Goal: Information Seeking & Learning: Learn about a topic

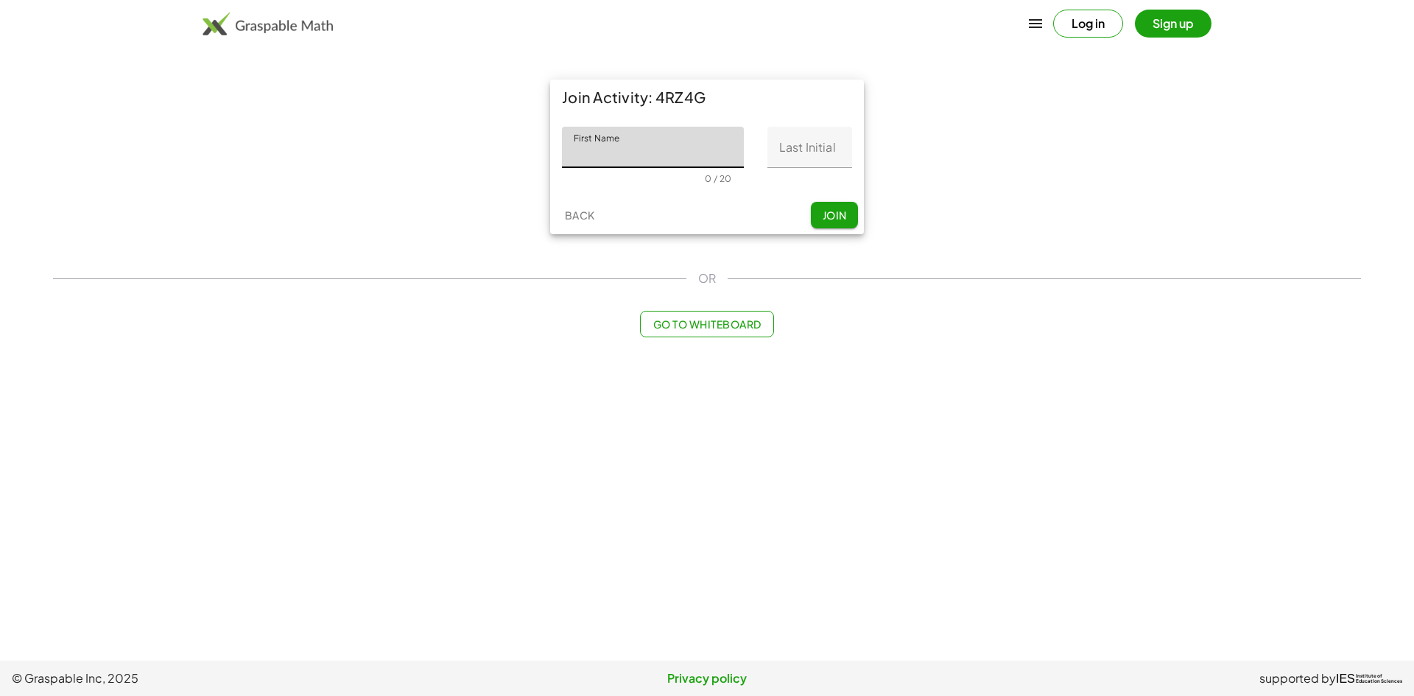
click at [671, 163] on input "First Name" at bounding box center [653, 147] width 182 height 41
type input "*********"
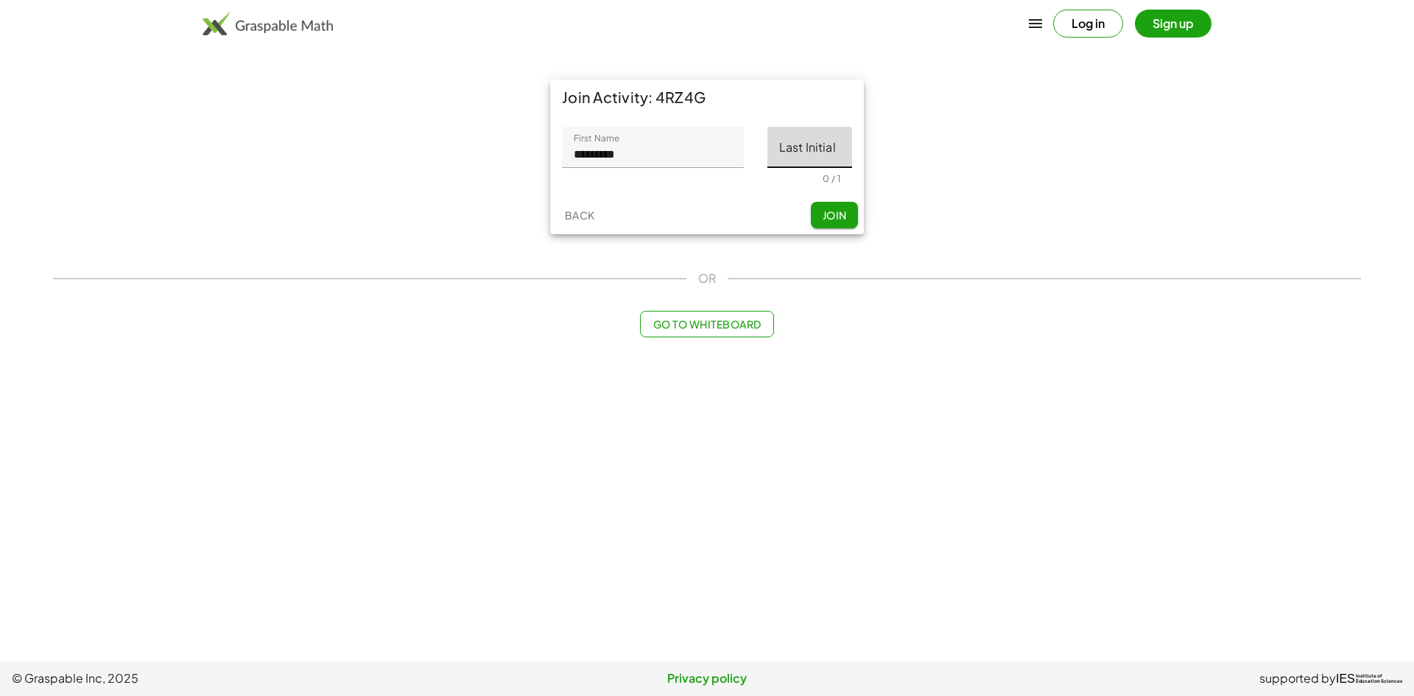
click at [789, 160] on input "Last Initial" at bounding box center [809, 147] width 85 height 41
type input "*"
click at [826, 206] on button "Join" at bounding box center [834, 215] width 47 height 27
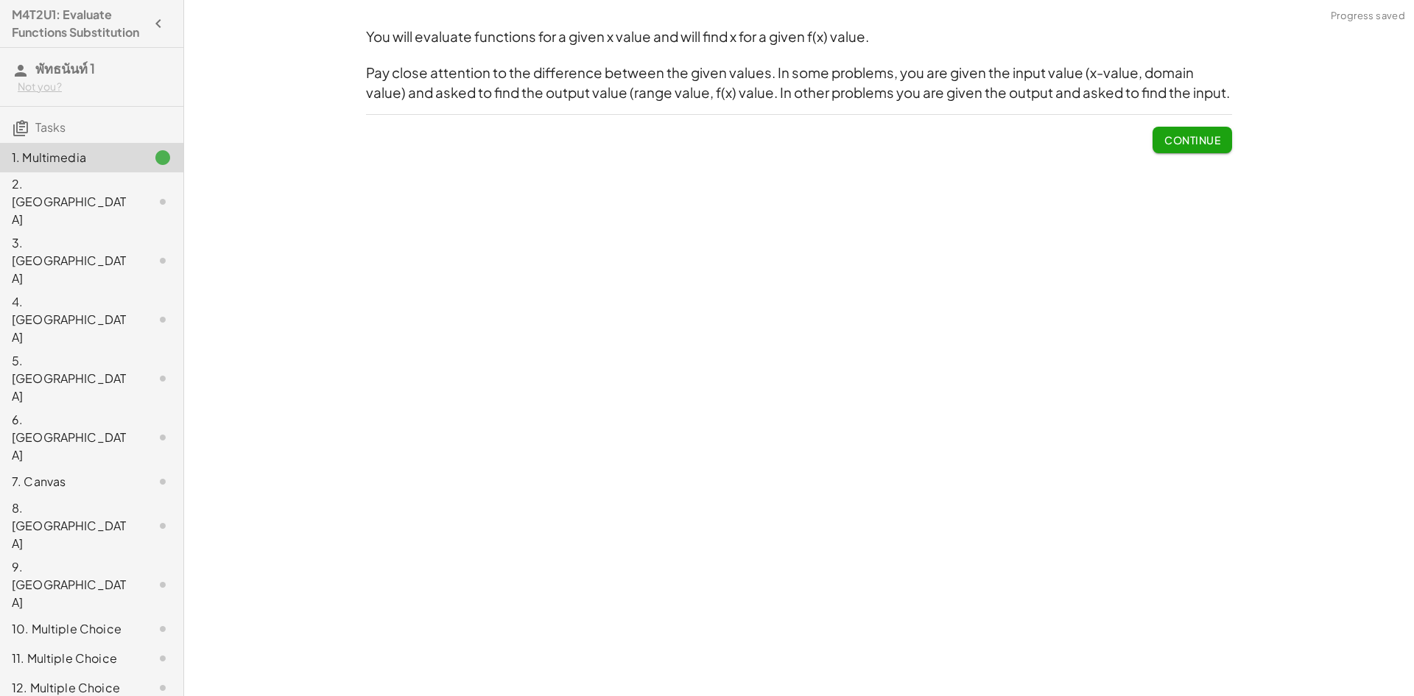
click at [1230, 137] on button "Continue" at bounding box center [1193, 140] width 80 height 27
click at [0, 0] on div at bounding box center [0, 0] width 0 height 0
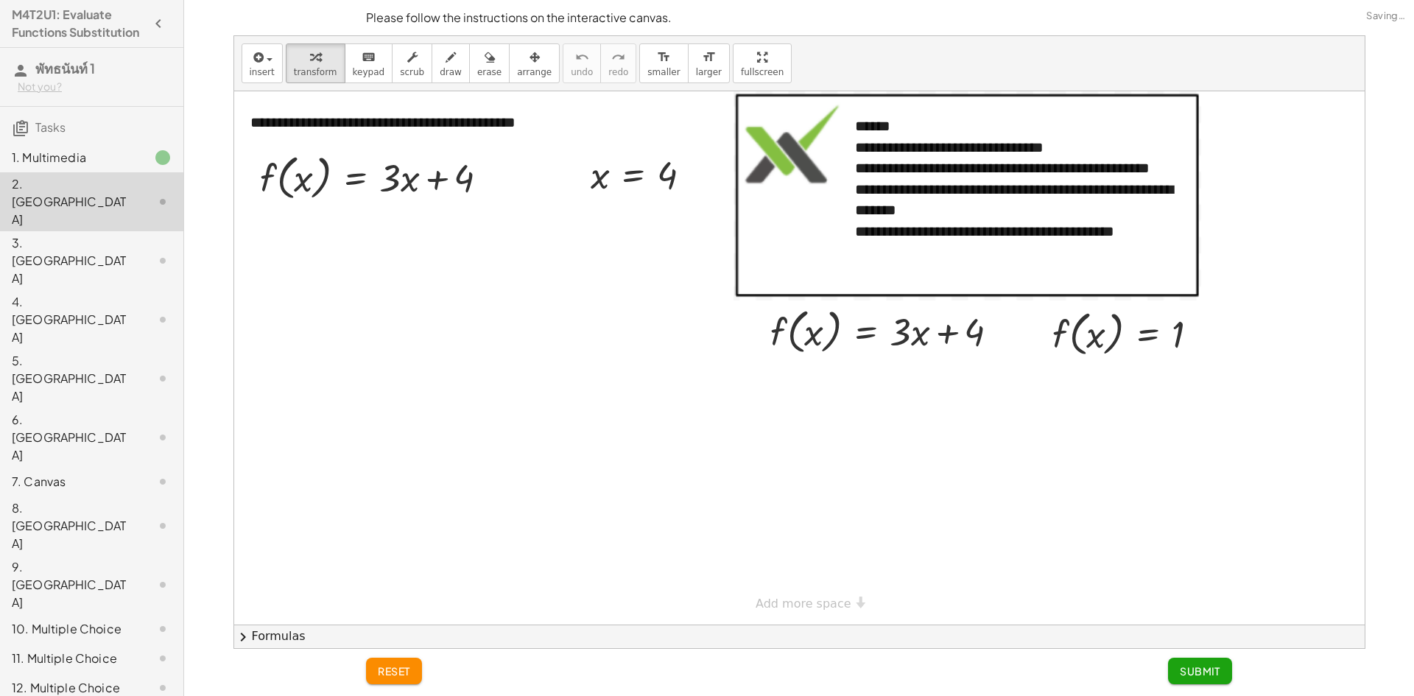
click at [1209, 133] on div at bounding box center [799, 357] width 1130 height 533
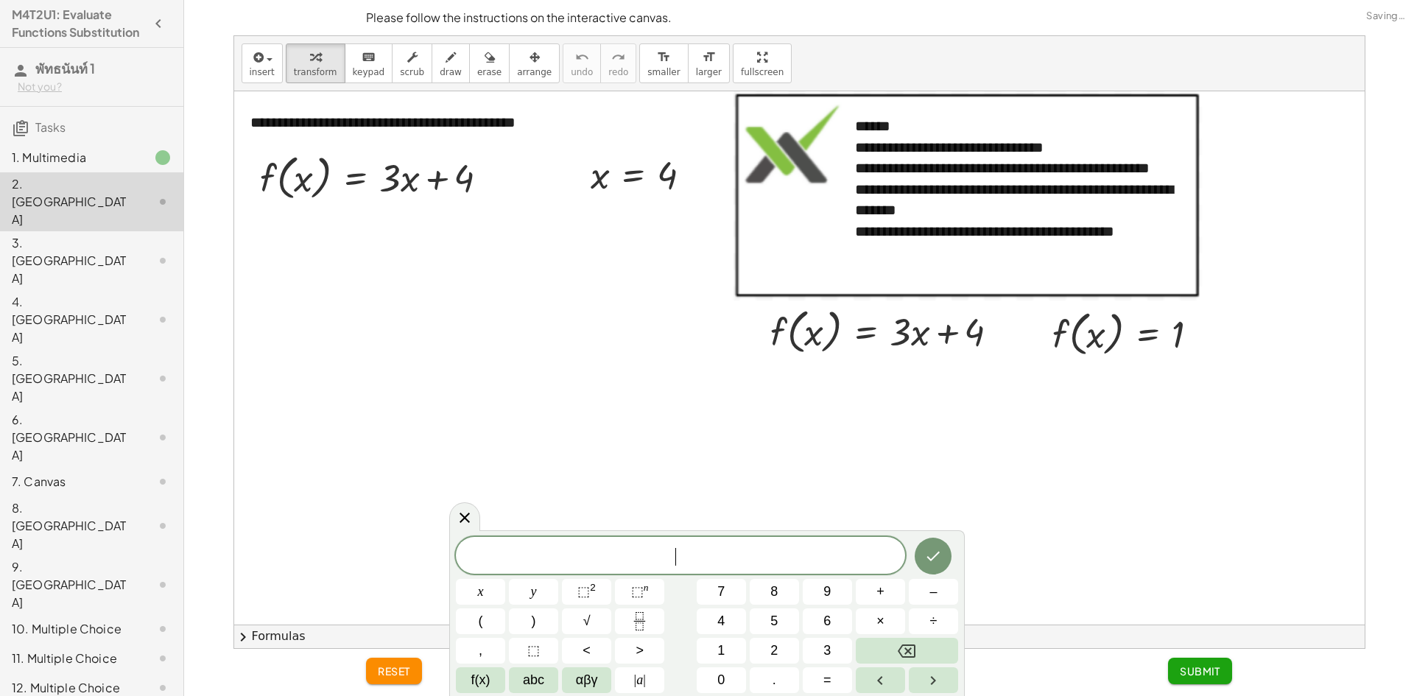
click at [1211, 133] on div at bounding box center [799, 357] width 1130 height 533
drag, startPoint x: 663, startPoint y: 177, endPoint x: 292, endPoint y: 184, distance: 371.3
click at [404, 231] on div at bounding box center [384, 233] width 267 height 56
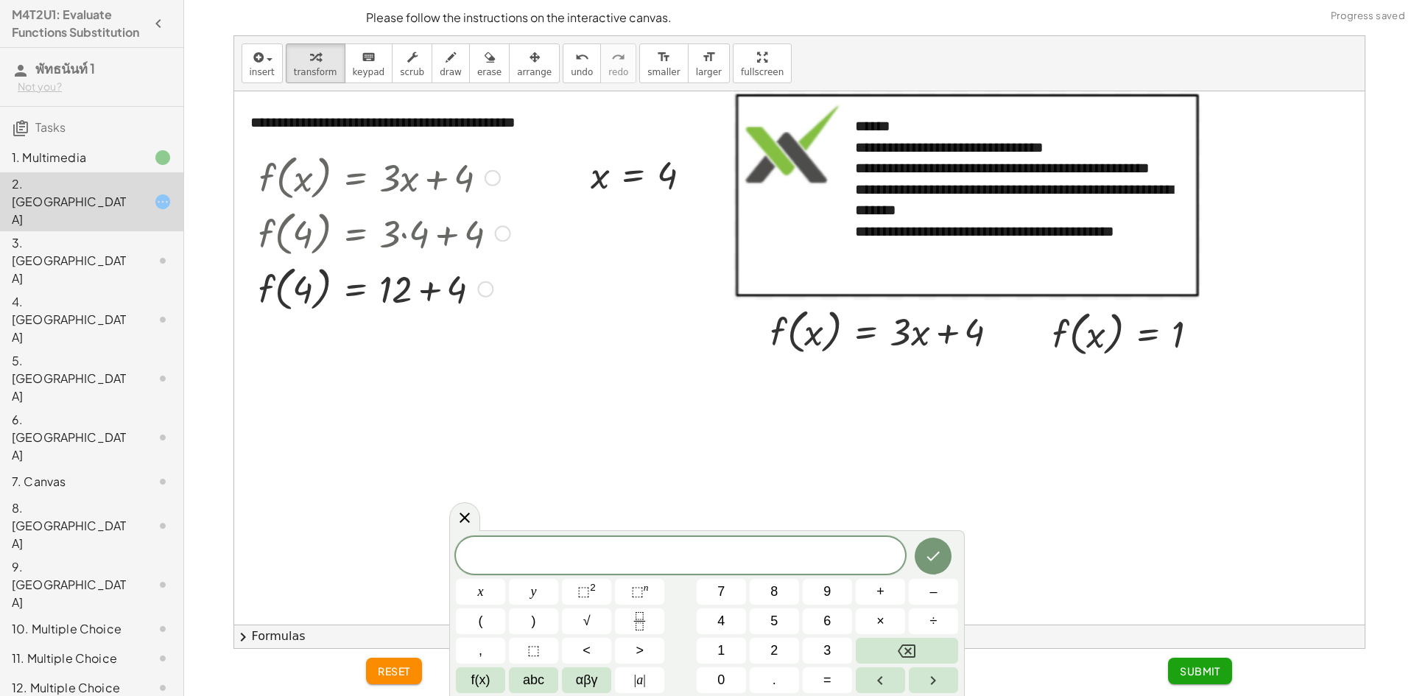
click at [427, 286] on div at bounding box center [384, 288] width 267 height 56
click at [309, 348] on div at bounding box center [384, 344] width 267 height 56
drag, startPoint x: 296, startPoint y: 344, endPoint x: 262, endPoint y: 348, distance: 34.1
click at [256, 352] on div "f ( , x ) = + · 3 · x + 4 f ( , 4 ) = + · 3 · 4 + 4 f ( , 4 ) = + 12 + 4 4 f ( …" at bounding box center [378, 260] width 285 height 230
click at [571, 59] on div "undo" at bounding box center [582, 57] width 22 height 18
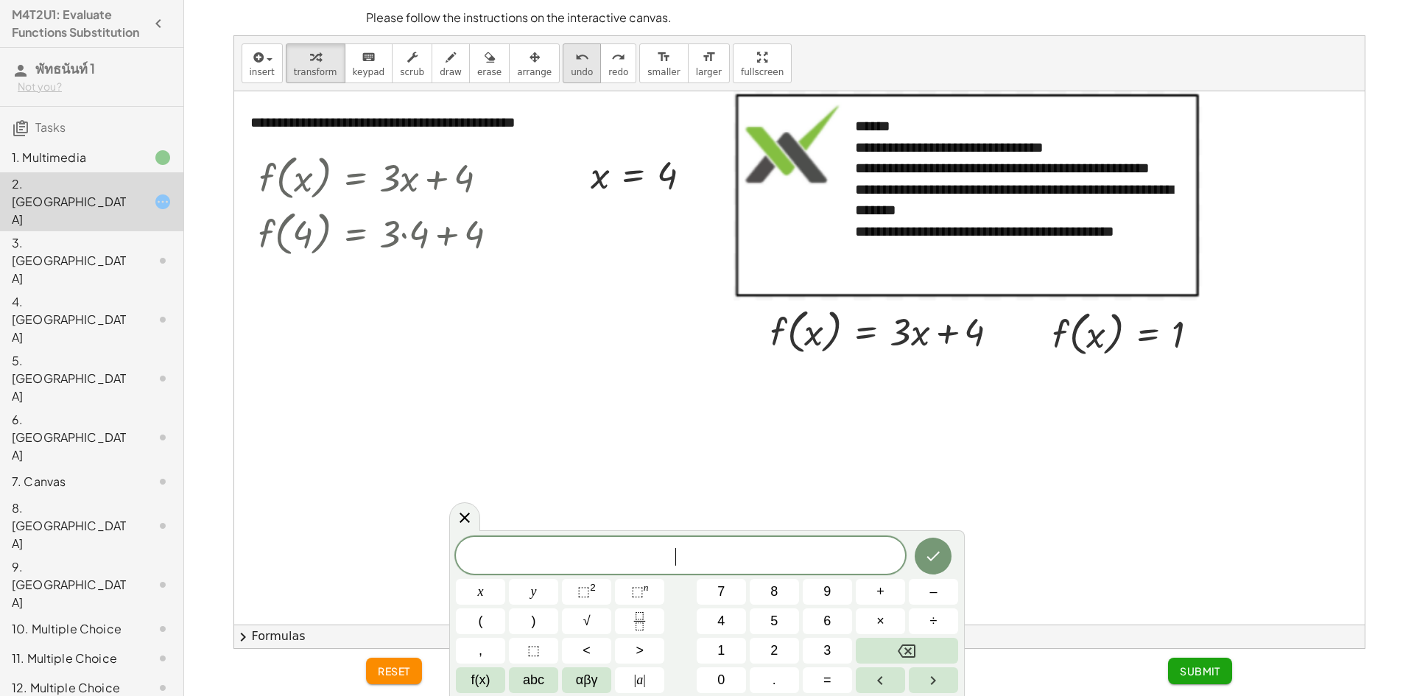
click at [571, 58] on div "undo" at bounding box center [582, 57] width 22 height 18
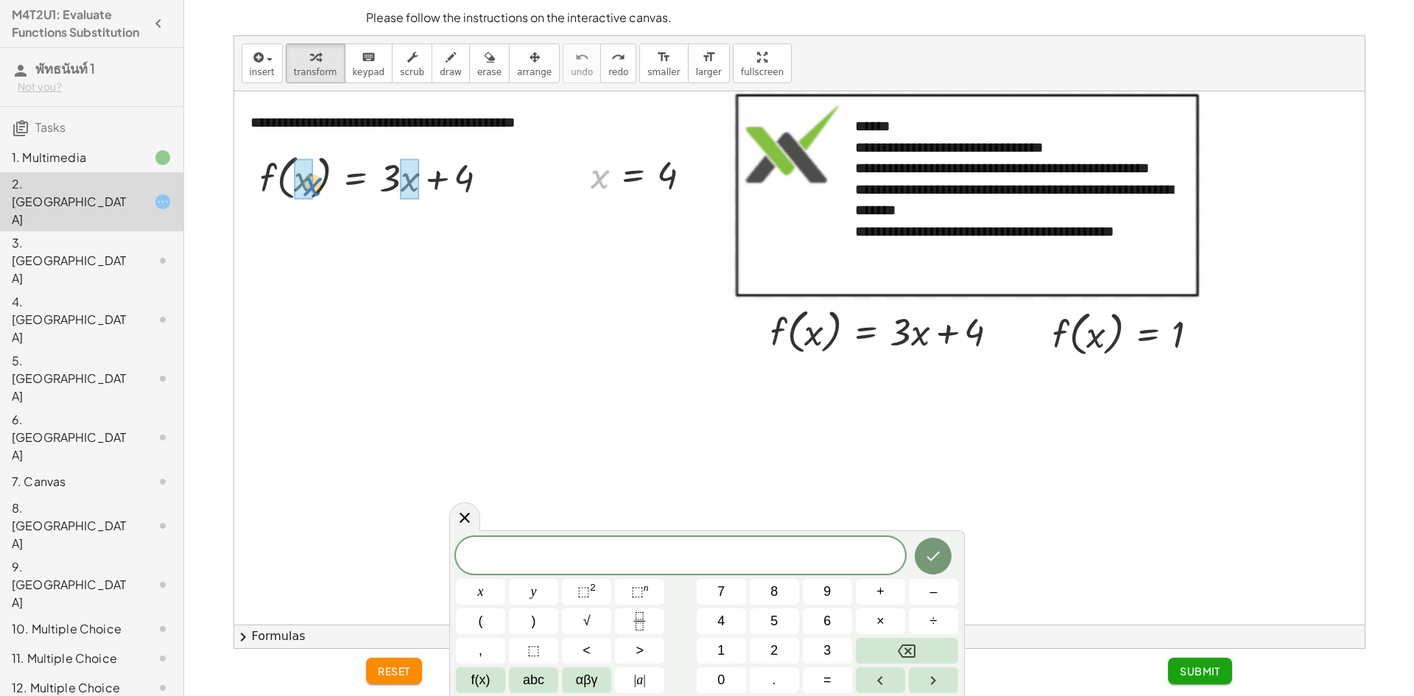
drag, startPoint x: 606, startPoint y: 183, endPoint x: 318, endPoint y: 190, distance: 288.1
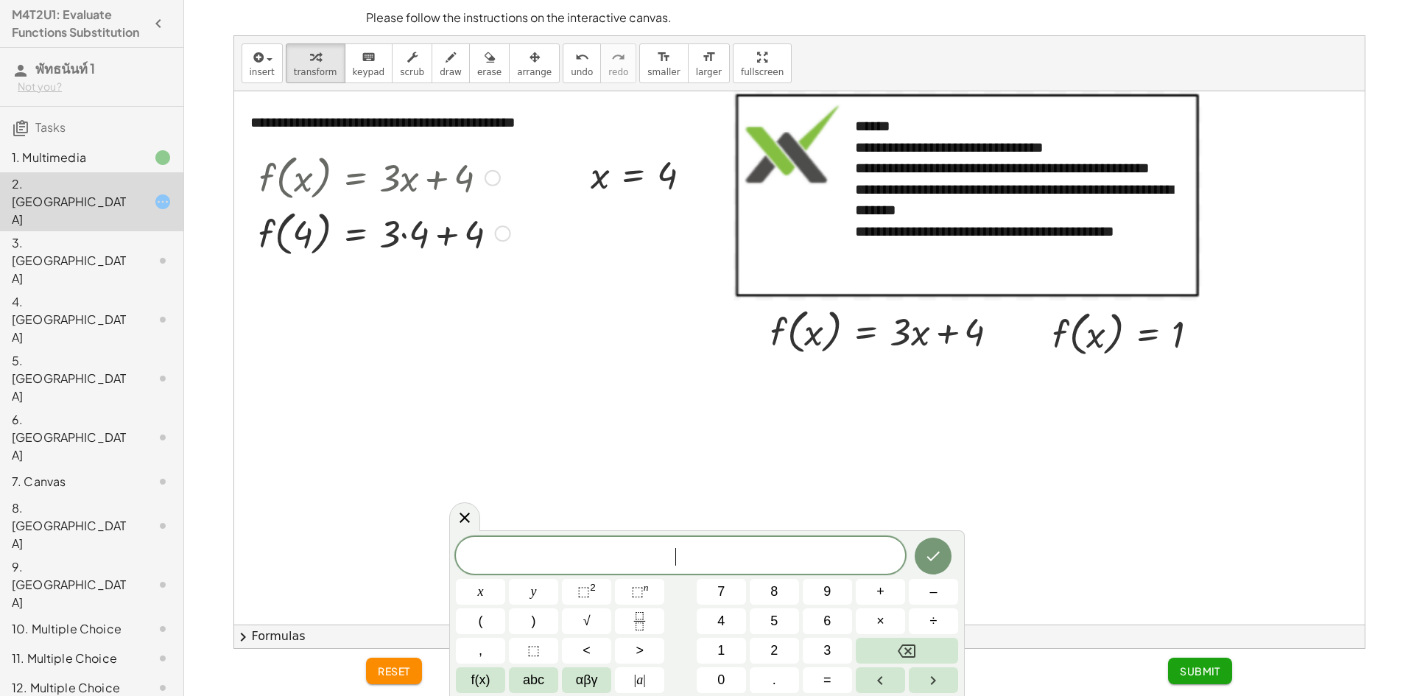
click at [408, 228] on div at bounding box center [384, 233] width 267 height 56
click at [436, 285] on div at bounding box center [384, 288] width 267 height 56
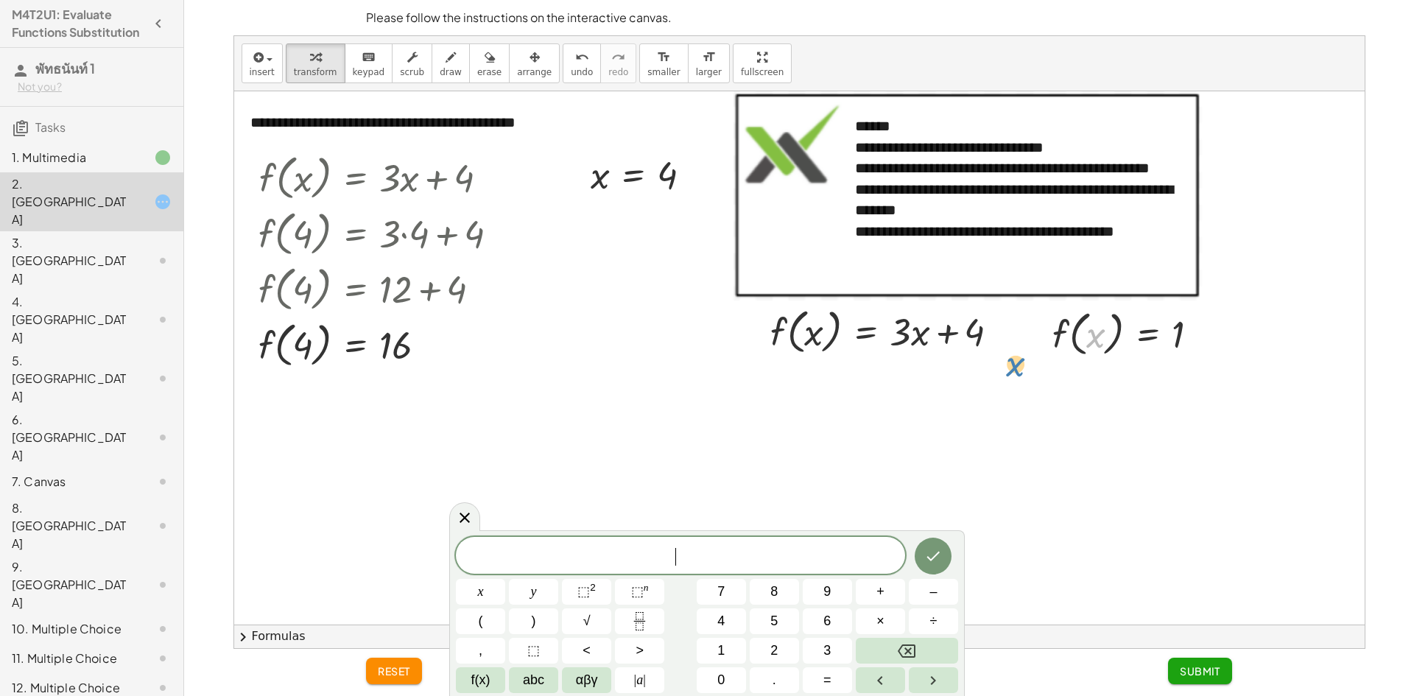
drag, startPoint x: 1105, startPoint y: 348, endPoint x: 1061, endPoint y: 365, distance: 47.3
click at [1061, 365] on div "**********" at bounding box center [799, 357] width 1130 height 533
drag, startPoint x: 1079, startPoint y: 354, endPoint x: 815, endPoint y: 372, distance: 265.0
click at [815, 372] on div "**********" at bounding box center [799, 357] width 1130 height 533
click at [936, 552] on icon "Done" at bounding box center [933, 556] width 18 height 18
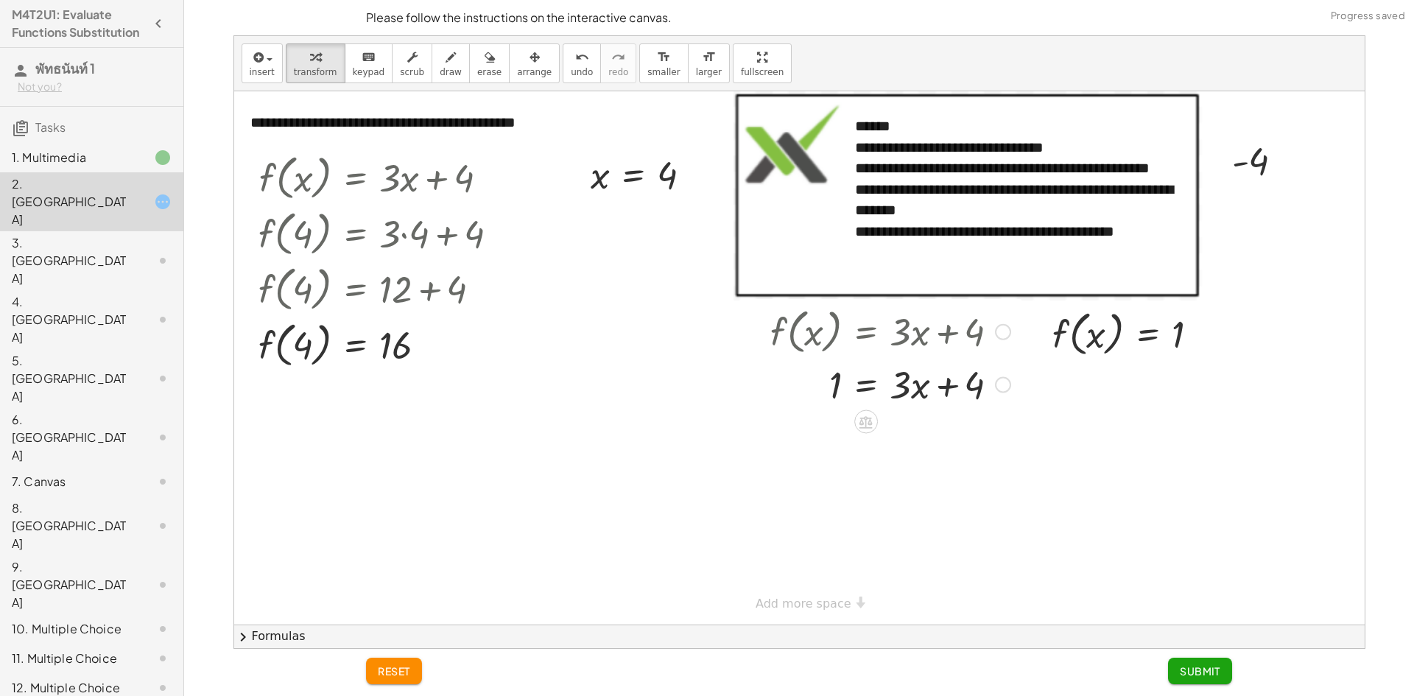
click at [868, 381] on div at bounding box center [890, 384] width 255 height 50
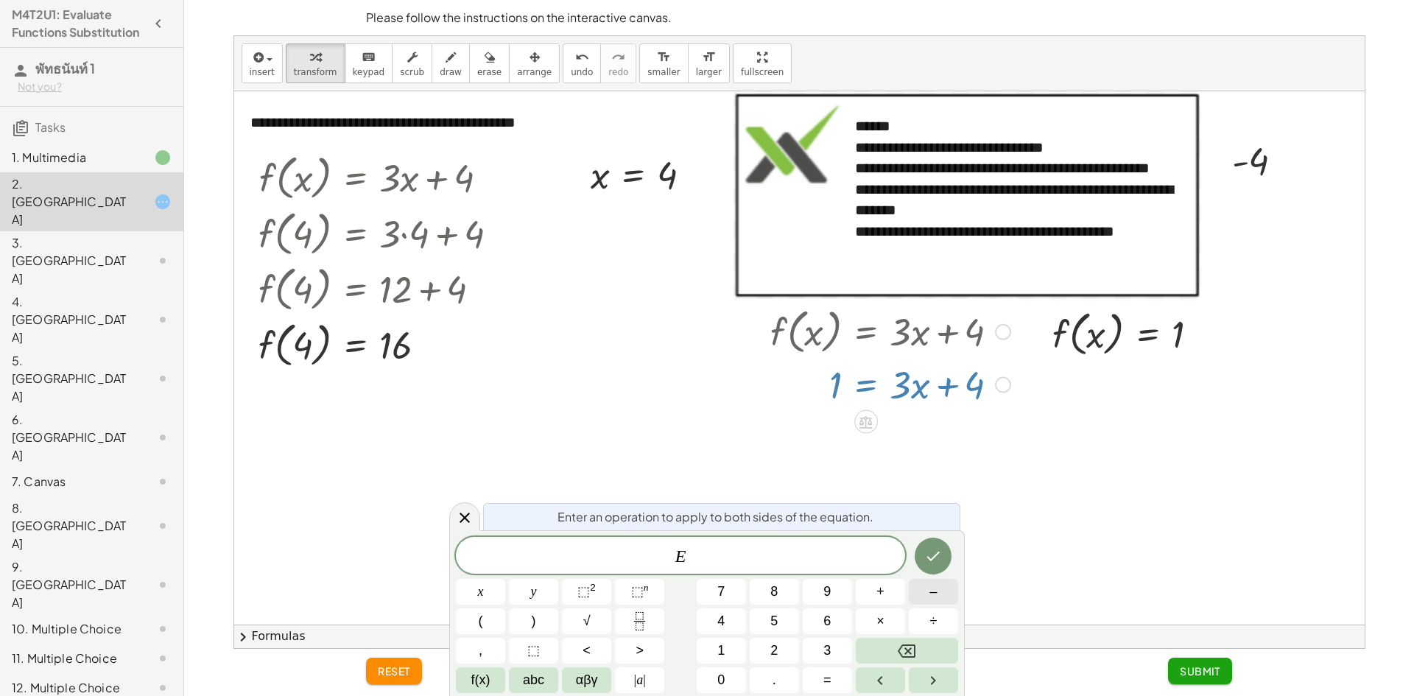
click at [910, 597] on button "–" at bounding box center [933, 592] width 49 height 26
click at [719, 623] on span "4" at bounding box center [720, 621] width 7 height 20
click at [930, 558] on icon "Done" at bounding box center [933, 556] width 18 height 18
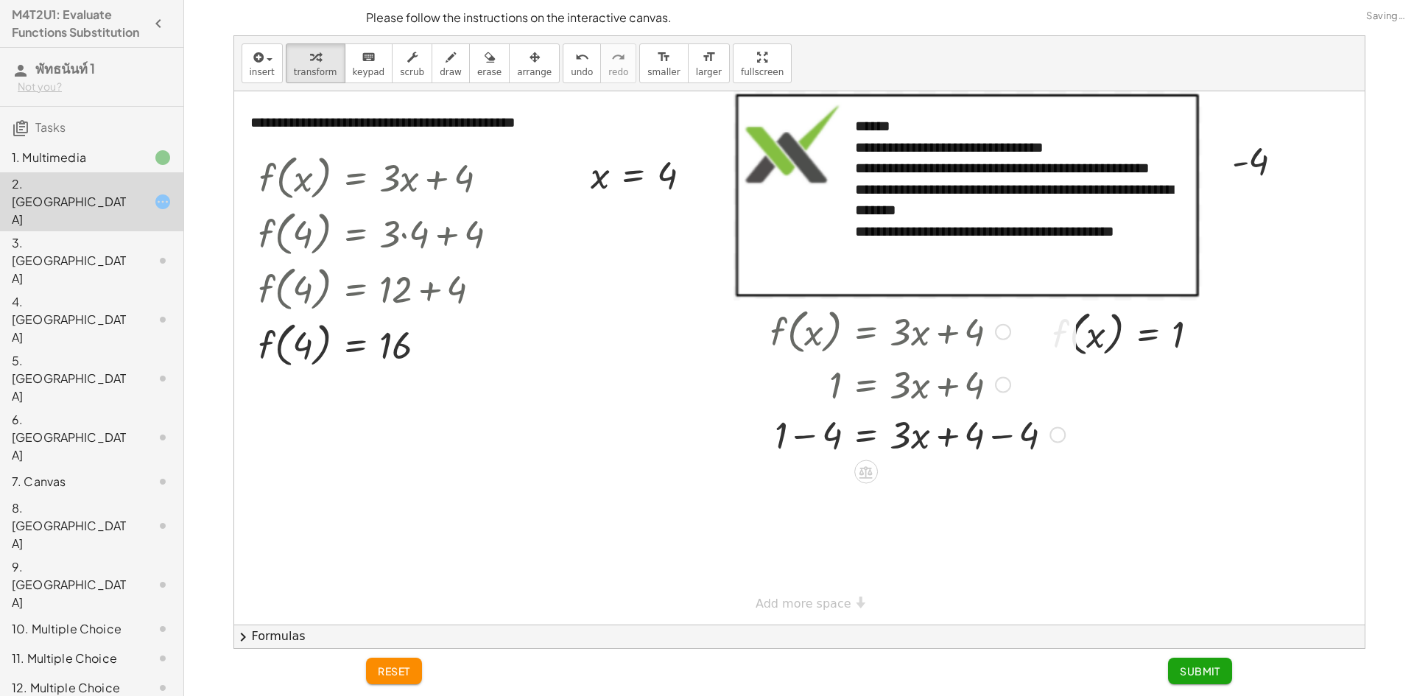
click at [803, 433] on div at bounding box center [917, 434] width 309 height 50
click at [982, 440] on div at bounding box center [902, 434] width 339 height 50
click at [974, 477] on div at bounding box center [917, 484] width 309 height 50
click at [990, 487] on div at bounding box center [917, 484] width 309 height 50
drag, startPoint x: 902, startPoint y: 490, endPoint x: 825, endPoint y: 518, distance: 82.0
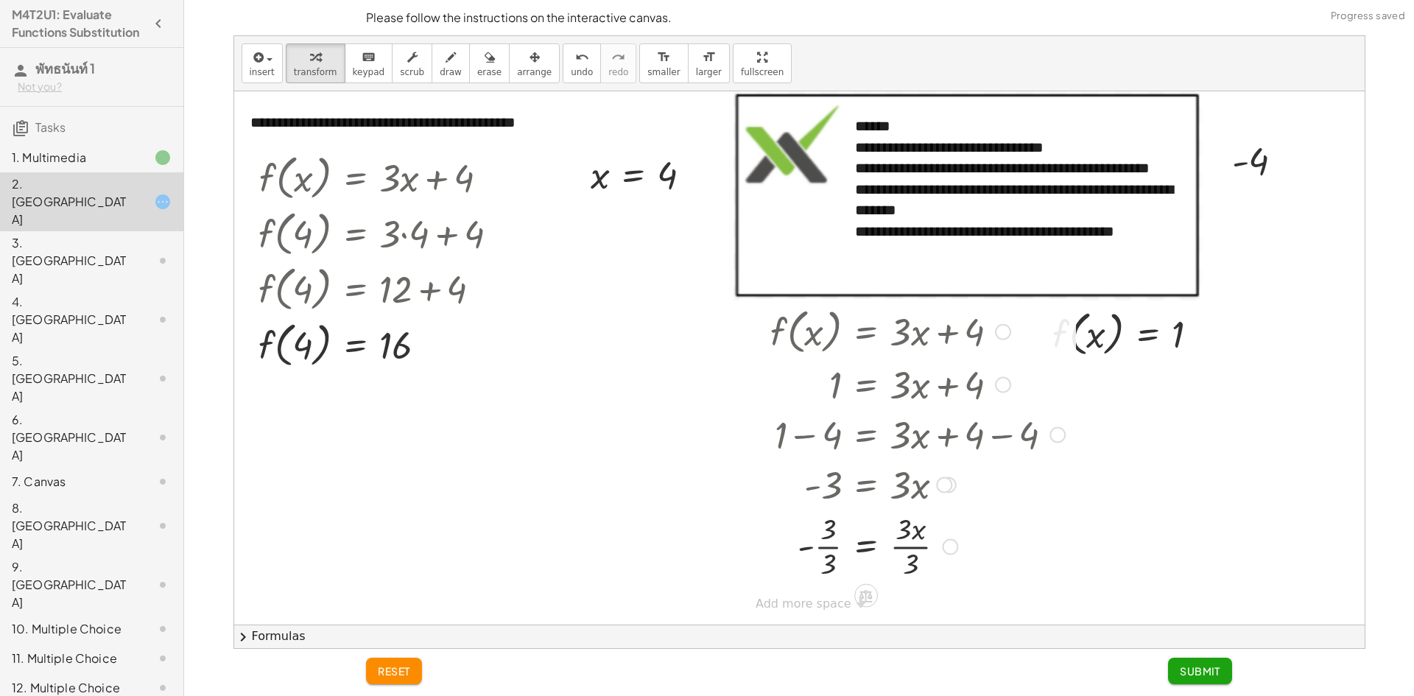
click at [828, 547] on div at bounding box center [917, 545] width 309 height 74
drag, startPoint x: 914, startPoint y: 571, endPoint x: 908, endPoint y: 549, distance: 22.9
click at [908, 549] on div at bounding box center [917, 545] width 309 height 74
click at [1178, 669] on button "Submit" at bounding box center [1200, 671] width 64 height 27
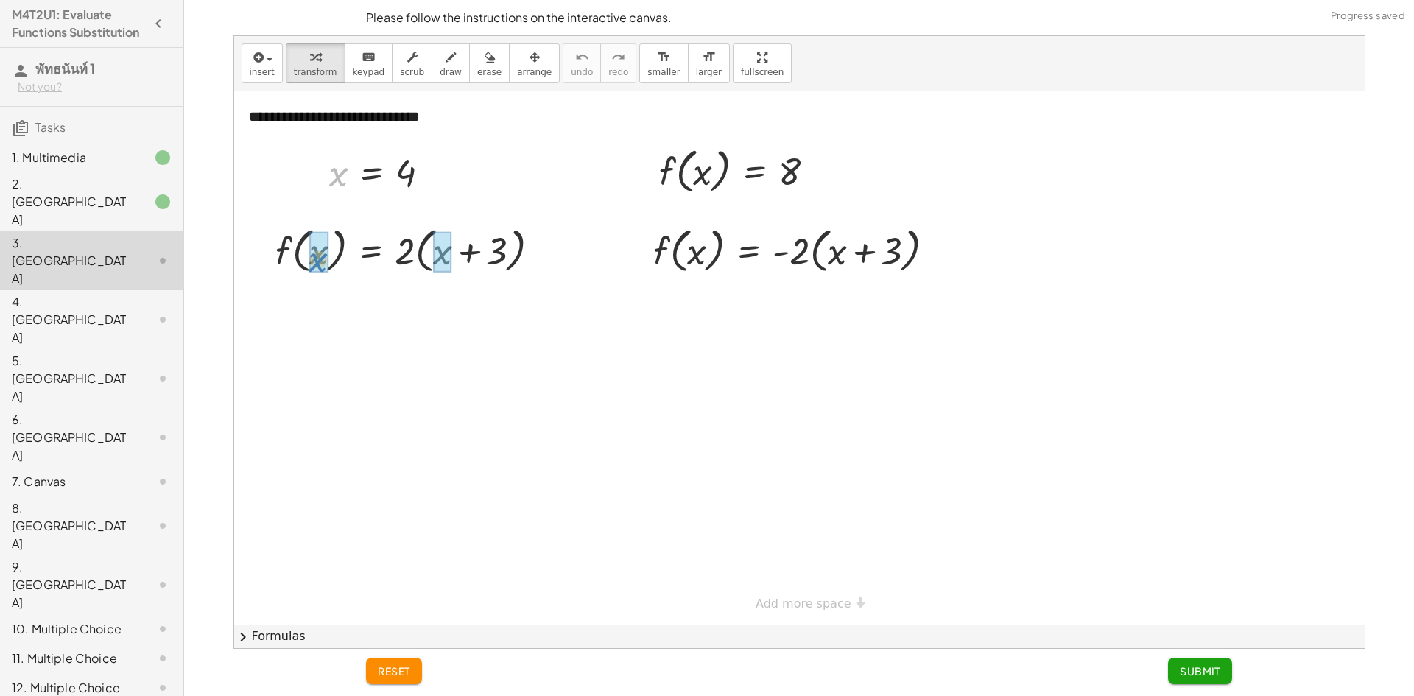
drag, startPoint x: 338, startPoint y: 173, endPoint x: 306, endPoint y: 269, distance: 100.8
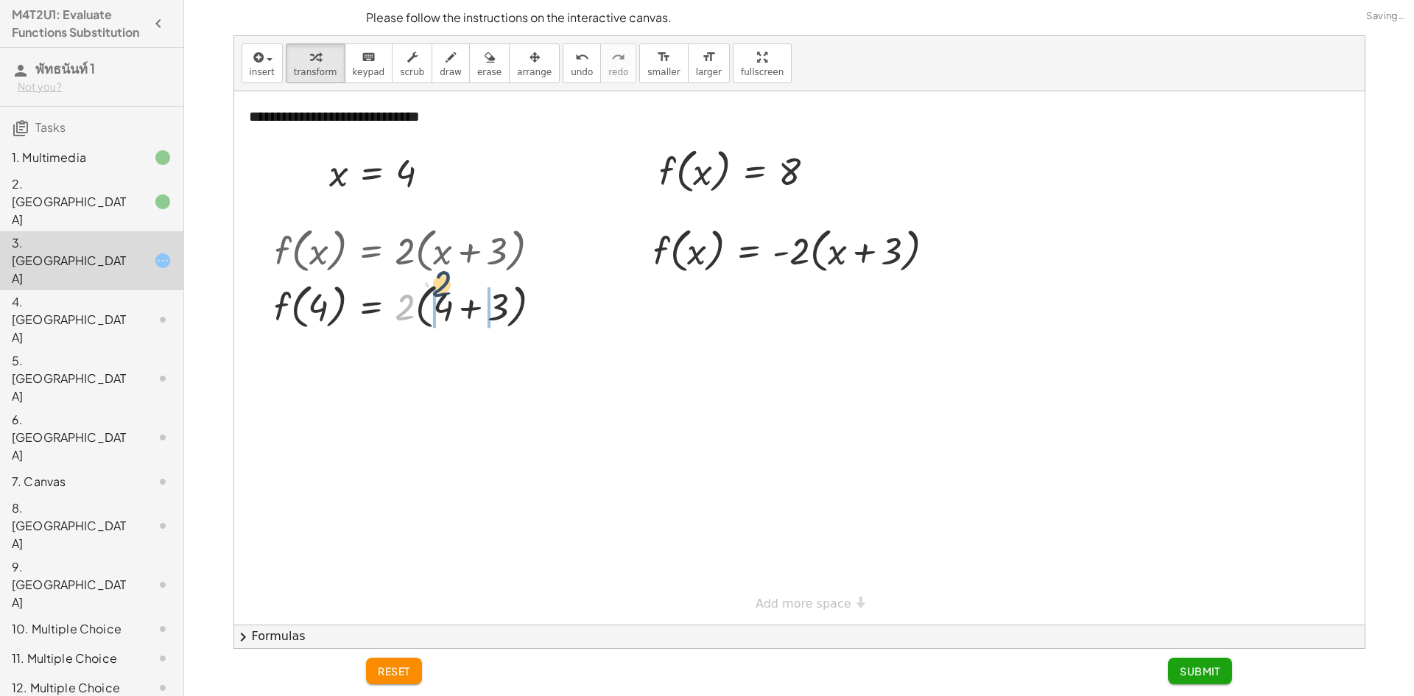
drag, startPoint x: 404, startPoint y: 307, endPoint x: 450, endPoint y: 298, distance: 47.4
click at [450, 298] on div at bounding box center [414, 306] width 294 height 56
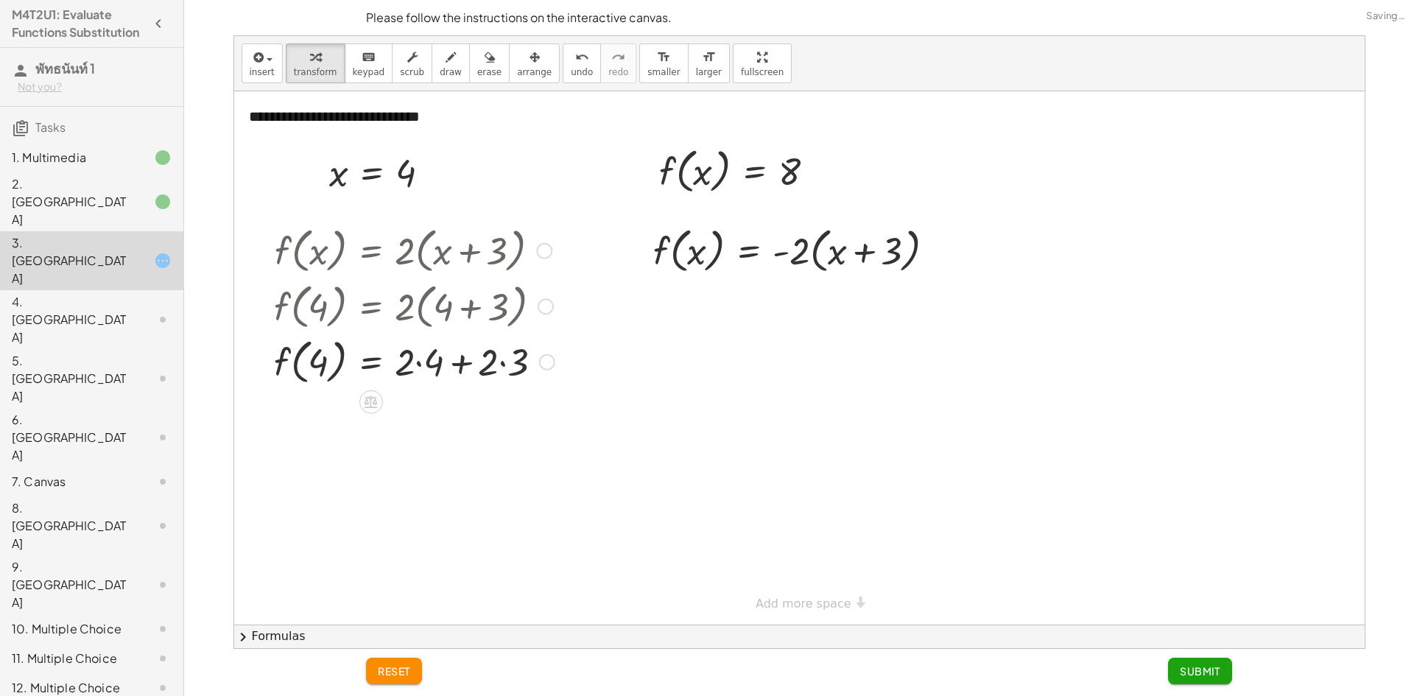
click at [424, 362] on div at bounding box center [414, 361] width 295 height 56
click at [478, 409] on div at bounding box center [414, 417] width 295 height 56
click at [433, 420] on div at bounding box center [414, 417] width 295 height 56
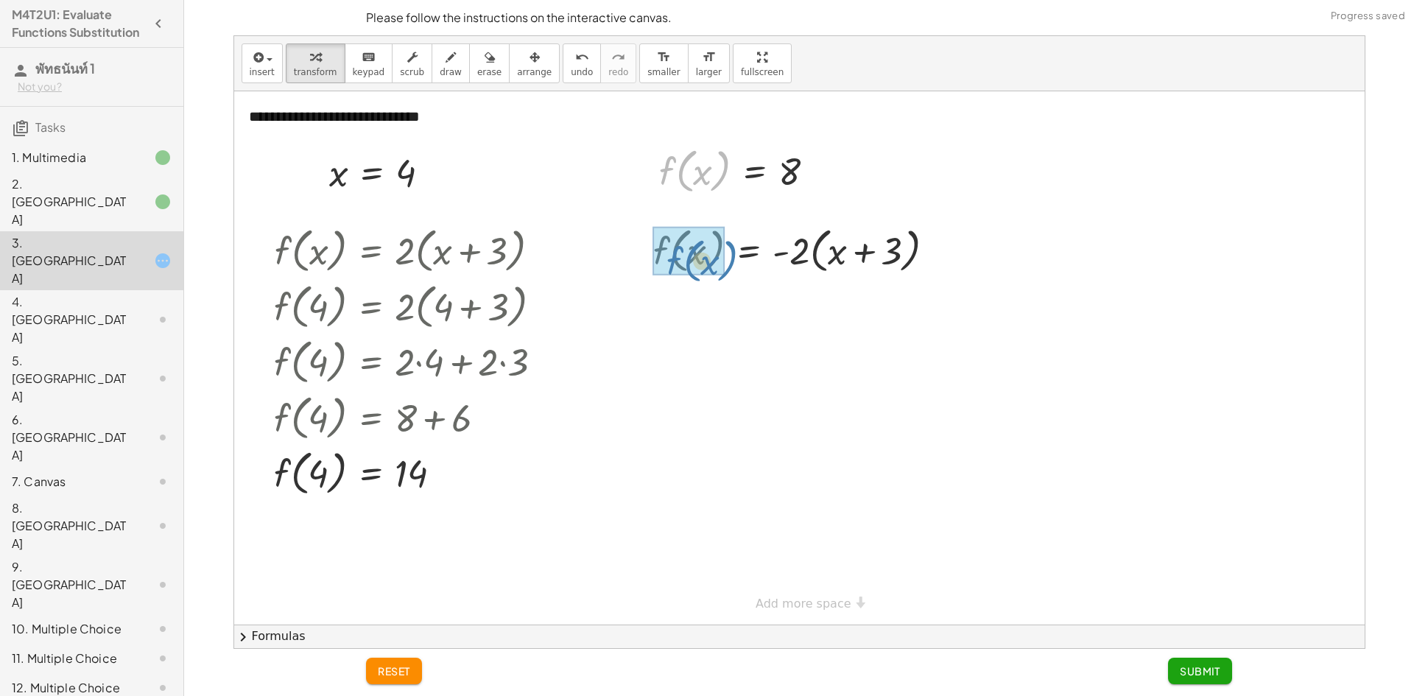
drag, startPoint x: 679, startPoint y: 182, endPoint x: 686, endPoint y: 272, distance: 90.1
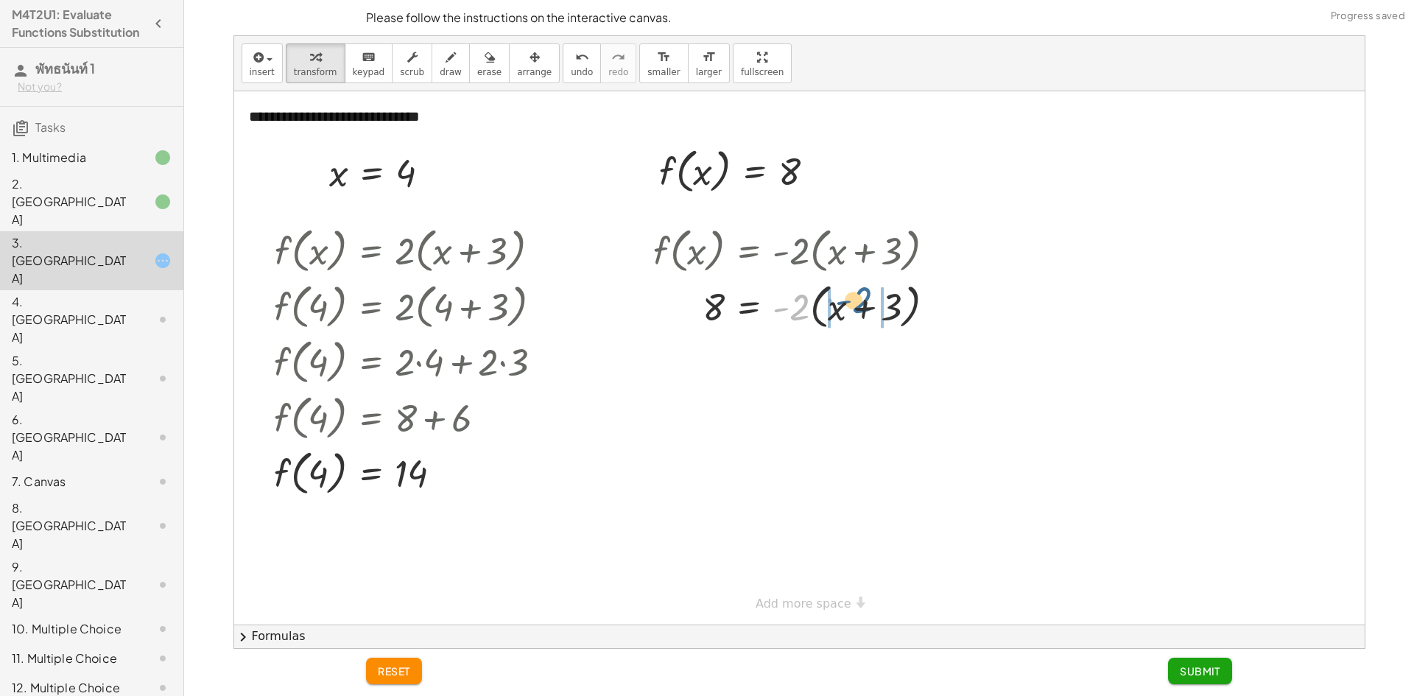
drag, startPoint x: 802, startPoint y: 301, endPoint x: 864, endPoint y: 298, distance: 61.9
click at [865, 299] on div at bounding box center [800, 306] width 308 height 56
click at [896, 361] on div at bounding box center [804, 358] width 317 height 50
click at [898, 357] on div at bounding box center [804, 358] width 317 height 50
click at [904, 360] on div at bounding box center [804, 358] width 317 height 50
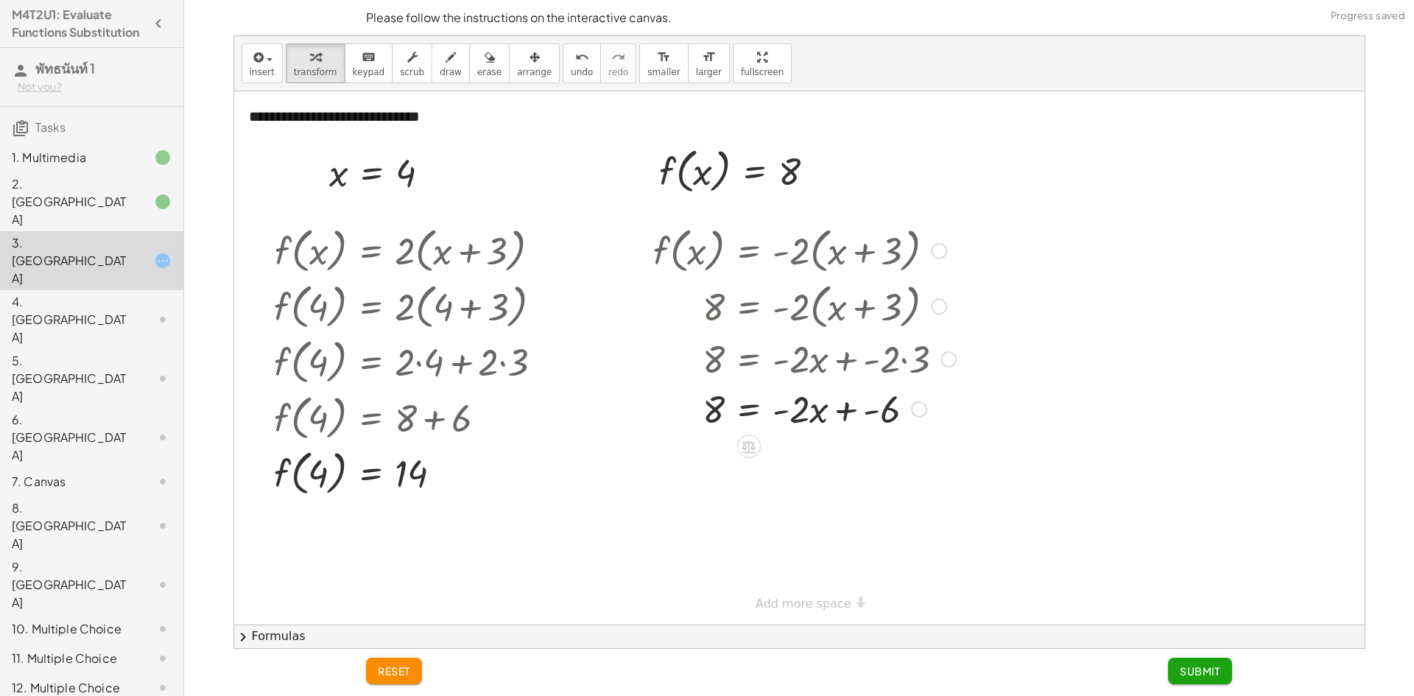
click at [867, 406] on div at bounding box center [804, 408] width 317 height 50
click at [742, 459] on div at bounding box center [804, 458] width 317 height 50
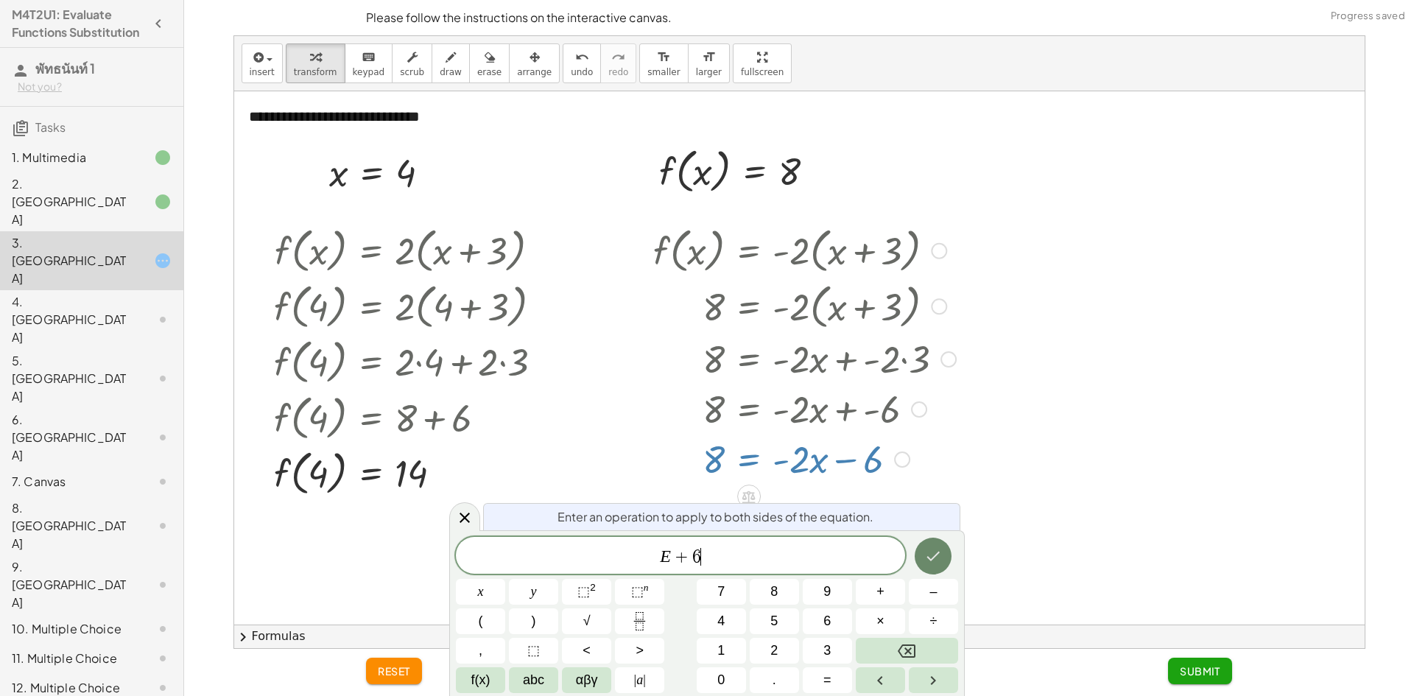
click at [930, 558] on icon "Done" at bounding box center [933, 557] width 13 height 10
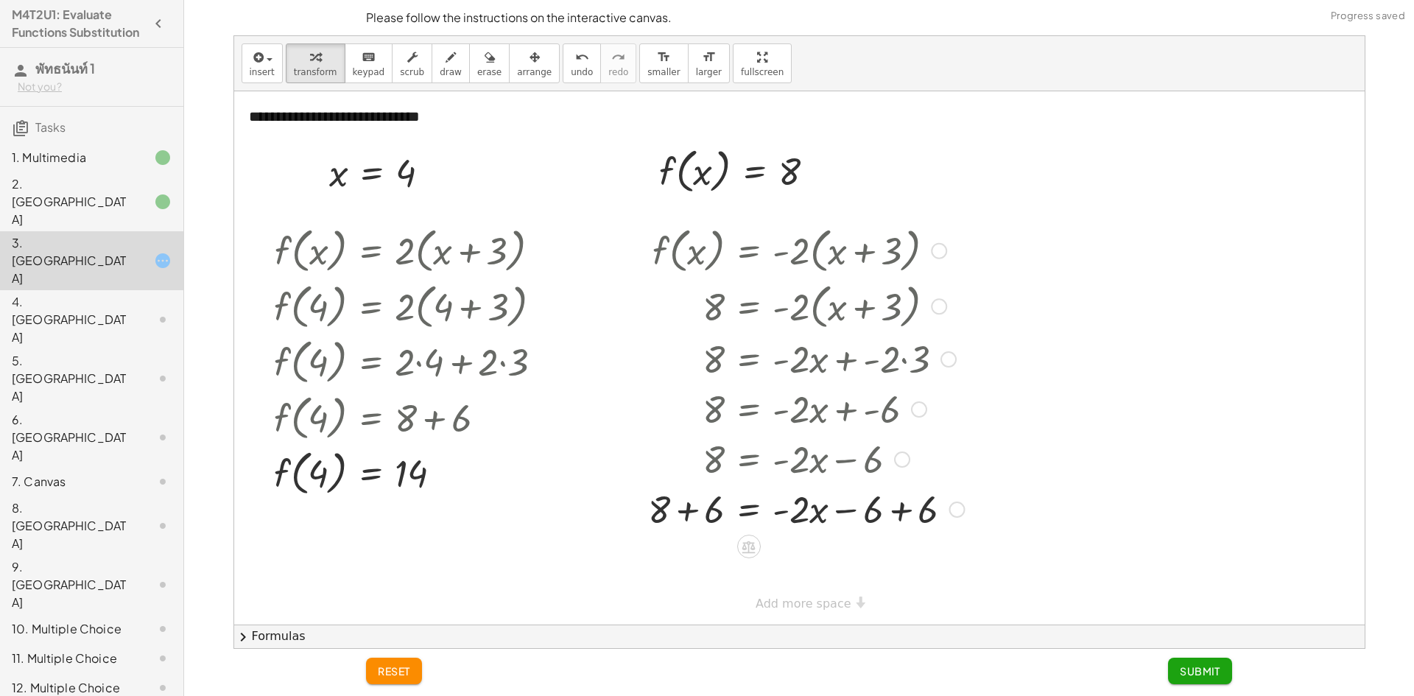
click at [698, 500] on div at bounding box center [806, 508] width 331 height 50
click at [896, 566] on div at bounding box center [806, 558] width 331 height 50
drag, startPoint x: 791, startPoint y: 563, endPoint x: 716, endPoint y: 596, distance: 81.8
click at [804, 560] on div at bounding box center [806, 558] width 331 height 74
click at [716, 560] on div at bounding box center [806, 558] width 331 height 74
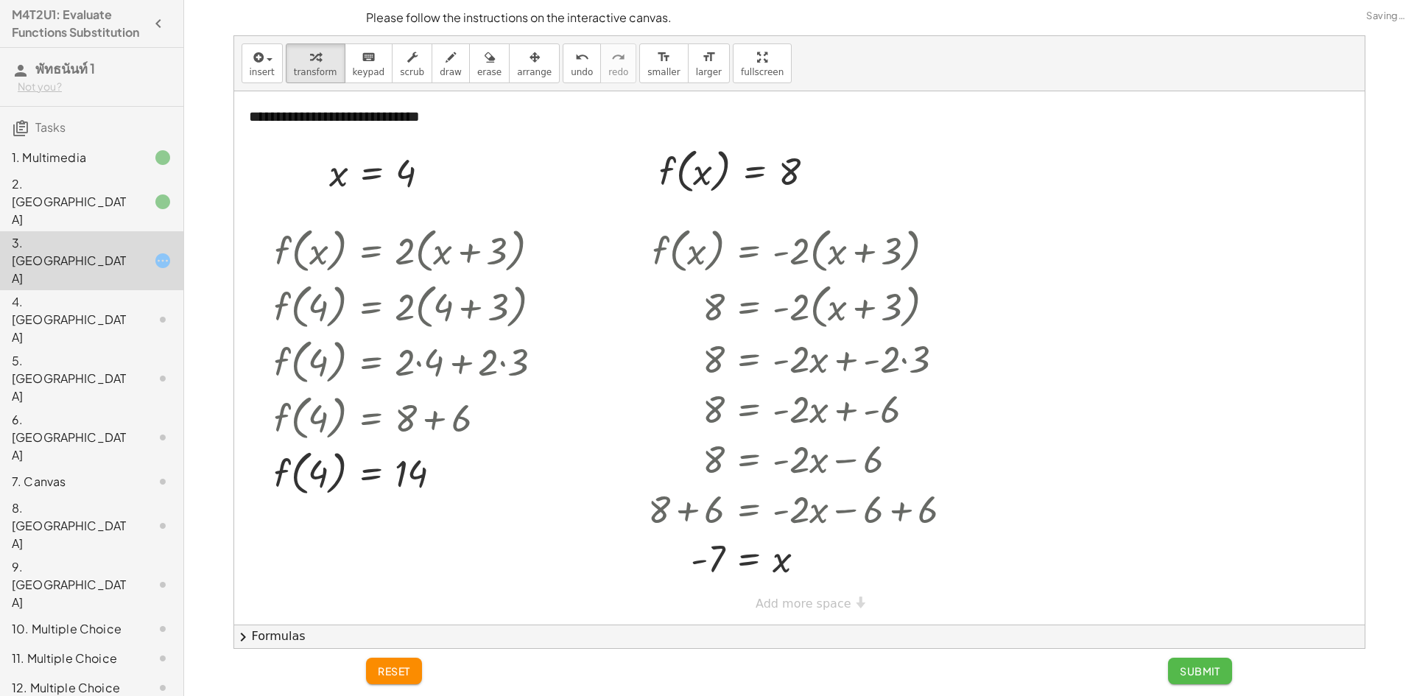
click at [1184, 672] on span "Submit" at bounding box center [1200, 670] width 41 height 13
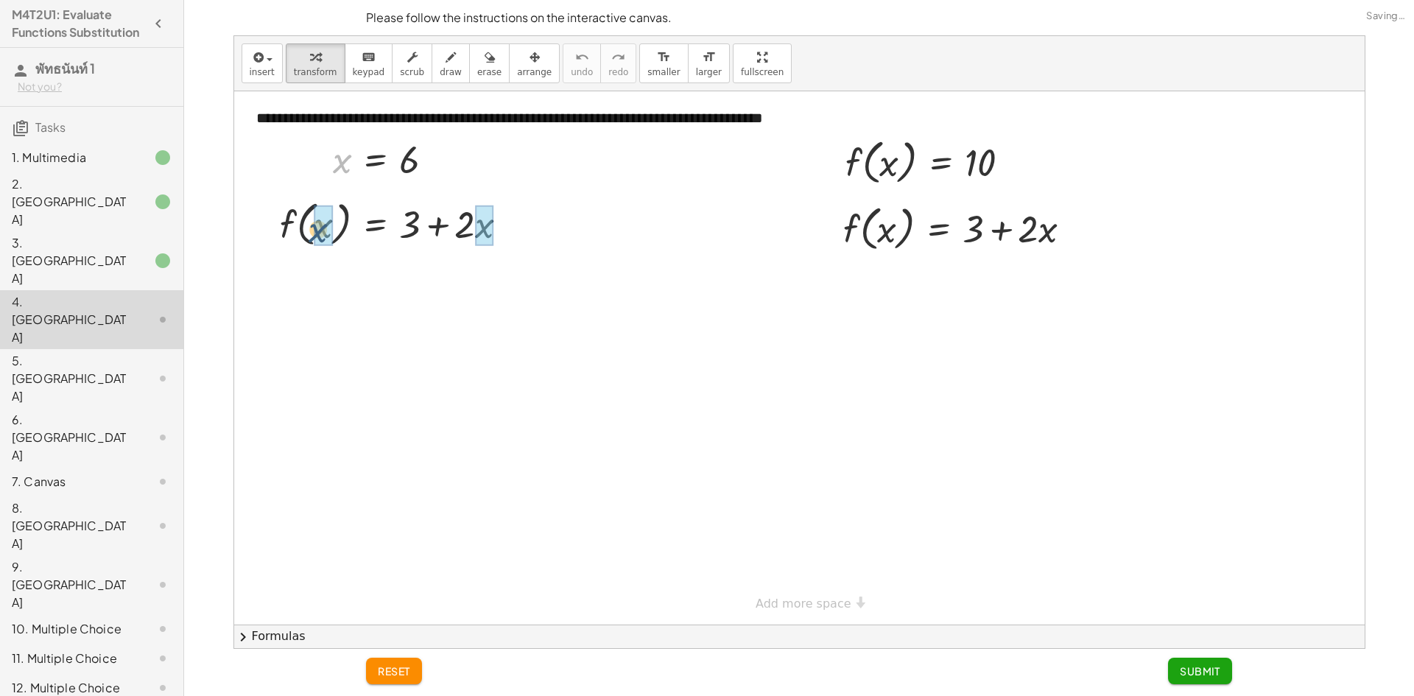
drag, startPoint x: 342, startPoint y: 164, endPoint x: 318, endPoint y: 235, distance: 74.8
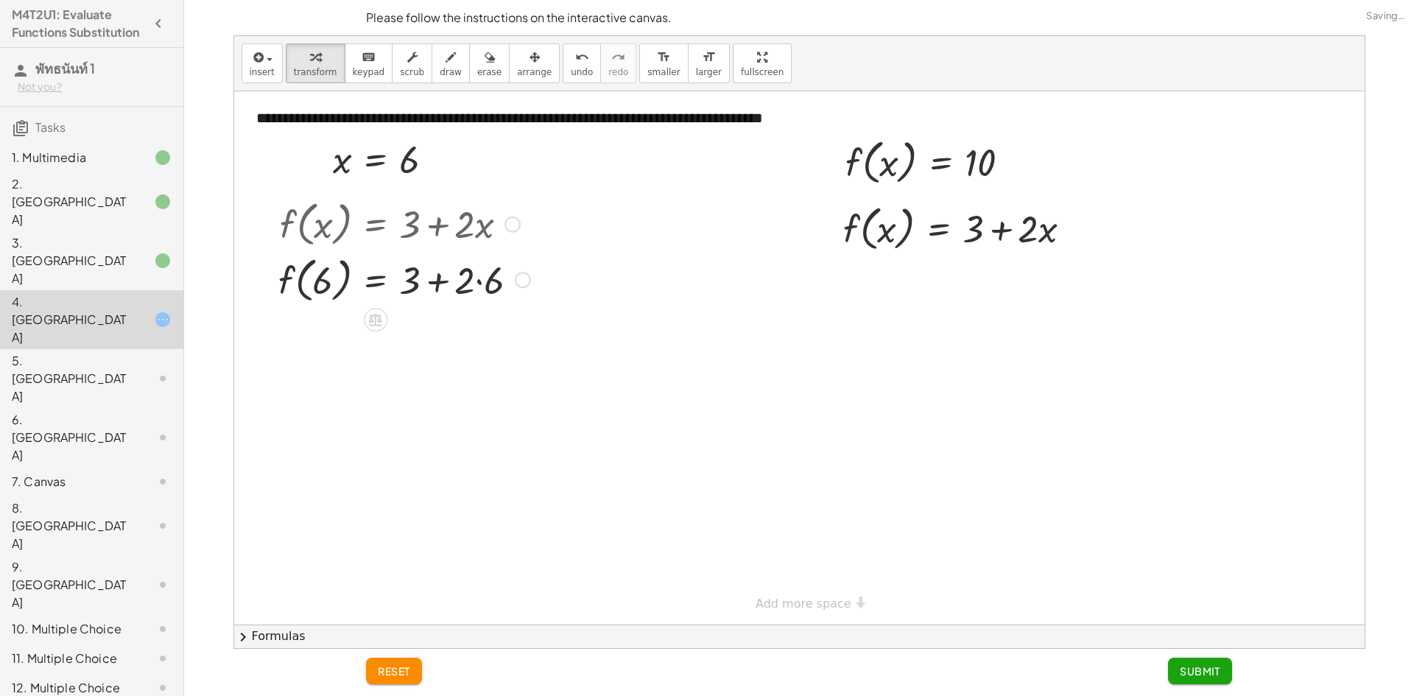
click at [468, 280] on div at bounding box center [404, 279] width 267 height 56
click at [476, 281] on div at bounding box center [404, 279] width 267 height 56
click at [432, 338] on div at bounding box center [404, 334] width 267 height 56
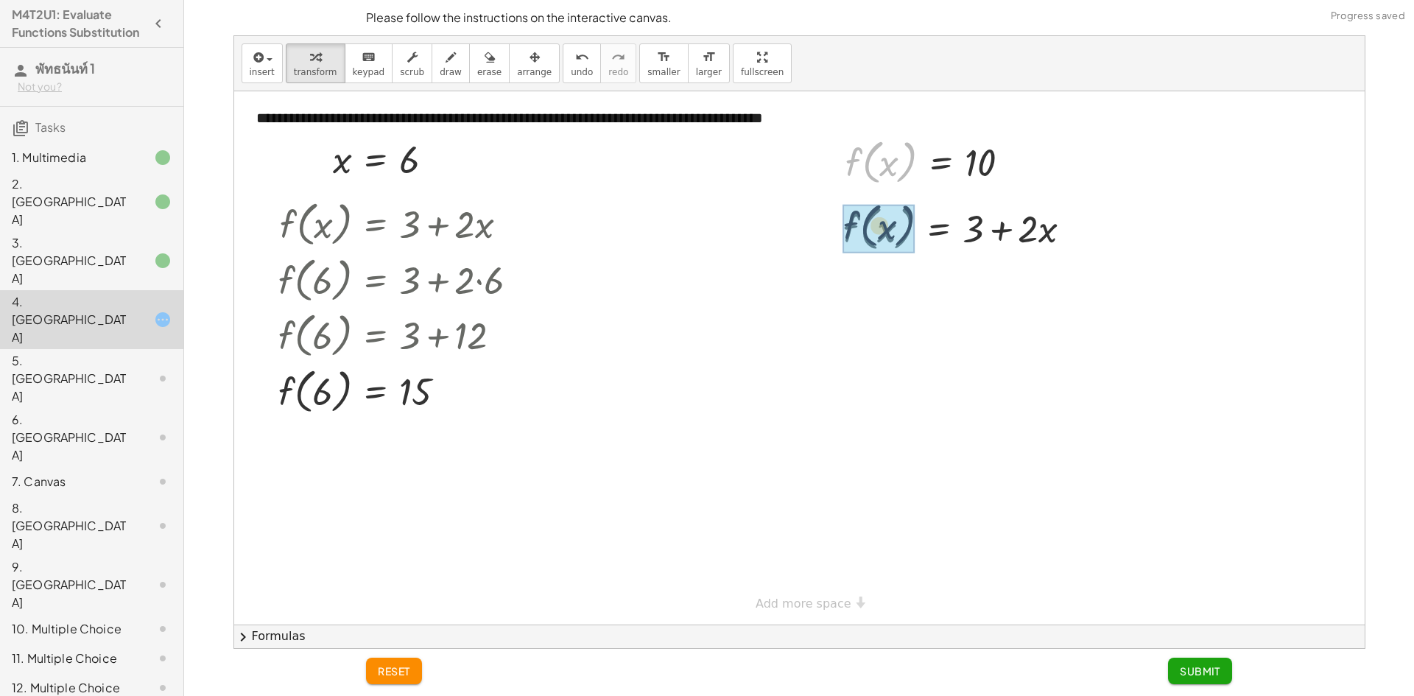
drag, startPoint x: 872, startPoint y: 179, endPoint x: 873, endPoint y: 247, distance: 67.8
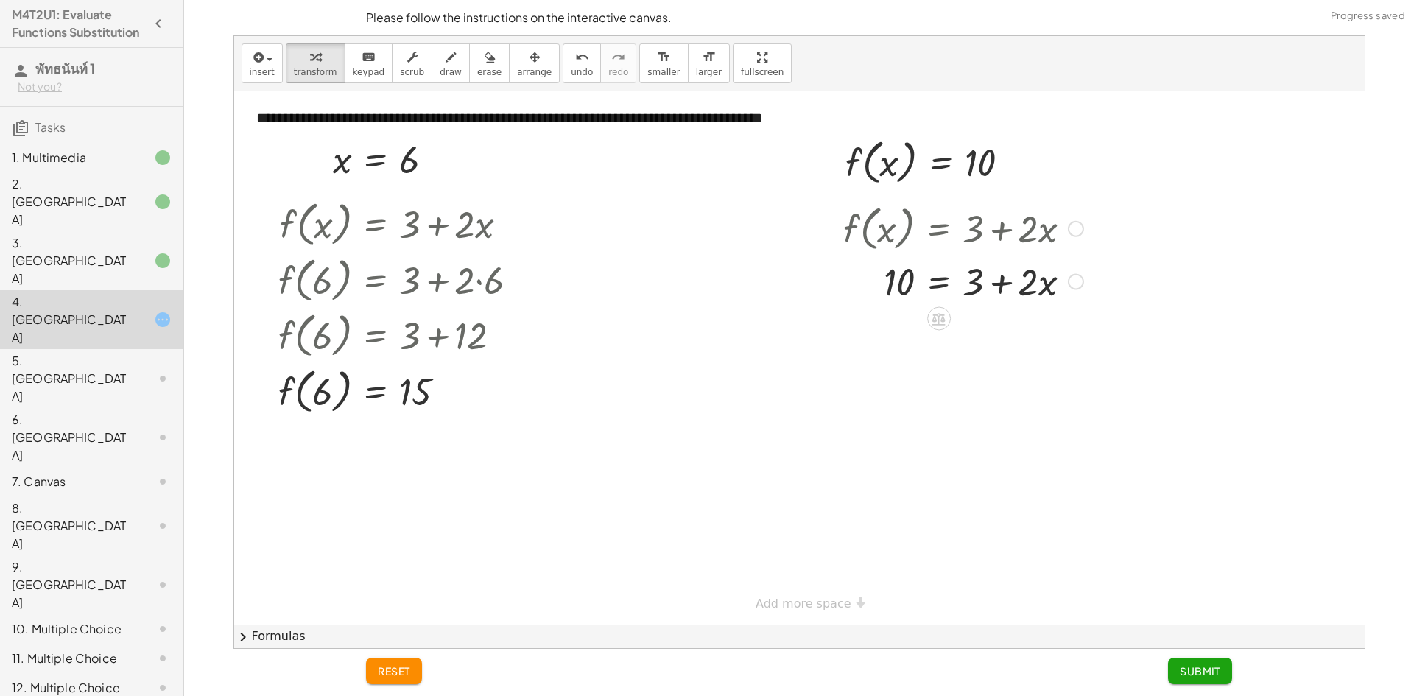
click at [999, 281] on div at bounding box center [963, 281] width 255 height 50
click at [938, 279] on div at bounding box center [963, 281] width 255 height 50
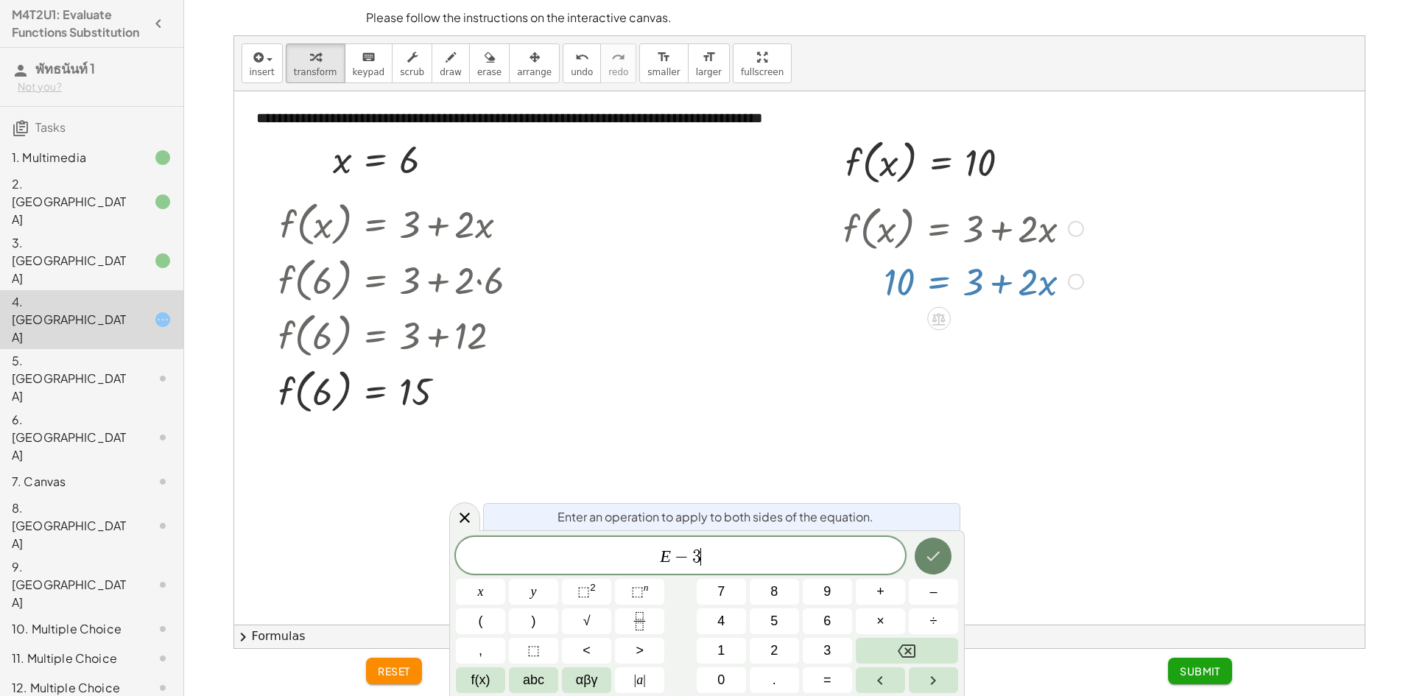
click at [935, 552] on icon "Done" at bounding box center [933, 556] width 18 height 18
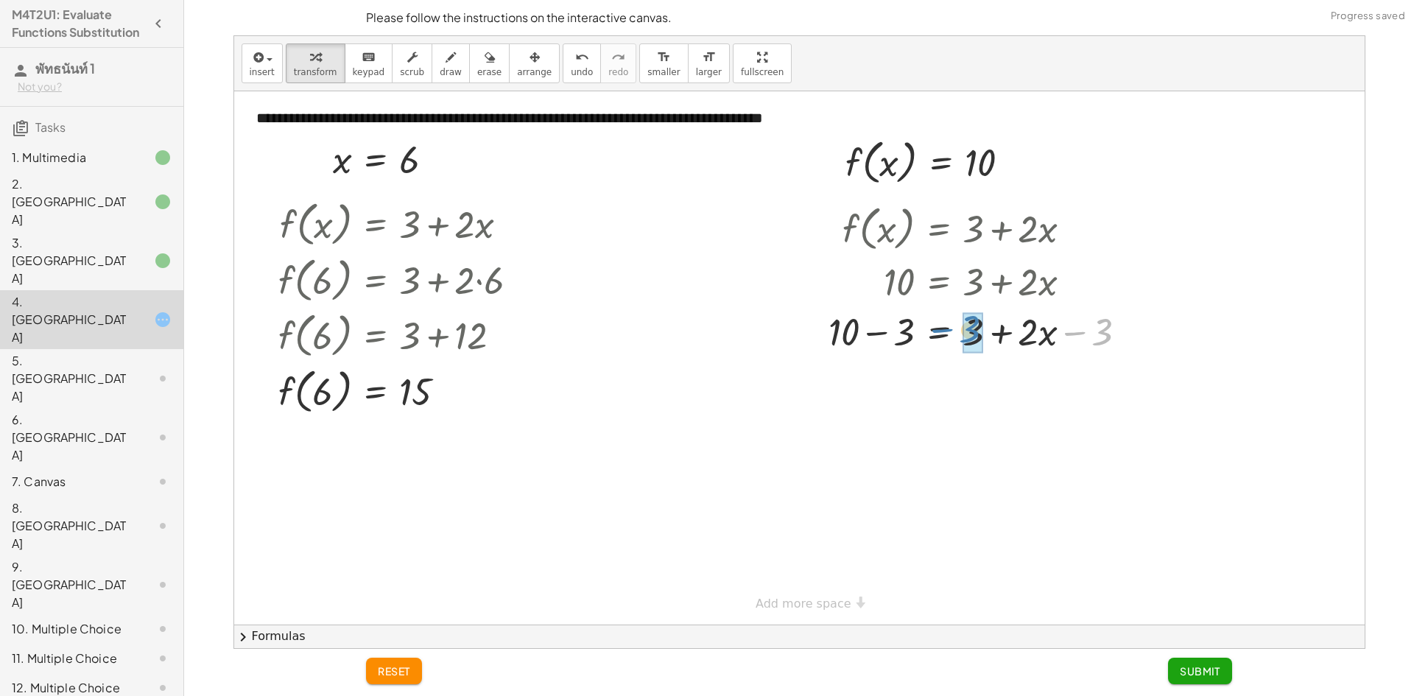
drag, startPoint x: 1101, startPoint y: 335, endPoint x: 973, endPoint y: 335, distance: 128.1
click at [873, 380] on div at bounding box center [983, 381] width 325 height 50
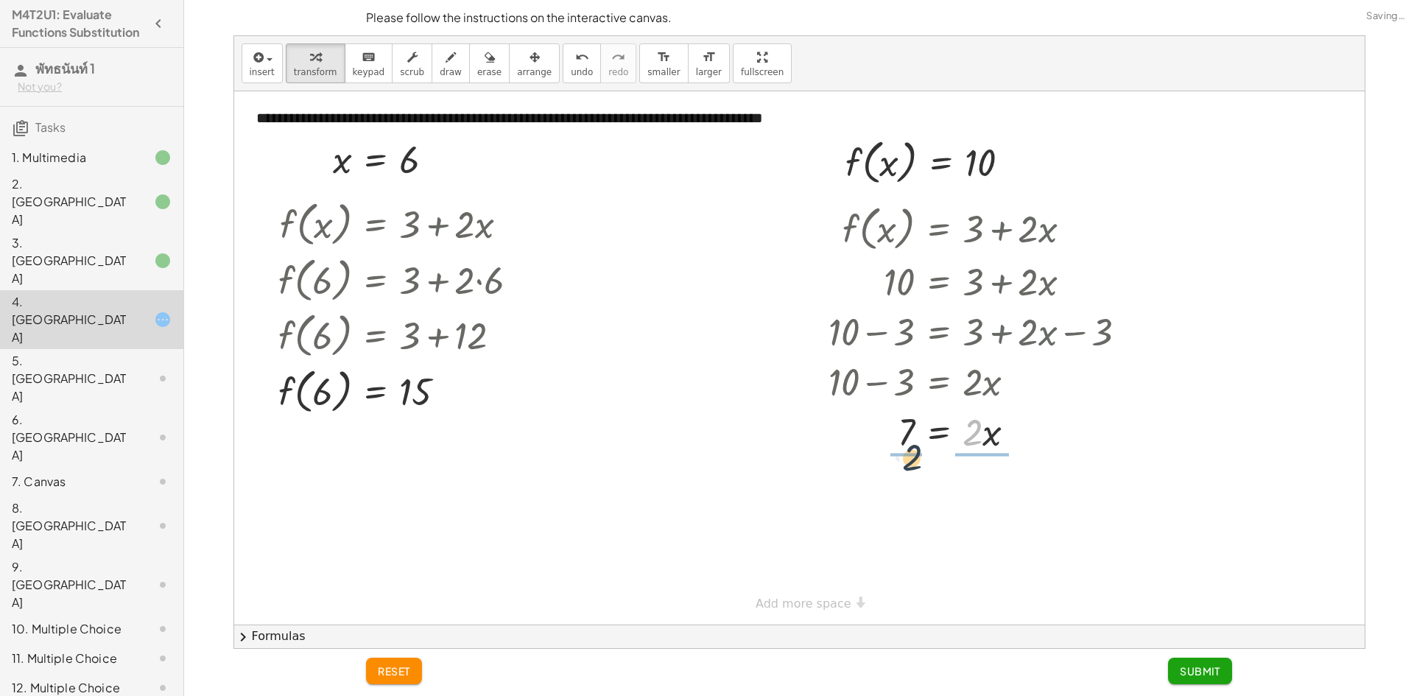
drag, startPoint x: 974, startPoint y: 435, endPoint x: 910, endPoint y: 461, distance: 69.1
click at [901, 438] on div at bounding box center [987, 431] width 312 height 50
click at [900, 486] on div at bounding box center [983, 492] width 325 height 74
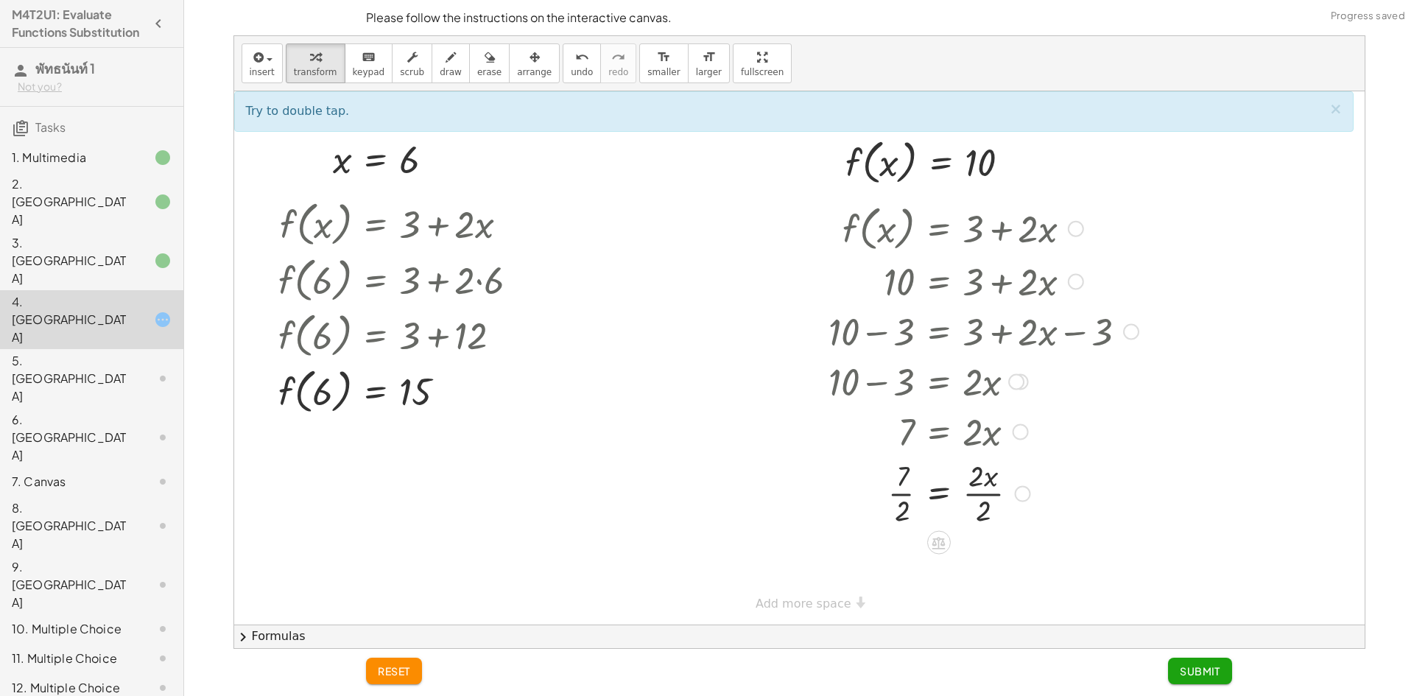
click at [912, 493] on div at bounding box center [983, 492] width 325 height 74
click at [903, 494] on div at bounding box center [983, 492] width 325 height 74
drag, startPoint x: 991, startPoint y: 513, endPoint x: 977, endPoint y: 483, distance: 32.6
click at [1202, 655] on div "reset Submit" at bounding box center [799, 672] width 884 height 47
click at [1197, 671] on span "Submit" at bounding box center [1200, 670] width 41 height 13
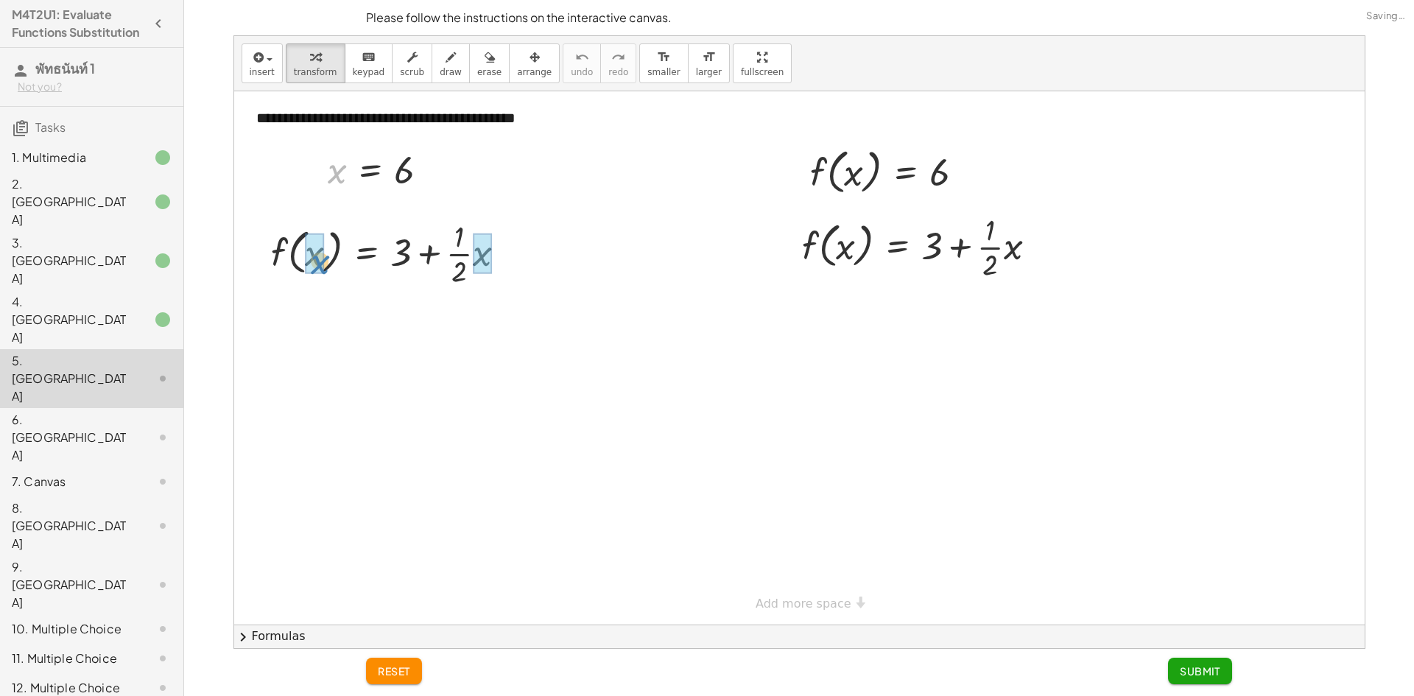
drag, startPoint x: 340, startPoint y: 178, endPoint x: 327, endPoint y: 256, distance: 79.1
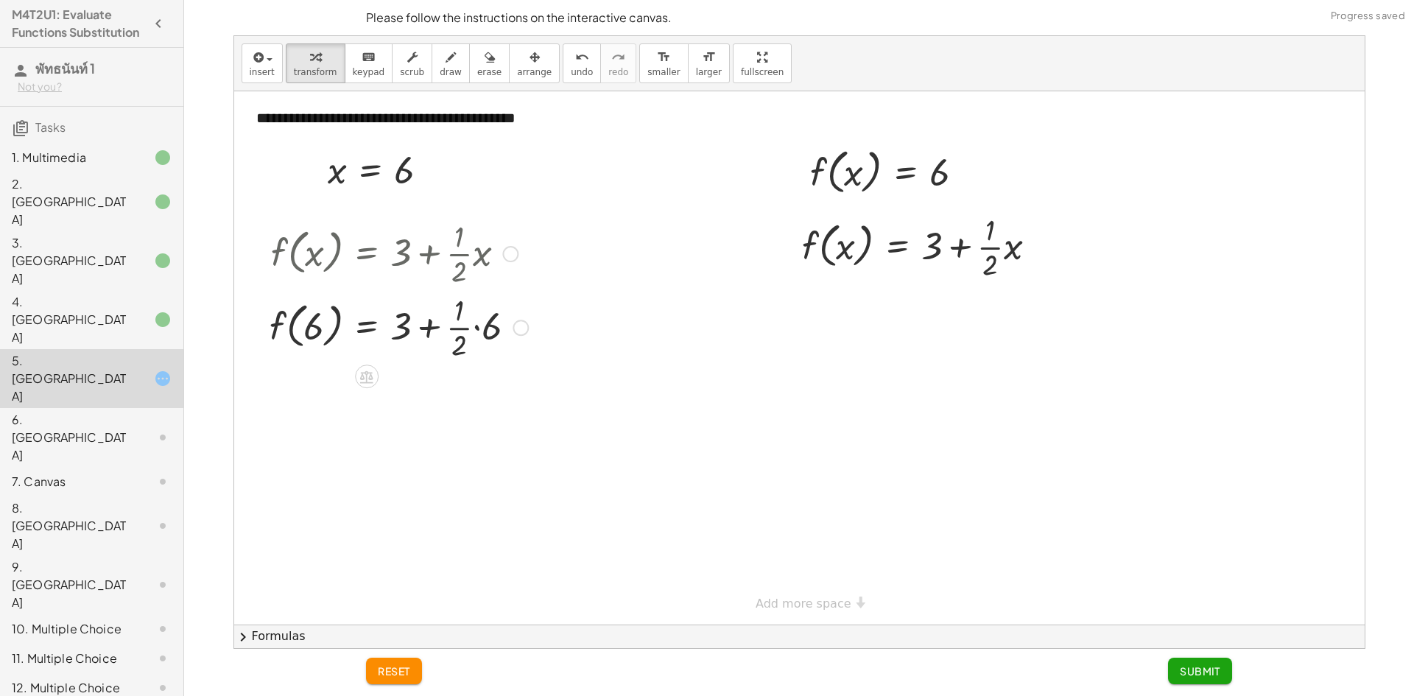
click at [476, 327] on div at bounding box center [398, 326] width 273 height 74
drag, startPoint x: 454, startPoint y: 415, endPoint x: 401, endPoint y: 394, distance: 57.2
click at [400, 394] on div at bounding box center [398, 400] width 273 height 74
click at [564, 57] on button "undo undo" at bounding box center [582, 63] width 38 height 40
click at [464, 404] on div at bounding box center [398, 400] width 273 height 74
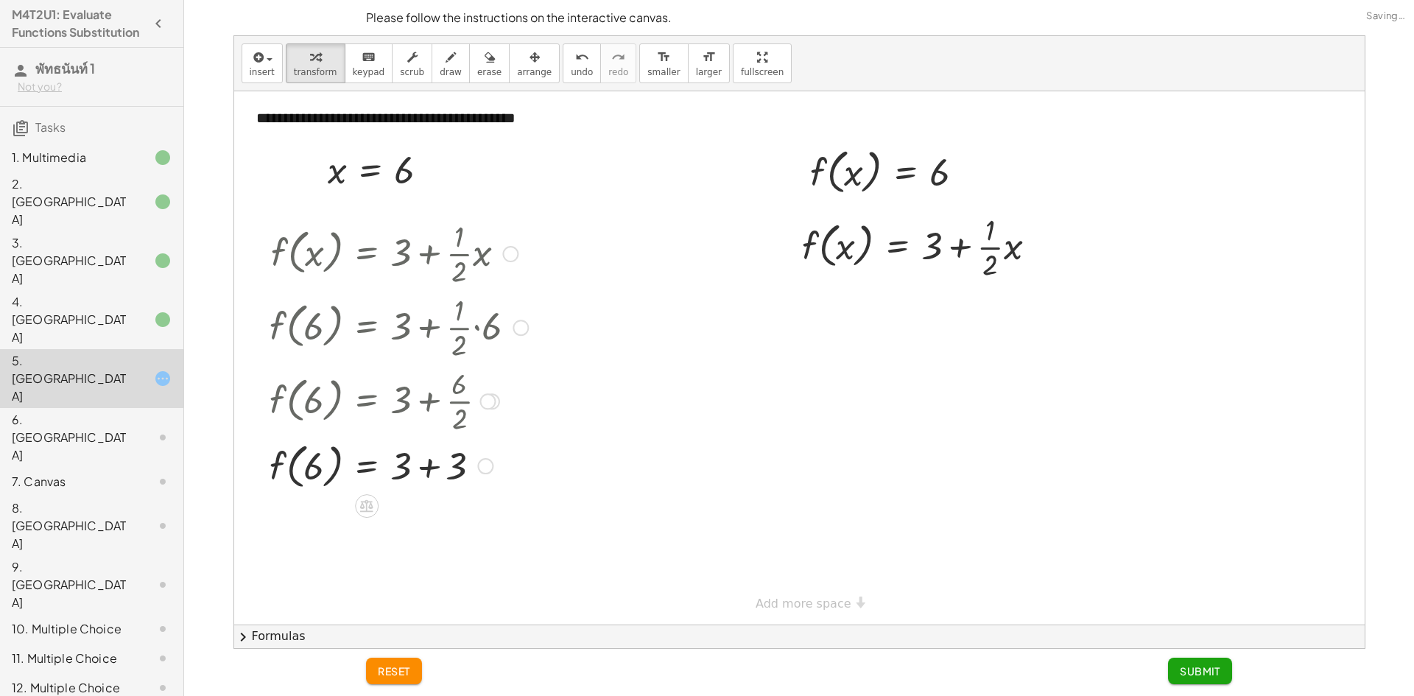
click at [436, 460] on div at bounding box center [398, 465] width 273 height 56
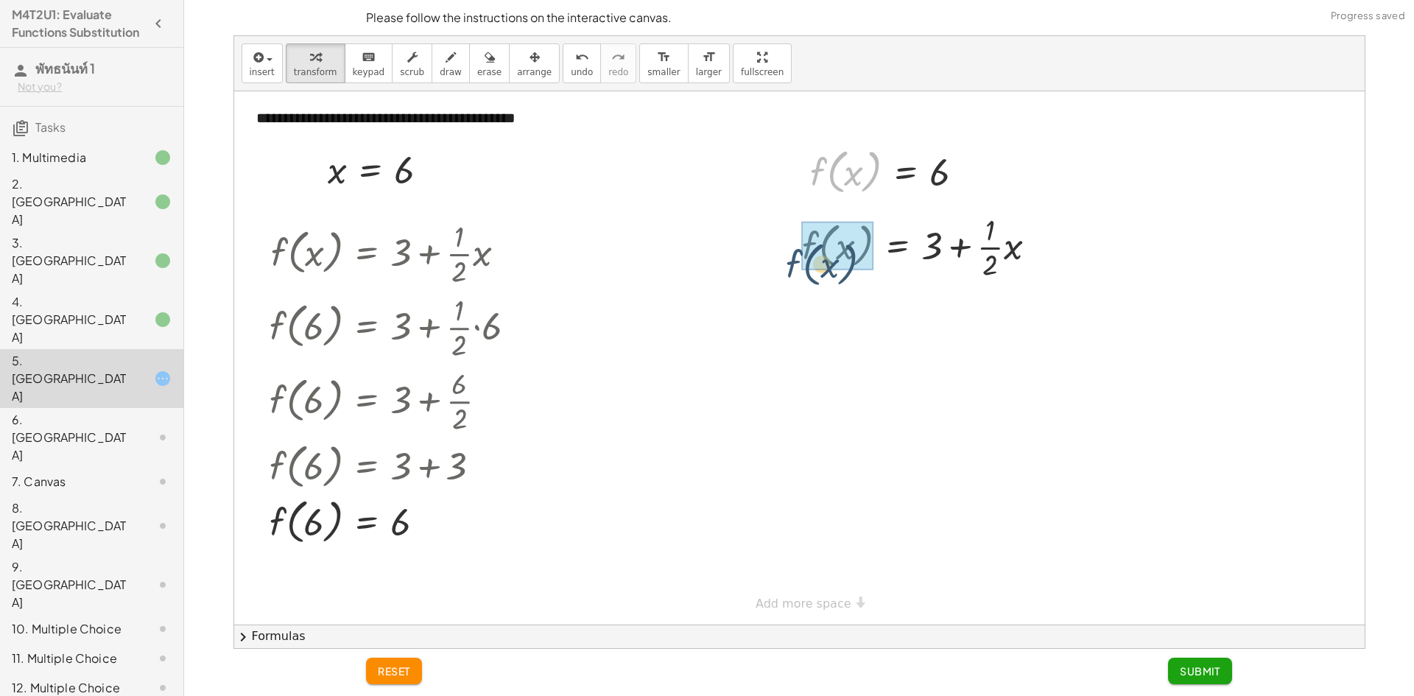
drag, startPoint x: 867, startPoint y: 180, endPoint x: 857, endPoint y: 269, distance: 89.7
click at [850, 273] on div "**********" at bounding box center [799, 357] width 1130 height 533
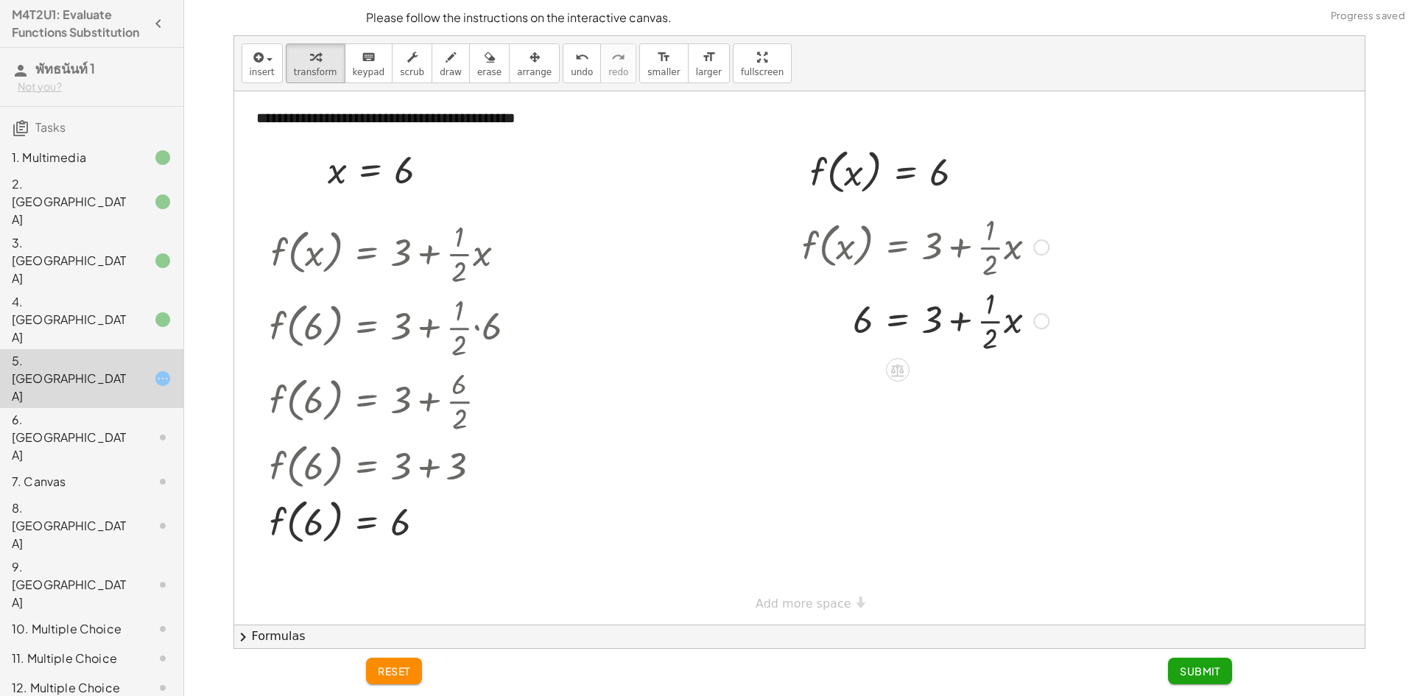
click at [956, 319] on div at bounding box center [925, 320] width 261 height 74
click at [893, 326] on div at bounding box center [925, 320] width 261 height 74
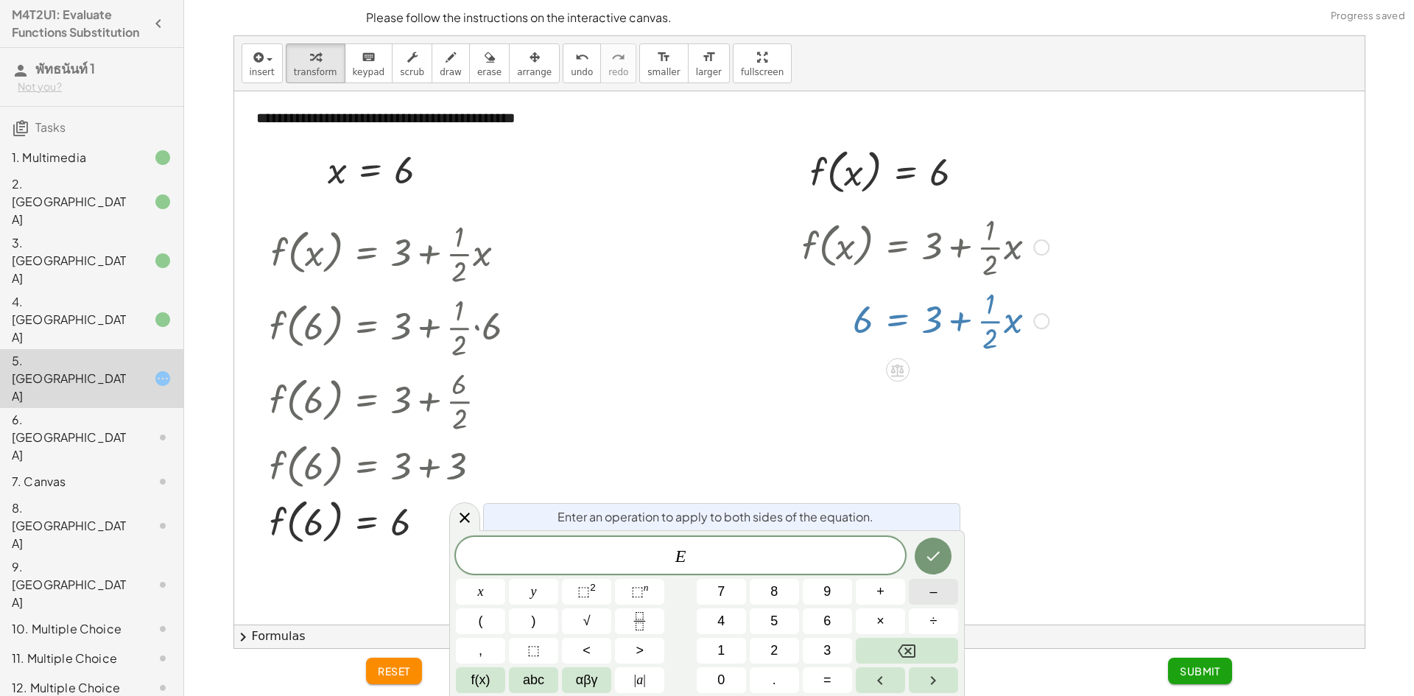
click at [924, 585] on button "–" at bounding box center [933, 592] width 49 height 26
click at [826, 638] on div "E − ​ x y ⬚ 2 ⬚ n 7 8 9 + – ( ) √ 4 5 6 × ÷ , ⬚ < > 1 2 3 f(x) abc αβγ | a | 0 …" at bounding box center [707, 615] width 502 height 156
click at [829, 644] on span "3" at bounding box center [826, 651] width 7 height 20
click at [935, 564] on icon "Done" at bounding box center [933, 556] width 18 height 18
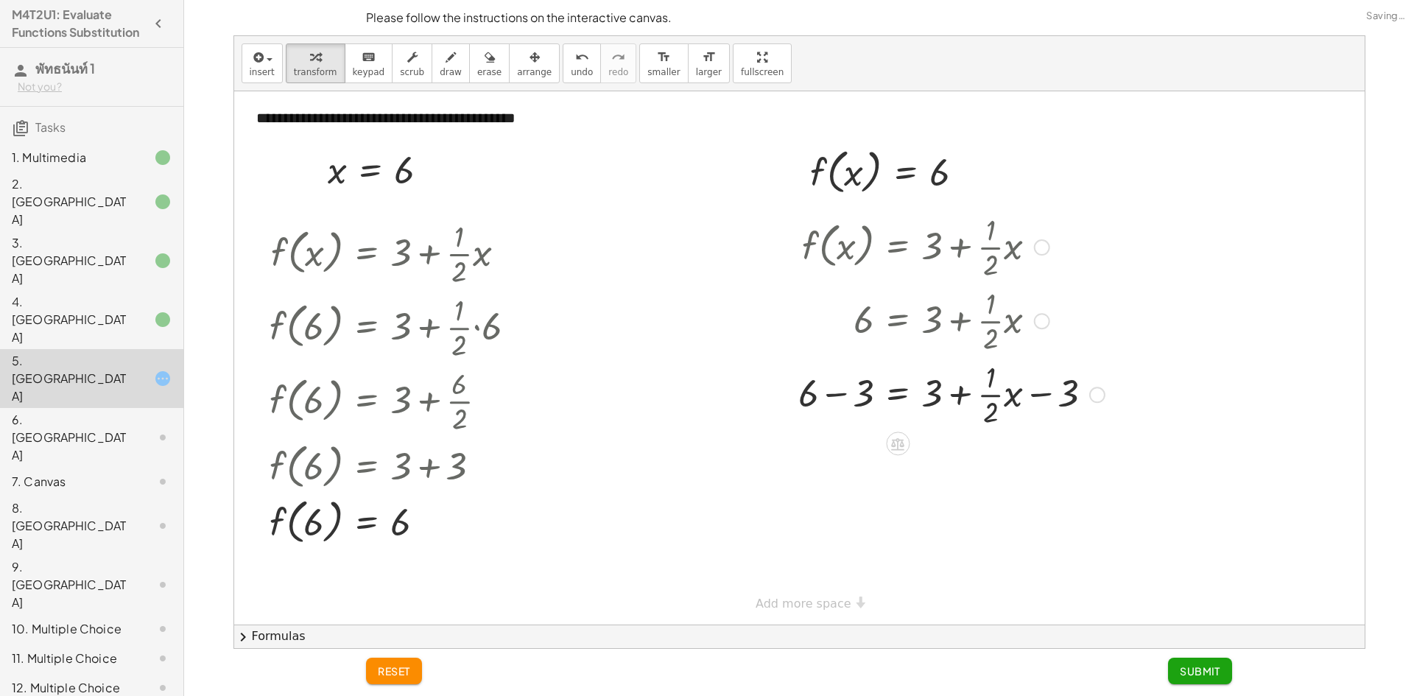
click at [840, 391] on div at bounding box center [951, 393] width 321 height 74
drag, startPoint x: 948, startPoint y: 465, endPoint x: 960, endPoint y: 463, distance: 12.6
click at [960, 463] on div at bounding box center [951, 467] width 321 height 74
drag, startPoint x: 1048, startPoint y: 463, endPoint x: 912, endPoint y: 467, distance: 136.3
click at [912, 467] on div at bounding box center [951, 467] width 321 height 74
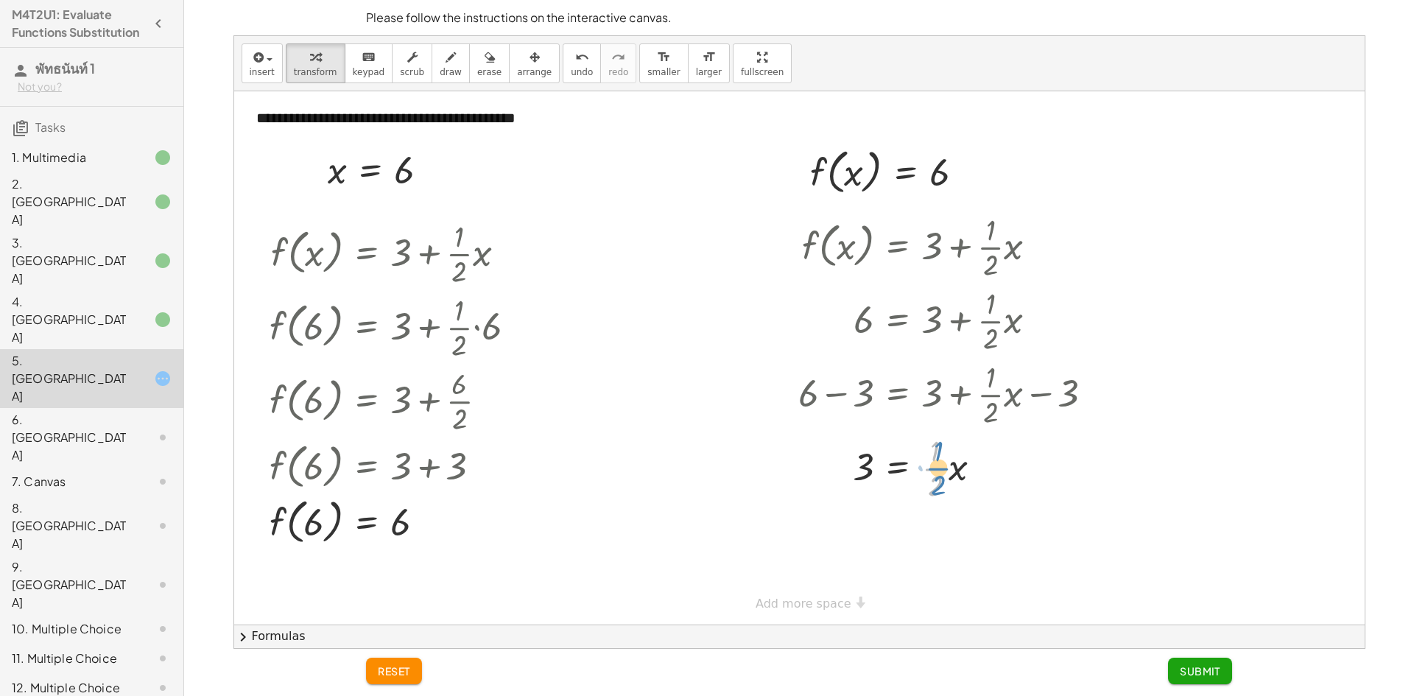
click at [938, 463] on div at bounding box center [951, 467] width 321 height 74
click at [898, 471] on div at bounding box center [951, 467] width 321 height 74
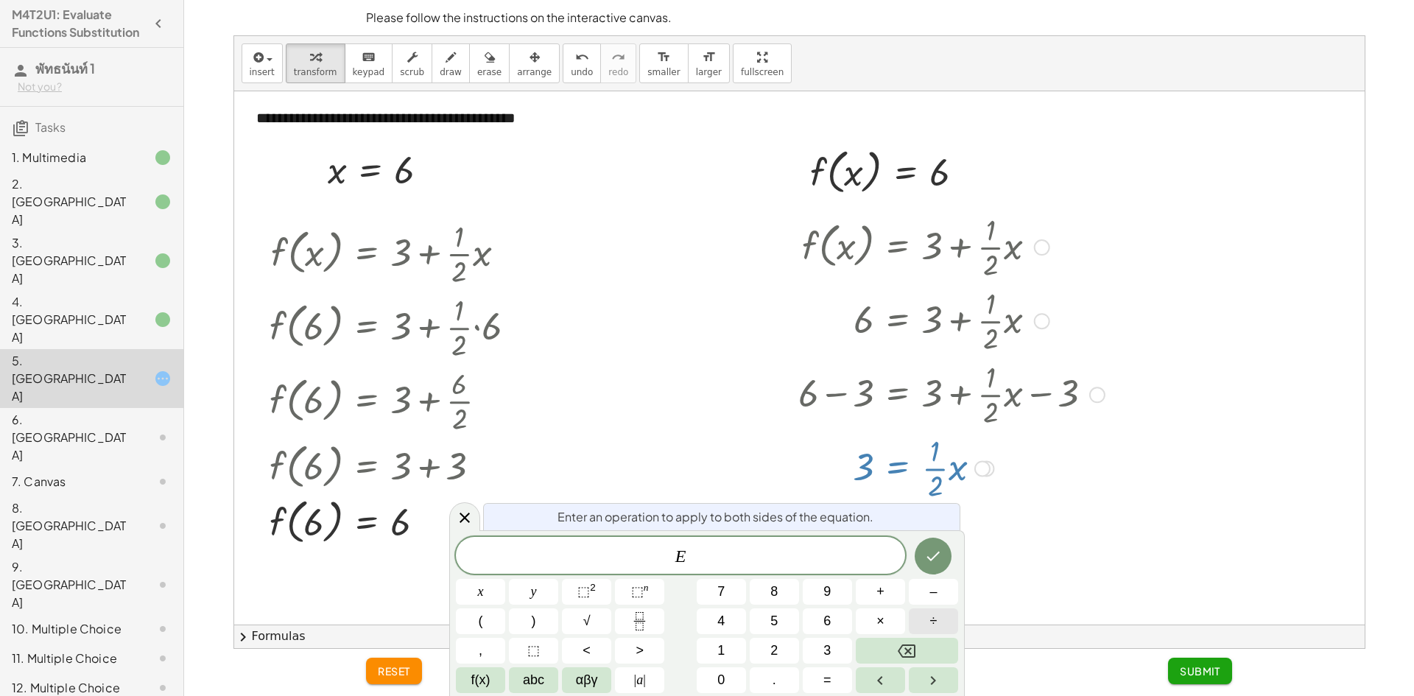
click at [942, 625] on button "÷" at bounding box center [933, 621] width 49 height 26
click at [655, 615] on button "Fraction" at bounding box center [639, 621] width 49 height 26
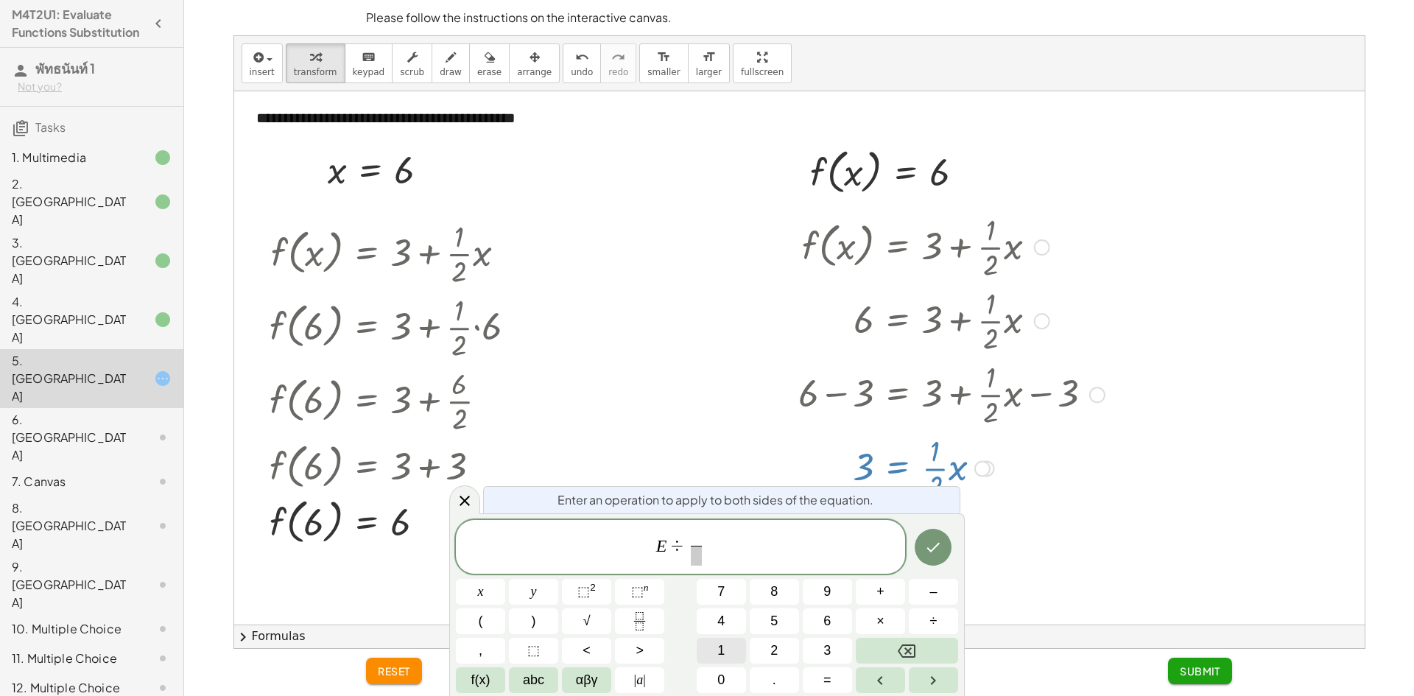
click at [729, 643] on button "1" at bounding box center [721, 651] width 49 height 26
click at [701, 558] on span at bounding box center [696, 556] width 11 height 20
click at [776, 647] on span "2" at bounding box center [773, 651] width 7 height 20
click at [936, 549] on icon "Done" at bounding box center [933, 547] width 18 height 18
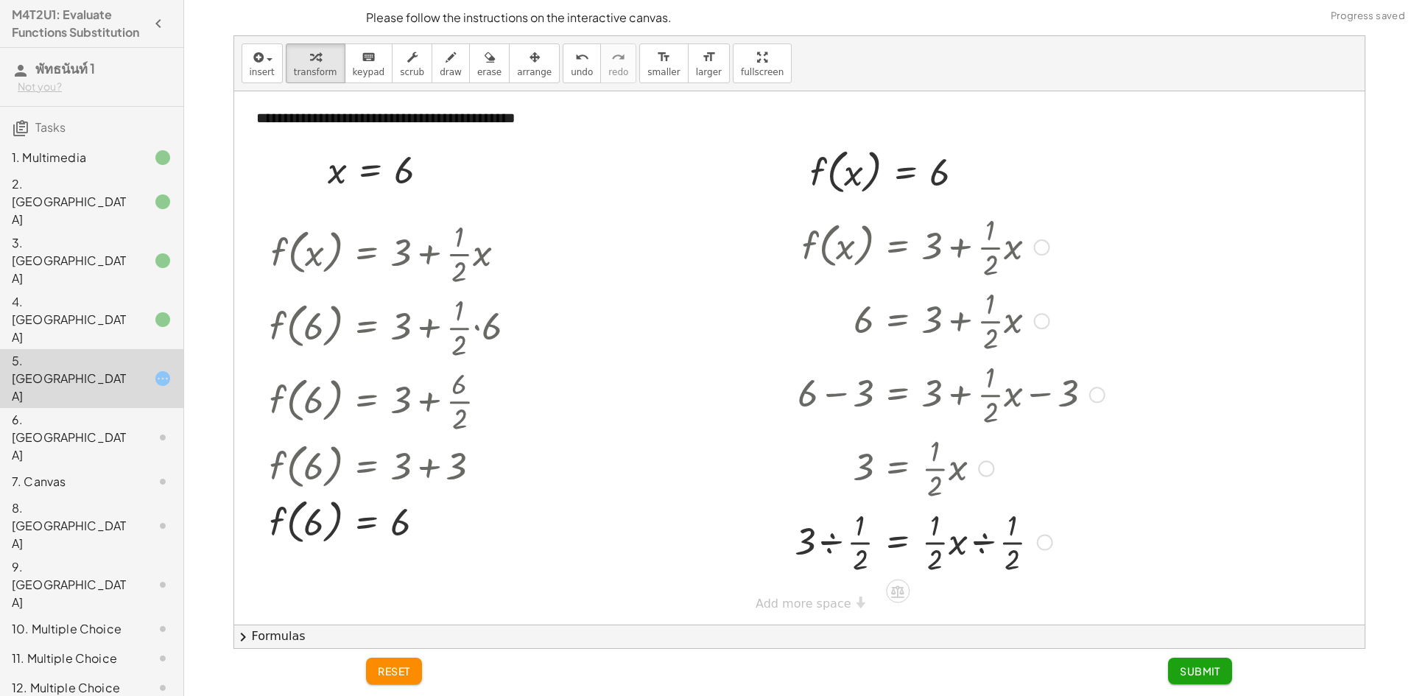
click at [826, 541] on div at bounding box center [949, 541] width 325 height 74
click at [845, 543] on div at bounding box center [951, 541] width 321 height 74
drag, startPoint x: 989, startPoint y: 536, endPoint x: 917, endPoint y: 538, distance: 72.2
click at [917, 538] on div at bounding box center [951, 541] width 321 height 74
click at [849, 543] on div at bounding box center [951, 541] width 321 height 50
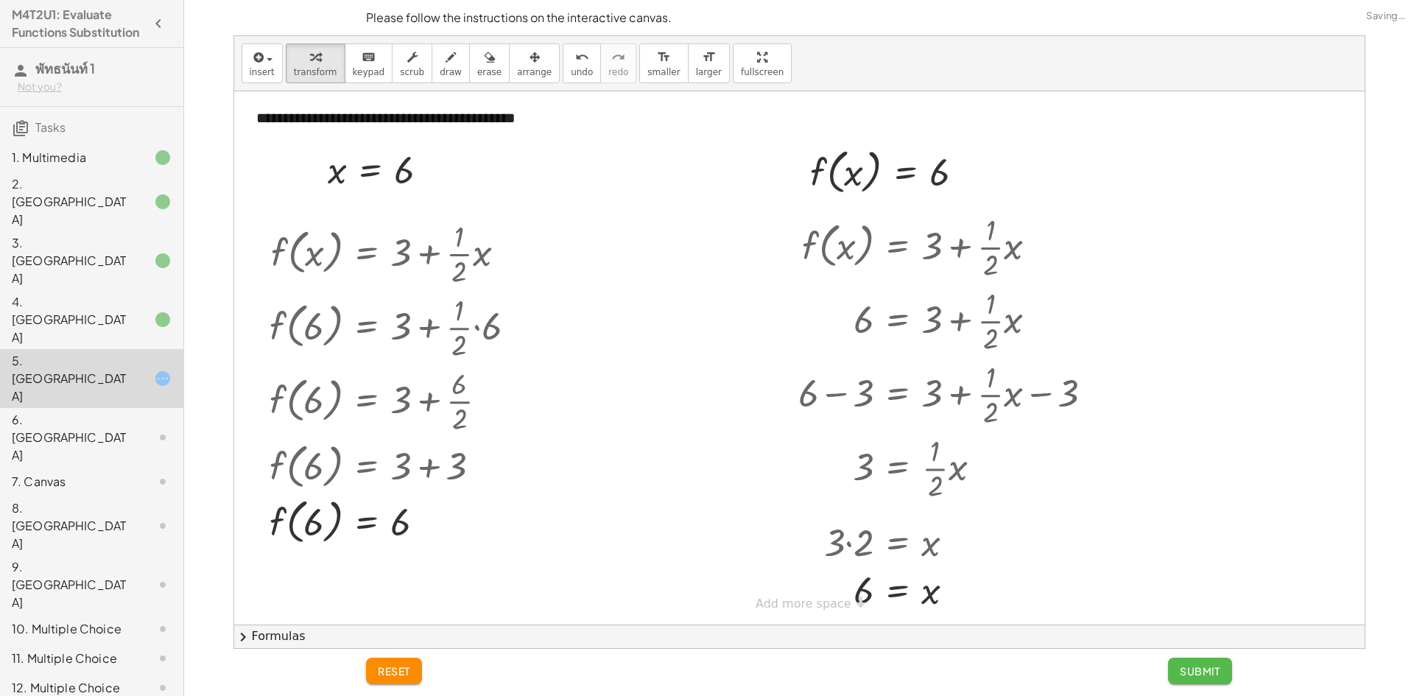
click at [1191, 666] on span "Submit" at bounding box center [1200, 670] width 41 height 13
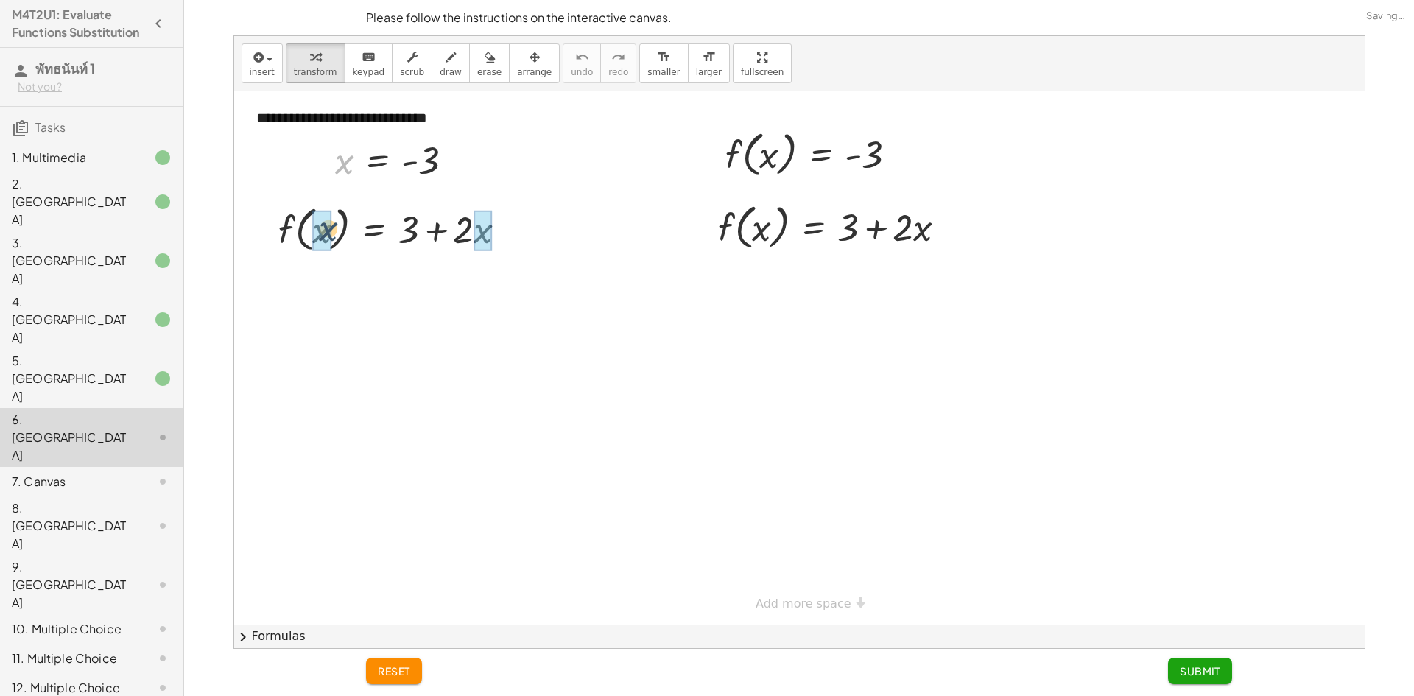
drag, startPoint x: 345, startPoint y: 174, endPoint x: 331, endPoint y: 228, distance: 56.3
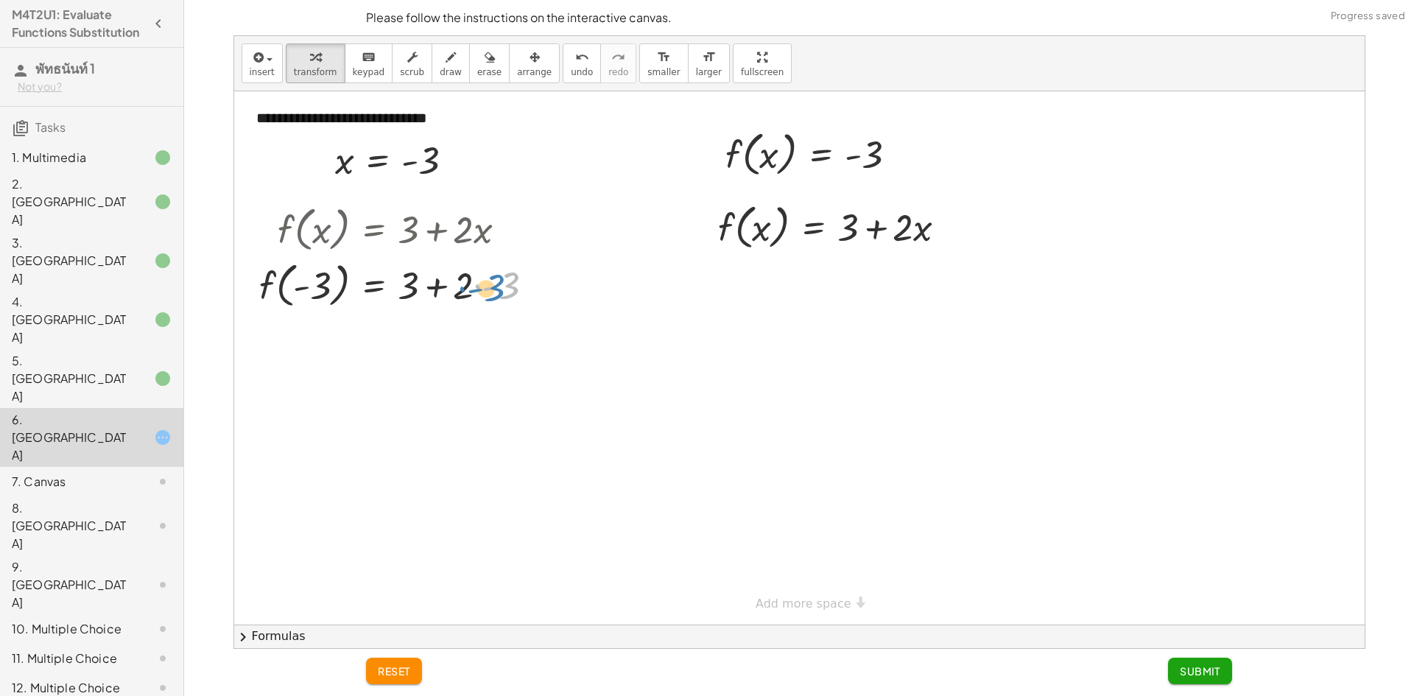
drag, startPoint x: 490, startPoint y: 285, endPoint x: 480, endPoint y: 288, distance: 10.7
click at [480, 288] on div at bounding box center [402, 284] width 301 height 56
click at [487, 292] on div at bounding box center [402, 284] width 301 height 56
click at [450, 341] on div at bounding box center [402, 340] width 301 height 56
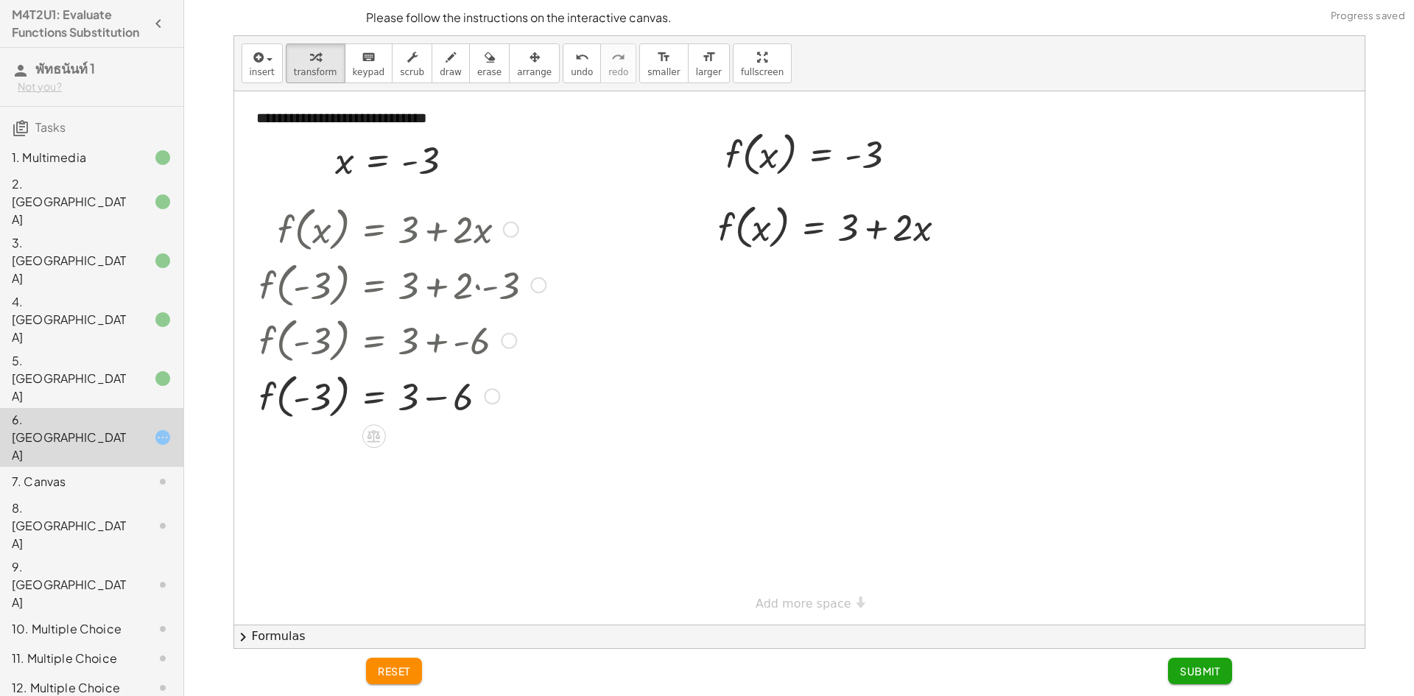
click at [356, 390] on div at bounding box center [402, 395] width 301 height 56
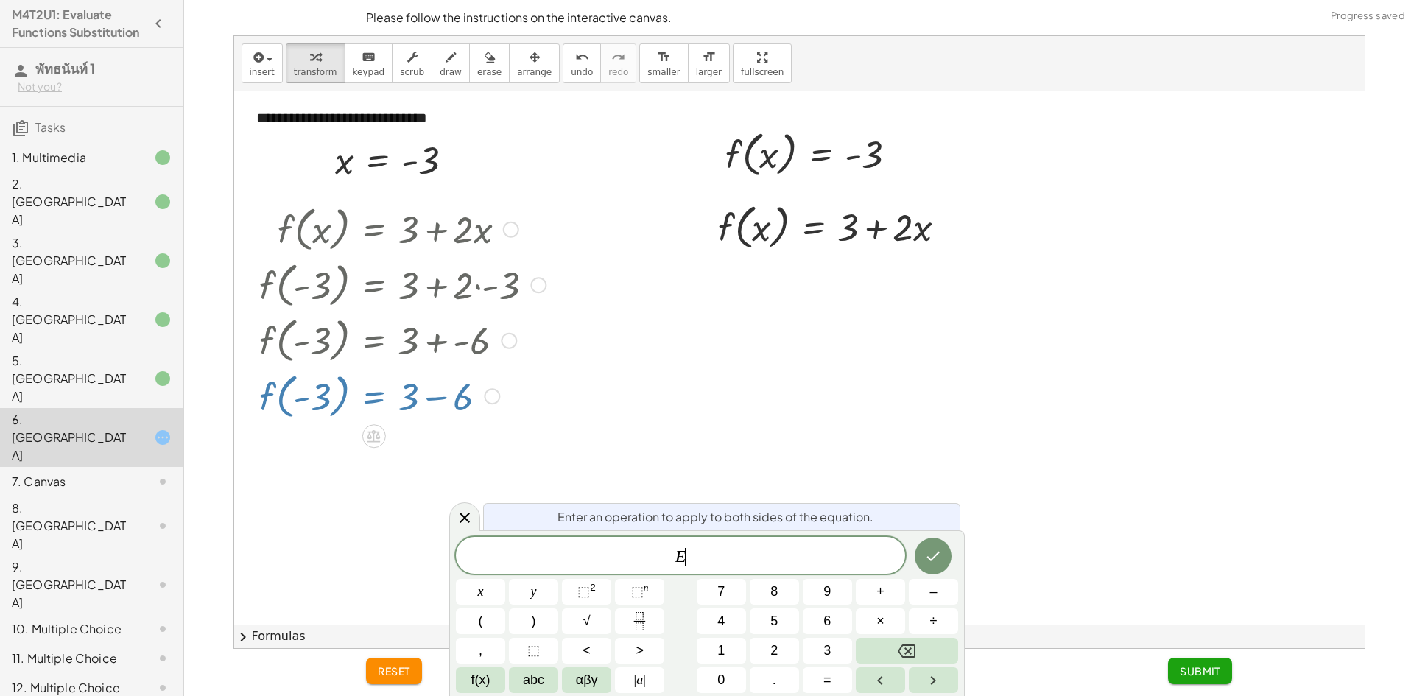
click at [608, 425] on div at bounding box center [799, 357] width 1130 height 533
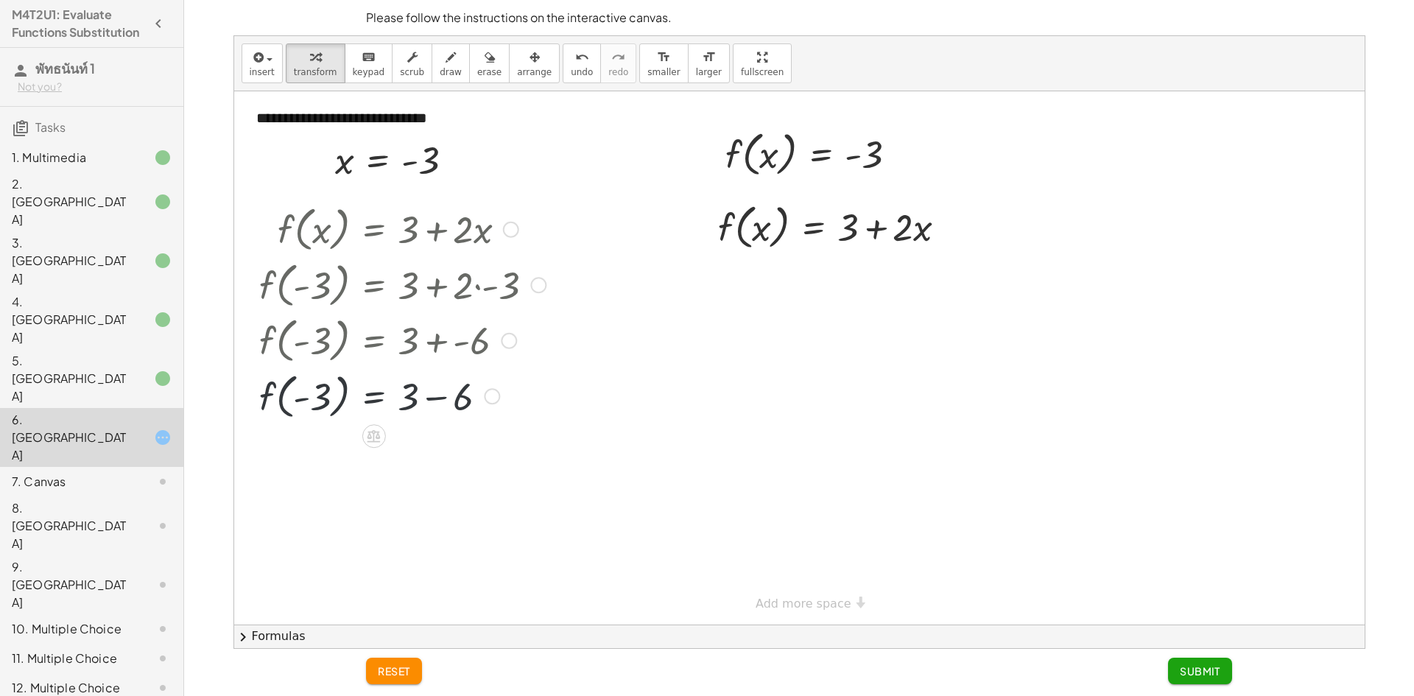
click at [441, 404] on div at bounding box center [402, 395] width 301 height 56
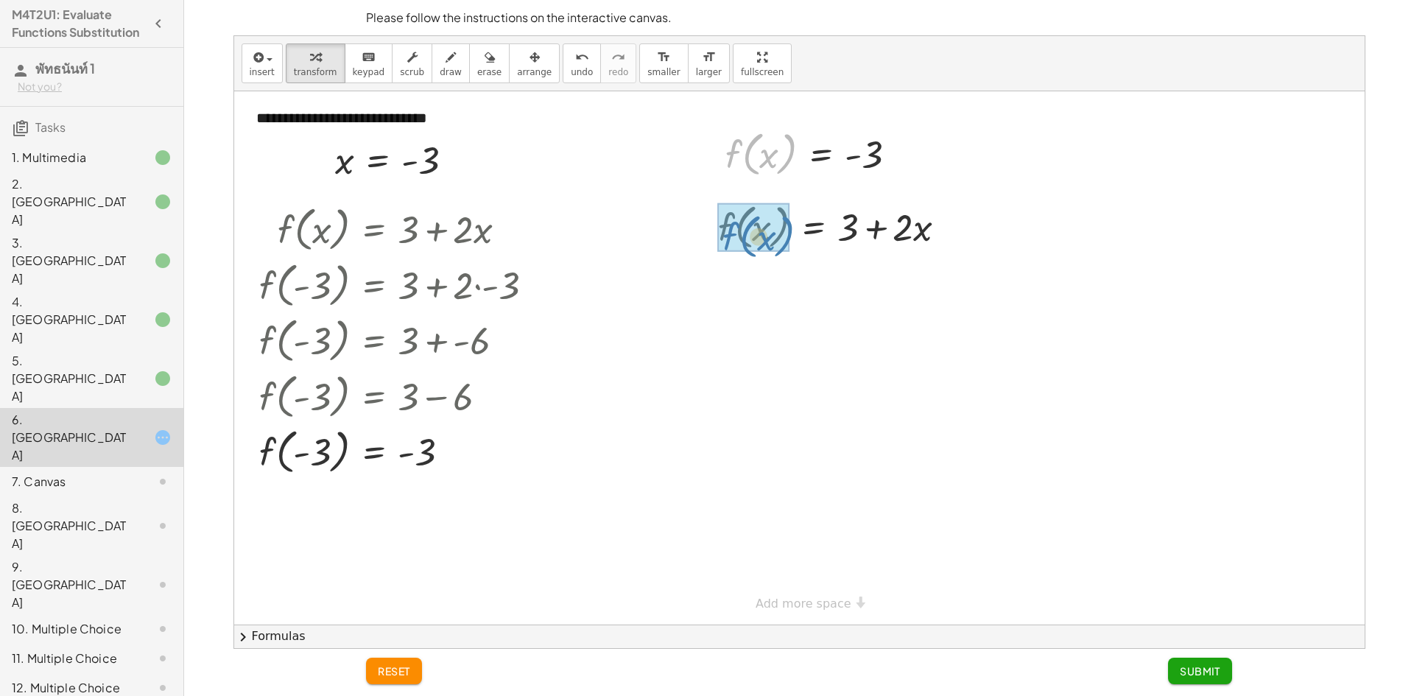
drag, startPoint x: 789, startPoint y: 154, endPoint x: 787, endPoint y: 234, distance: 80.3
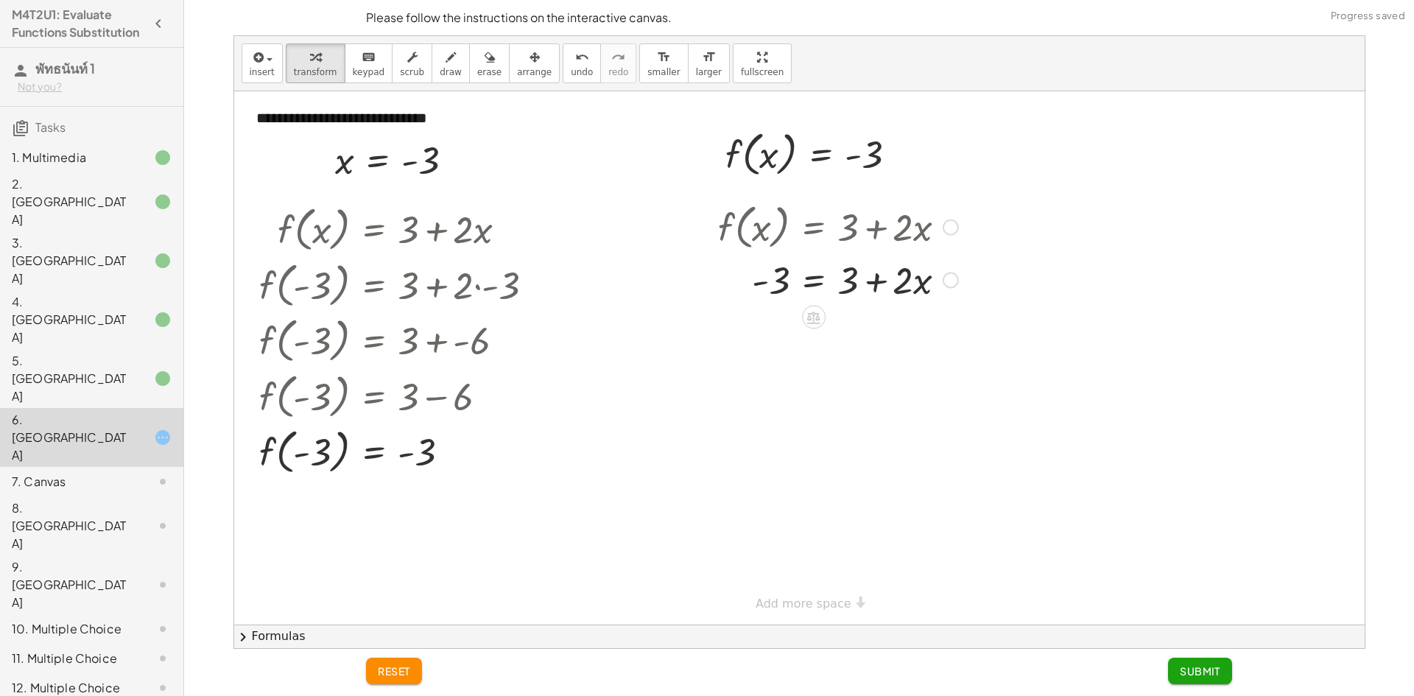
click at [809, 277] on div at bounding box center [838, 279] width 255 height 50
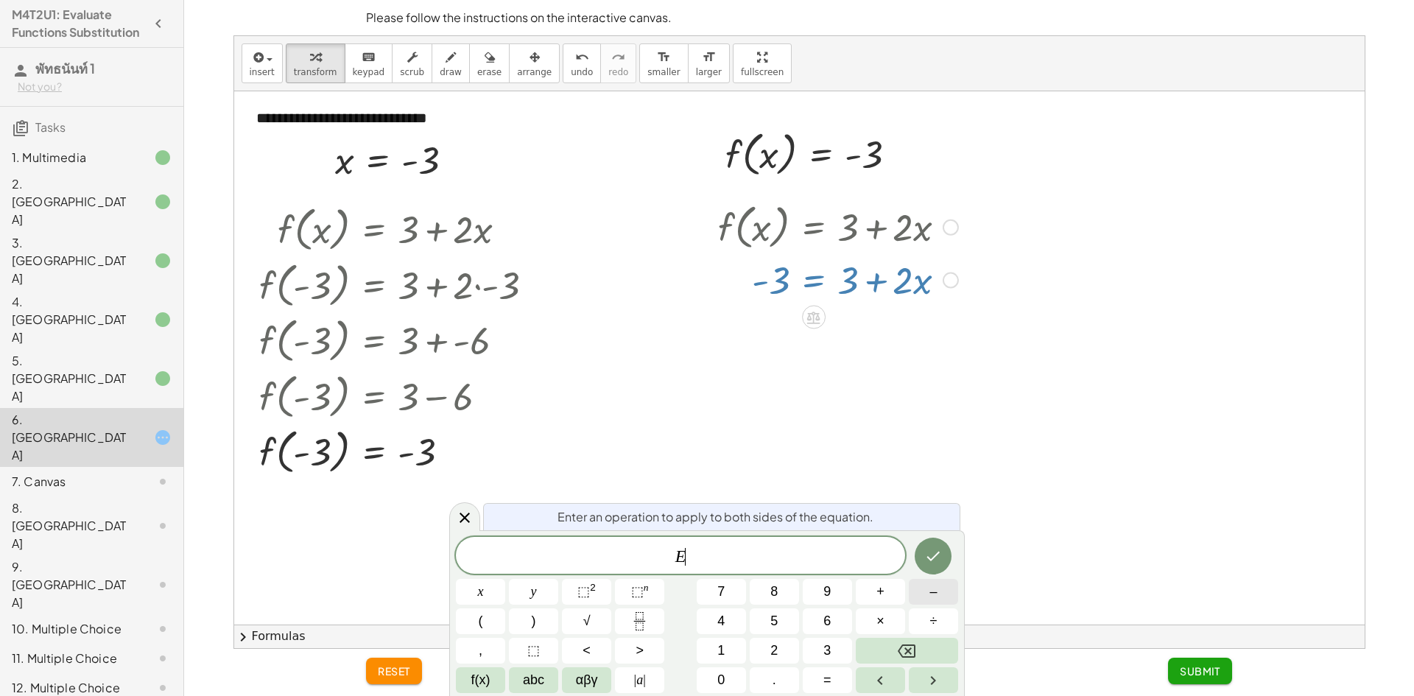
click at [929, 598] on span "–" at bounding box center [932, 592] width 7 height 20
click at [842, 639] on button "3" at bounding box center [827, 651] width 49 height 26
click at [935, 560] on icon "Done" at bounding box center [933, 556] width 18 height 18
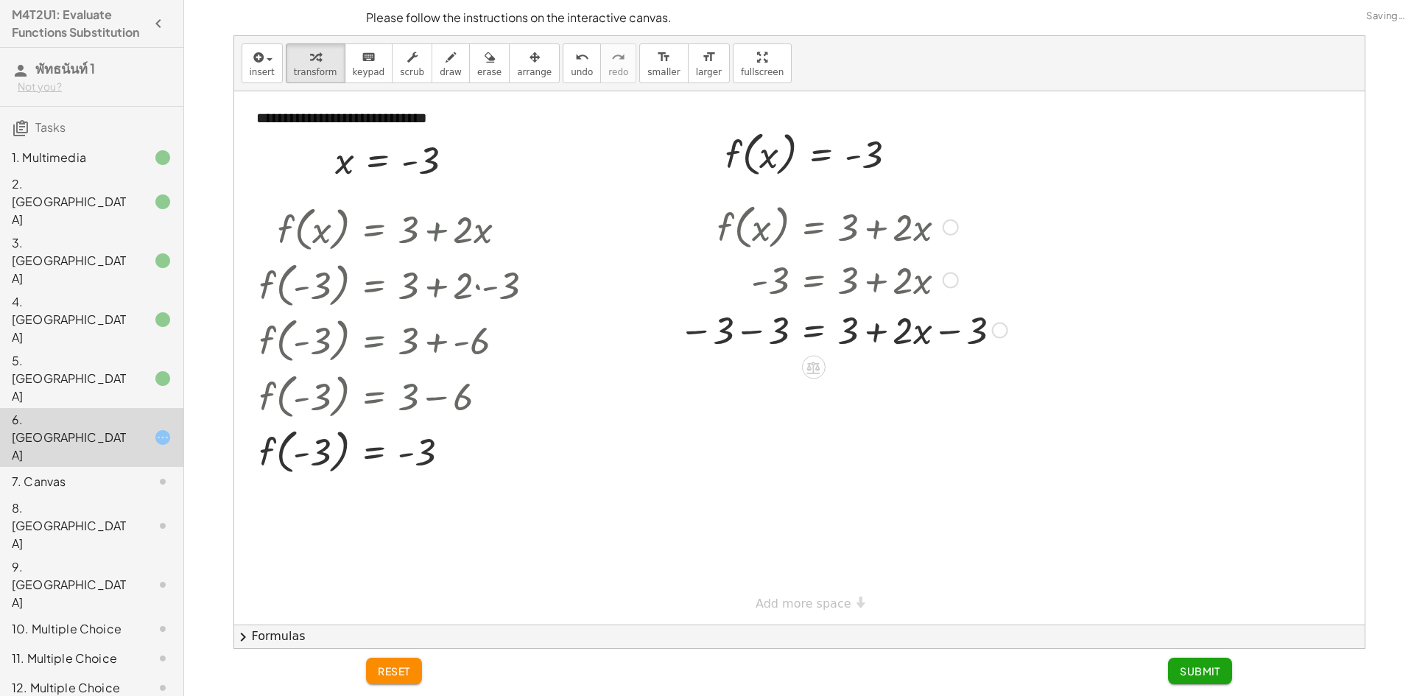
click at [753, 334] on div at bounding box center [843, 329] width 343 height 50
drag, startPoint x: 845, startPoint y: 377, endPoint x: 982, endPoint y: 376, distance: 136.2
drag, startPoint x: 844, startPoint y: 387, endPoint x: 778, endPoint y: 421, distance: 74.4
click at [776, 435] on div at bounding box center [843, 441] width 343 height 74
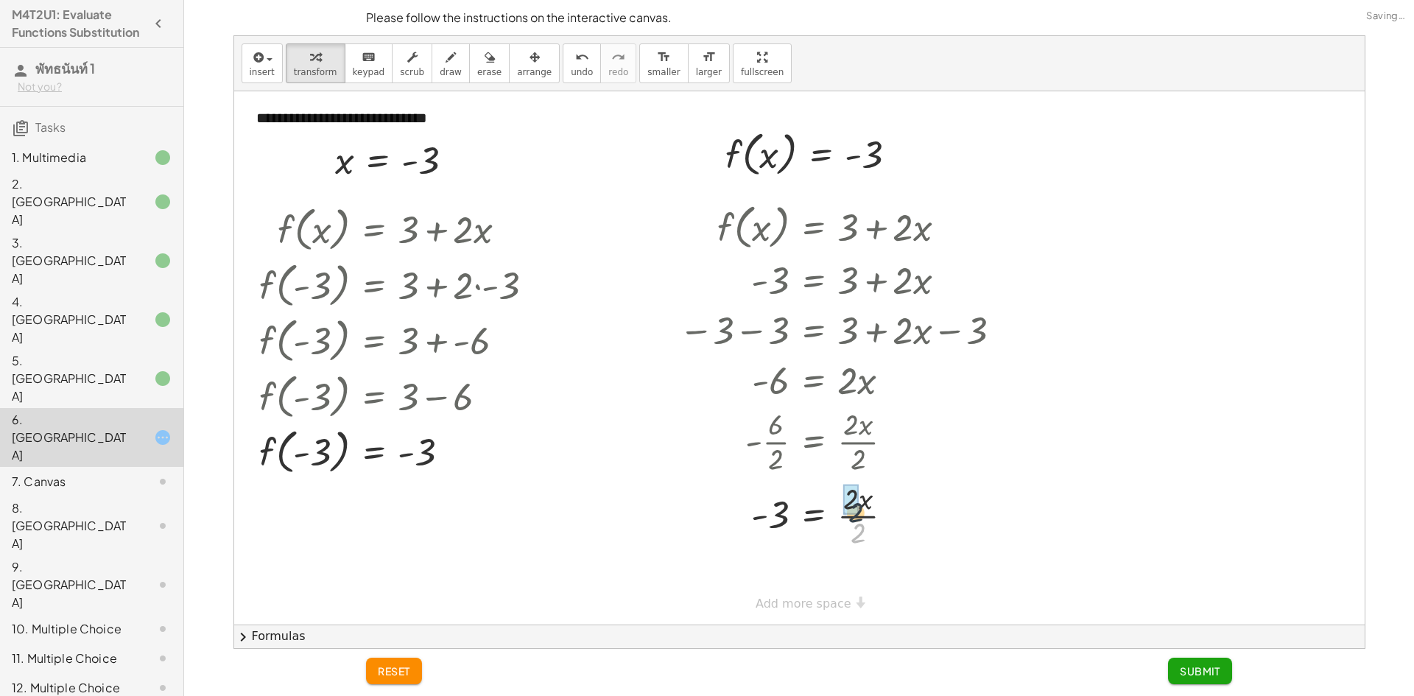
drag, startPoint x: 858, startPoint y: 526, endPoint x: 857, endPoint y: 510, distance: 16.3
click at [1200, 672] on span "Submit" at bounding box center [1200, 670] width 41 height 13
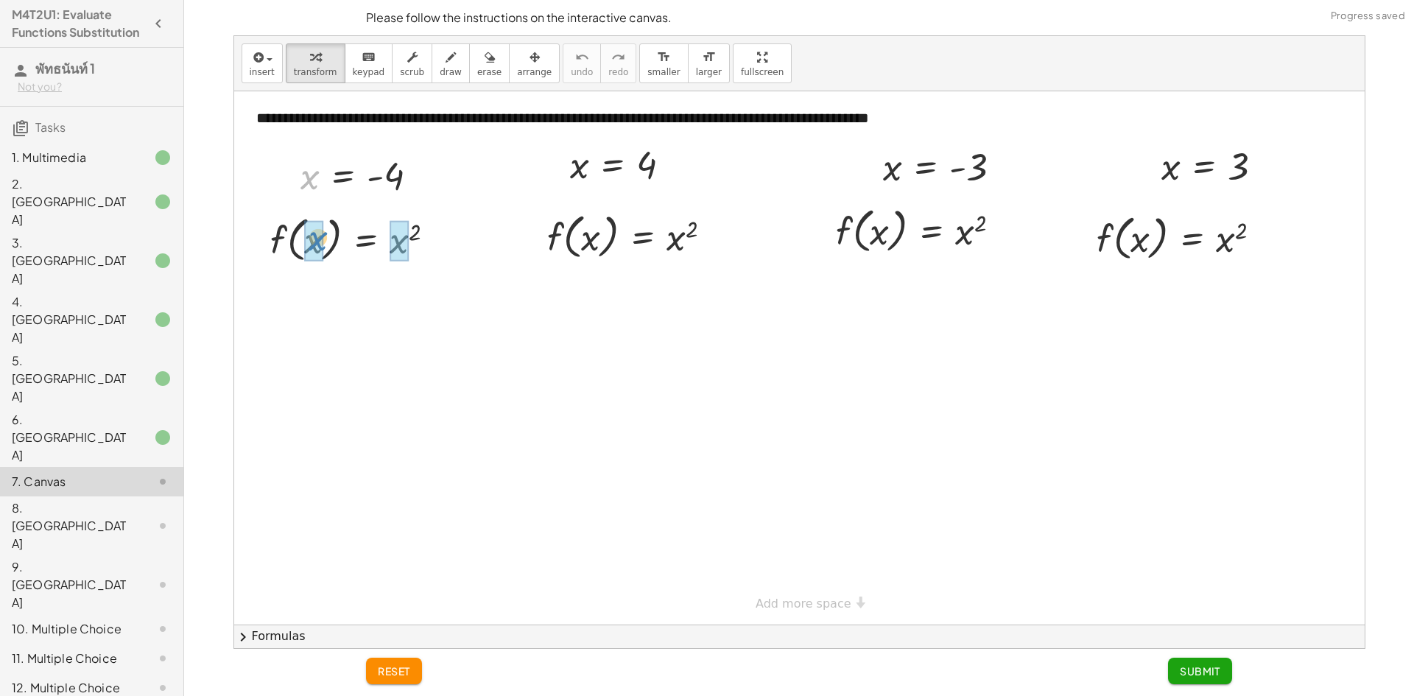
drag, startPoint x: 312, startPoint y: 175, endPoint x: 321, endPoint y: 235, distance: 61.0
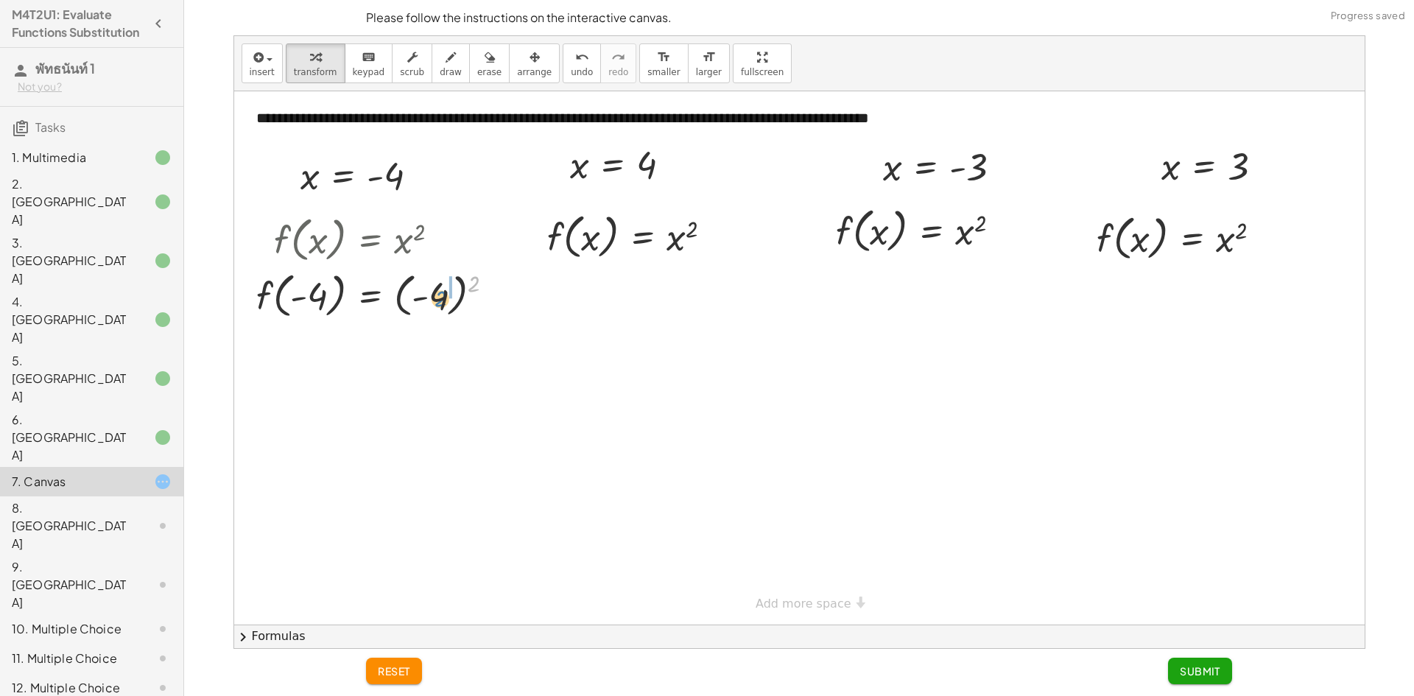
drag, startPoint x: 471, startPoint y: 281, endPoint x: 437, endPoint y: 295, distance: 36.3
click at [437, 295] on div at bounding box center [381, 295] width 264 height 56
click at [412, 344] on div at bounding box center [381, 350] width 264 height 56
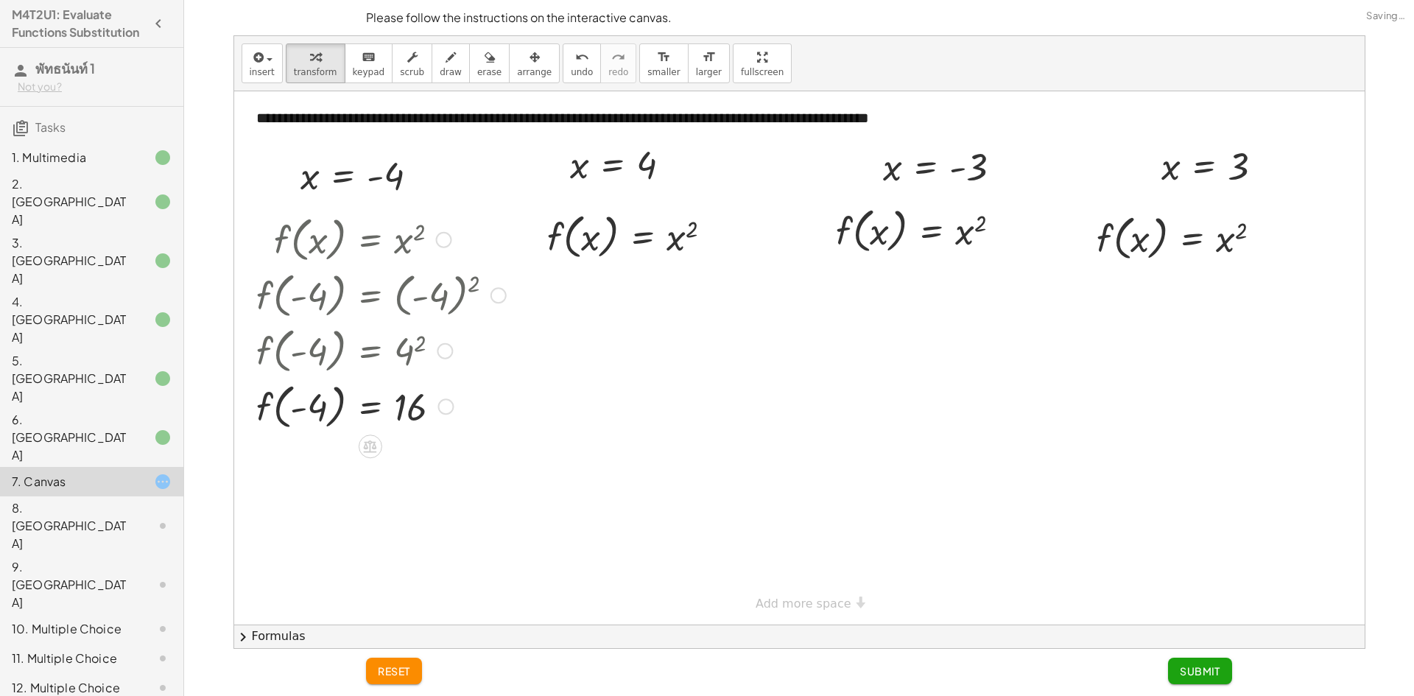
click at [323, 392] on div at bounding box center [381, 406] width 264 height 56
drag, startPoint x: 320, startPoint y: 401, endPoint x: 328, endPoint y: 402, distance: 8.1
click at [323, 402] on div at bounding box center [381, 406] width 264 height 56
click at [371, 407] on div at bounding box center [381, 406] width 264 height 56
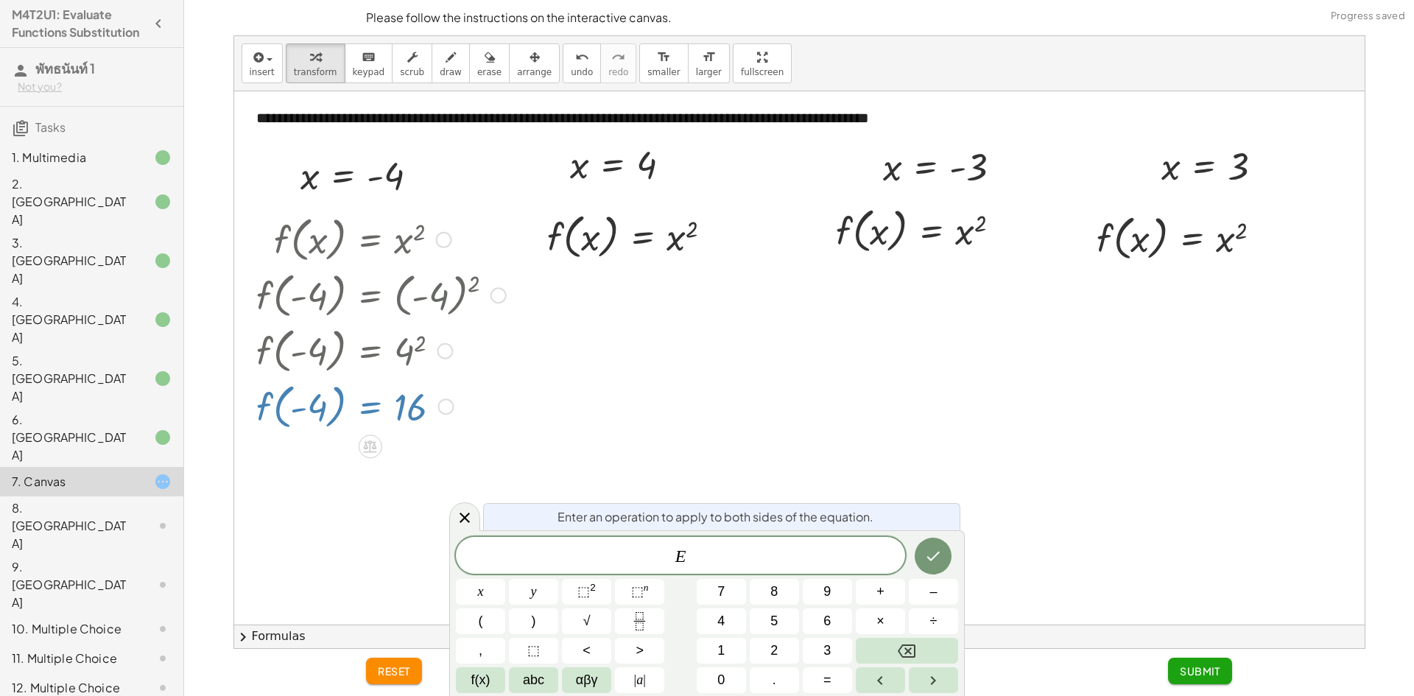
click at [577, 354] on div at bounding box center [799, 357] width 1130 height 533
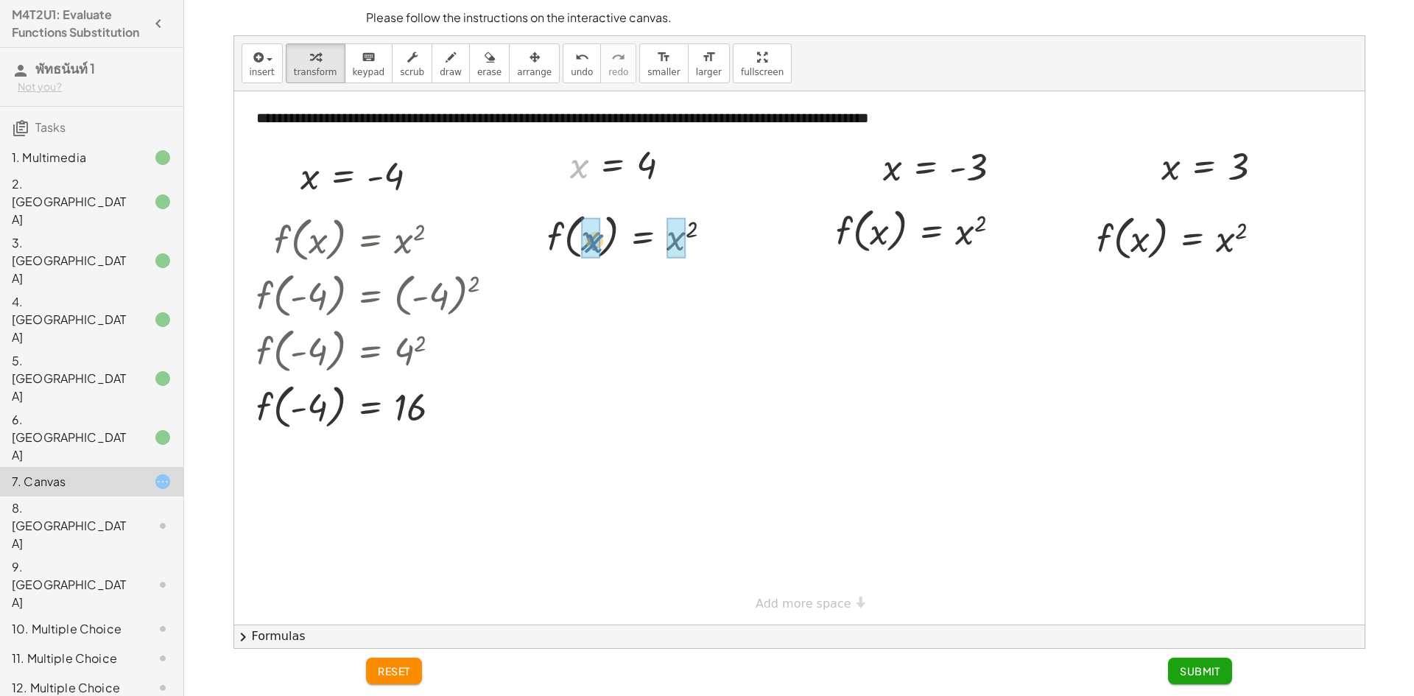
drag, startPoint x: 581, startPoint y: 171, endPoint x: 600, endPoint y: 247, distance: 78.9
click at [680, 296] on div at bounding box center [635, 292] width 194 height 56
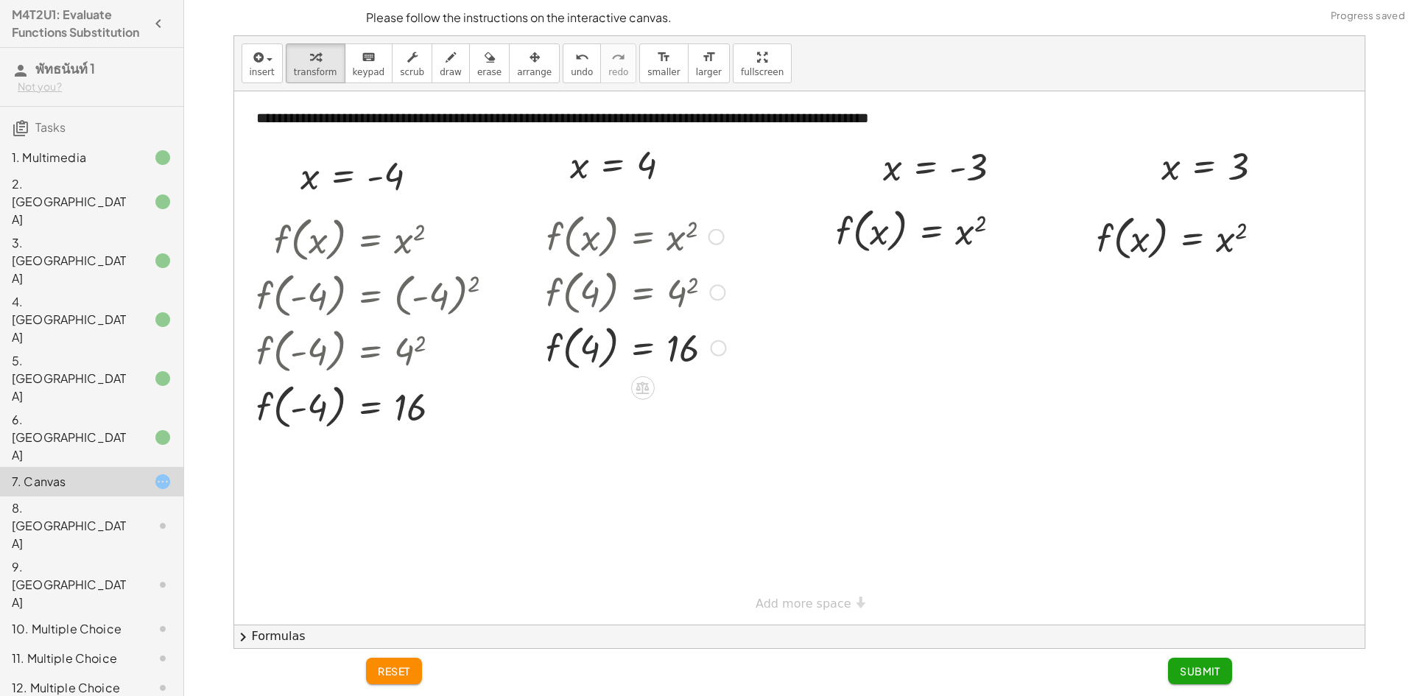
click at [582, 346] on div at bounding box center [635, 347] width 195 height 56
drag, startPoint x: 897, startPoint y: 169, endPoint x: 882, endPoint y: 245, distance: 77.4
click at [978, 234] on div at bounding box center [942, 230] width 266 height 56
click at [965, 280] on div at bounding box center [942, 286] width 266 height 56
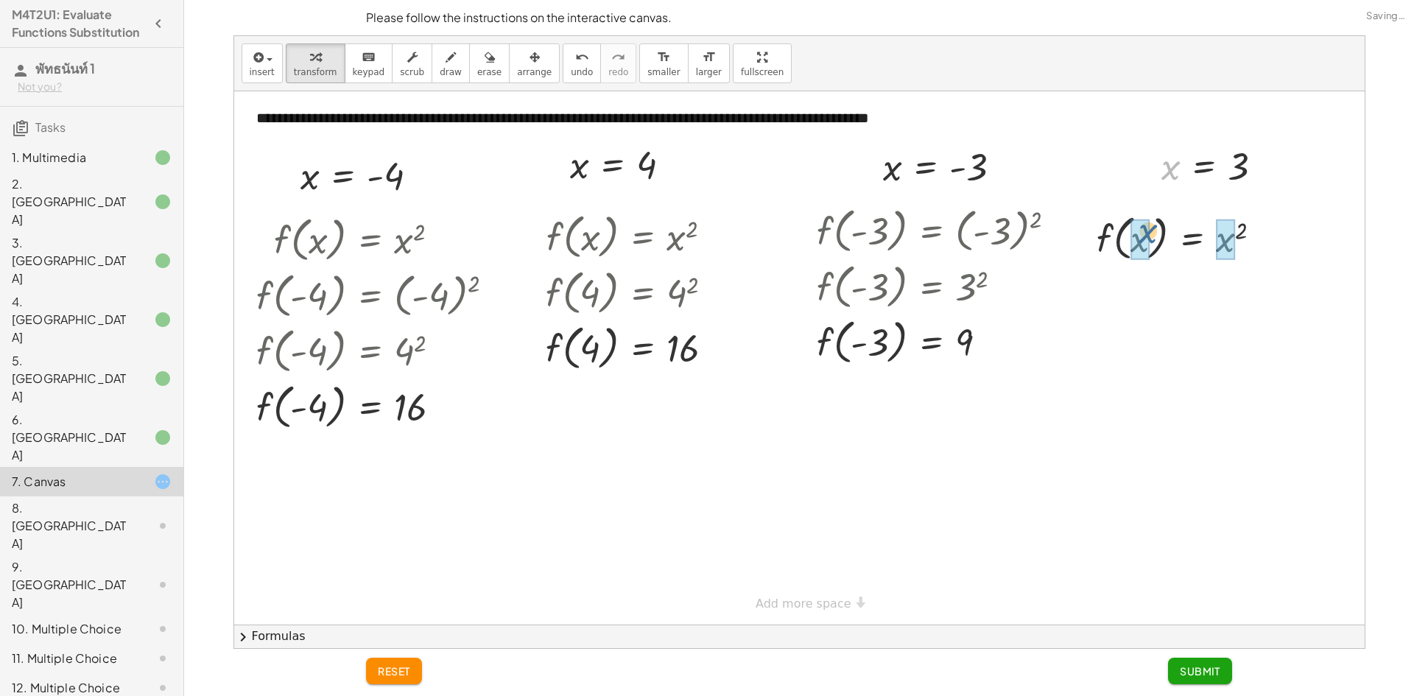
drag, startPoint x: 1175, startPoint y: 171, endPoint x: 1147, endPoint y: 243, distance: 77.4
click at [1144, 243] on div at bounding box center [1184, 237] width 195 height 56
click at [1243, 231] on div at bounding box center [1184, 237] width 195 height 56
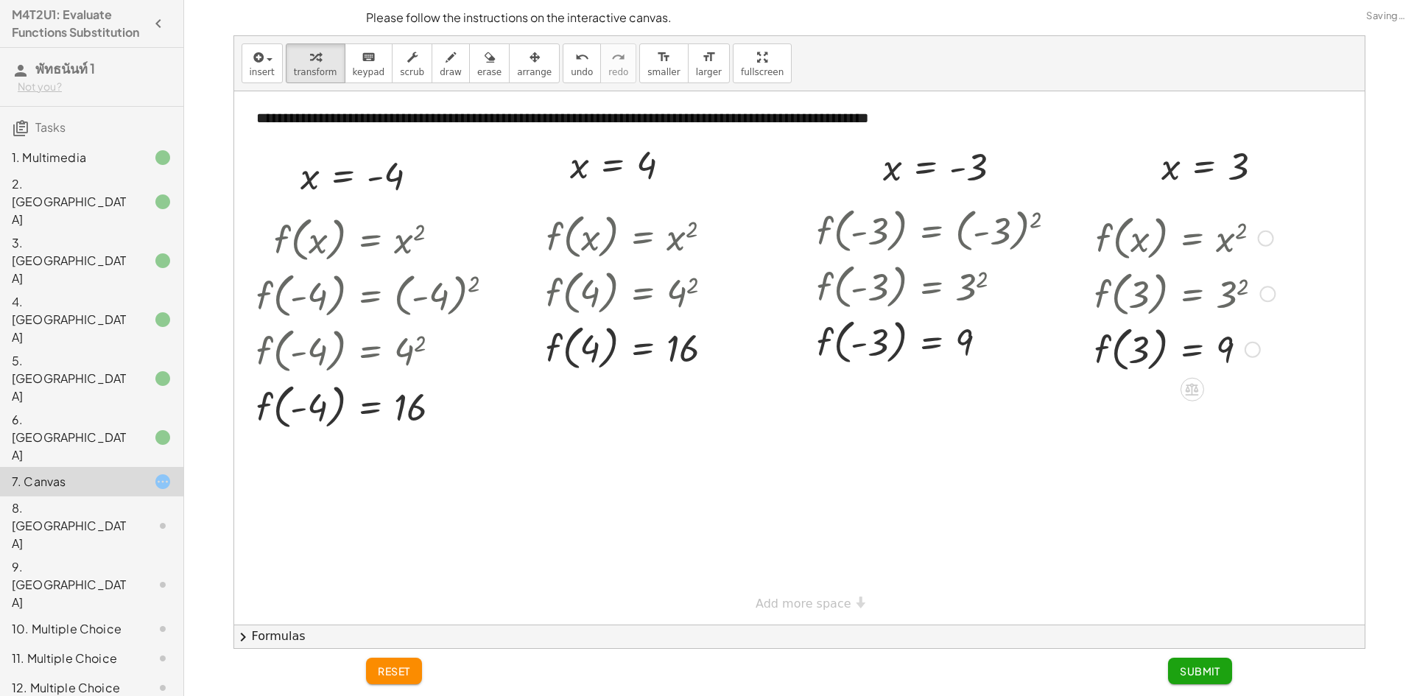
drag, startPoint x: 1249, startPoint y: 235, endPoint x: 1372, endPoint y: 627, distance: 411.4
click at [1372, 629] on div "**********" at bounding box center [799, 341] width 1218 height 613
click at [1218, 673] on span "Submit" at bounding box center [1200, 670] width 41 height 13
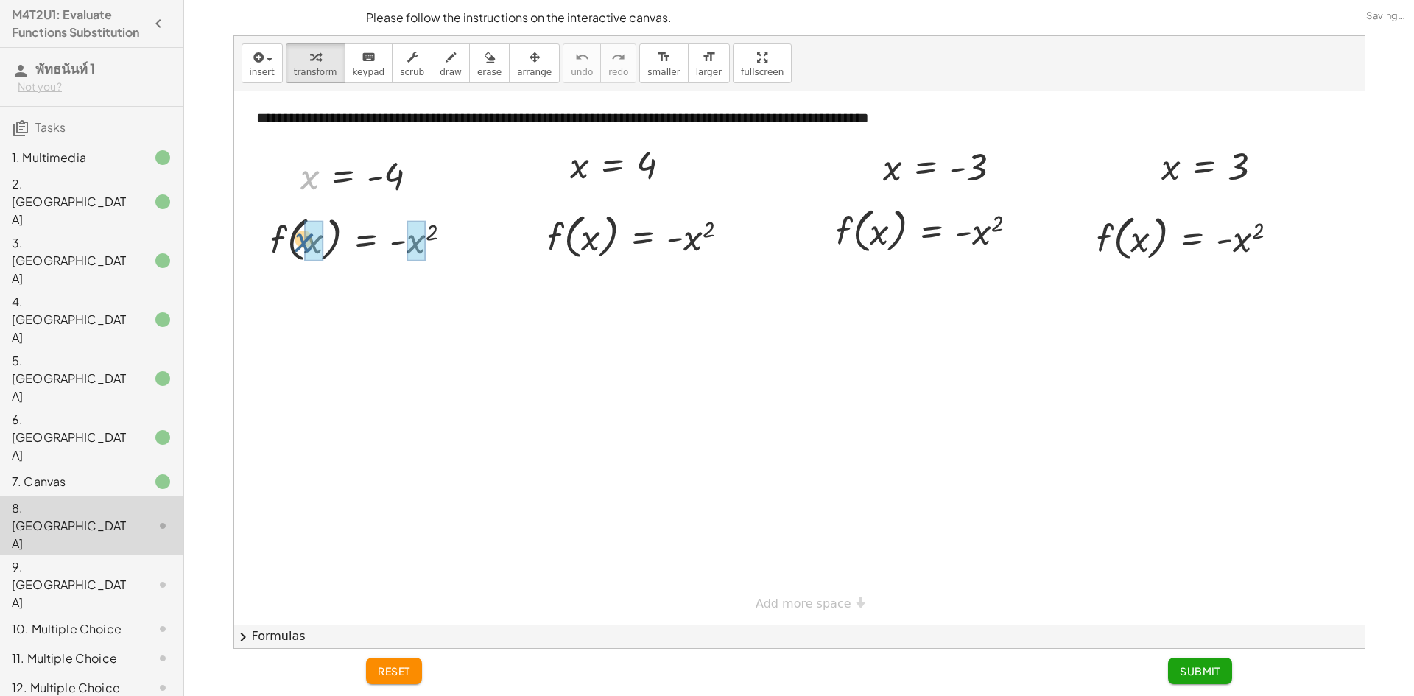
drag, startPoint x: 303, startPoint y: 177, endPoint x: 298, endPoint y: 241, distance: 63.6
click at [422, 249] on div at bounding box center [389, 239] width 281 height 56
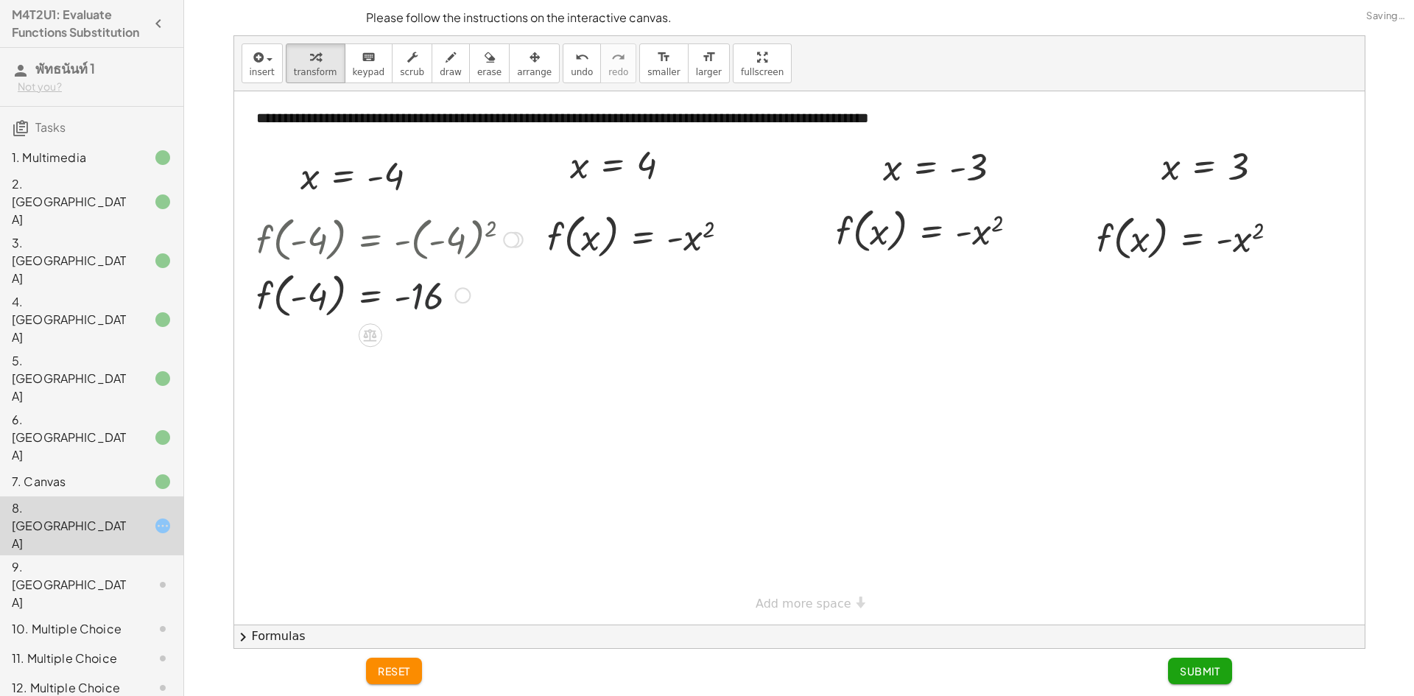
click at [429, 282] on div at bounding box center [389, 295] width 281 height 56
drag, startPoint x: 580, startPoint y: 172, endPoint x: 595, endPoint y: 244, distance: 72.9
click at [678, 231] on div at bounding box center [643, 236] width 211 height 56
click at [693, 233] on div at bounding box center [643, 236] width 211 height 56
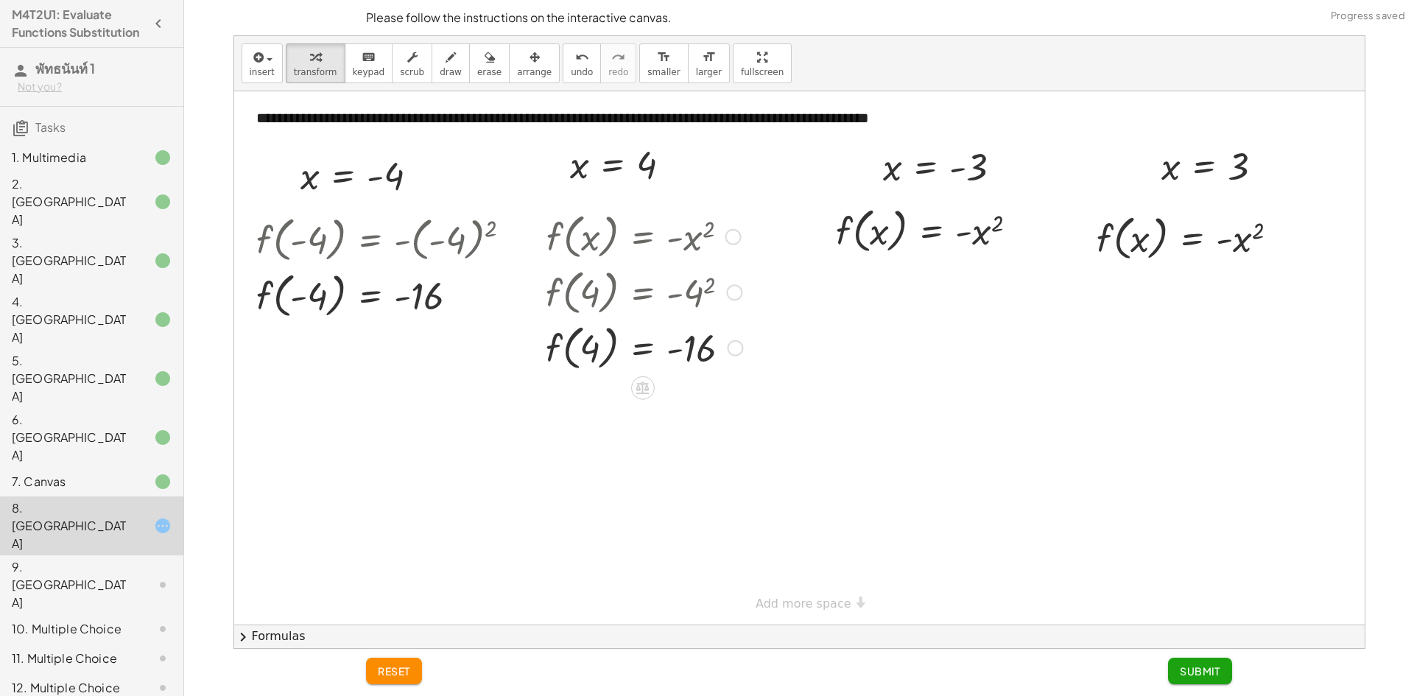
drag, startPoint x: 734, startPoint y: 237, endPoint x: 753, endPoint y: 409, distance: 173.4
click at [753, 409] on div "**********" at bounding box center [799, 357] width 1130 height 533
drag, startPoint x: 899, startPoint y: 168, endPoint x: 894, endPoint y: 234, distance: 66.5
click at [983, 233] on div at bounding box center [950, 230] width 283 height 56
click at [983, 233] on div at bounding box center [916, 230] width 214 height 56
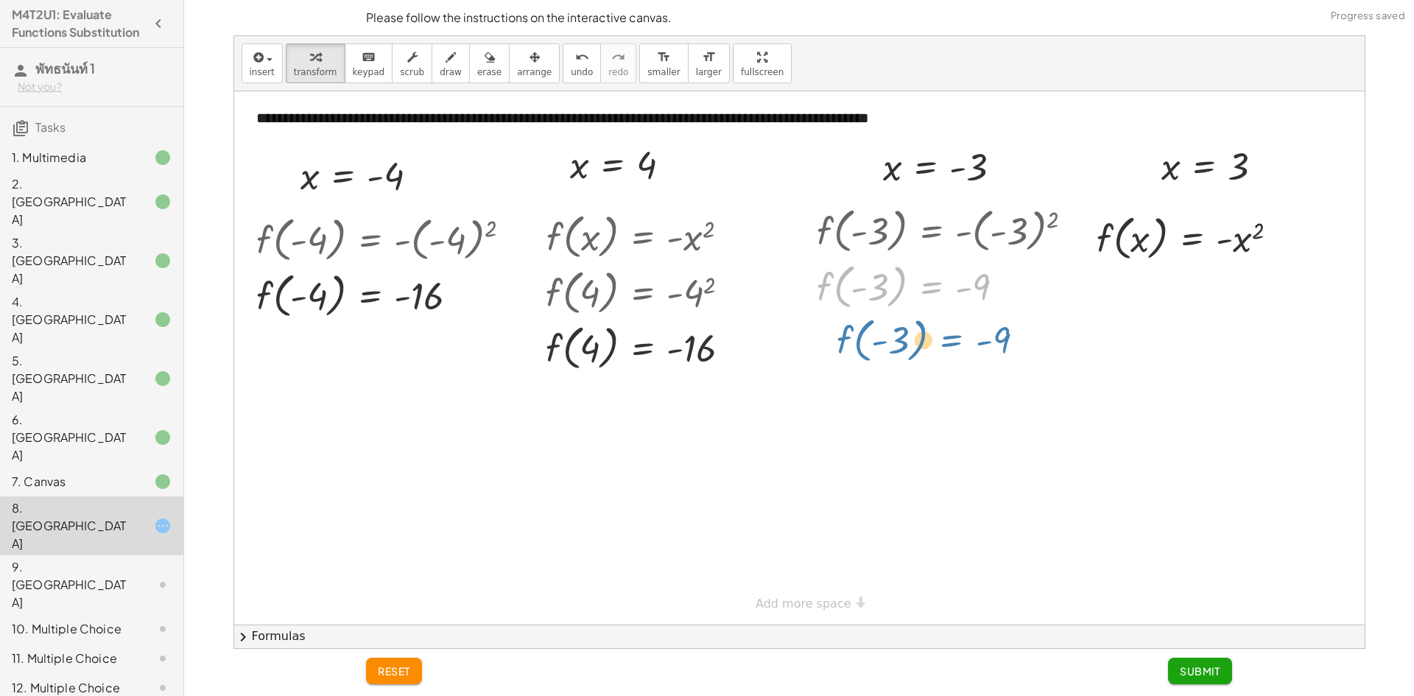
drag, startPoint x: 928, startPoint y: 292, endPoint x: 949, endPoint y: 317, distance: 32.4
click at [949, 317] on div "**********" at bounding box center [799, 357] width 1130 height 533
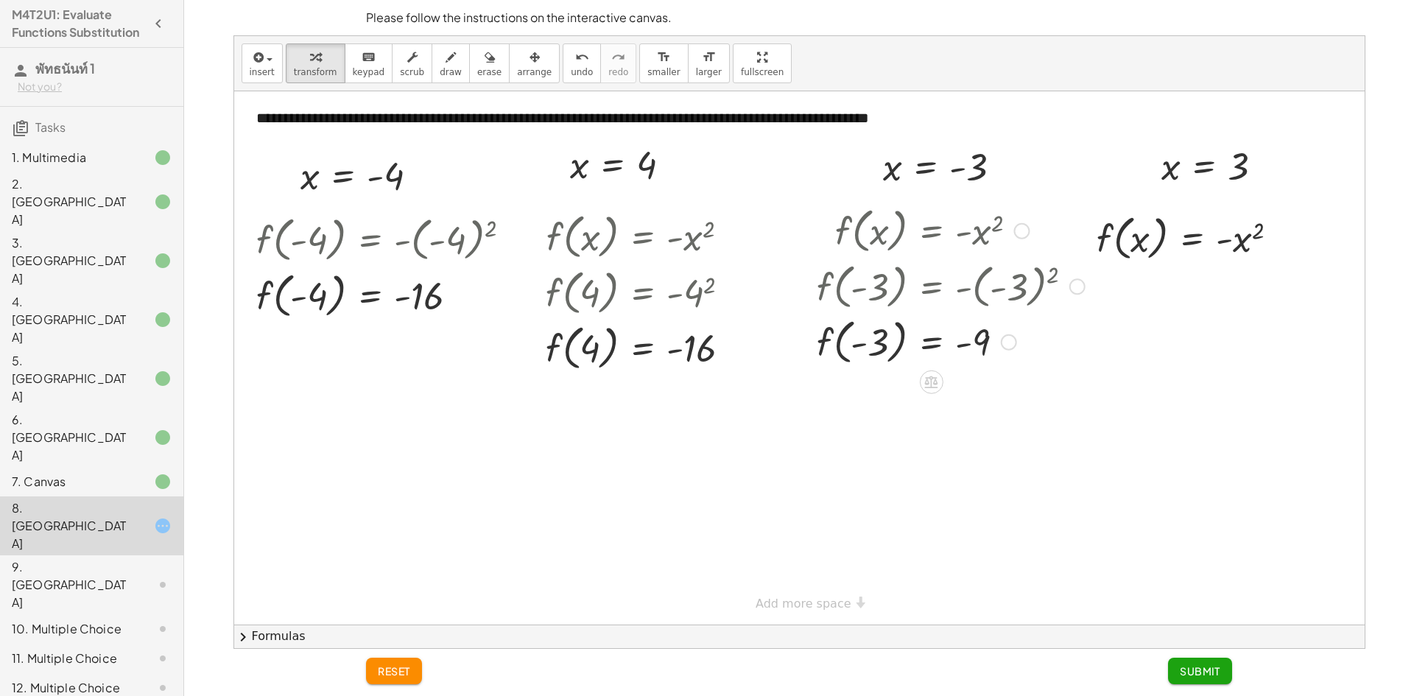
drag, startPoint x: 1074, startPoint y: 223, endPoint x: 1074, endPoint y: 356, distance: 132.6
click at [0, 0] on div "f ( , x ) = - x 2 f ( , - 3 ) = - ( - 3 ) 2 f ( , ) = - - 3 9" at bounding box center [0, 0] width 0 height 0
drag, startPoint x: 1163, startPoint y: 161, endPoint x: 1130, endPoint y: 228, distance: 73.8
click at [1222, 238] on div at bounding box center [1193, 237] width 212 height 56
click at [1243, 233] on div at bounding box center [1193, 237] width 212 height 56
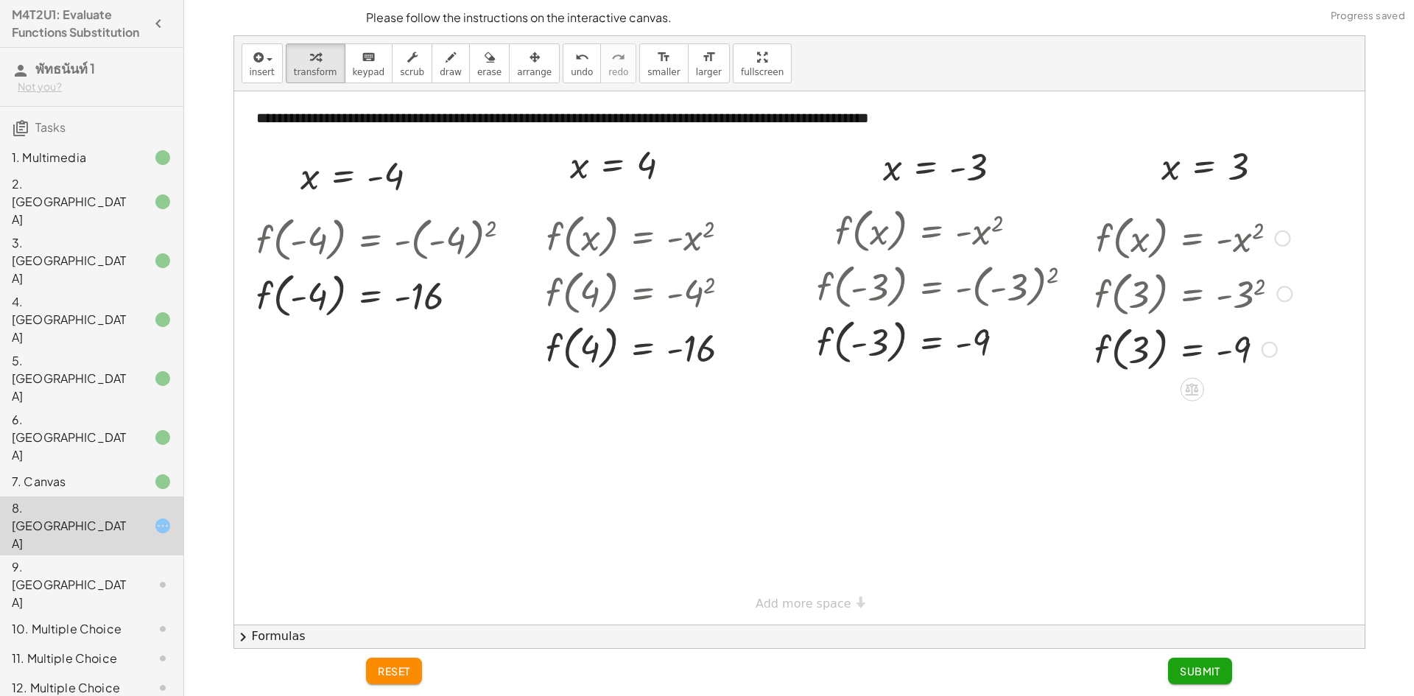
drag, startPoint x: 1265, startPoint y: 240, endPoint x: 1267, endPoint y: 399, distance: 159.1
click at [1267, 399] on div "**********" at bounding box center [799, 357] width 1130 height 533
click at [1200, 672] on span "Submit" at bounding box center [1200, 670] width 41 height 13
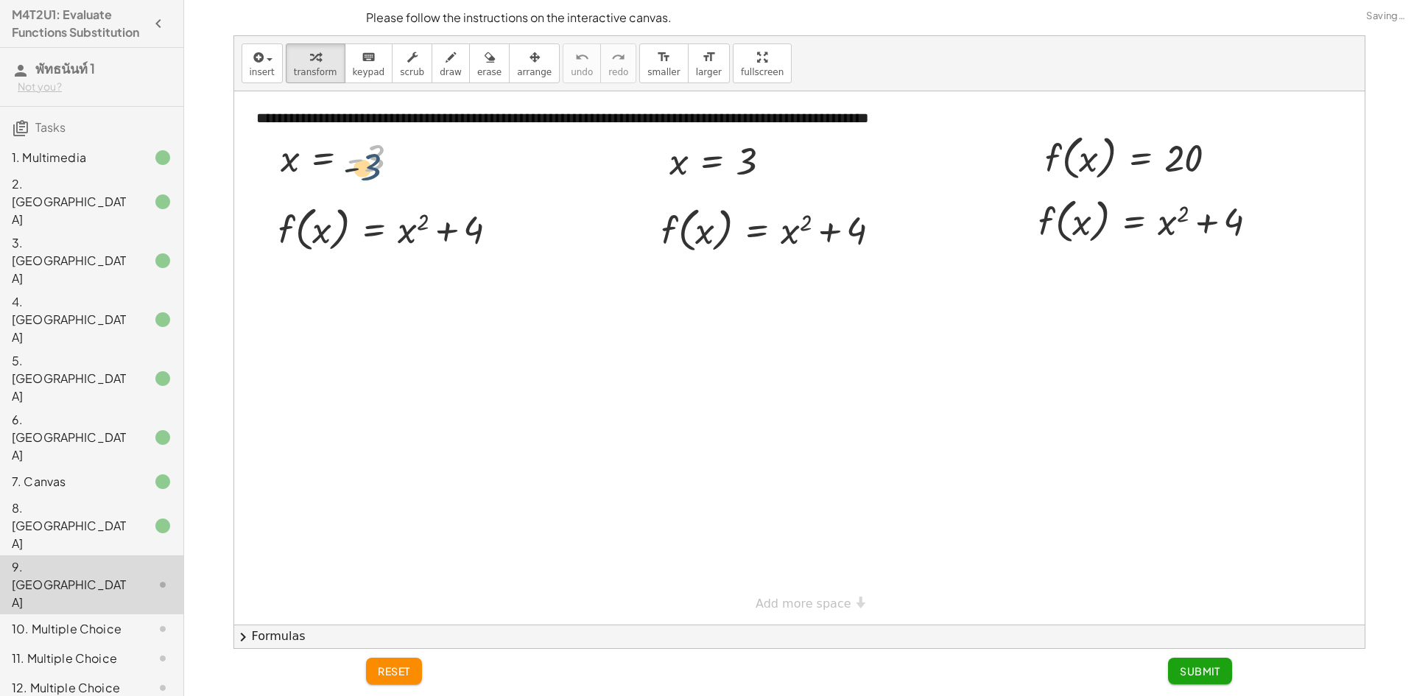
click at [363, 161] on div at bounding box center [345, 157] width 145 height 49
drag, startPoint x: 294, startPoint y: 158, endPoint x: 329, endPoint y: 228, distance: 77.7
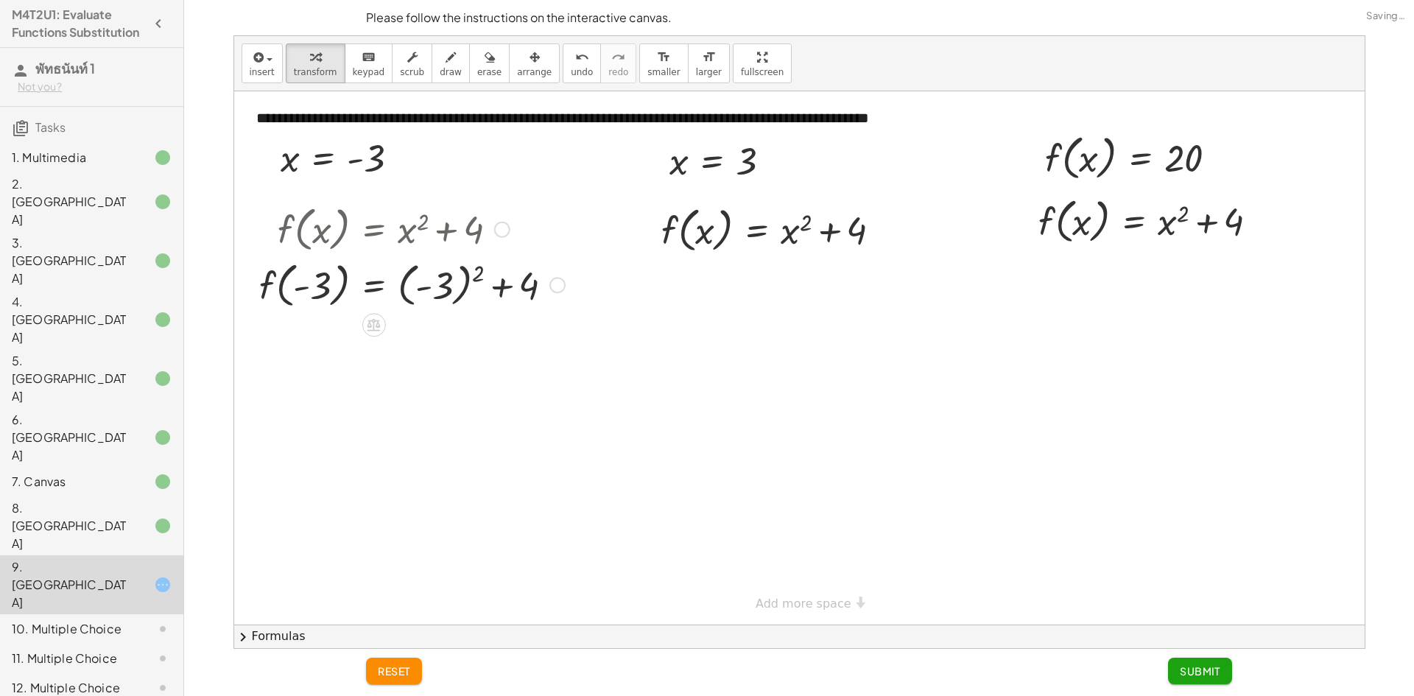
click at [467, 271] on div at bounding box center [412, 284] width 320 height 56
click at [435, 341] on div at bounding box center [412, 340] width 320 height 56
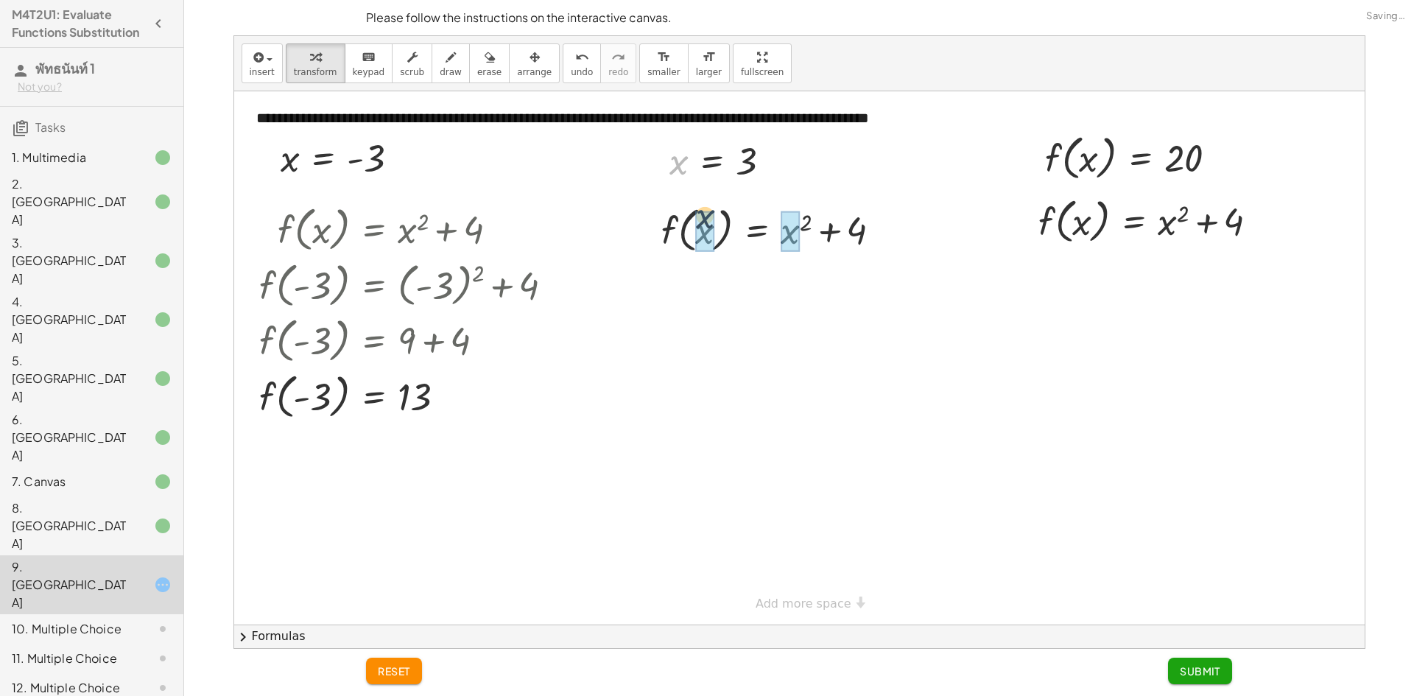
drag, startPoint x: 686, startPoint y: 166, endPoint x: 705, endPoint y: 233, distance: 69.7
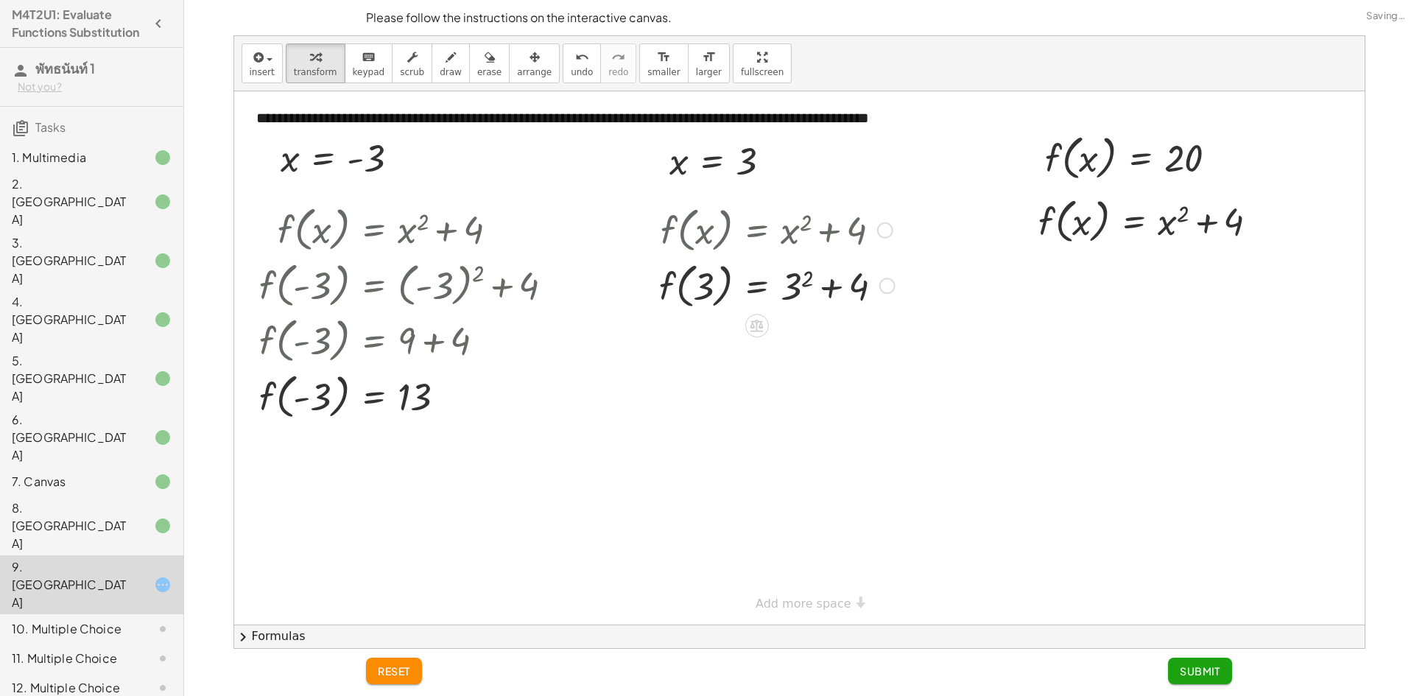
click at [806, 282] on div at bounding box center [777, 285] width 250 height 56
click at [804, 284] on div at bounding box center [777, 285] width 250 height 56
click at [816, 335] on div at bounding box center [777, 340] width 250 height 56
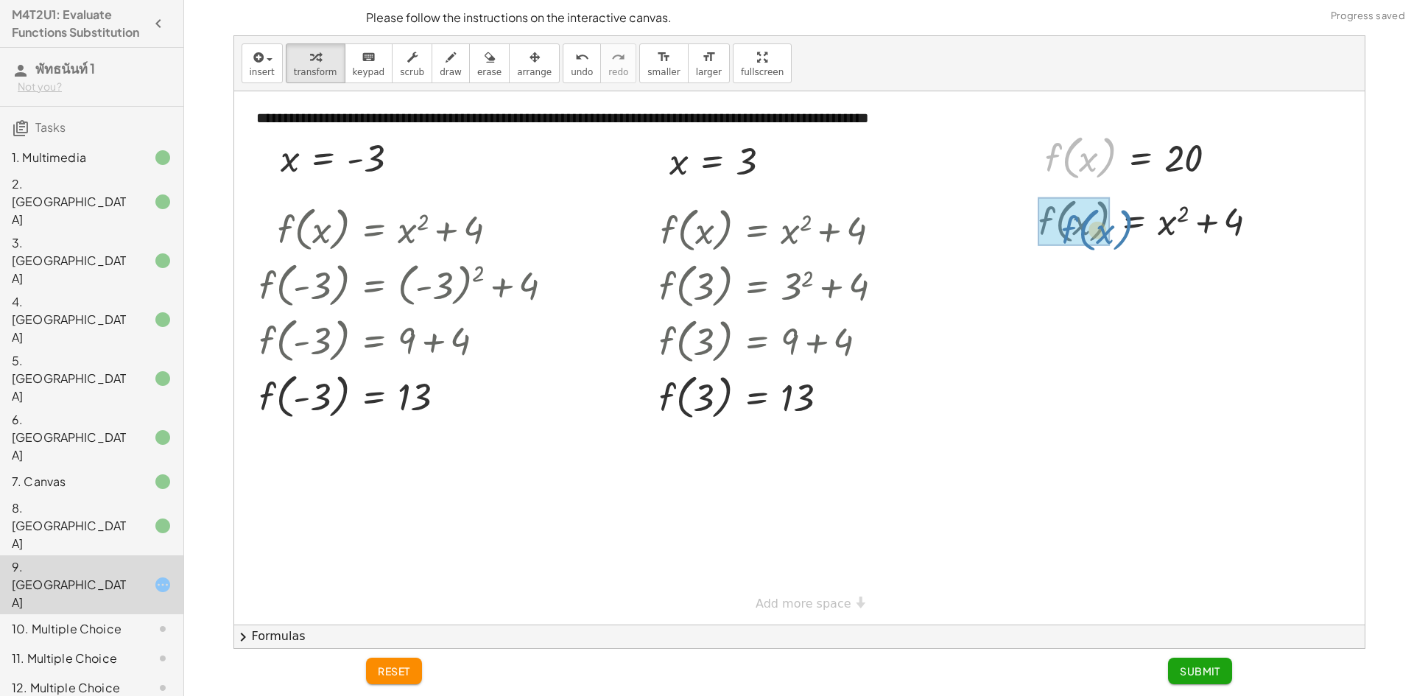
drag, startPoint x: 1050, startPoint y: 163, endPoint x: 1059, endPoint y: 231, distance: 68.3
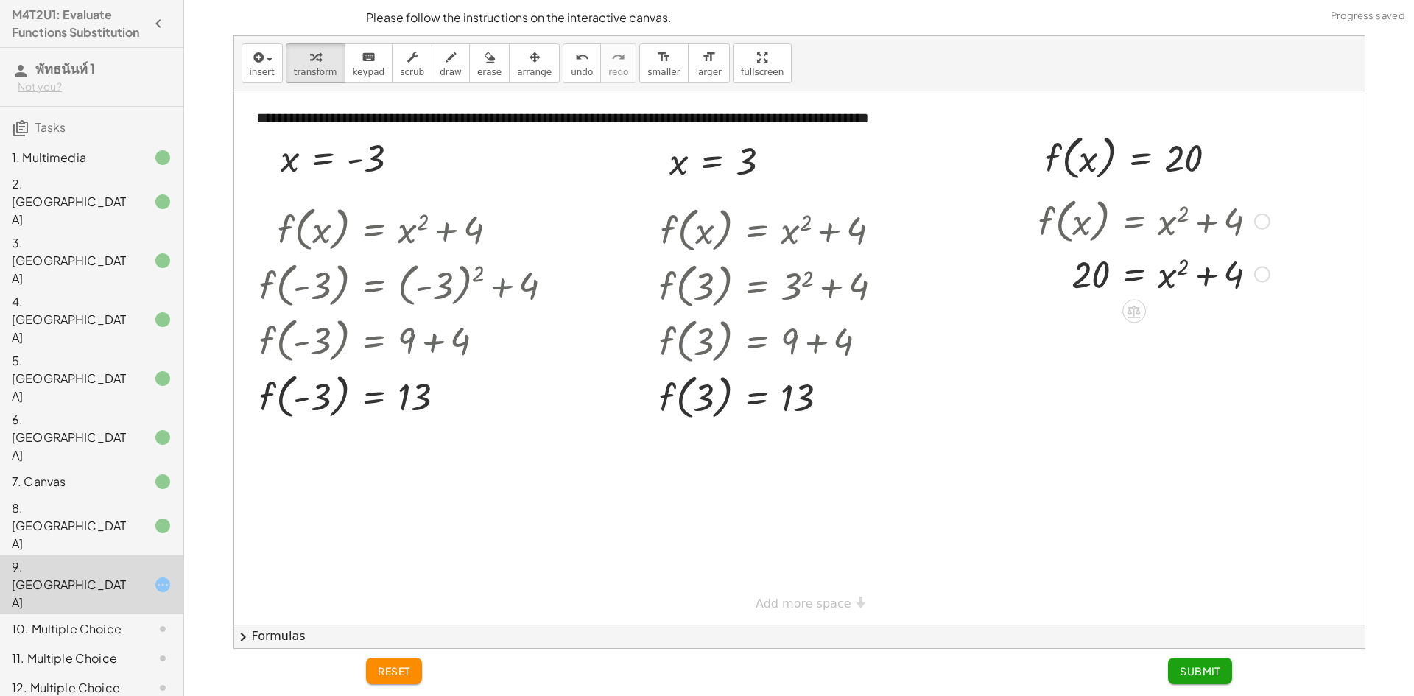
click at [1183, 258] on div at bounding box center [1154, 273] width 246 height 50
drag, startPoint x: 1181, startPoint y: 259, endPoint x: 1162, endPoint y: 271, distance: 21.9
click at [1164, 275] on div at bounding box center [1154, 273] width 246 height 50
drag, startPoint x: 1207, startPoint y: 275, endPoint x: 1100, endPoint y: 278, distance: 106.9
click at [1100, 278] on div at bounding box center [1154, 273] width 246 height 50
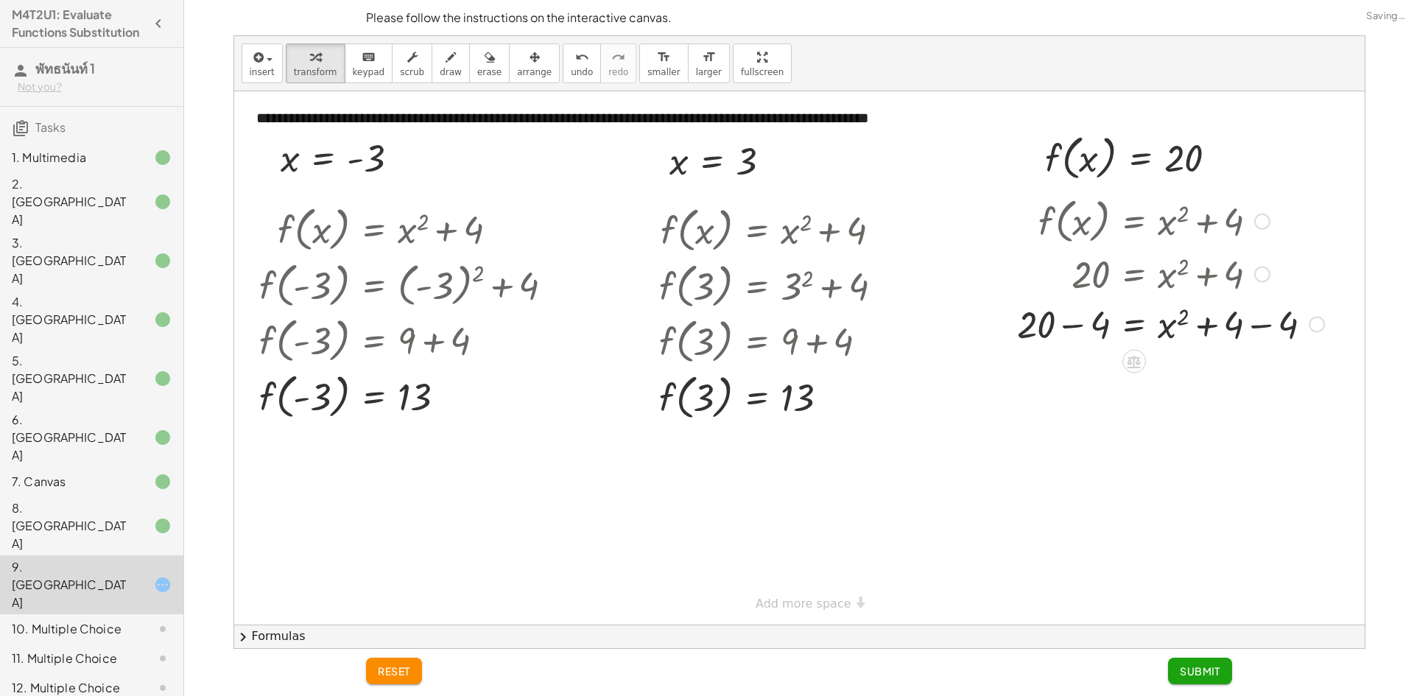
click at [1079, 323] on div at bounding box center [1171, 323] width 322 height 50
click at [1256, 325] on div at bounding box center [1181, 323] width 300 height 50
click at [1176, 372] on div at bounding box center [1171, 373] width 322 height 49
drag, startPoint x: 1178, startPoint y: 362, endPoint x: 1097, endPoint y: 374, distance: 81.1
click at [1086, 426] on div at bounding box center [1171, 424] width 322 height 54
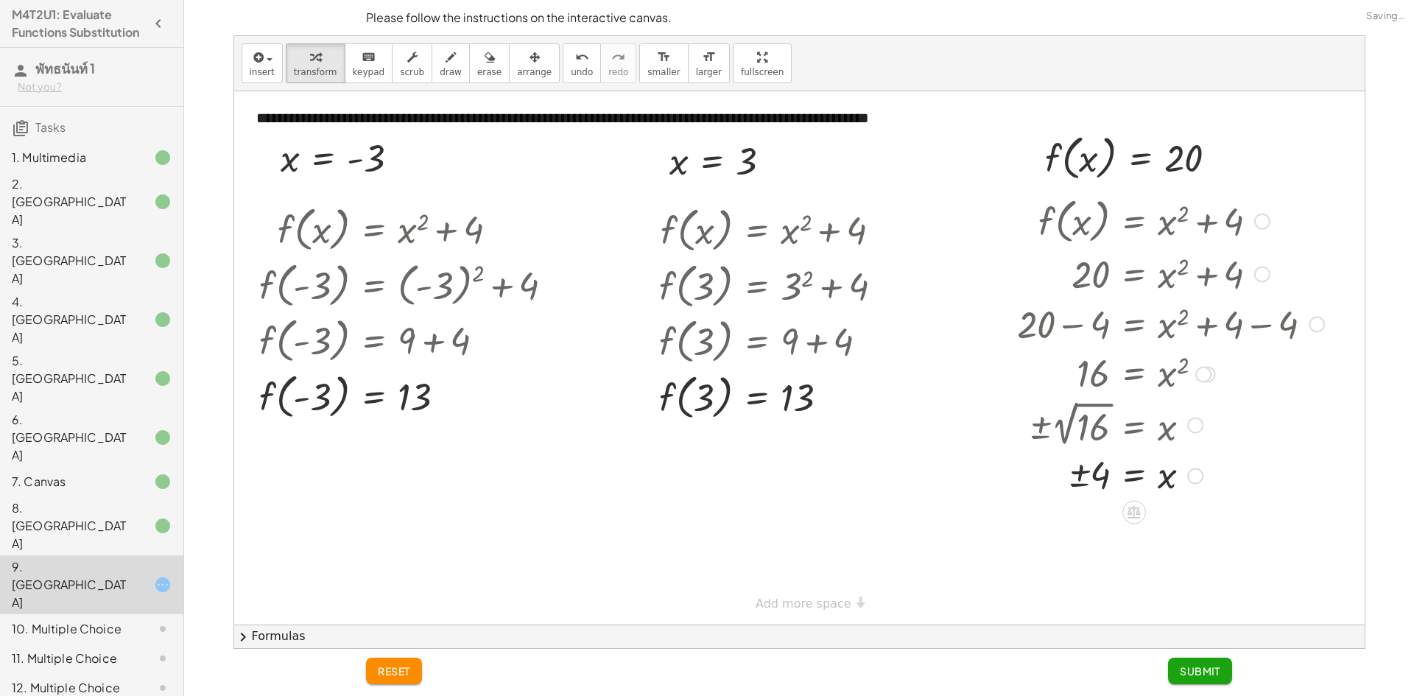
click at [1086, 462] on div at bounding box center [1171, 475] width 322 height 49
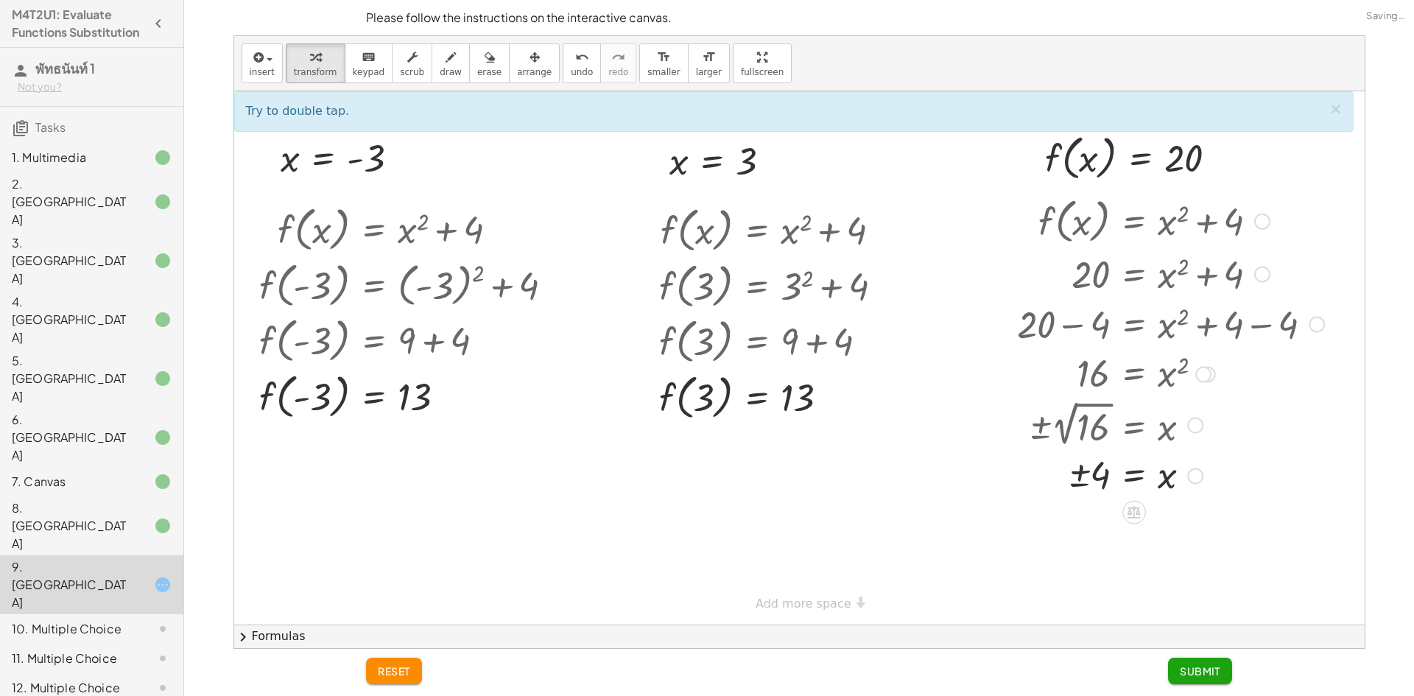
click at [1079, 473] on div at bounding box center [1171, 475] width 322 height 49
click at [1196, 666] on span "Submit" at bounding box center [1200, 670] width 41 height 13
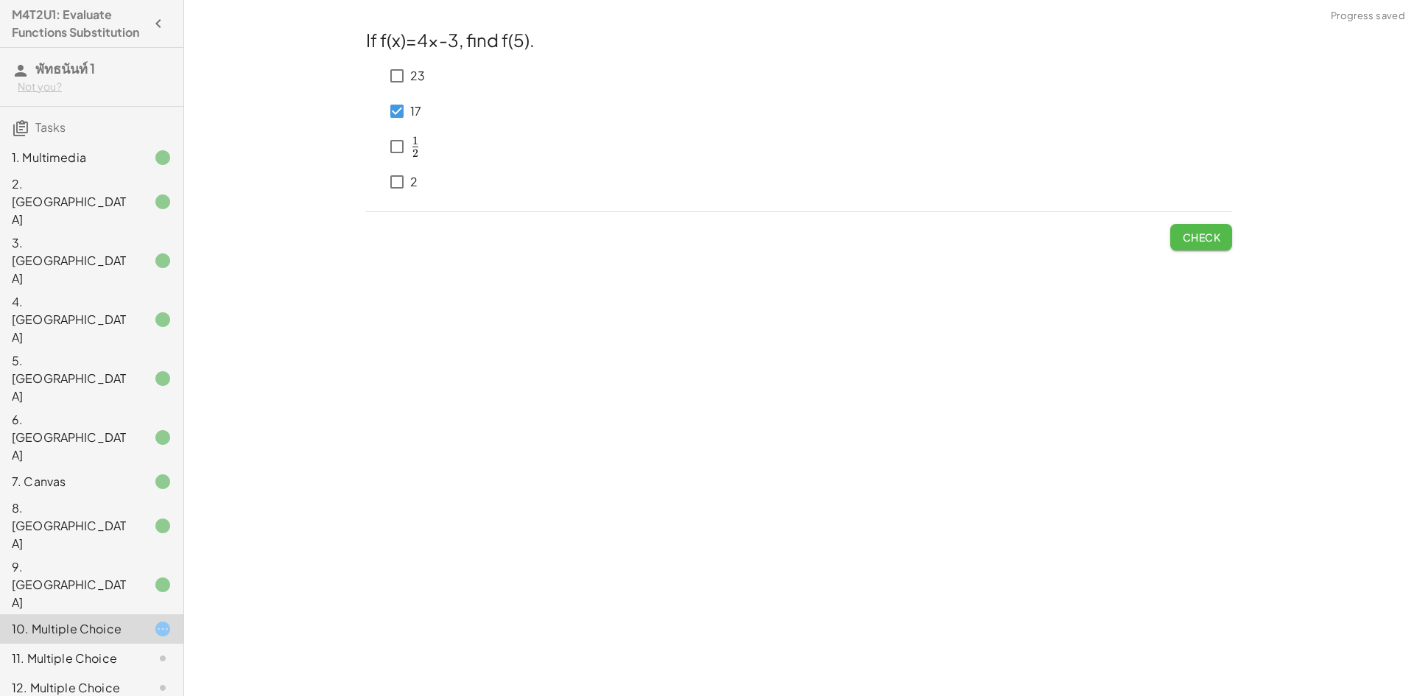
click at [1192, 231] on span "Check" at bounding box center [1201, 237] width 38 height 13
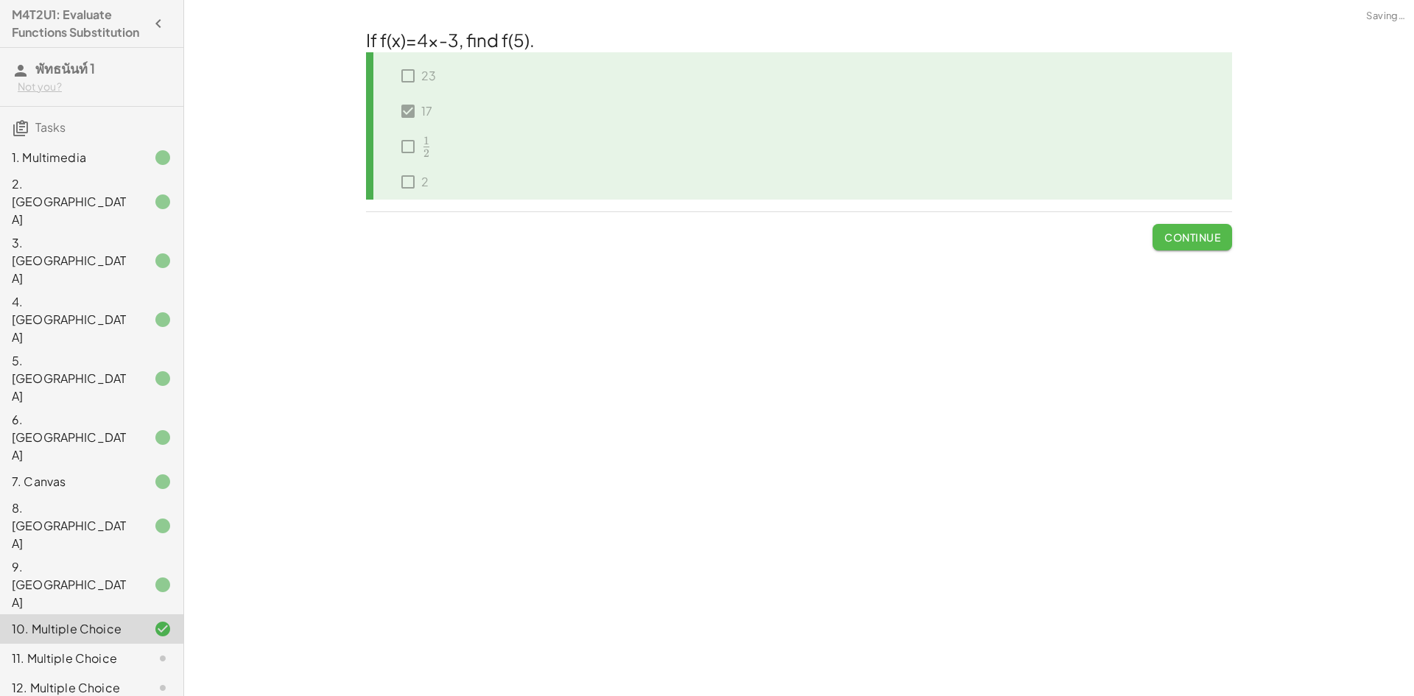
click at [1179, 230] on button "Continue" at bounding box center [1193, 237] width 80 height 27
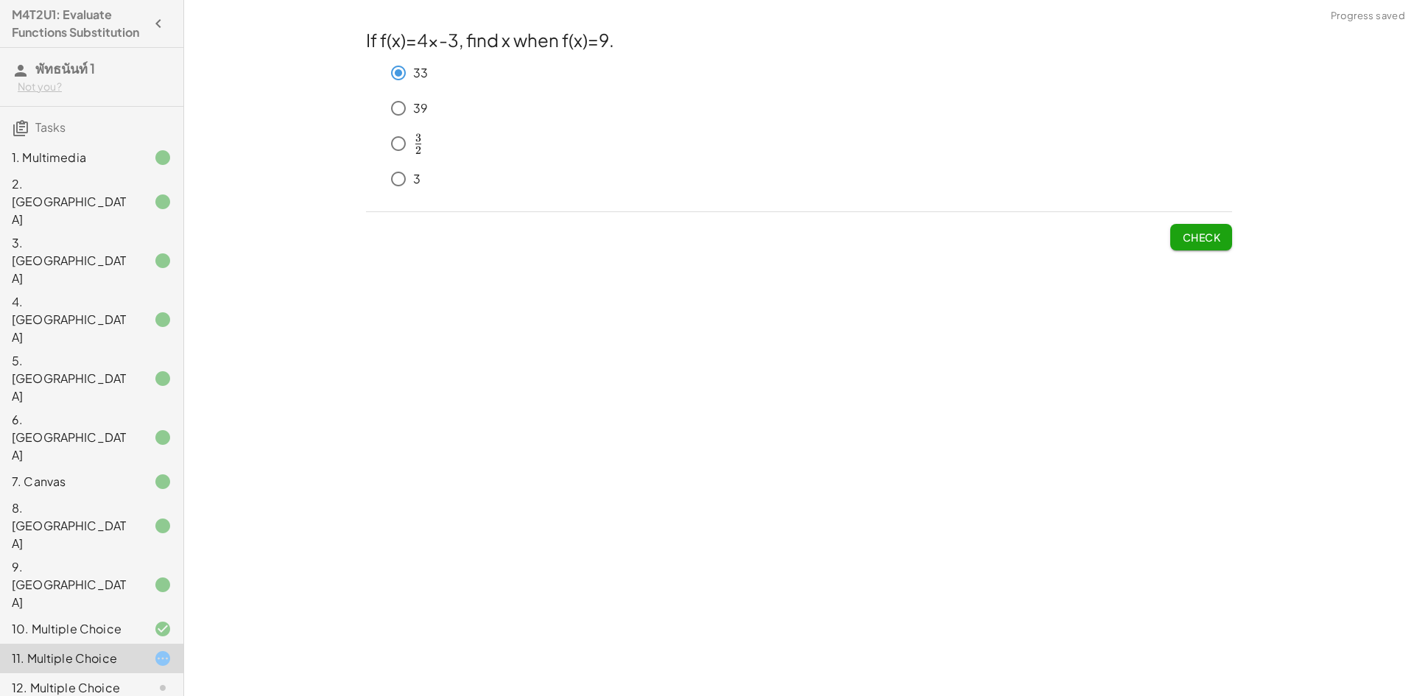
click at [1196, 239] on span "Check" at bounding box center [1201, 237] width 38 height 13
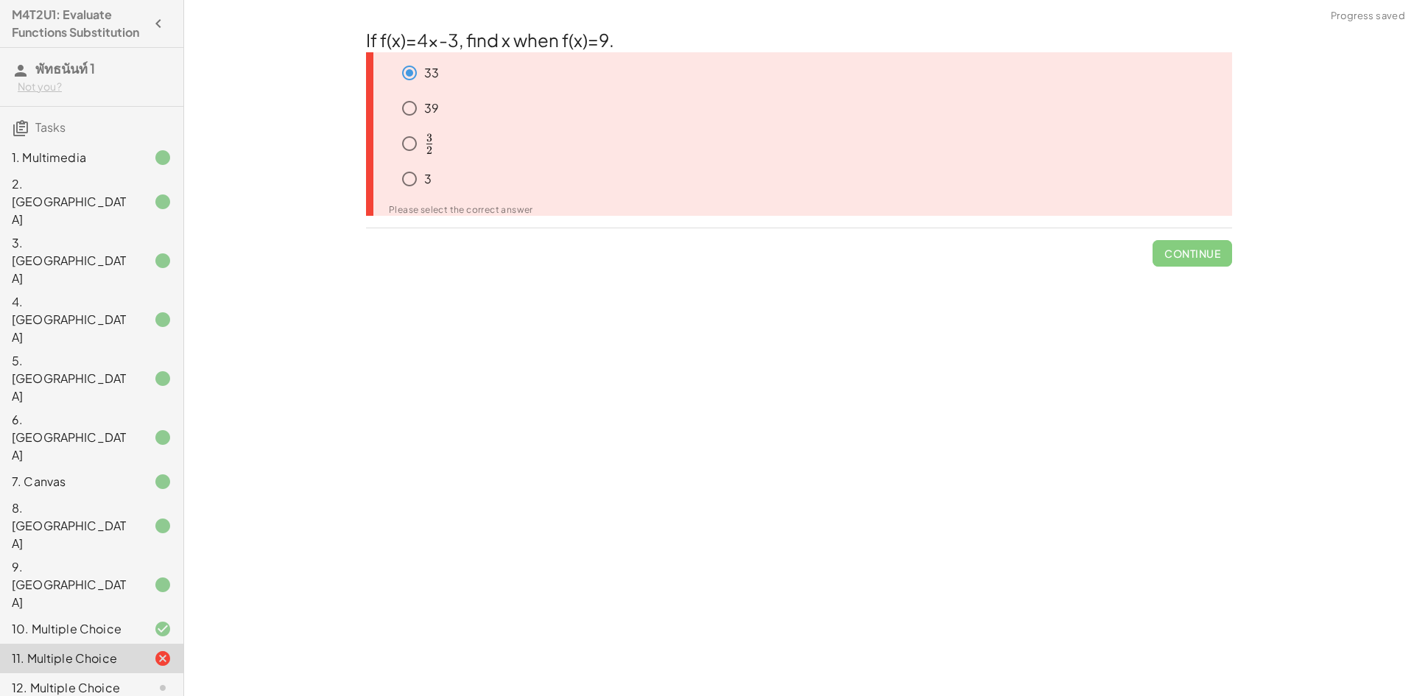
click at [1192, 239] on span "Continue" at bounding box center [1193, 247] width 80 height 38
click at [105, 679] on div "12. Multiple Choice" at bounding box center [71, 688] width 119 height 18
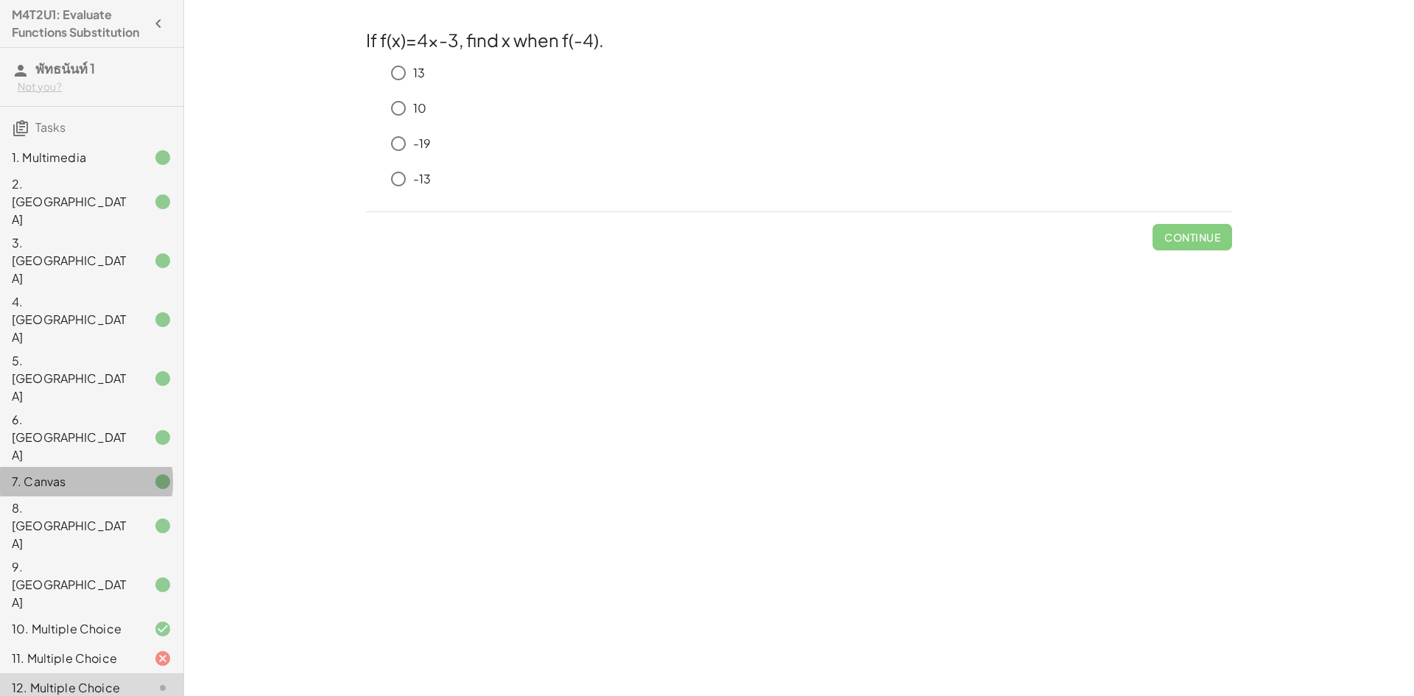
click at [18, 473] on div "7. Canvas" at bounding box center [71, 482] width 119 height 18
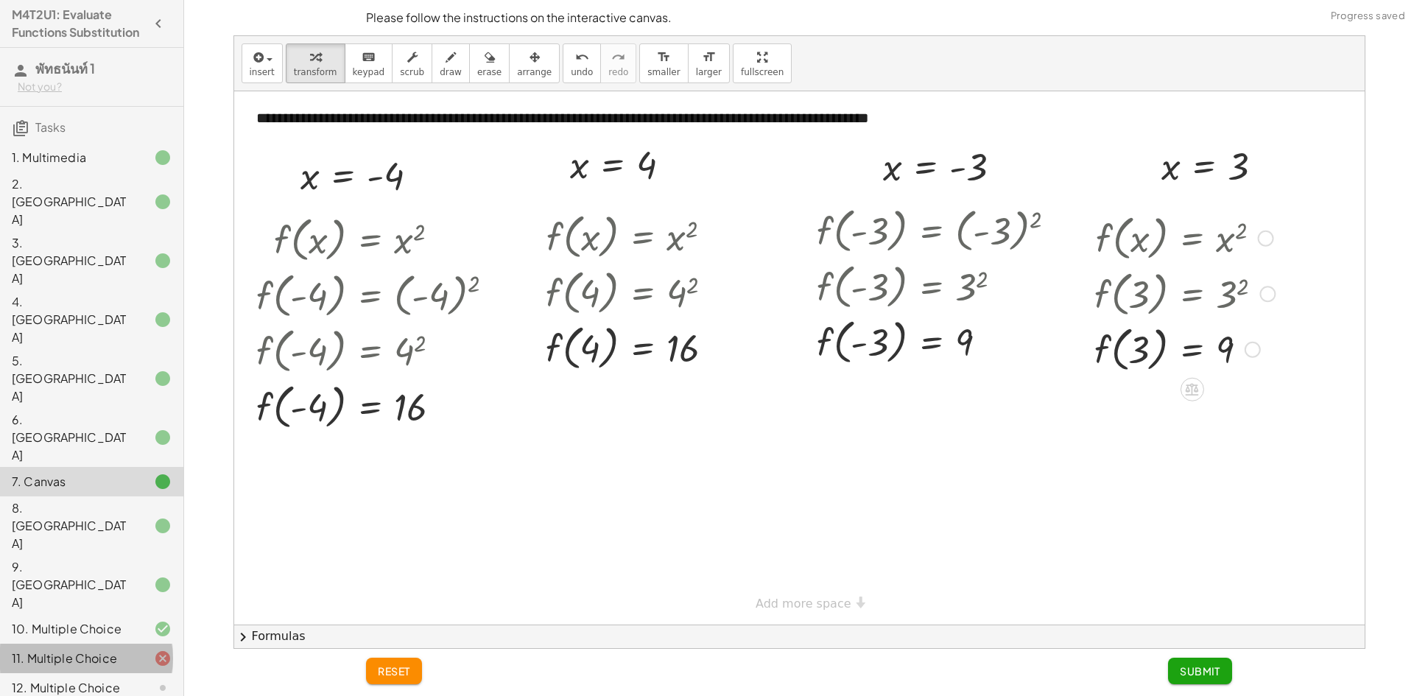
click at [82, 650] on div "11. Multiple Choice" at bounding box center [71, 659] width 119 height 18
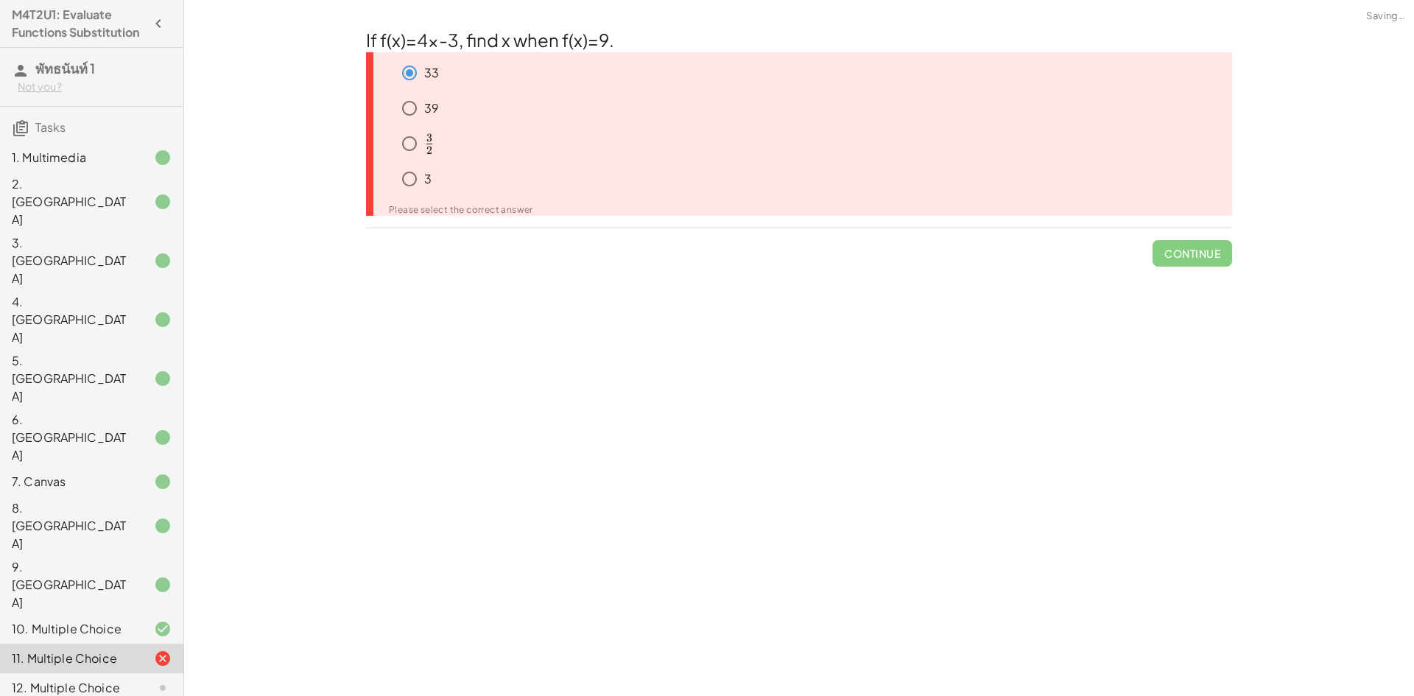
click at [101, 679] on div "12. Multiple Choice" at bounding box center [71, 688] width 119 height 18
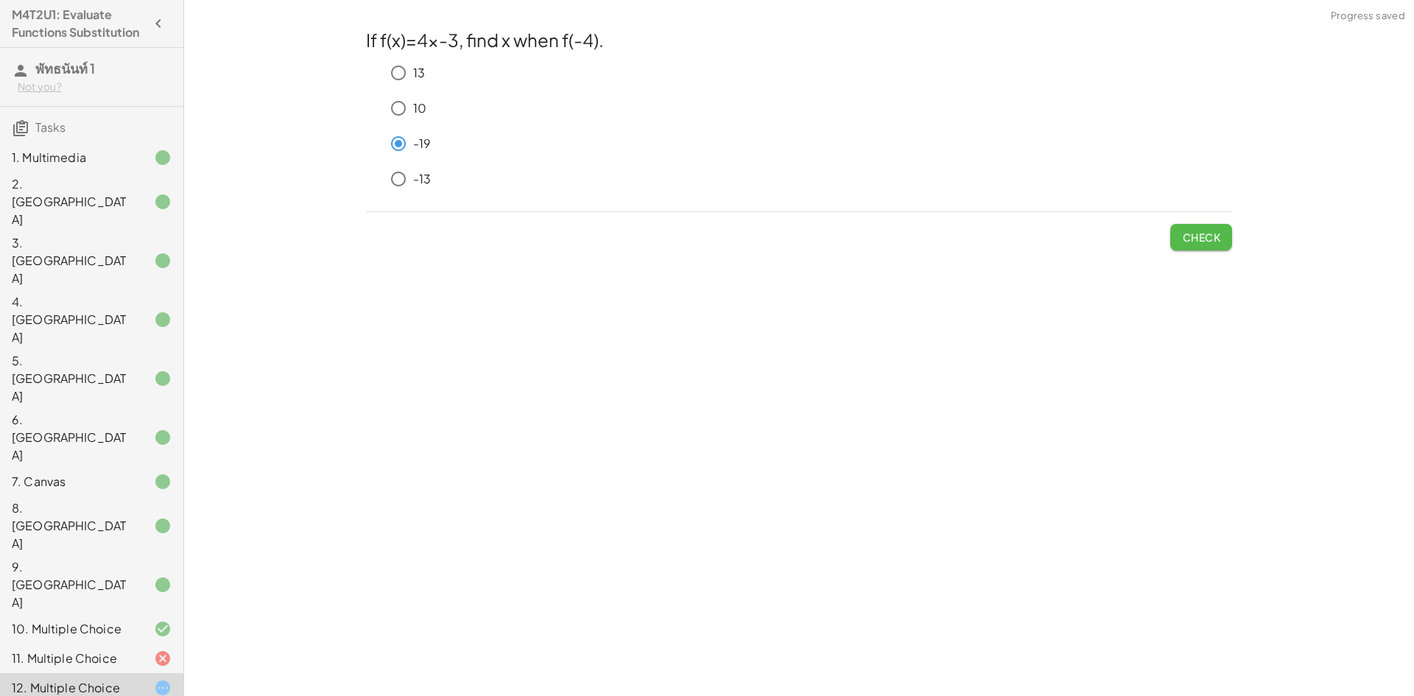
click at [1201, 236] on span "Check" at bounding box center [1201, 237] width 38 height 13
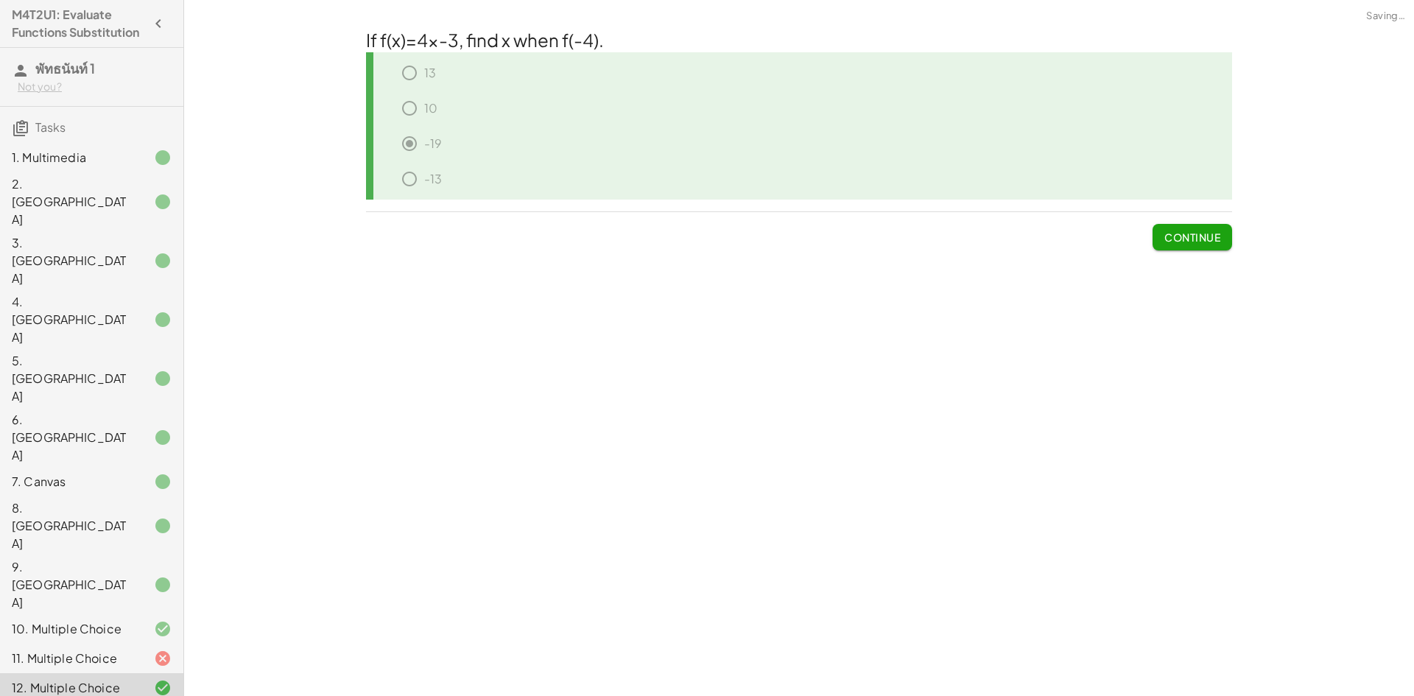
click at [1193, 239] on span "Continue" at bounding box center [1192, 237] width 56 height 13
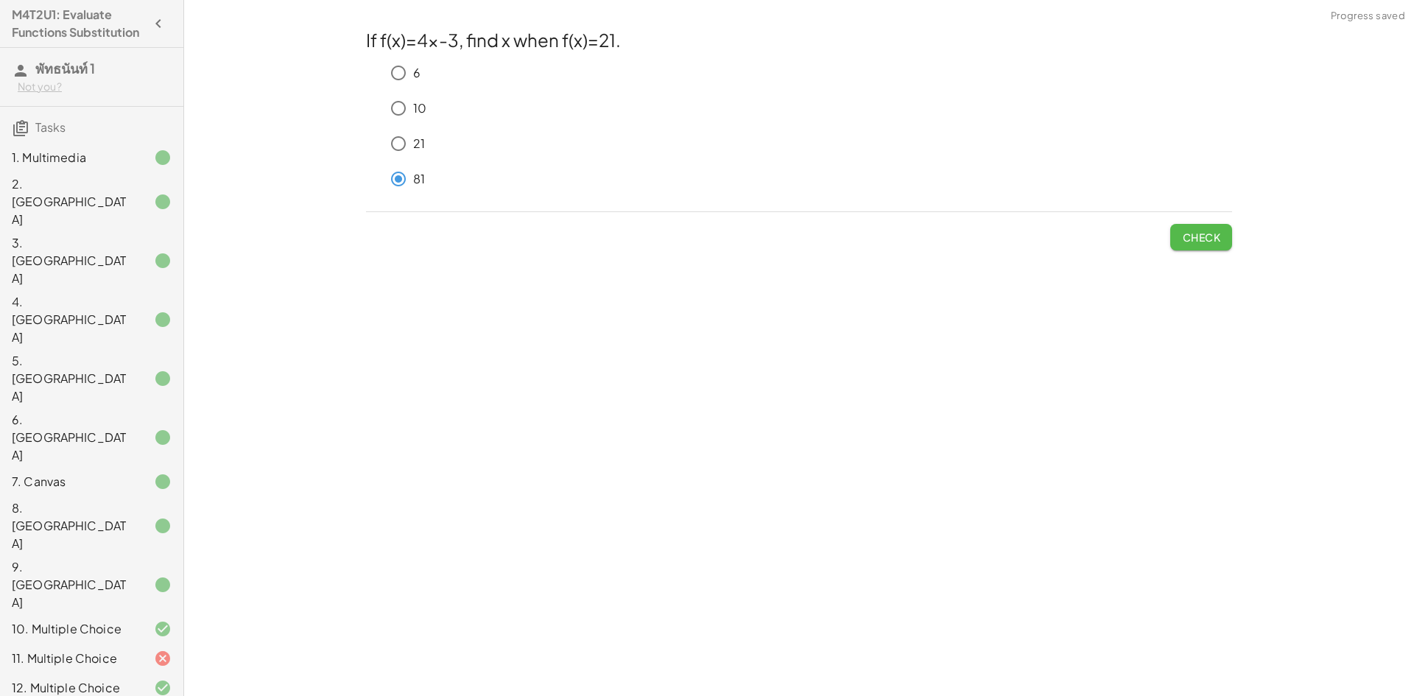
click at [1206, 230] on button "Check" at bounding box center [1201, 237] width 62 height 27
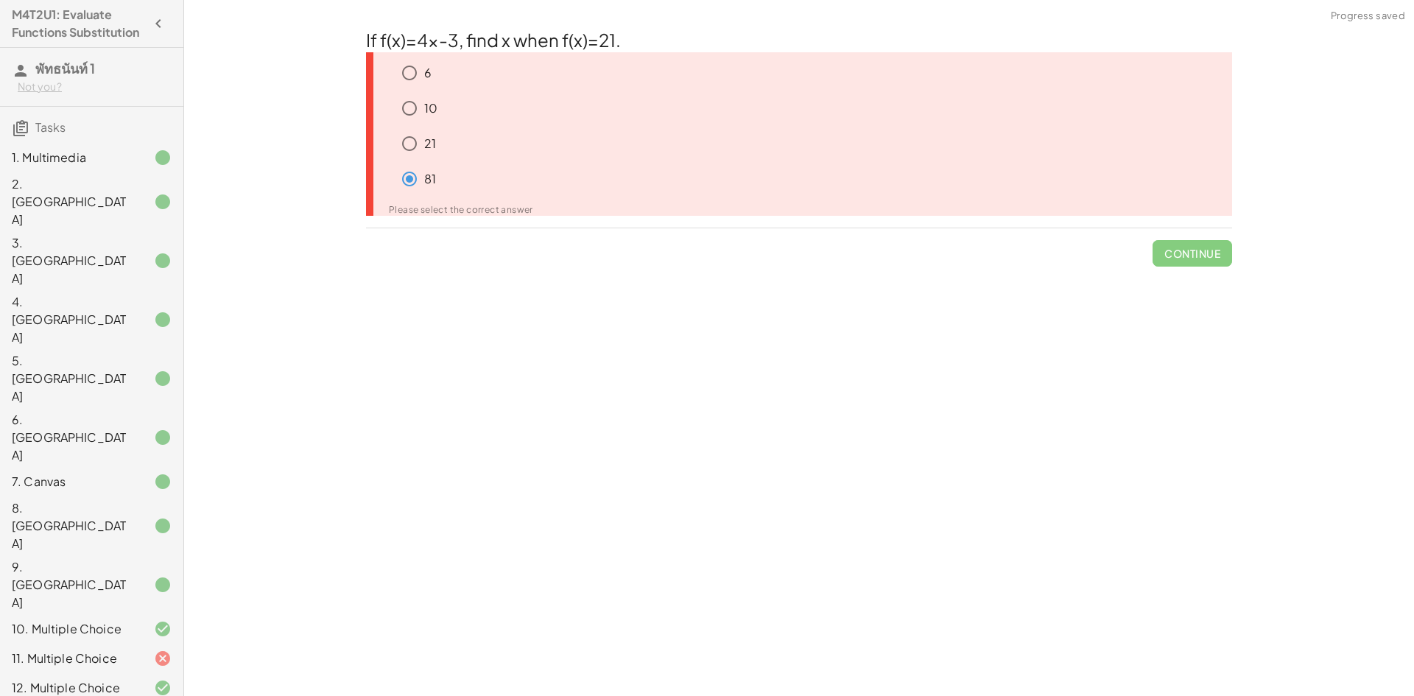
click at [1210, 263] on span "Continue" at bounding box center [1193, 247] width 80 height 38
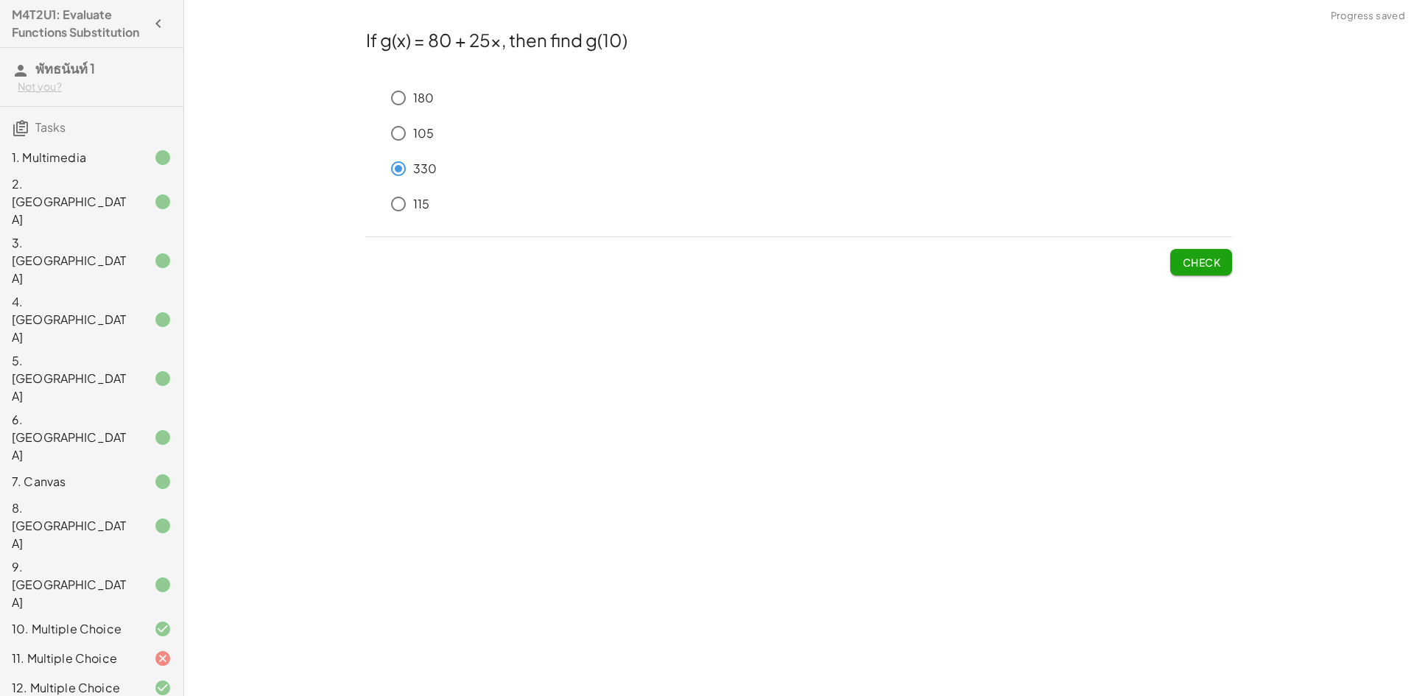
click at [1209, 259] on span "Check" at bounding box center [1201, 262] width 38 height 13
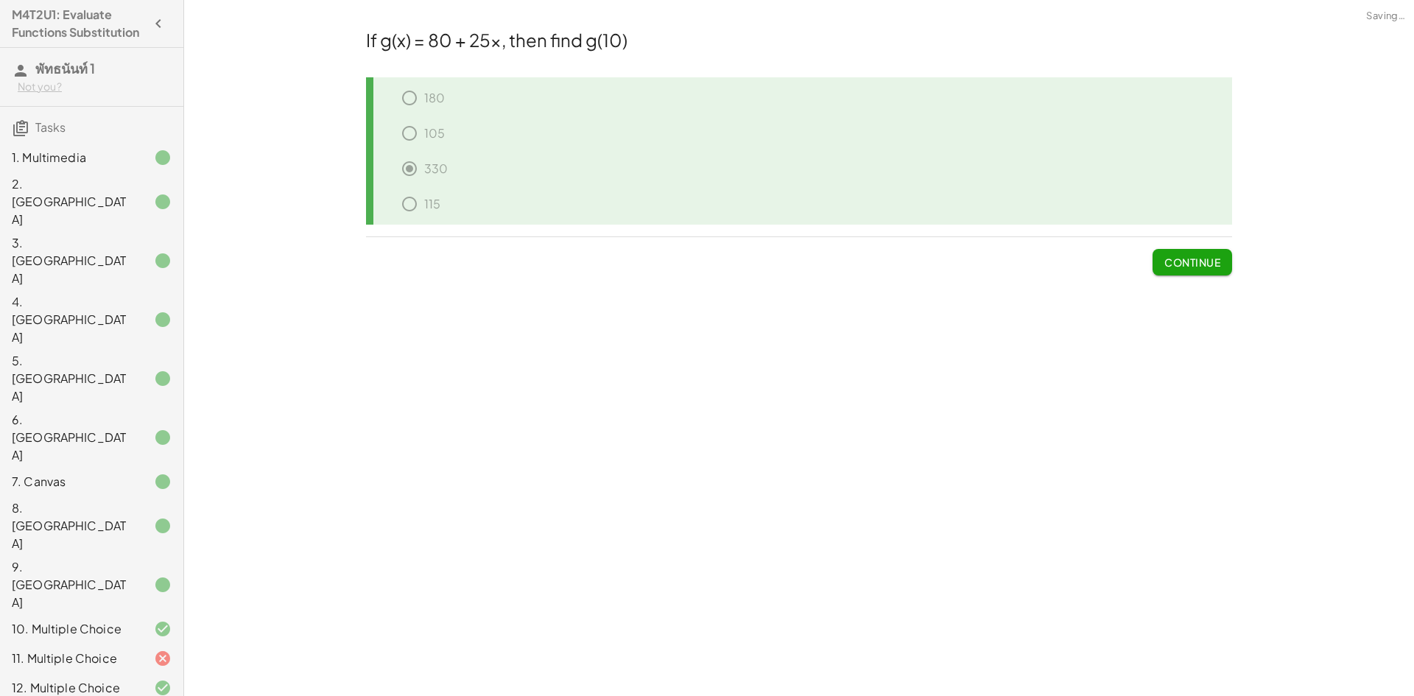
click at [1209, 259] on span "Continue" at bounding box center [1192, 262] width 56 height 13
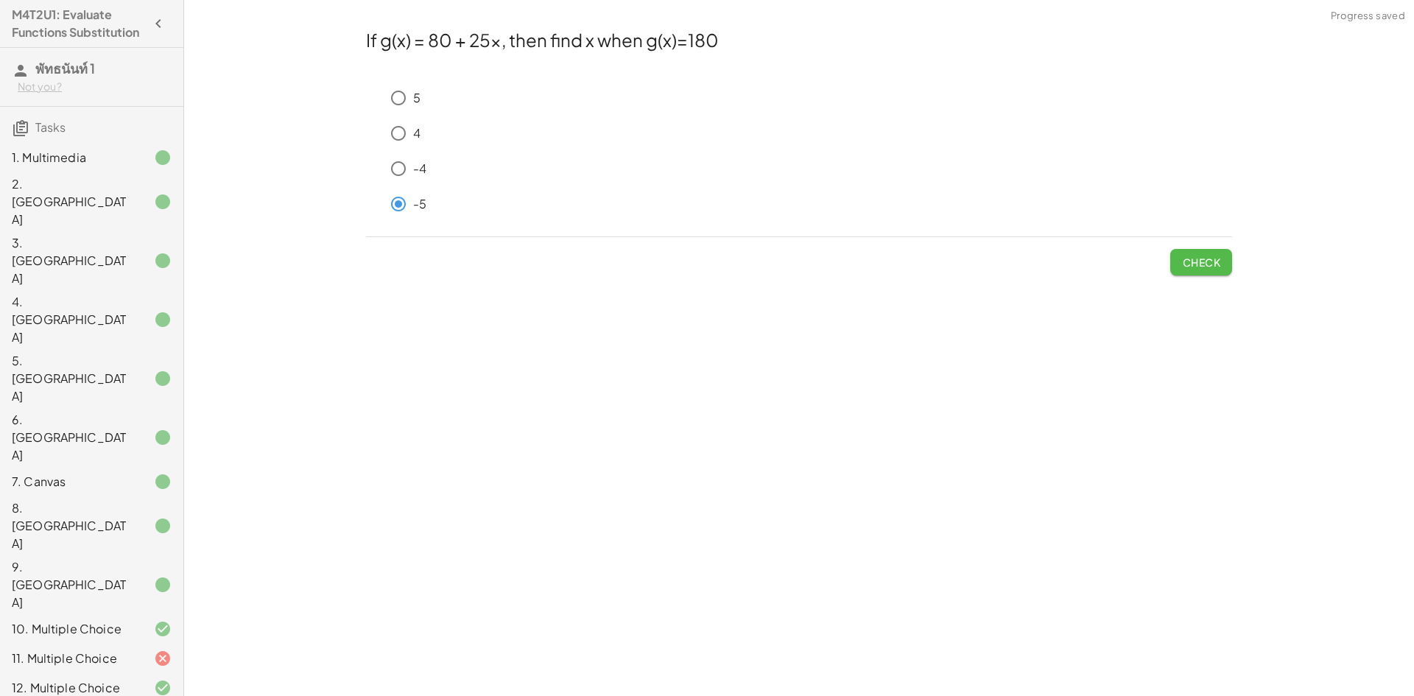
click at [1193, 260] on span "Check" at bounding box center [1201, 262] width 38 height 13
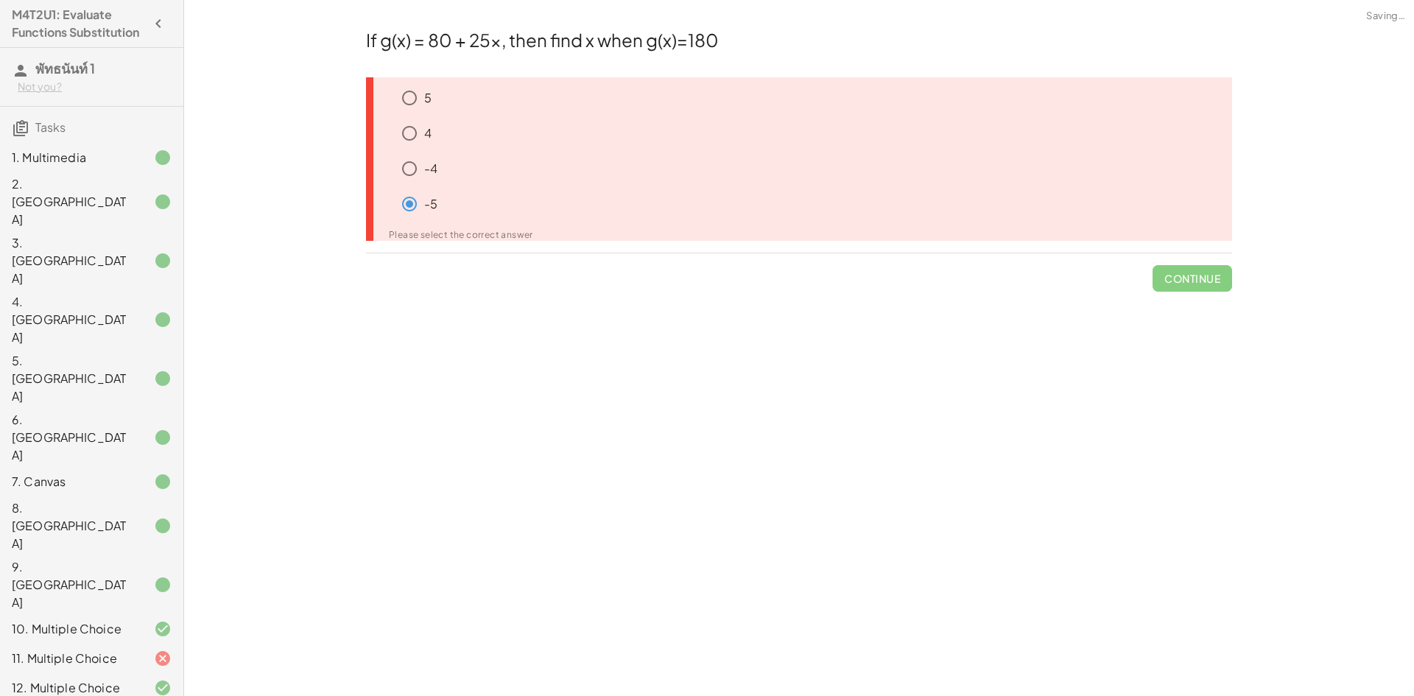
click at [1194, 259] on span "Continue" at bounding box center [1193, 272] width 80 height 38
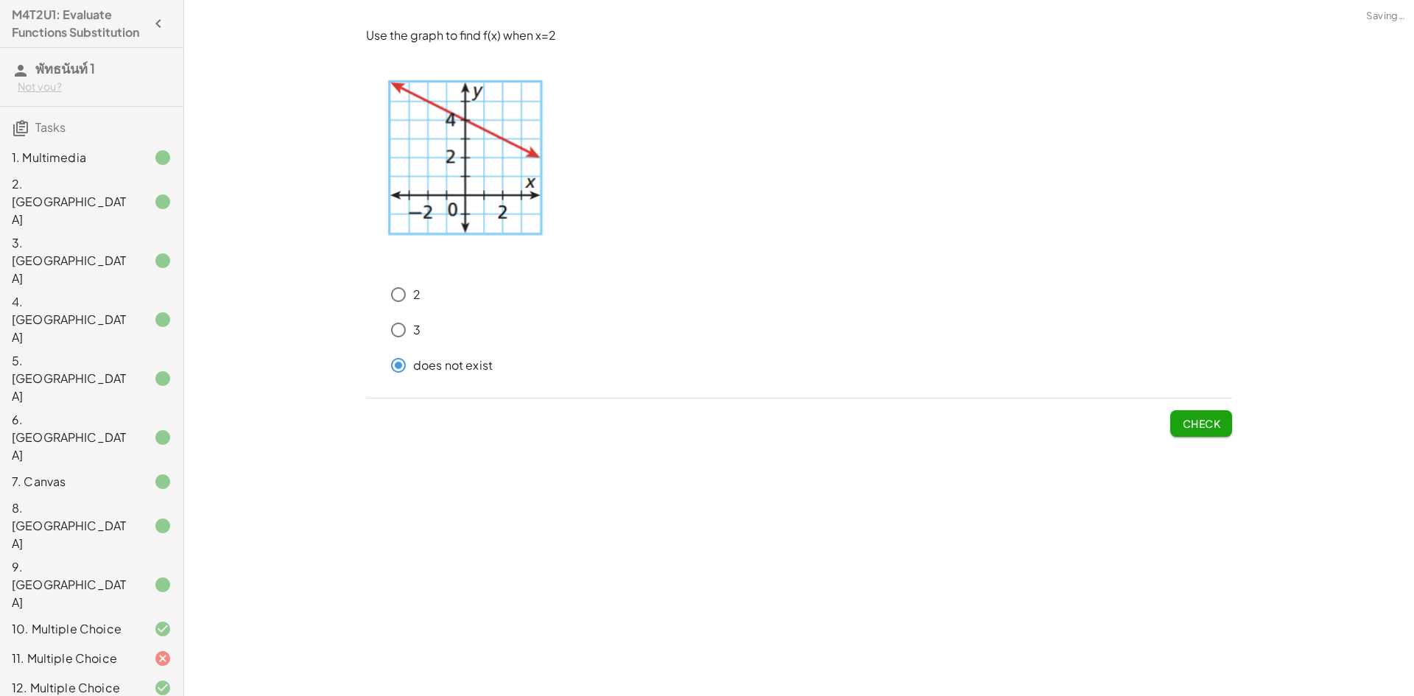
click at [1197, 418] on span "Check" at bounding box center [1201, 423] width 38 height 13
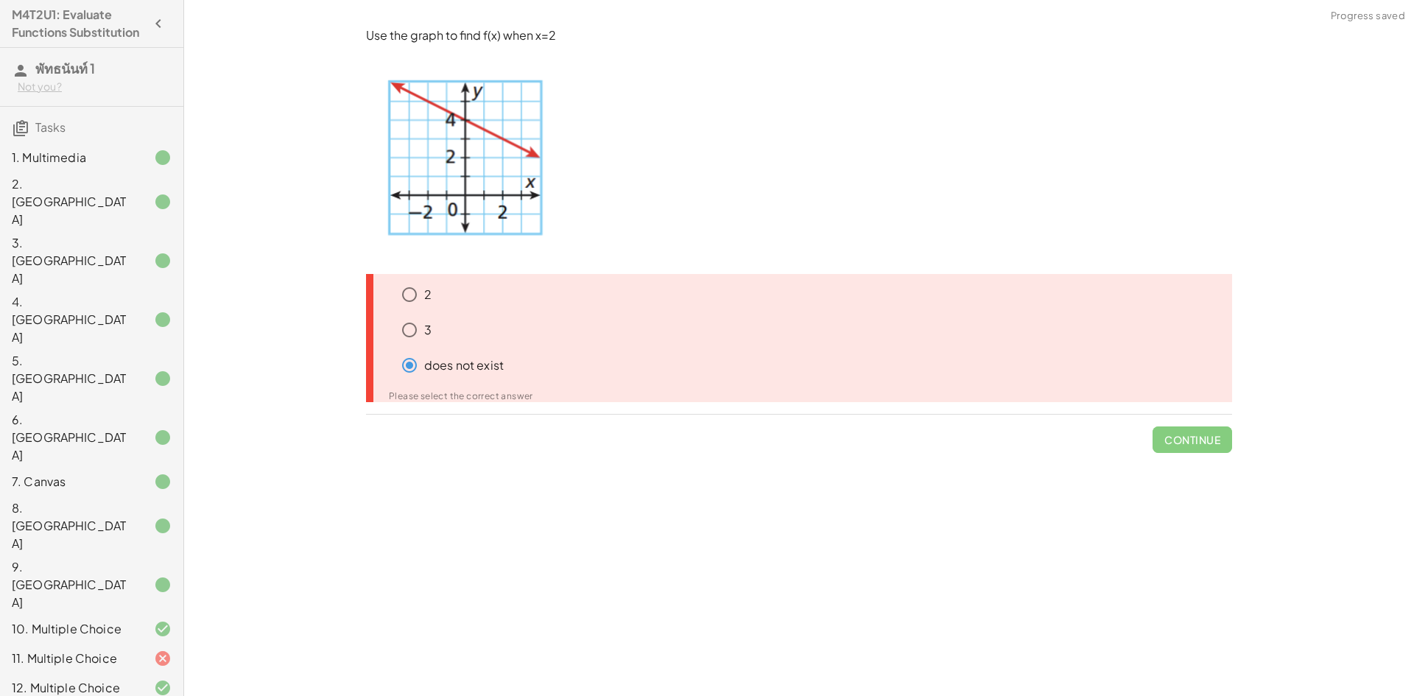
click at [1197, 417] on span "Continue" at bounding box center [1193, 434] width 80 height 38
drag, startPoint x: 119, startPoint y: 651, endPoint x: 127, endPoint y: 643, distance: 11.5
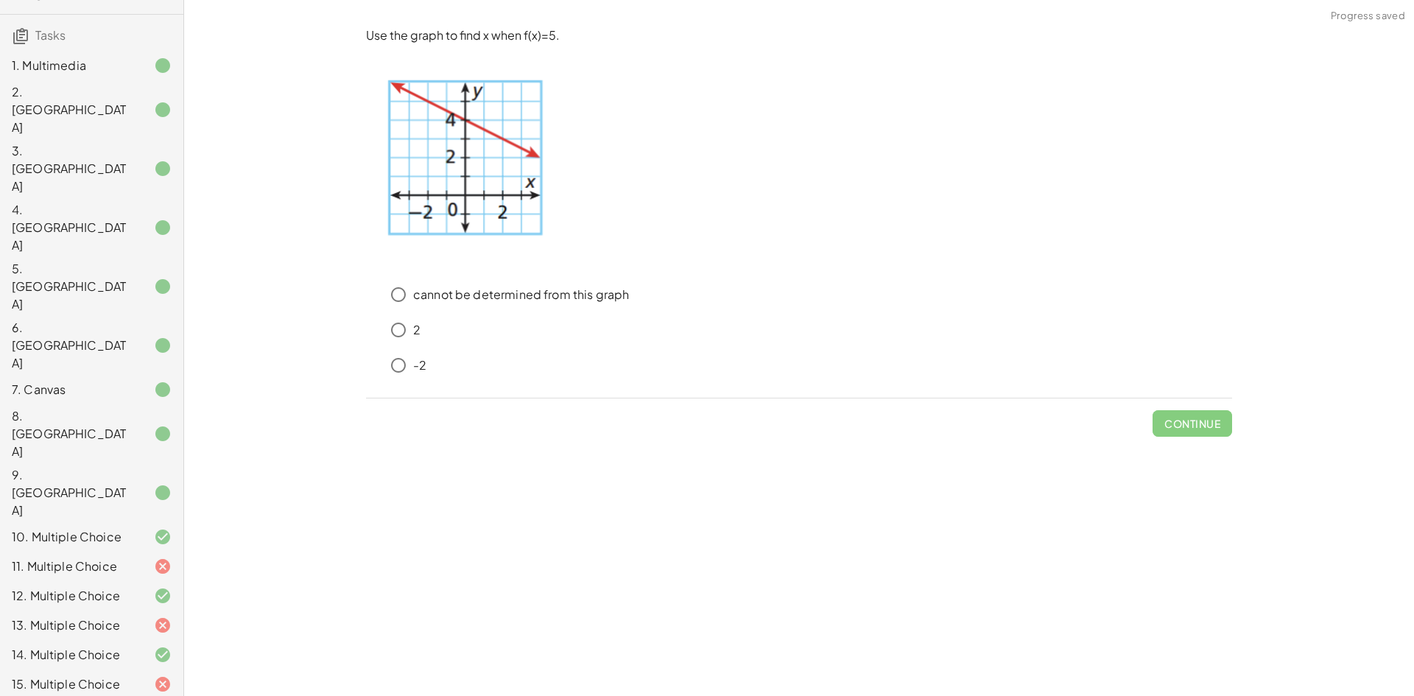
scroll to position [278, 0]
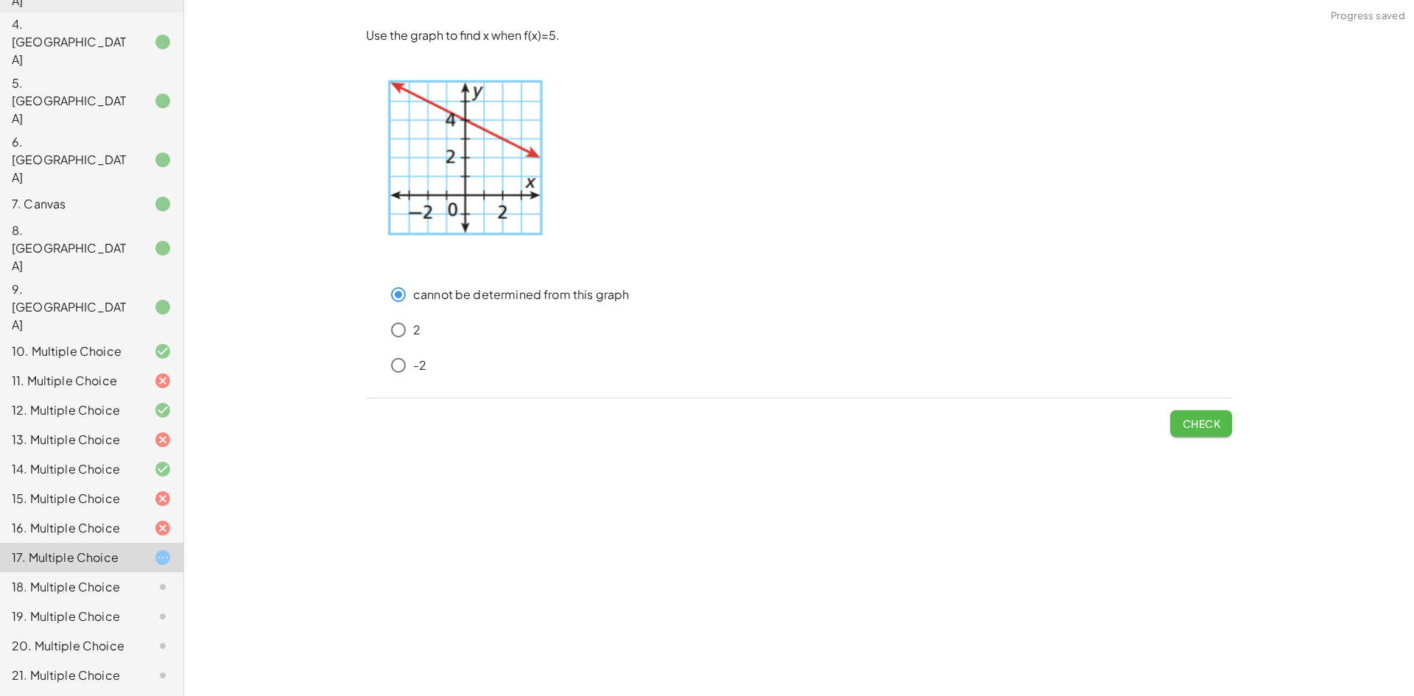
click at [1214, 430] on span "Check" at bounding box center [1201, 423] width 38 height 13
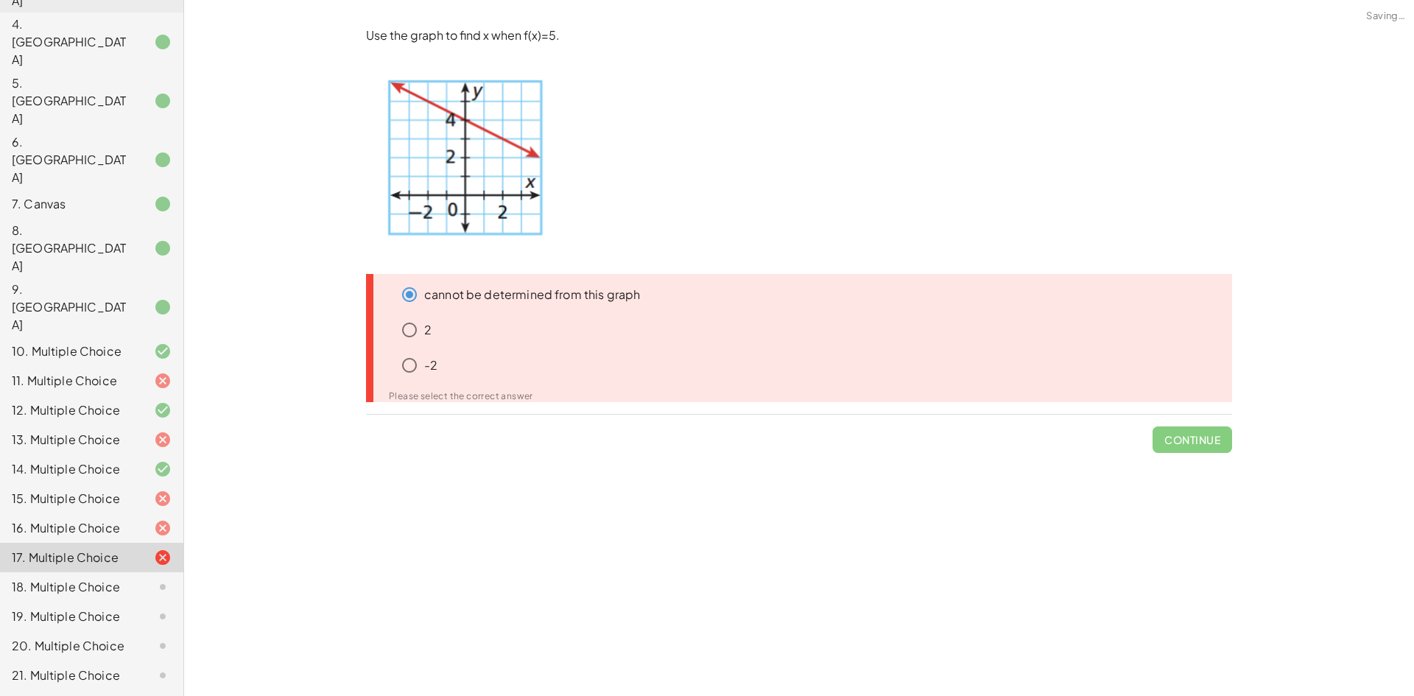
click at [1220, 428] on span "Continue" at bounding box center [1193, 434] width 80 height 38
click at [93, 578] on div "18. Multiple Choice" at bounding box center [71, 587] width 119 height 18
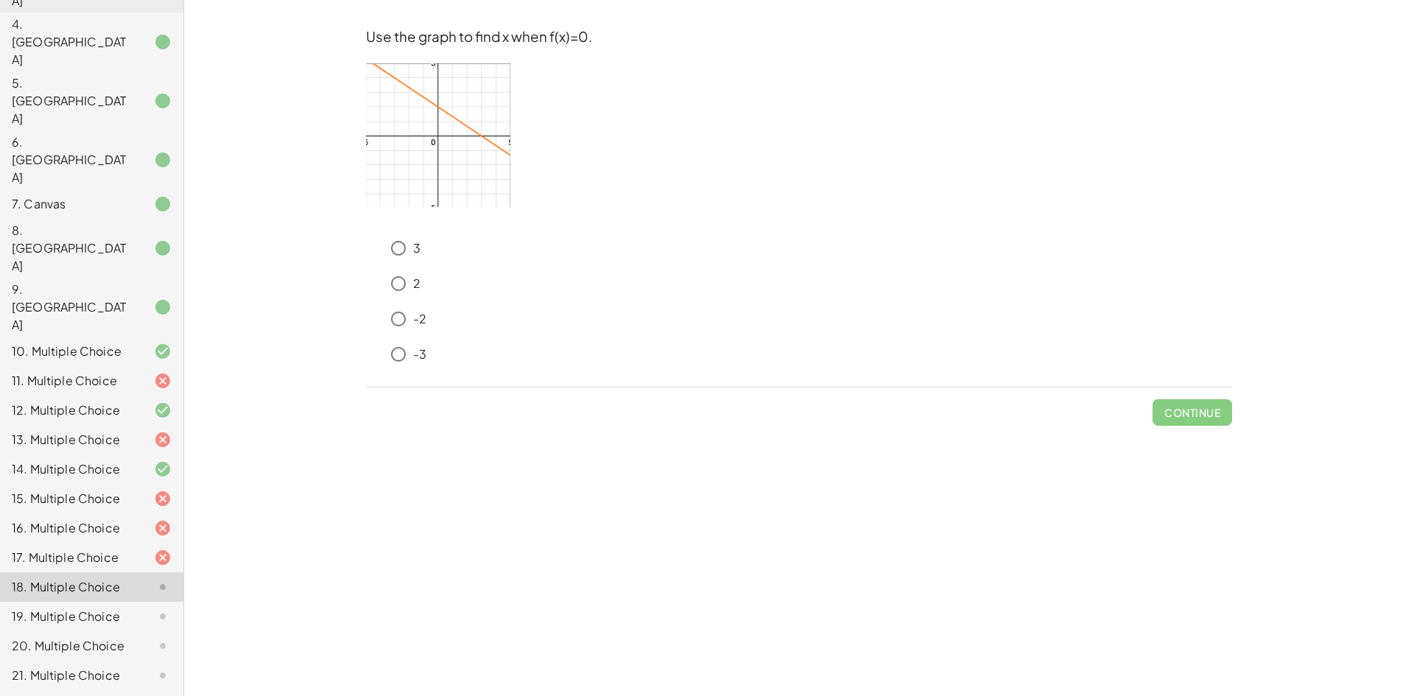
click at [40, 281] on div "9. [GEOGRAPHIC_DATA]" at bounding box center [71, 307] width 119 height 53
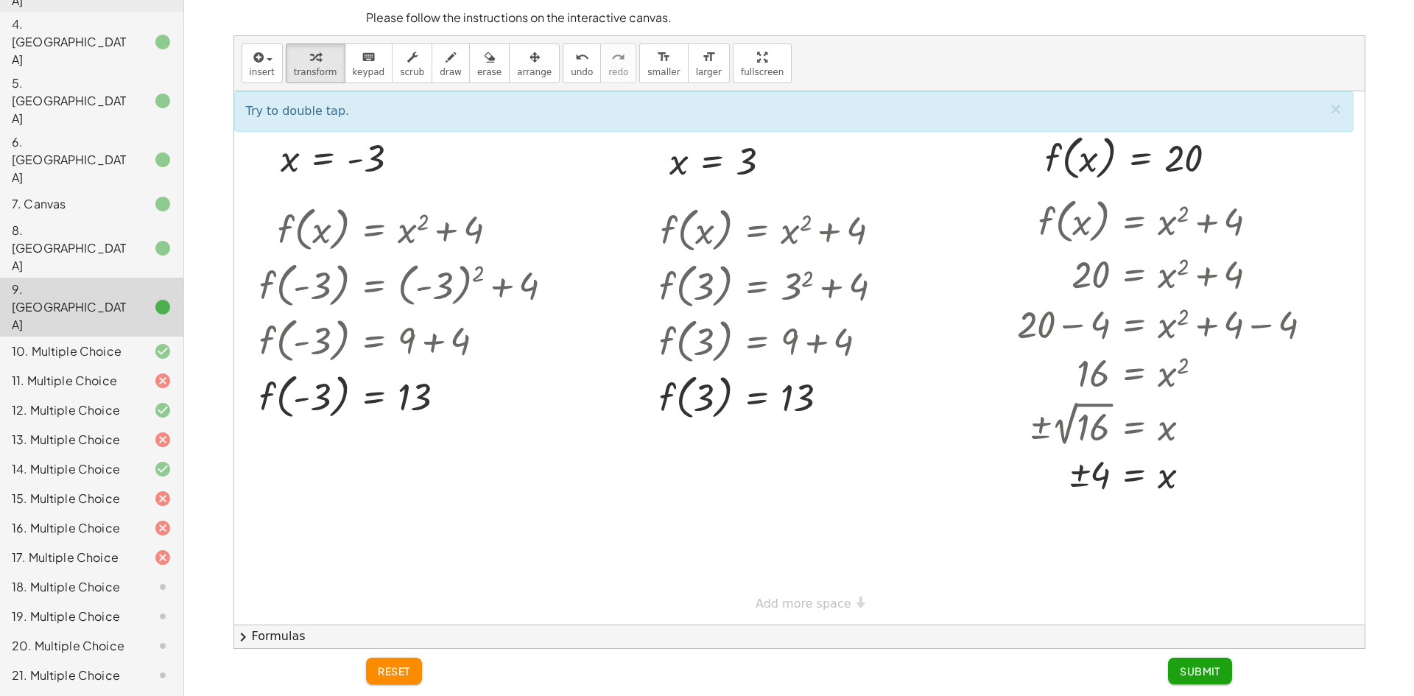
click at [818, 43] on div "insert select one: Math Expression Function Text Youtube Video Graphing Geometr…" at bounding box center [799, 63] width 1130 height 55
click at [68, 578] on div "18. Multiple Choice" at bounding box center [71, 587] width 119 height 18
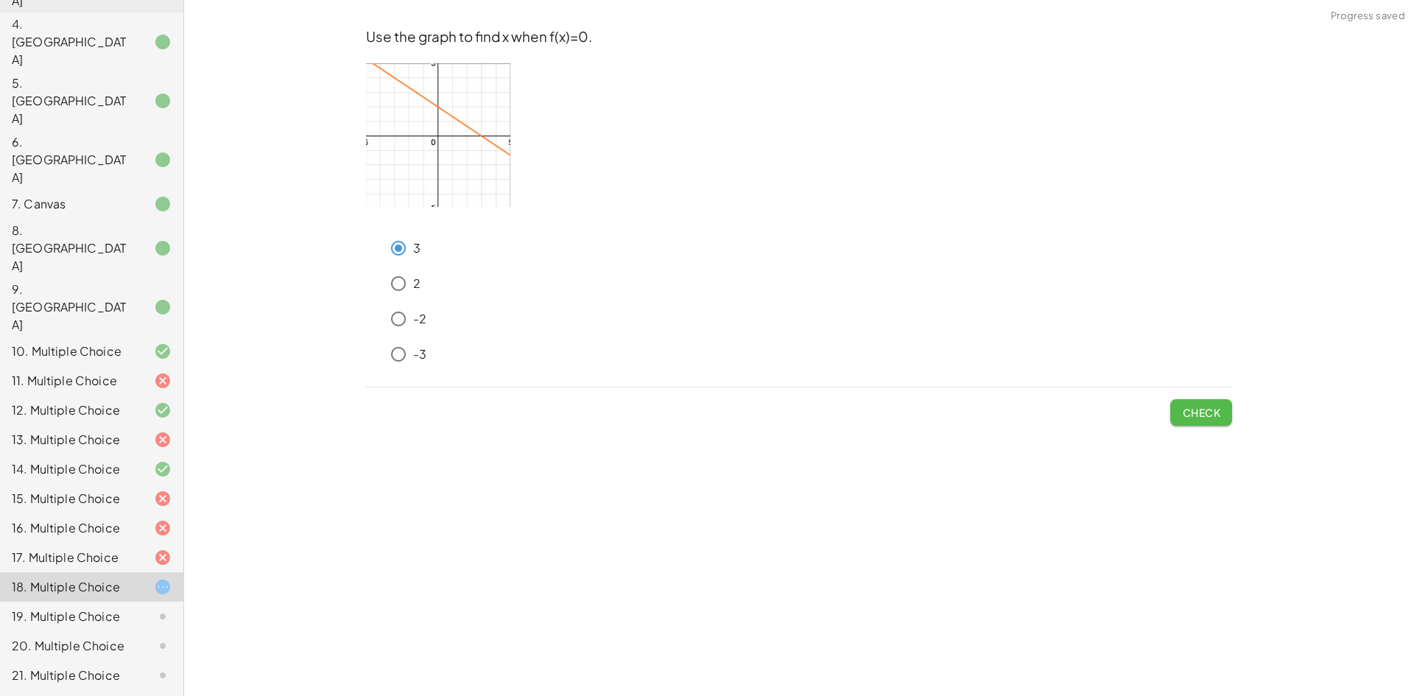
click at [1194, 410] on span "Check" at bounding box center [1201, 412] width 38 height 13
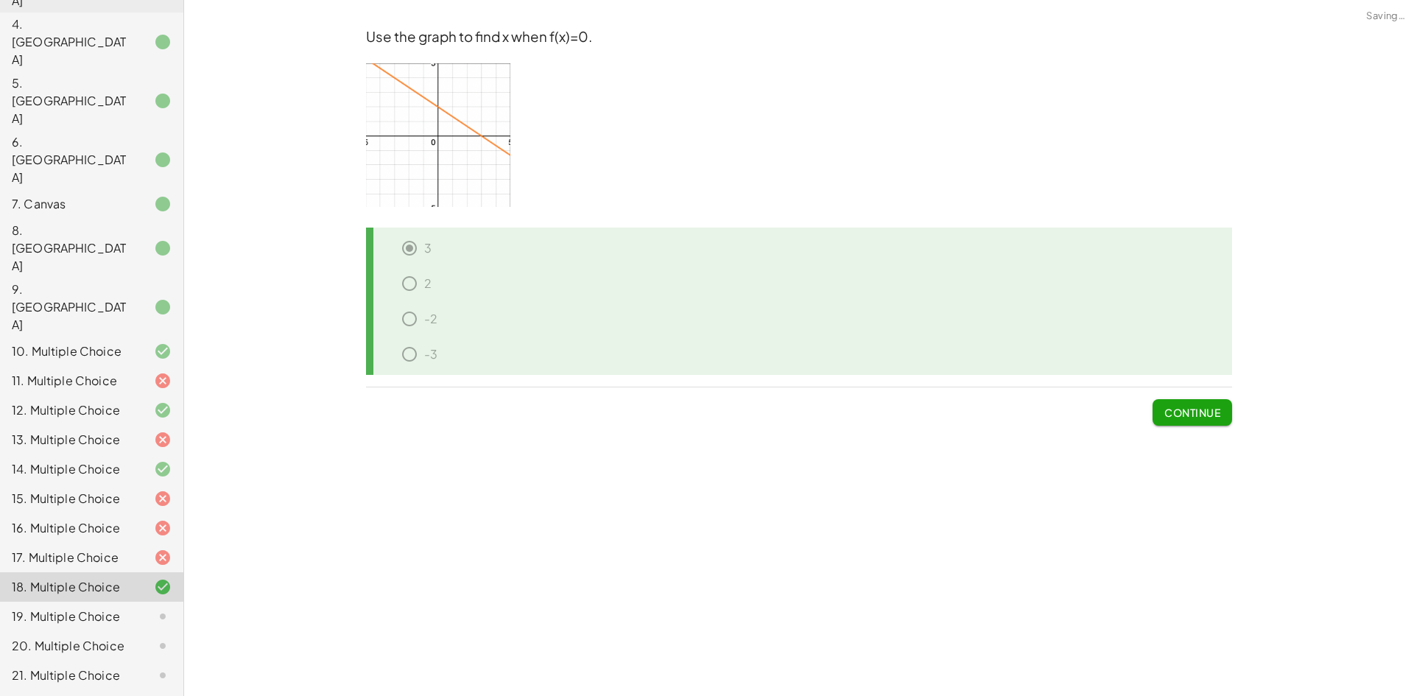
click at [1192, 409] on span "Continue" at bounding box center [1192, 412] width 56 height 13
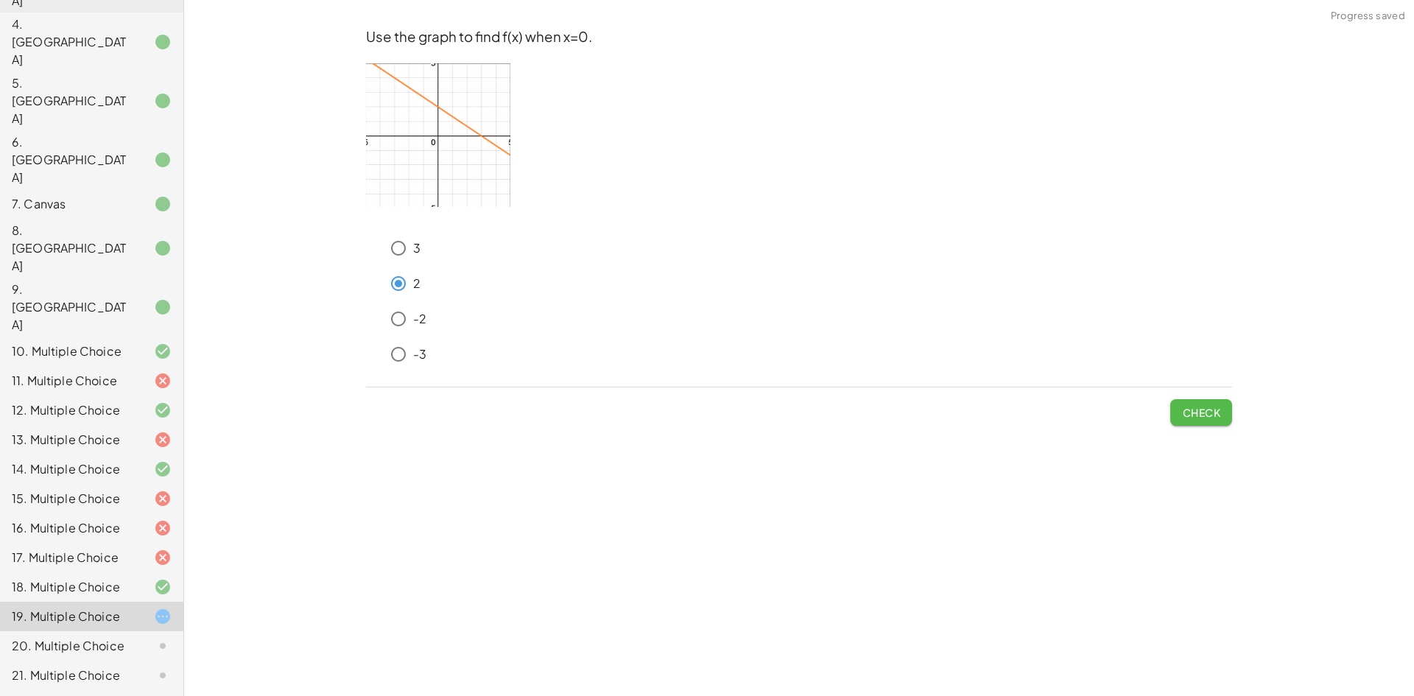
click at [1200, 413] on span "Check" at bounding box center [1201, 412] width 38 height 13
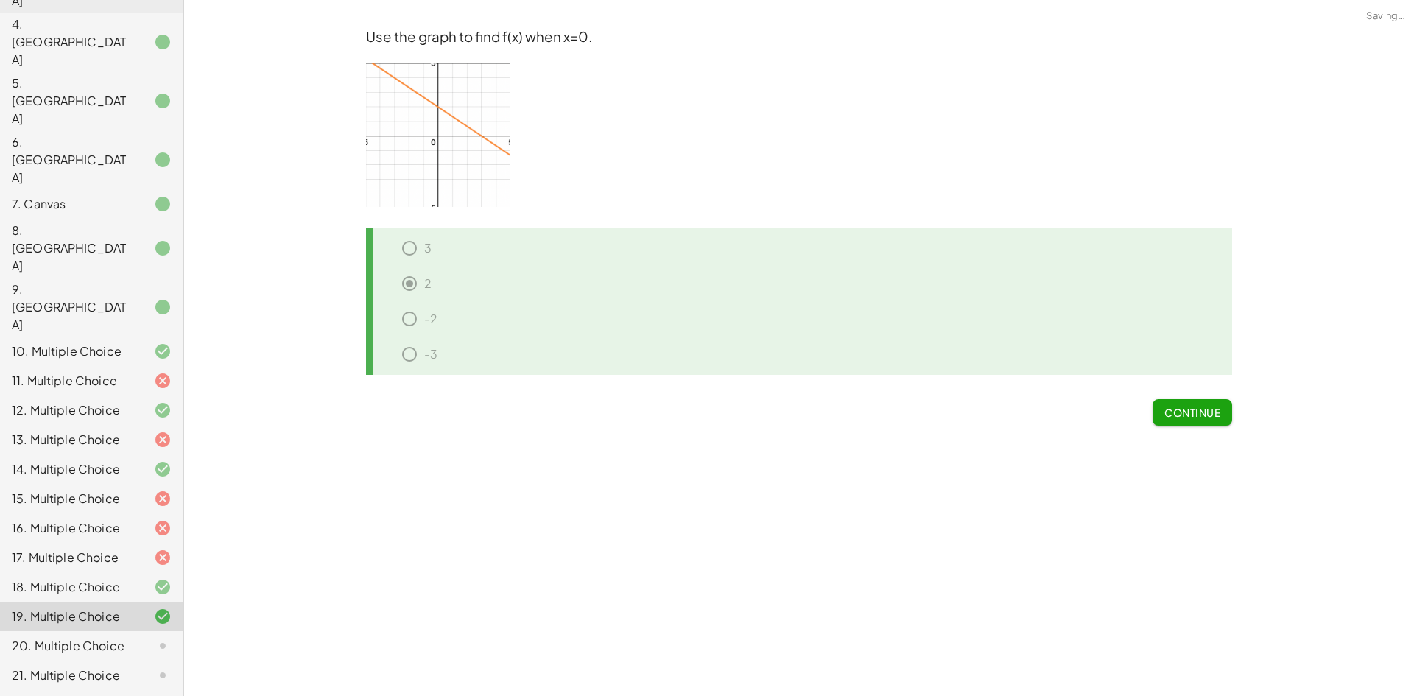
click at [1200, 413] on span "Continue" at bounding box center [1192, 412] width 56 height 13
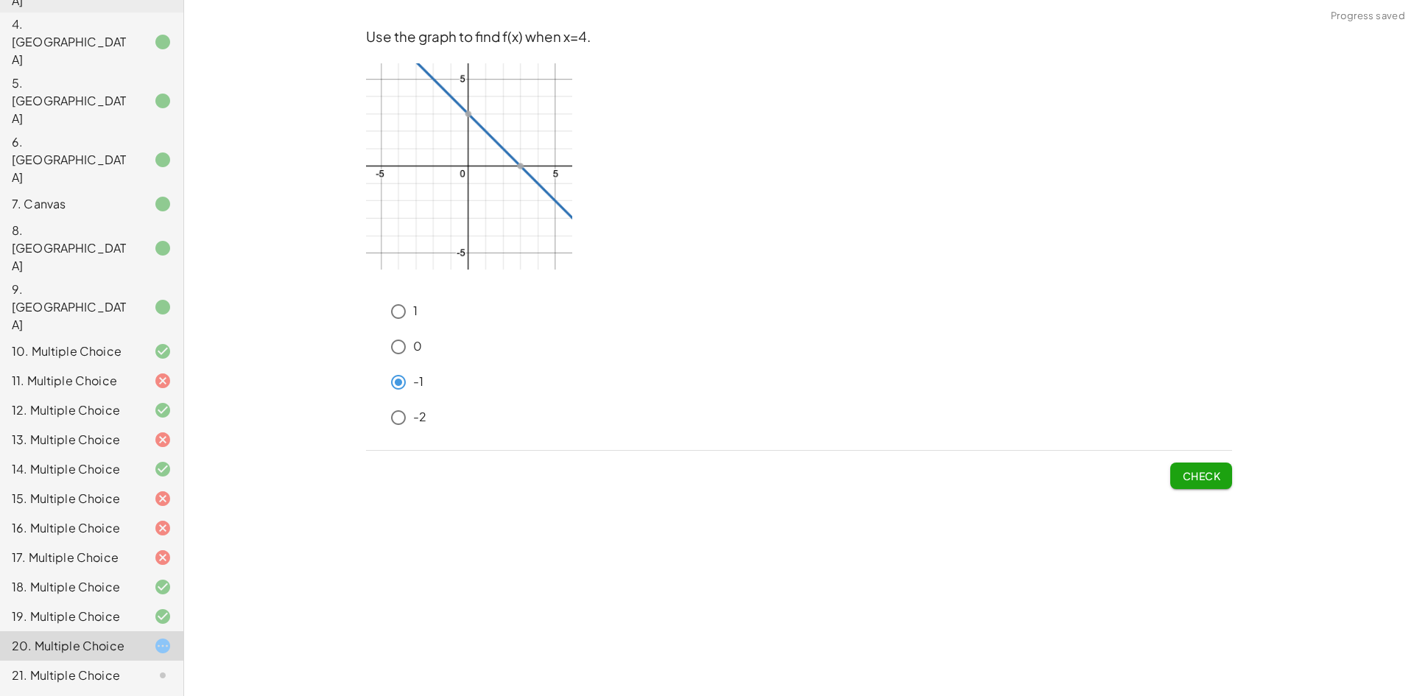
click at [1210, 478] on span "Check" at bounding box center [1201, 475] width 38 height 13
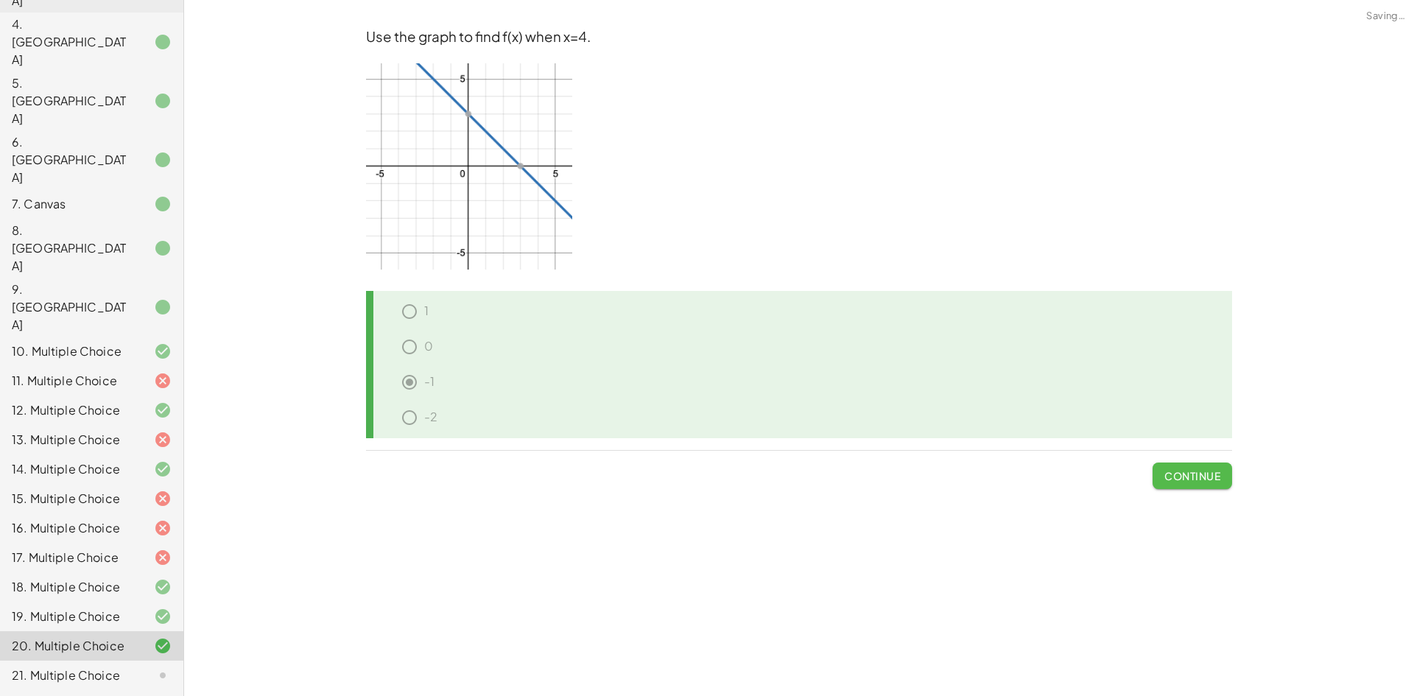
click at [1210, 478] on span "Continue" at bounding box center [1192, 475] width 56 height 13
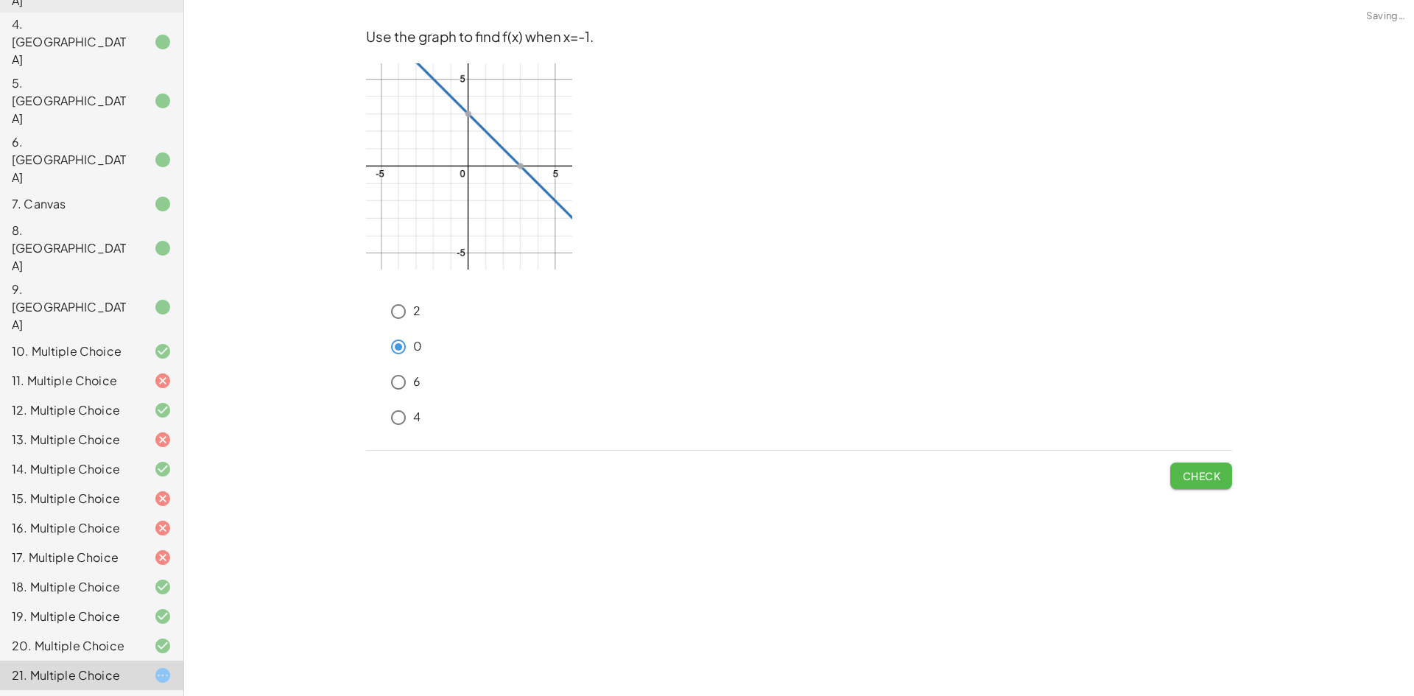
click at [1220, 472] on span "Check" at bounding box center [1201, 475] width 38 height 13
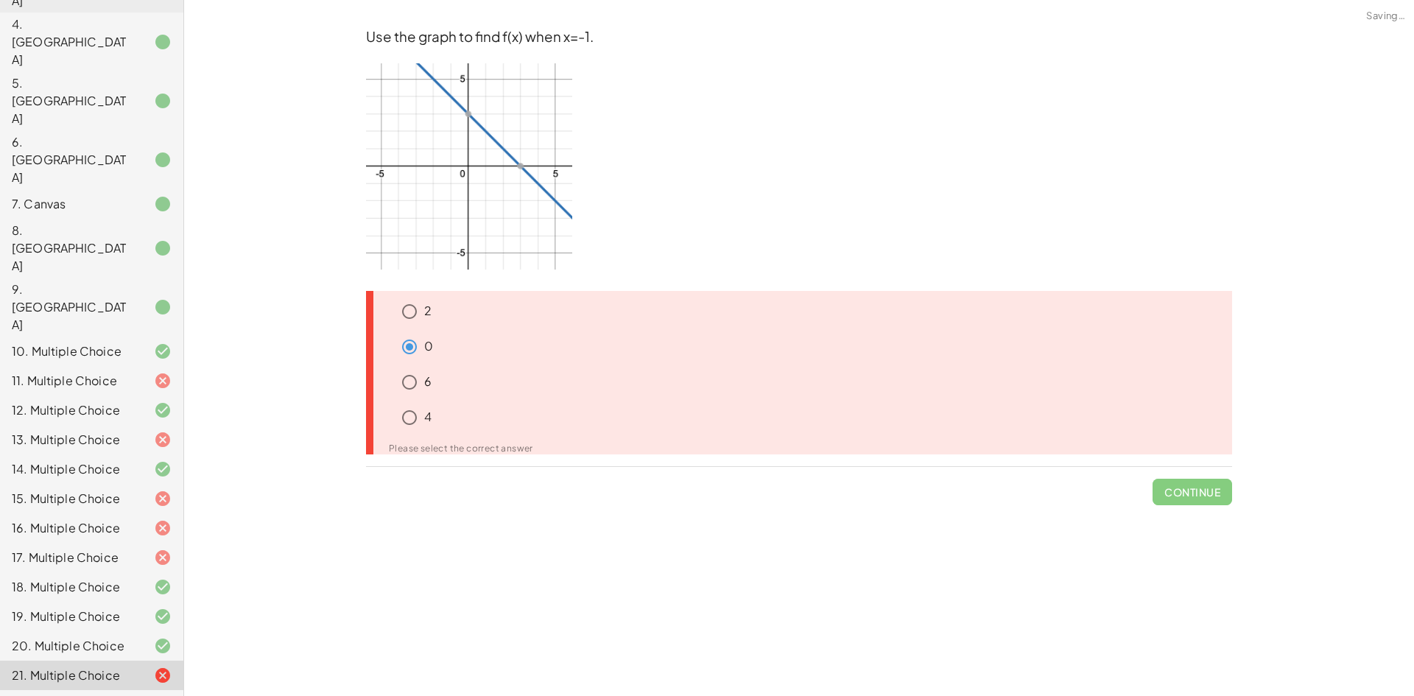
click at [1217, 493] on span "Continue" at bounding box center [1193, 486] width 80 height 38
click at [130, 695] on div at bounding box center [150, 705] width 41 height 18
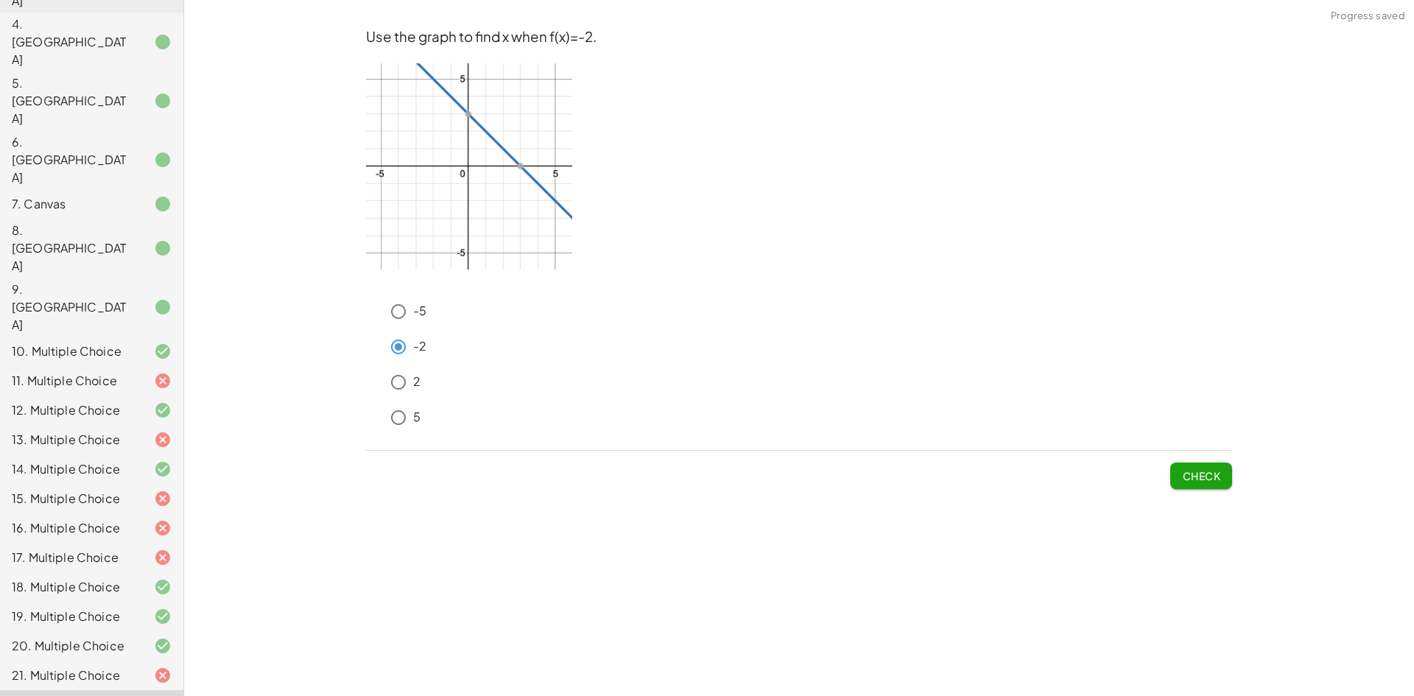
click at [1186, 482] on span "Check" at bounding box center [1201, 475] width 38 height 13
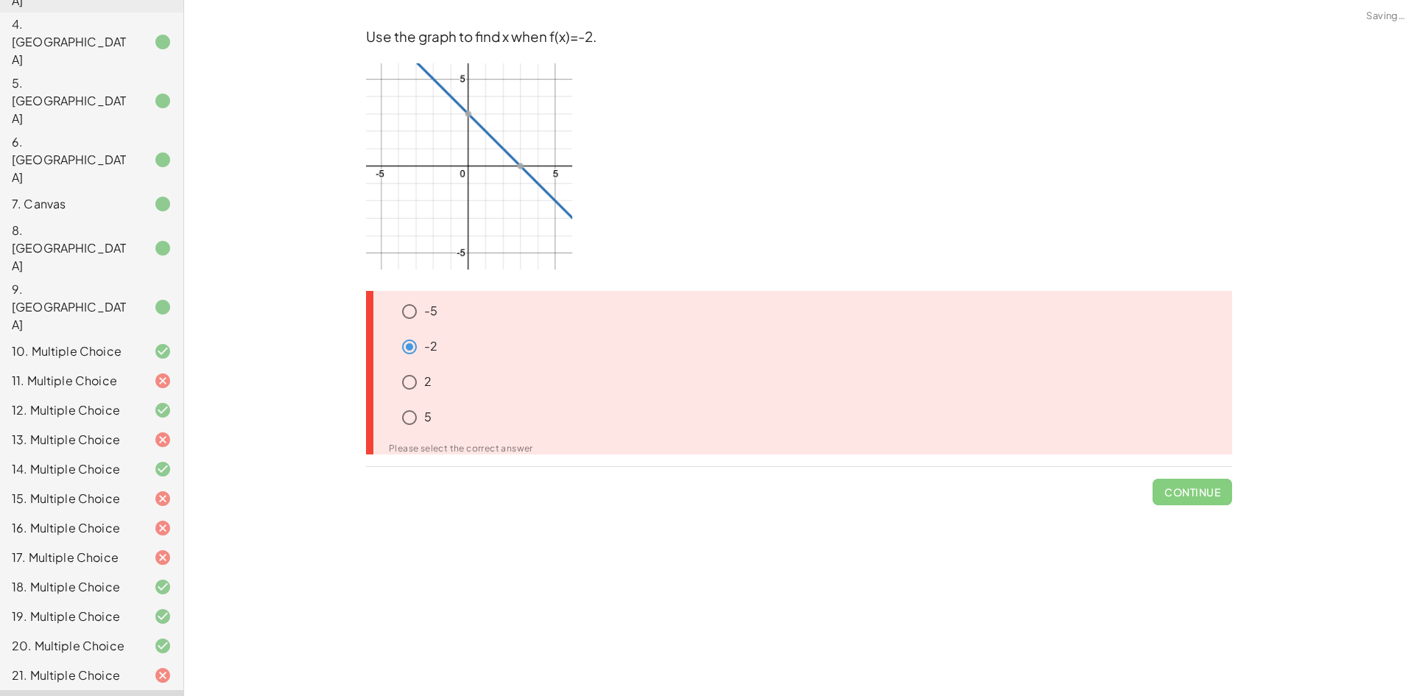
click at [1185, 482] on span "Continue" at bounding box center [1193, 486] width 80 height 38
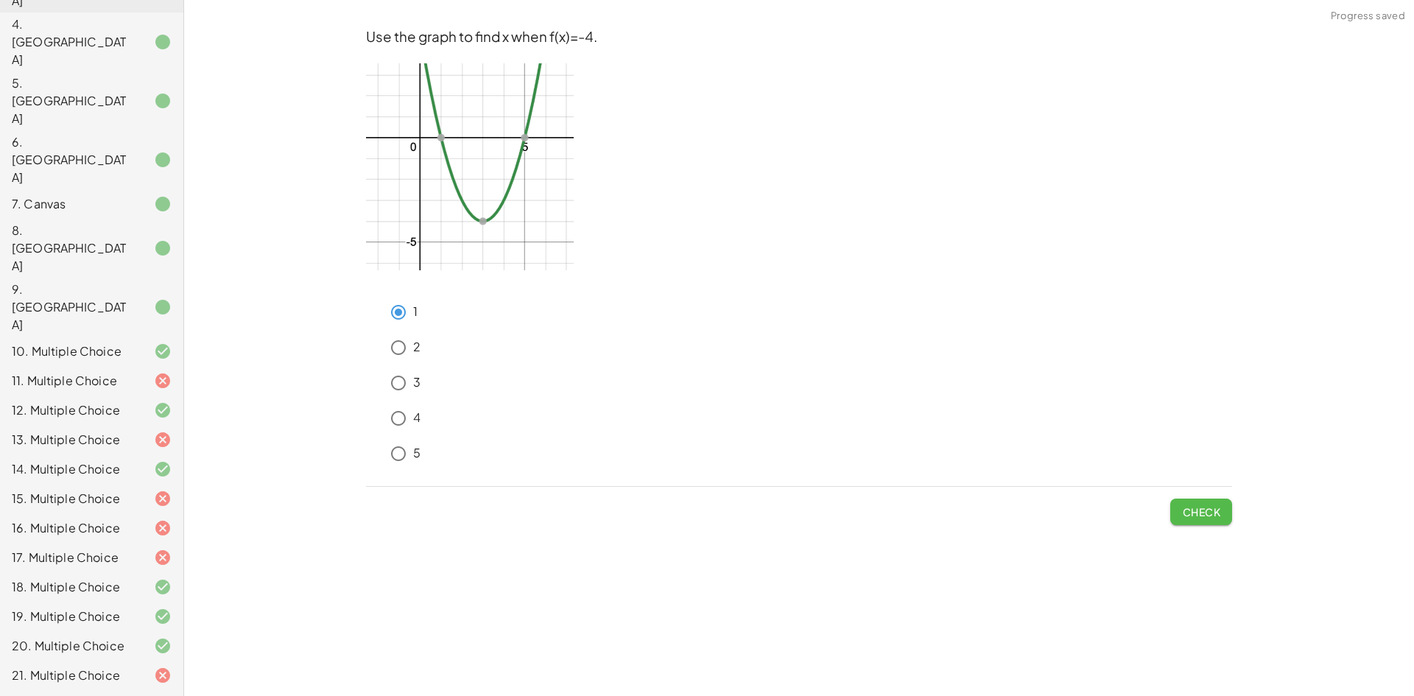
click at [1197, 508] on span "Check" at bounding box center [1201, 511] width 38 height 13
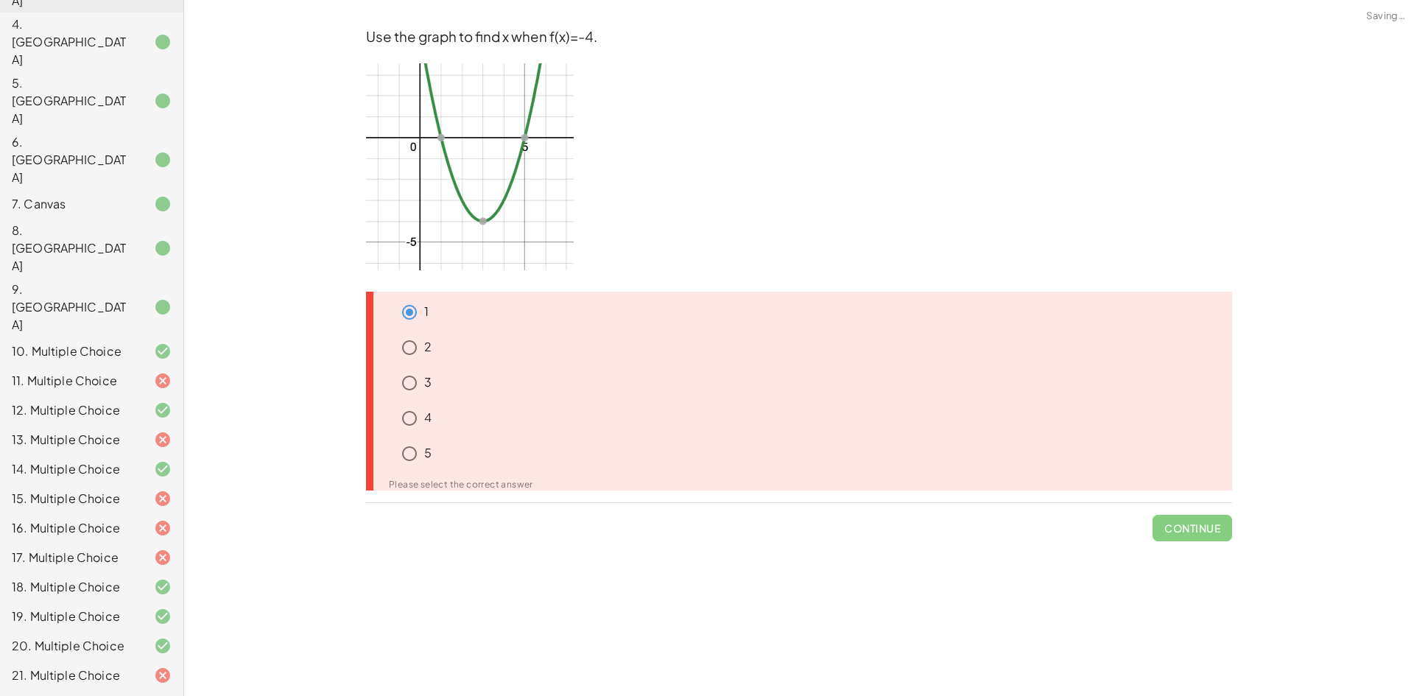
click at [1197, 508] on span "Continue" at bounding box center [1193, 522] width 80 height 38
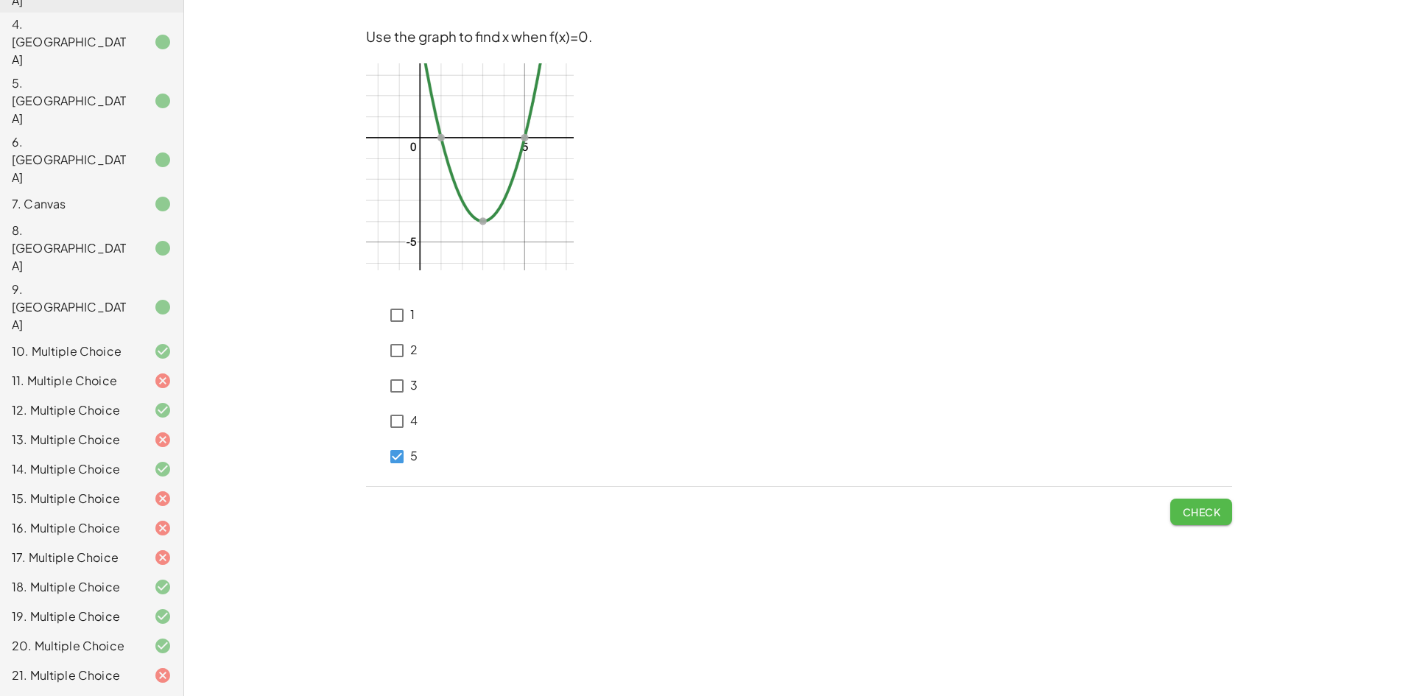
click at [1197, 514] on span "Check" at bounding box center [1201, 511] width 38 height 13
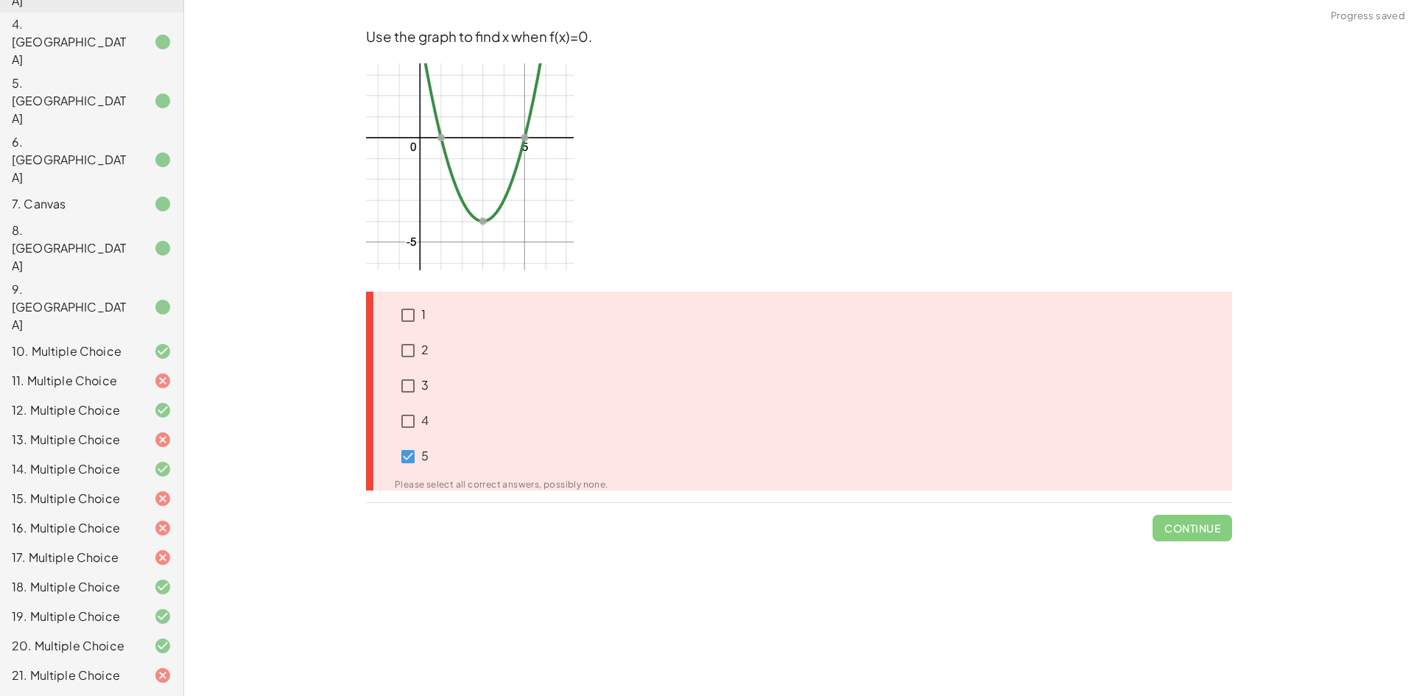
click at [1198, 516] on span "Continue" at bounding box center [1193, 522] width 80 height 38
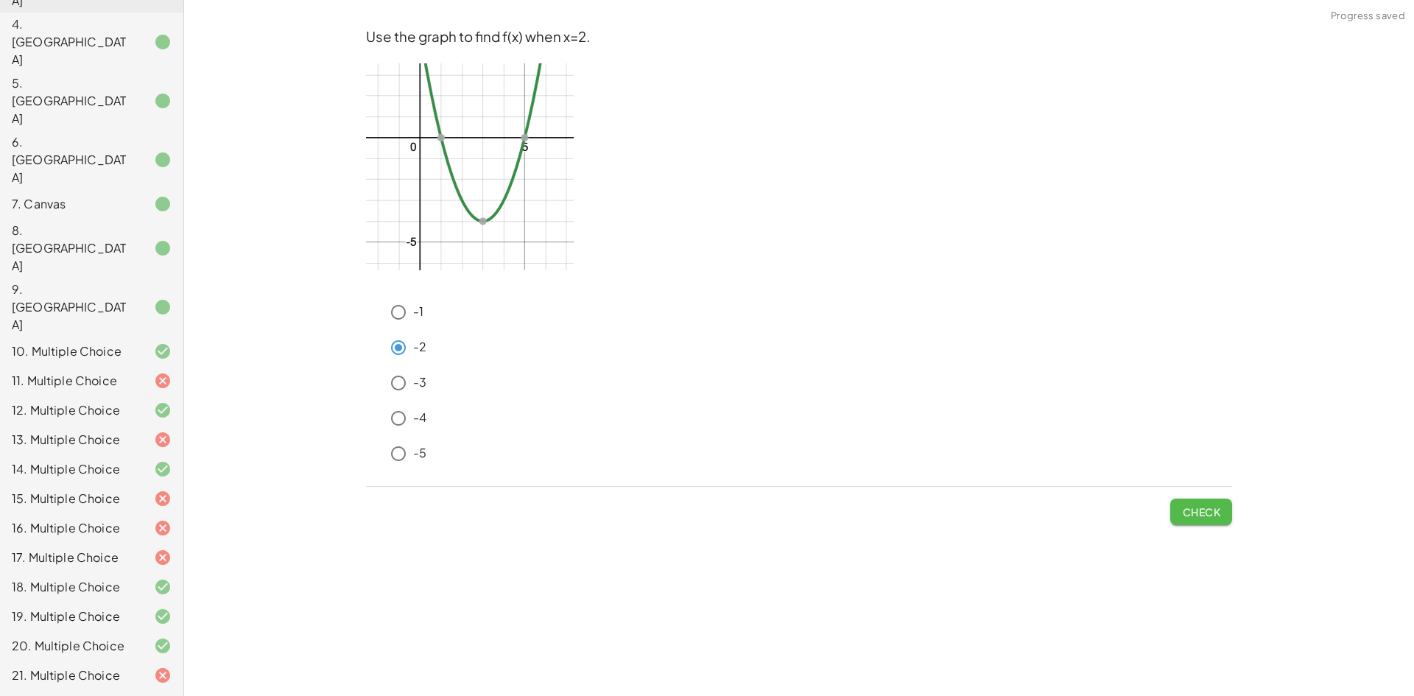
click at [1211, 506] on span "Check" at bounding box center [1201, 511] width 38 height 13
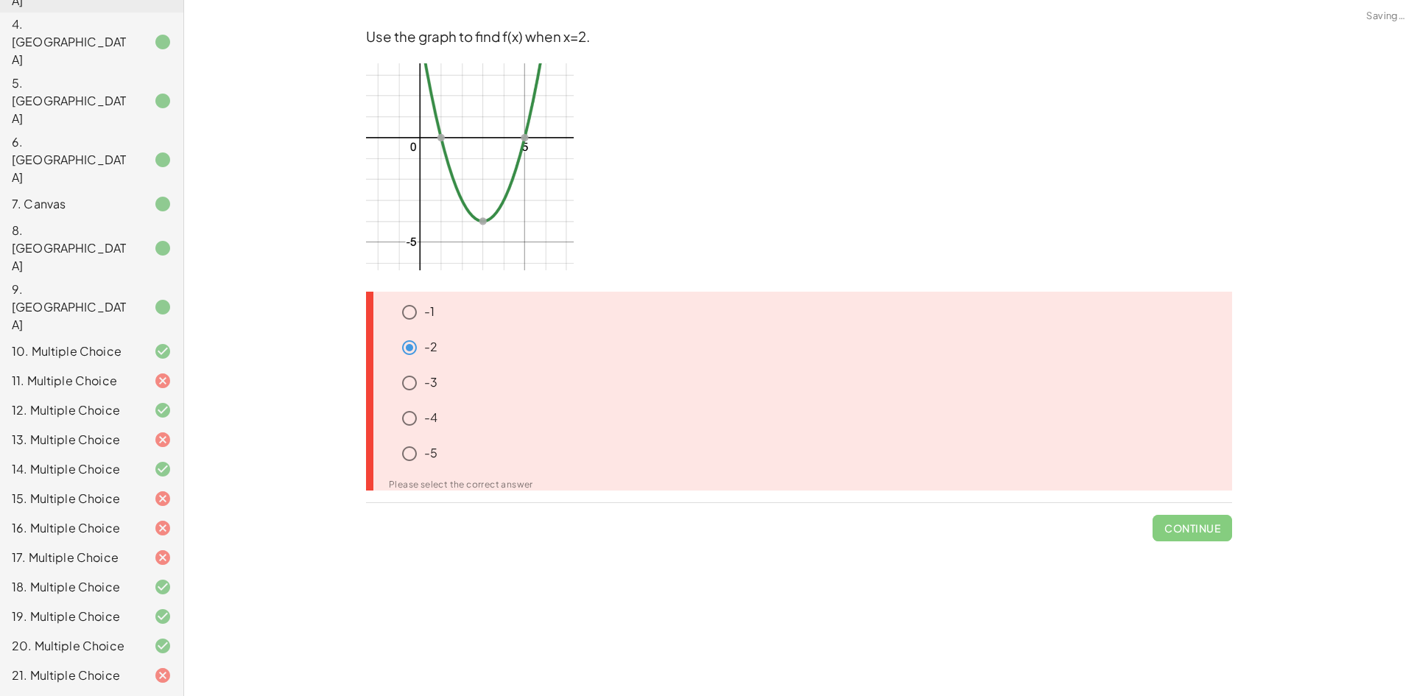
click at [1212, 505] on span "Continue" at bounding box center [1193, 522] width 80 height 38
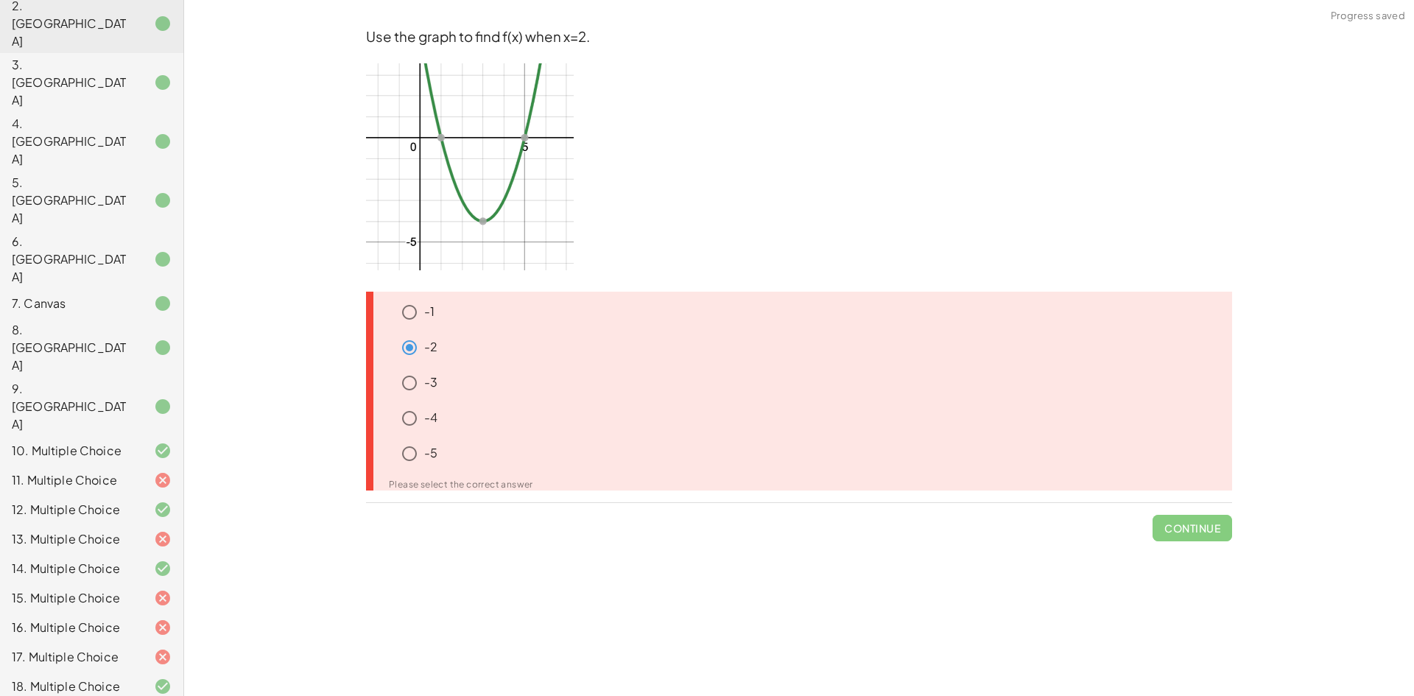
scroll to position [0, 0]
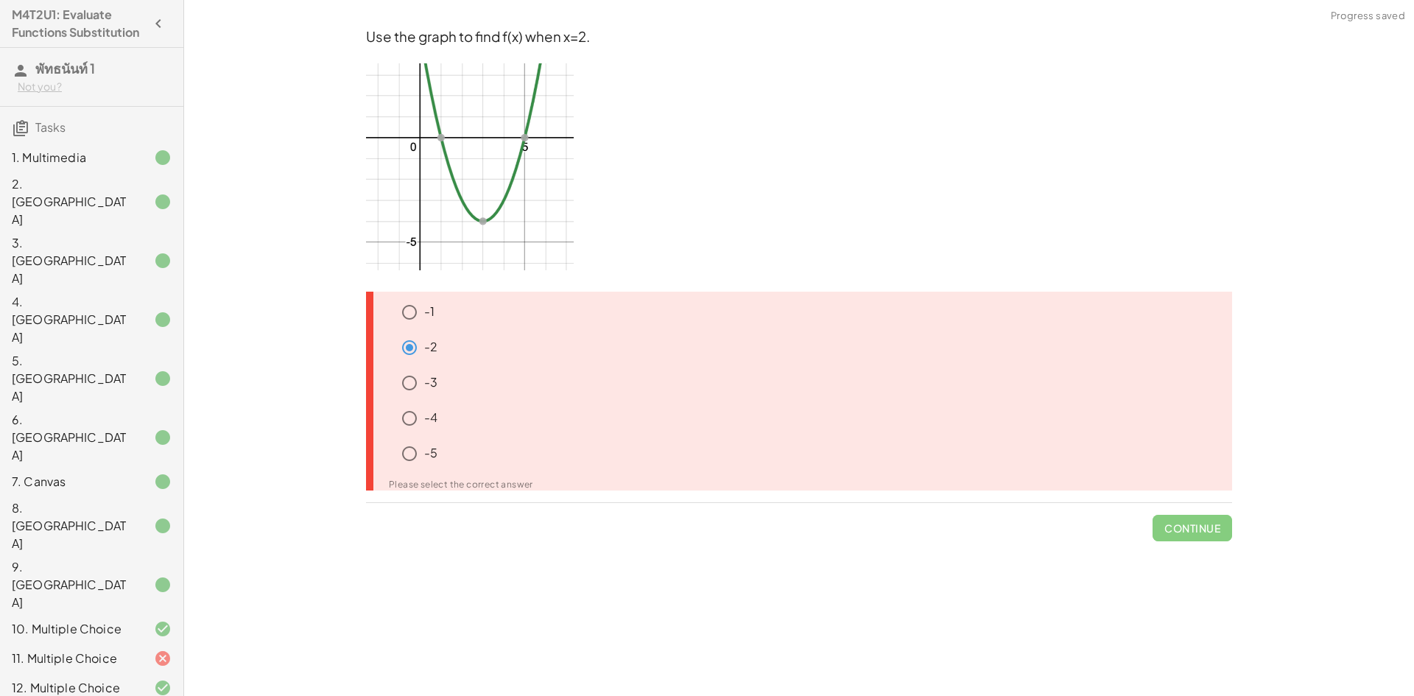
click at [99, 166] on div "1. Multimedia" at bounding box center [71, 158] width 119 height 18
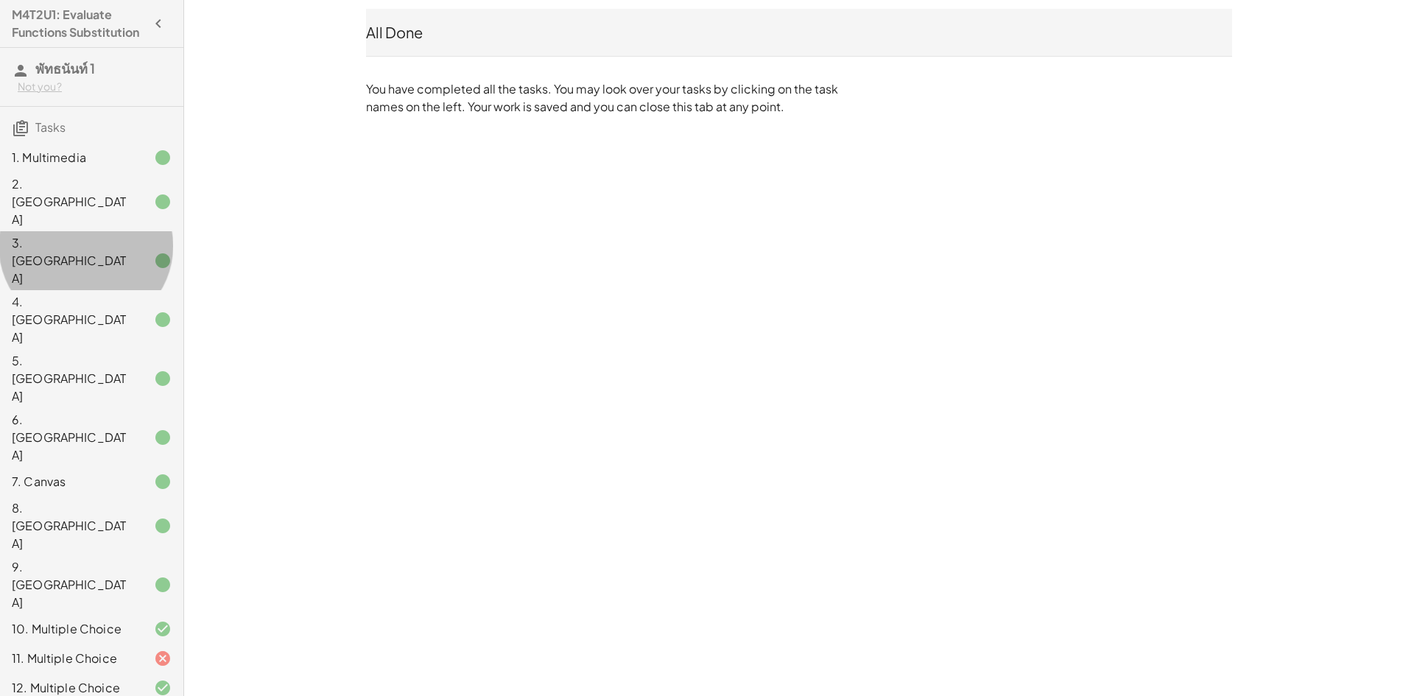
click at [67, 236] on div "3. [GEOGRAPHIC_DATA]" at bounding box center [71, 260] width 119 height 53
click at [91, 166] on div "1. Multimedia" at bounding box center [71, 158] width 119 height 18
click at [94, 166] on div "1. Multimedia" at bounding box center [71, 158] width 119 height 18
click at [130, 231] on div "1. Multimedia" at bounding box center [91, 260] width 183 height 59
click at [127, 250] on div "1. Multimedia 2. Canvas 3. Canvas 4. Canvas 5. Canvas 6. Canvas 7. Canvas 8. Ca…" at bounding box center [91, 614] width 183 height 954
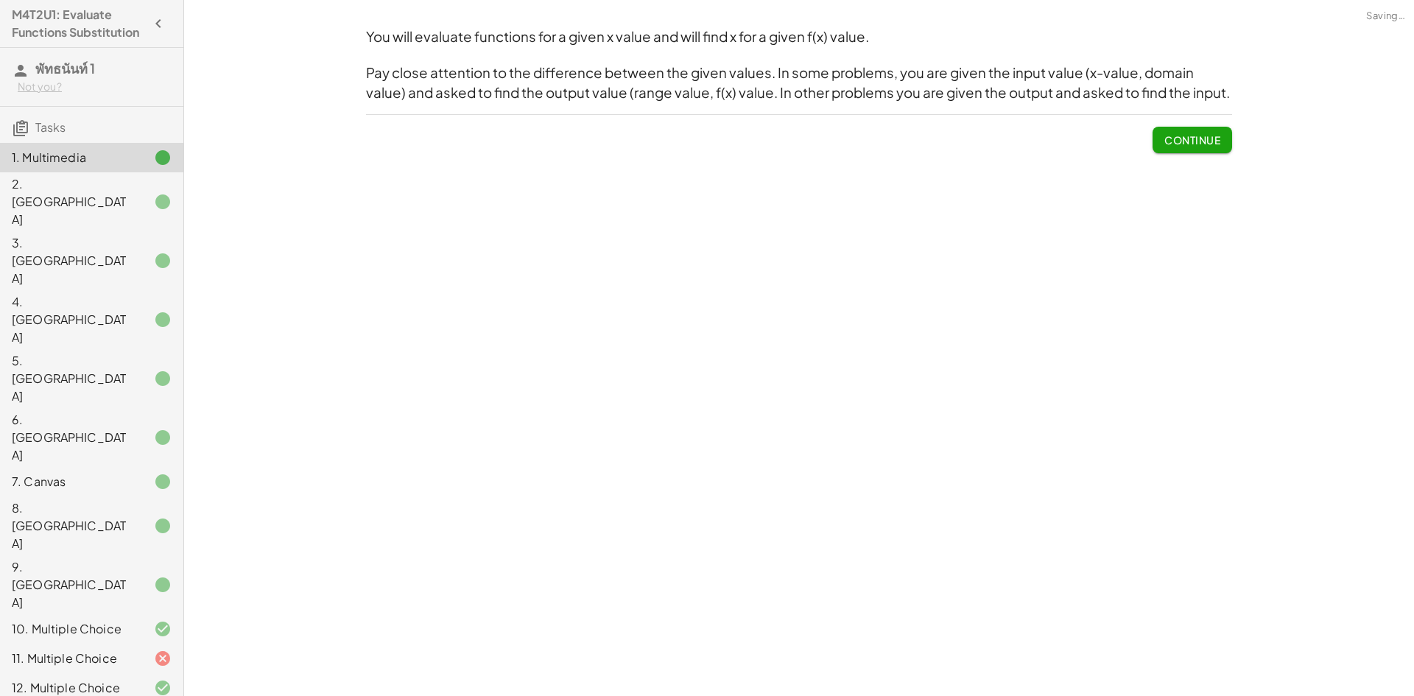
click at [104, 349] on div "3. [GEOGRAPHIC_DATA]" at bounding box center [91, 378] width 183 height 59
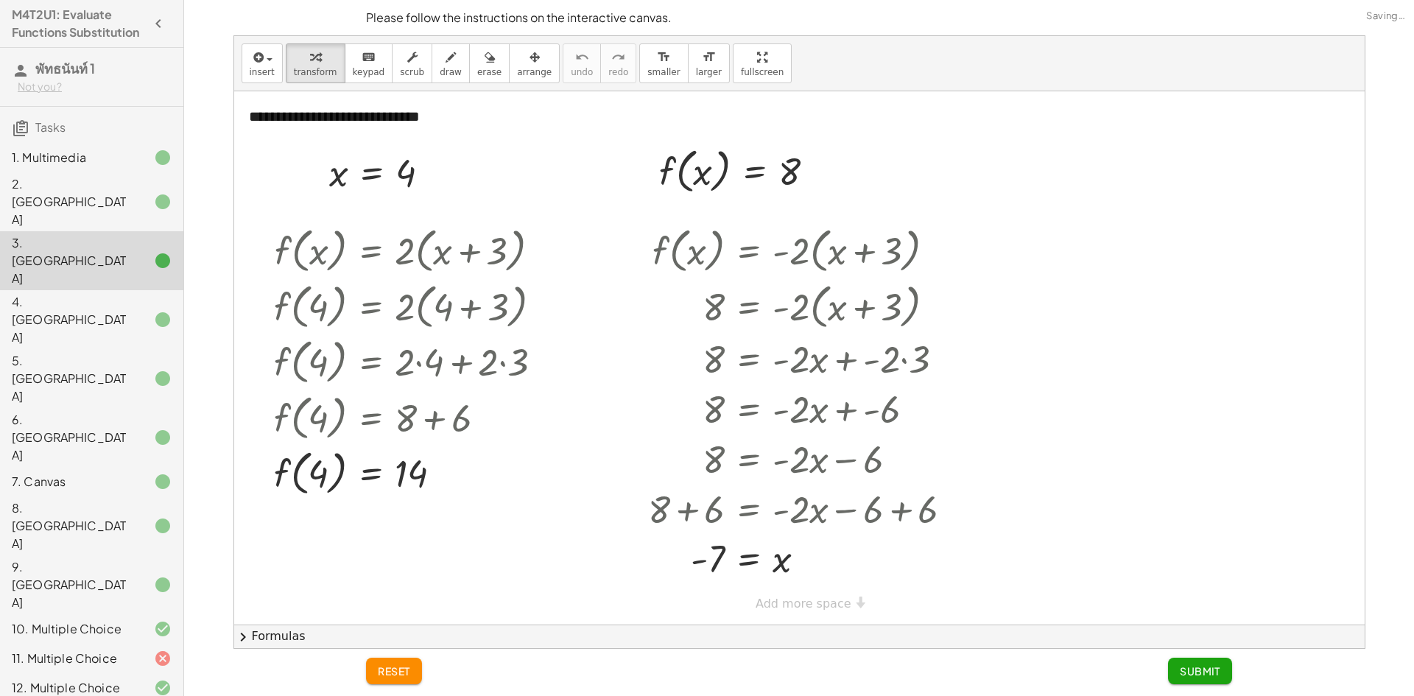
click at [113, 555] on div "7. Canvas" at bounding box center [91, 584] width 183 height 59
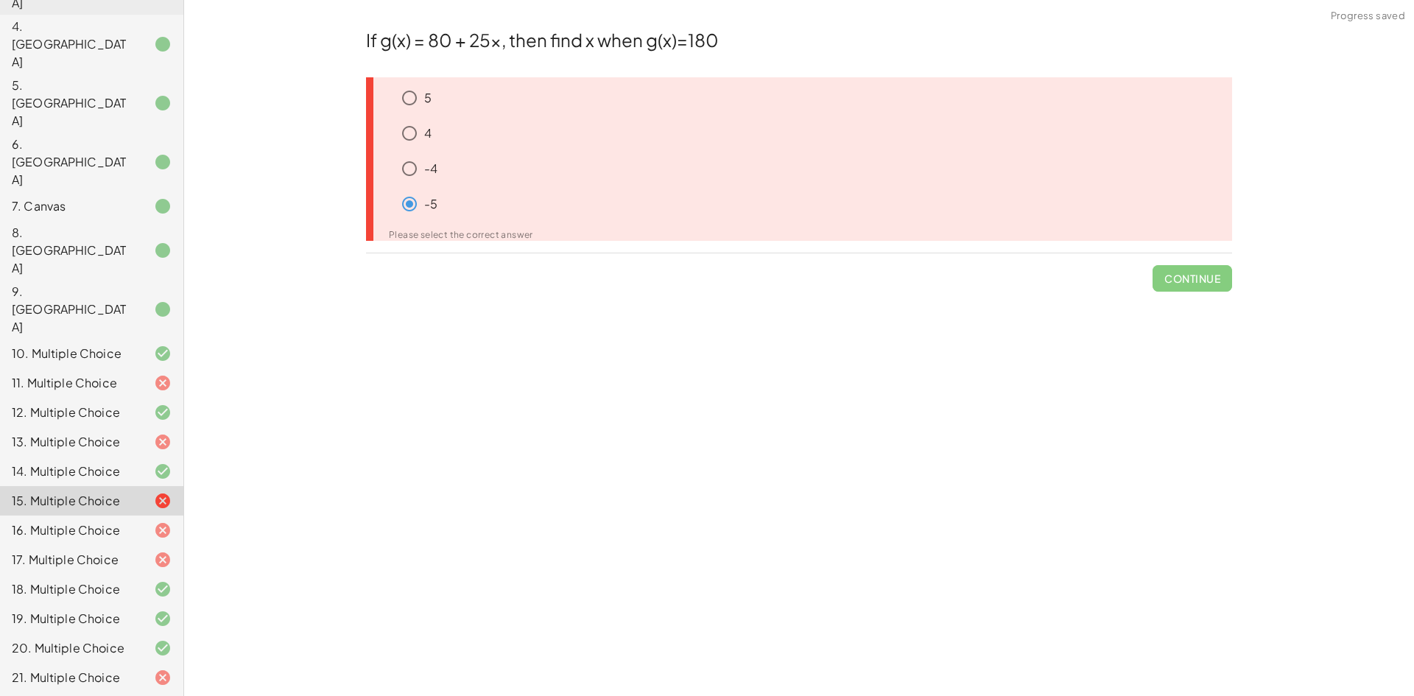
scroll to position [278, 0]
click at [130, 690] on div "20. Multiple Choice" at bounding box center [91, 704] width 183 height 29
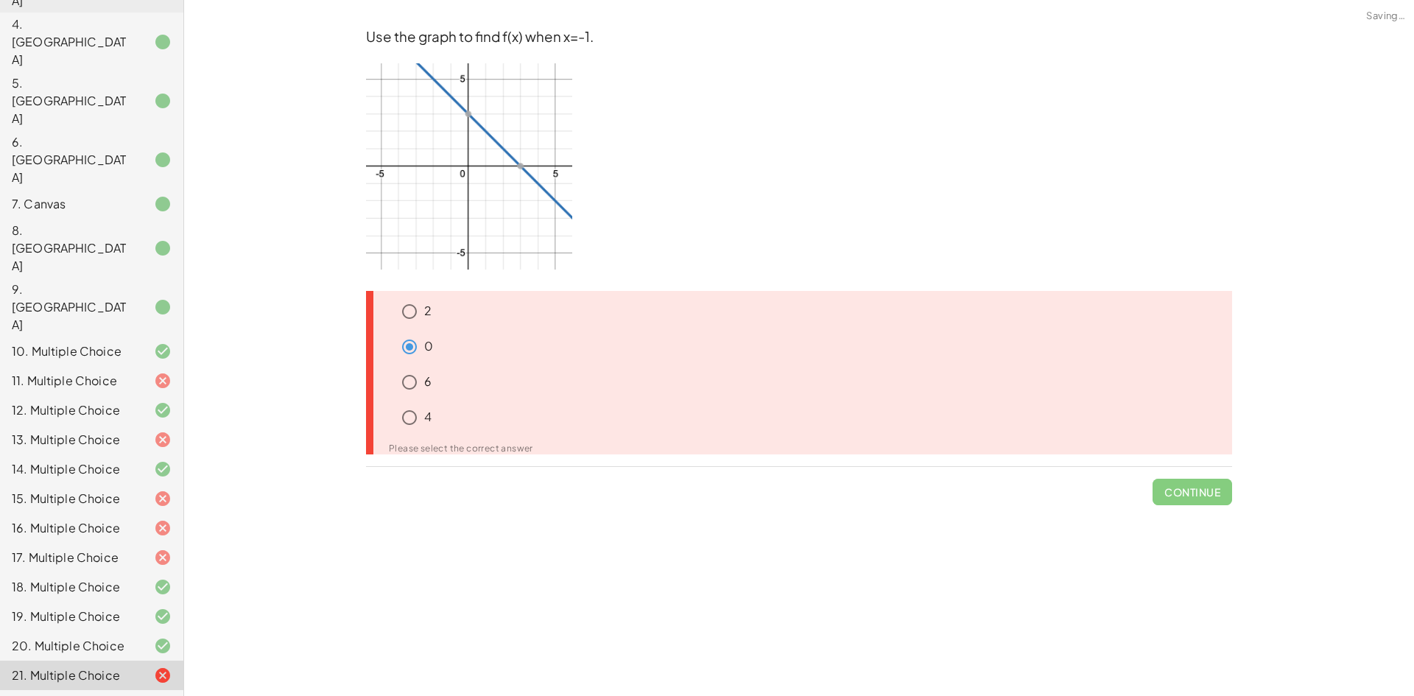
click at [579, 449] on div "Please select the correct answer" at bounding box center [804, 448] width 831 height 9
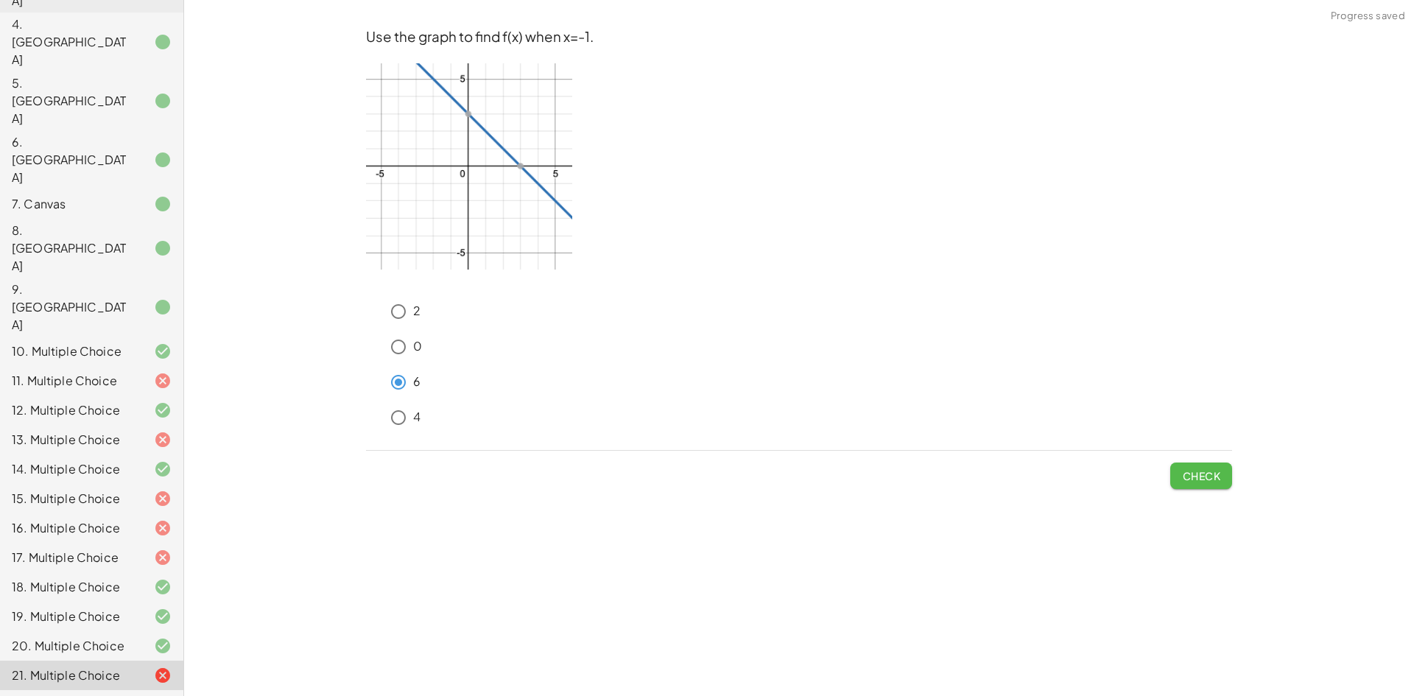
click at [1219, 471] on span "Check" at bounding box center [1201, 475] width 38 height 13
click at [1197, 481] on span "Check" at bounding box center [1201, 475] width 38 height 13
click at [1231, 470] on button "Check" at bounding box center [1201, 475] width 62 height 27
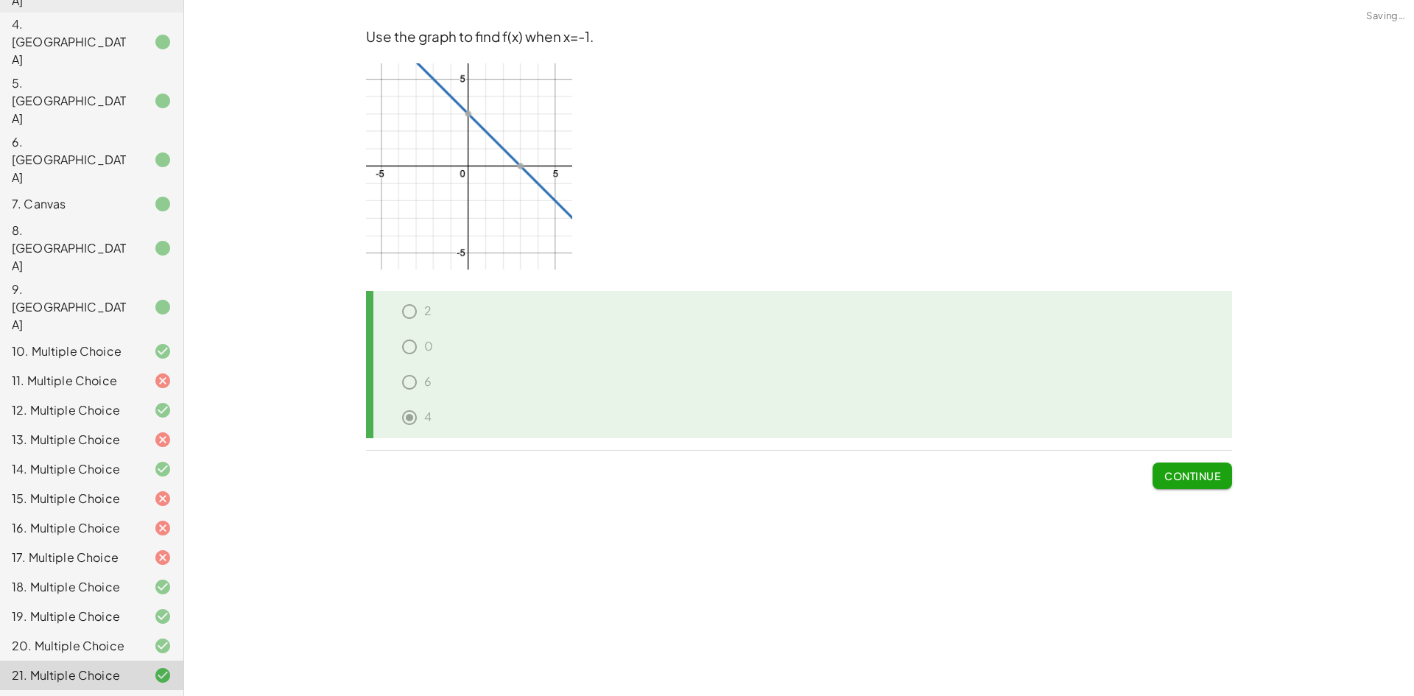
click at [116, 695] on div "22. Multiple Choice" at bounding box center [71, 705] width 119 height 18
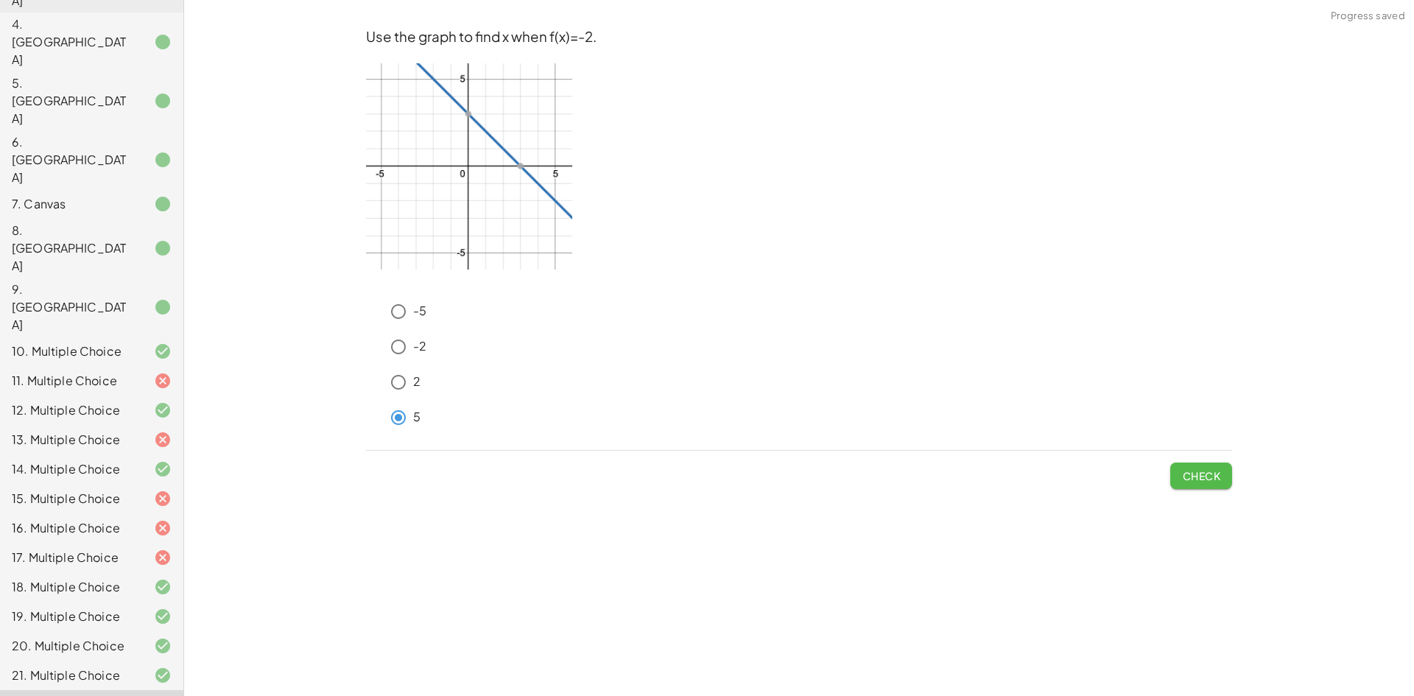
click at [1209, 481] on span "Check" at bounding box center [1201, 475] width 38 height 13
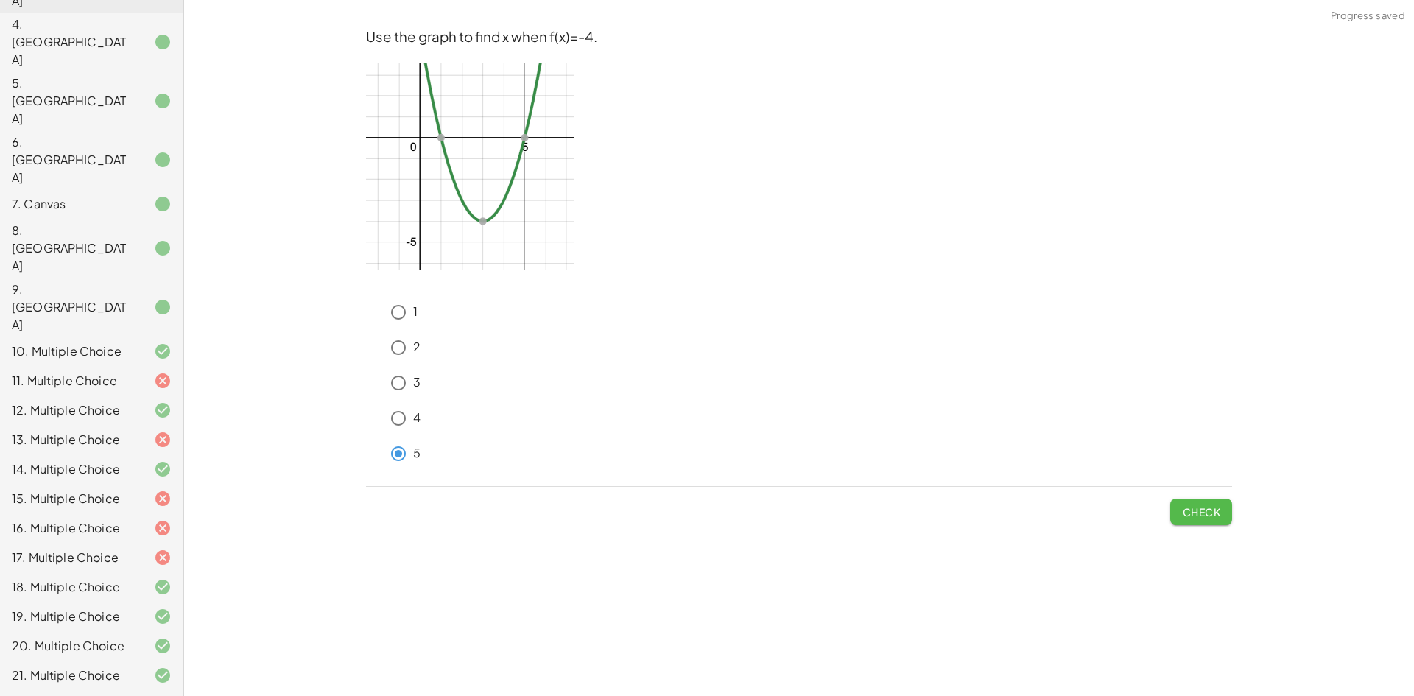
click at [1195, 512] on span "Check" at bounding box center [1201, 511] width 38 height 13
click at [1216, 515] on span "Check" at bounding box center [1201, 511] width 38 height 13
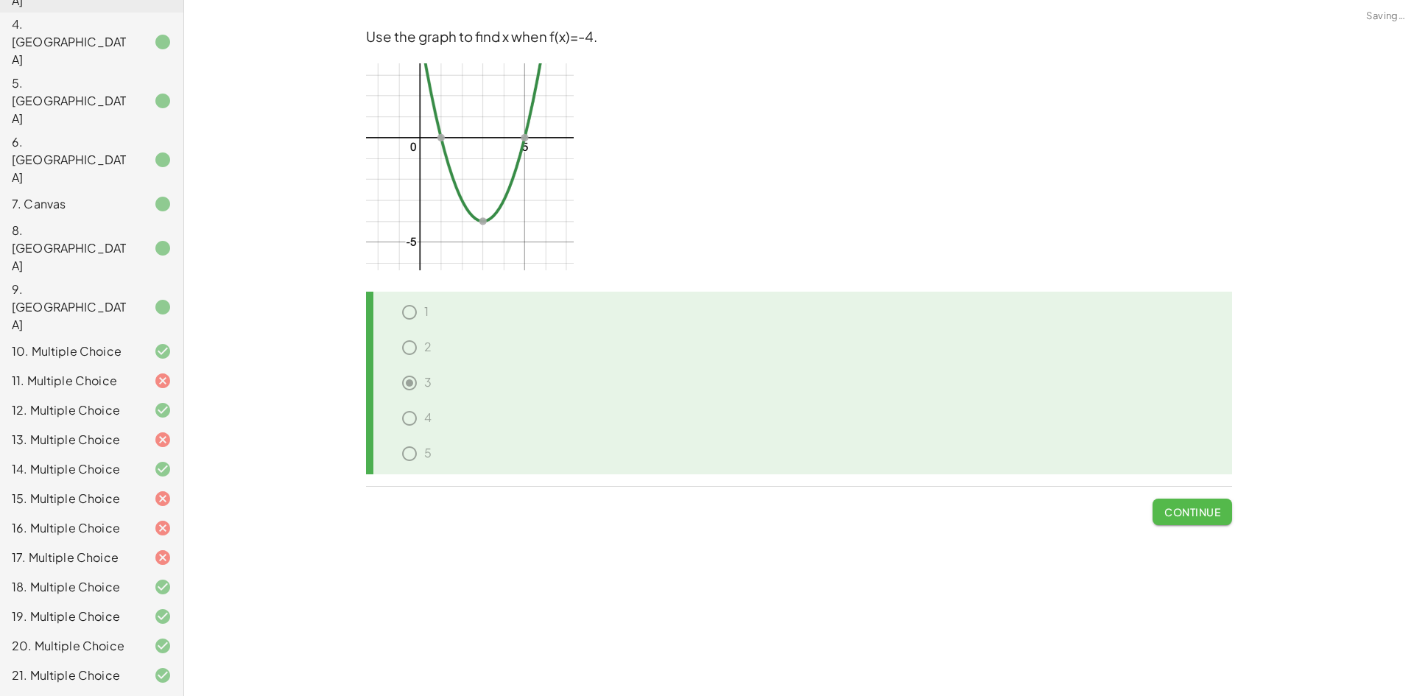
click at [1200, 516] on span "Continue" at bounding box center [1192, 511] width 56 height 13
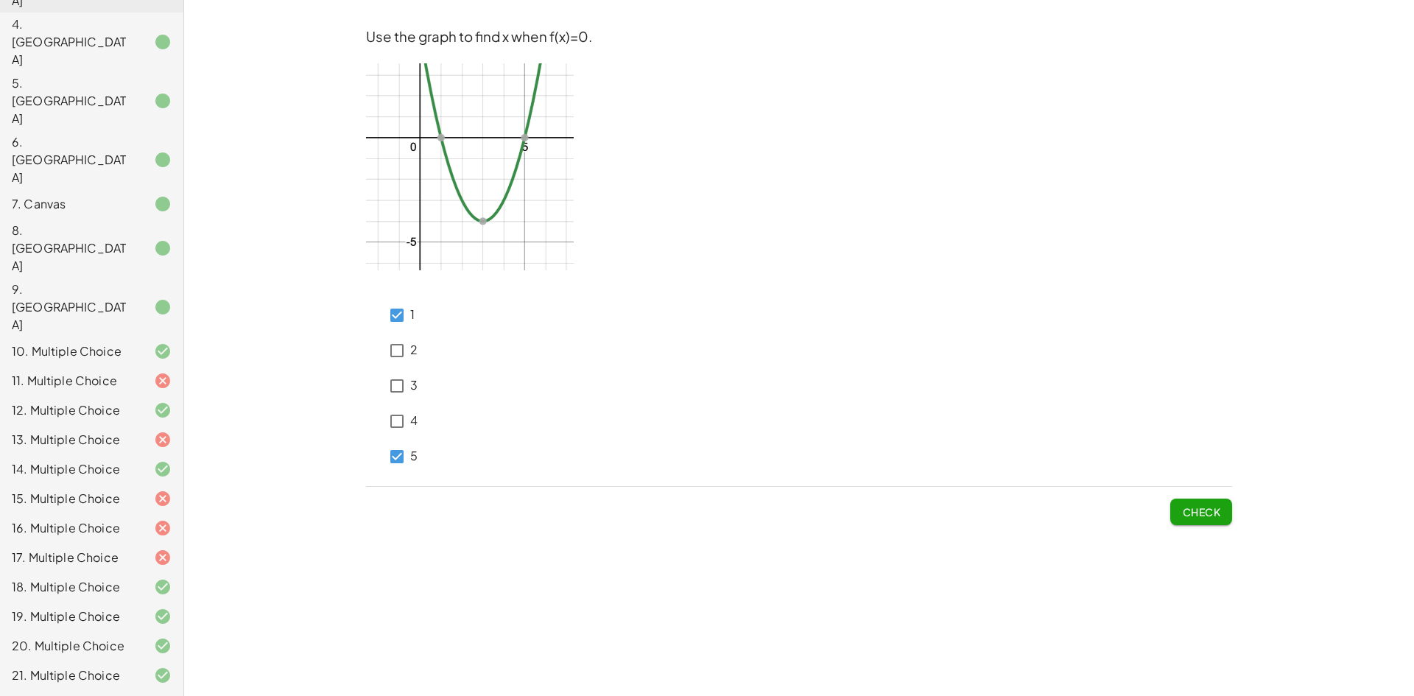
click at [1199, 513] on span "Check" at bounding box center [1201, 511] width 38 height 13
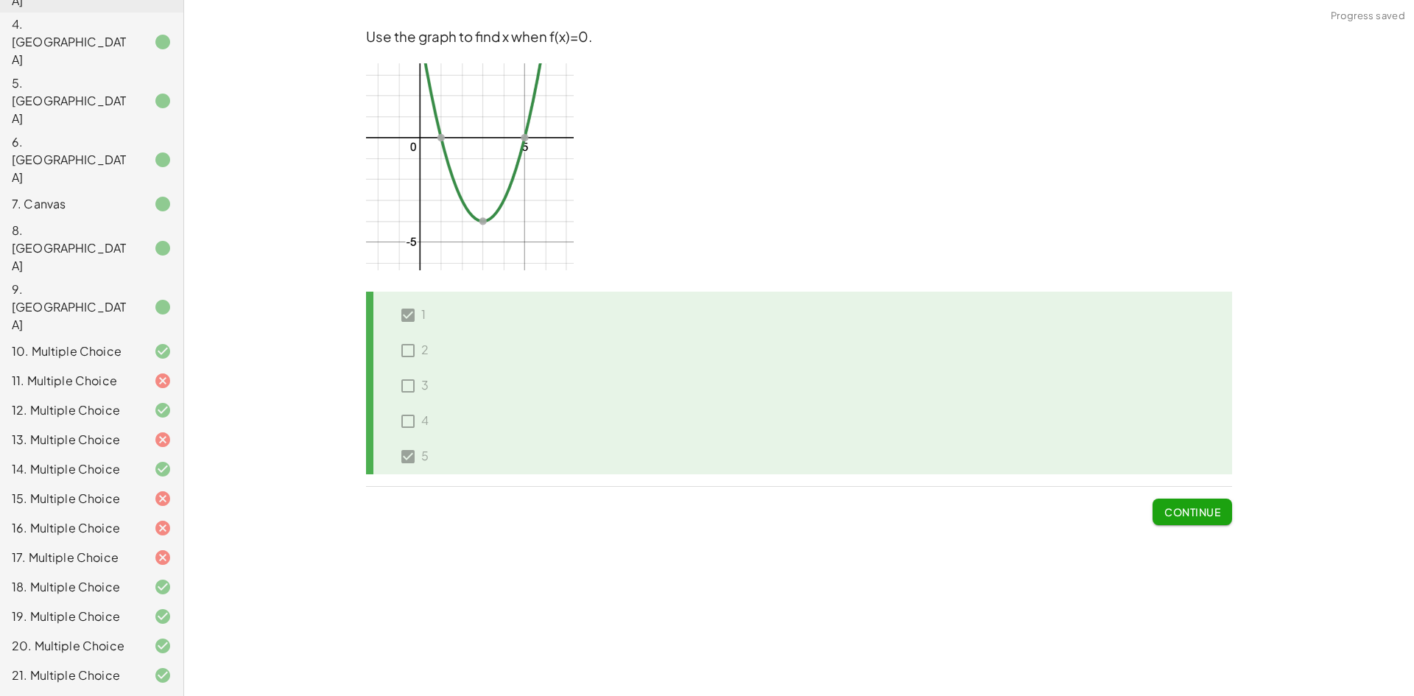
click at [1199, 513] on span "Continue" at bounding box center [1192, 511] width 56 height 13
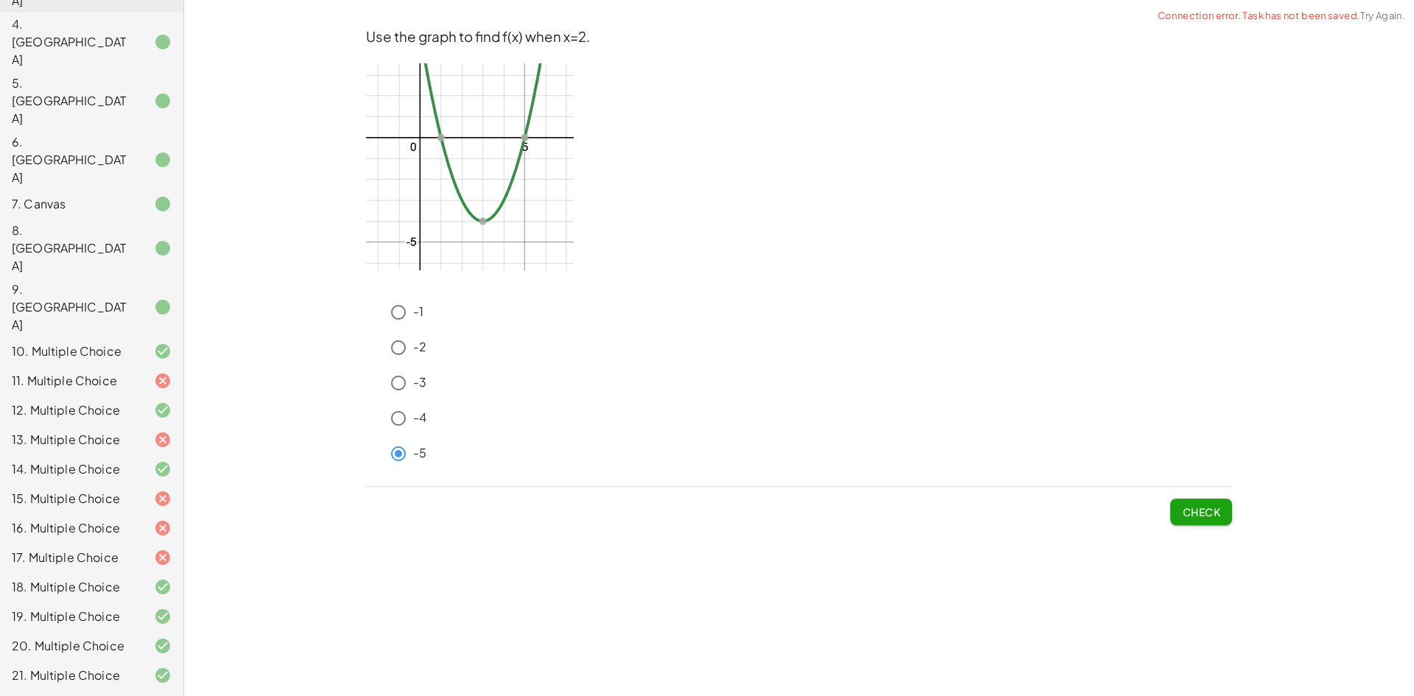
click at [1182, 513] on span "Check" at bounding box center [1201, 511] width 38 height 13
click at [1211, 513] on span "Check" at bounding box center [1201, 511] width 38 height 13
click at [1211, 500] on button "Check" at bounding box center [1201, 512] width 62 height 27
click at [1197, 507] on span "Check" at bounding box center [1201, 511] width 38 height 13
click at [1211, 507] on span "Check" at bounding box center [1201, 511] width 38 height 13
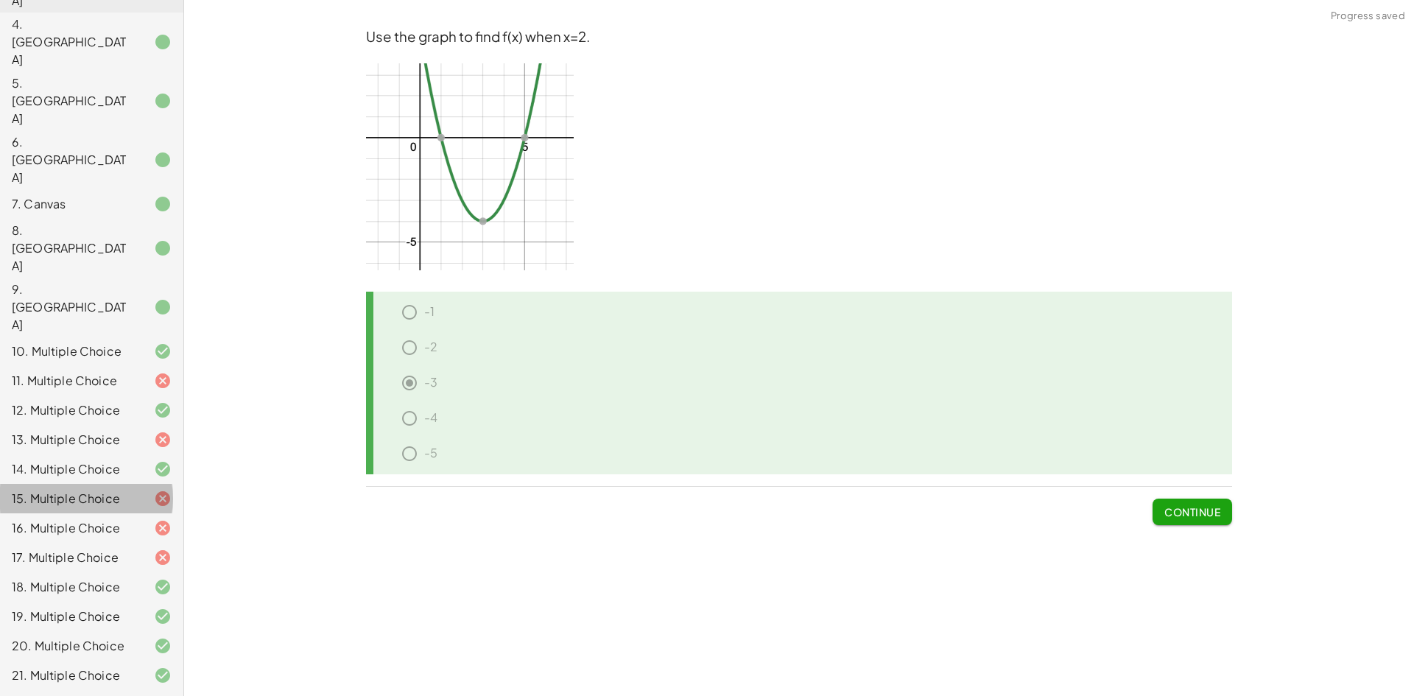
click at [130, 490] on div at bounding box center [150, 499] width 41 height 18
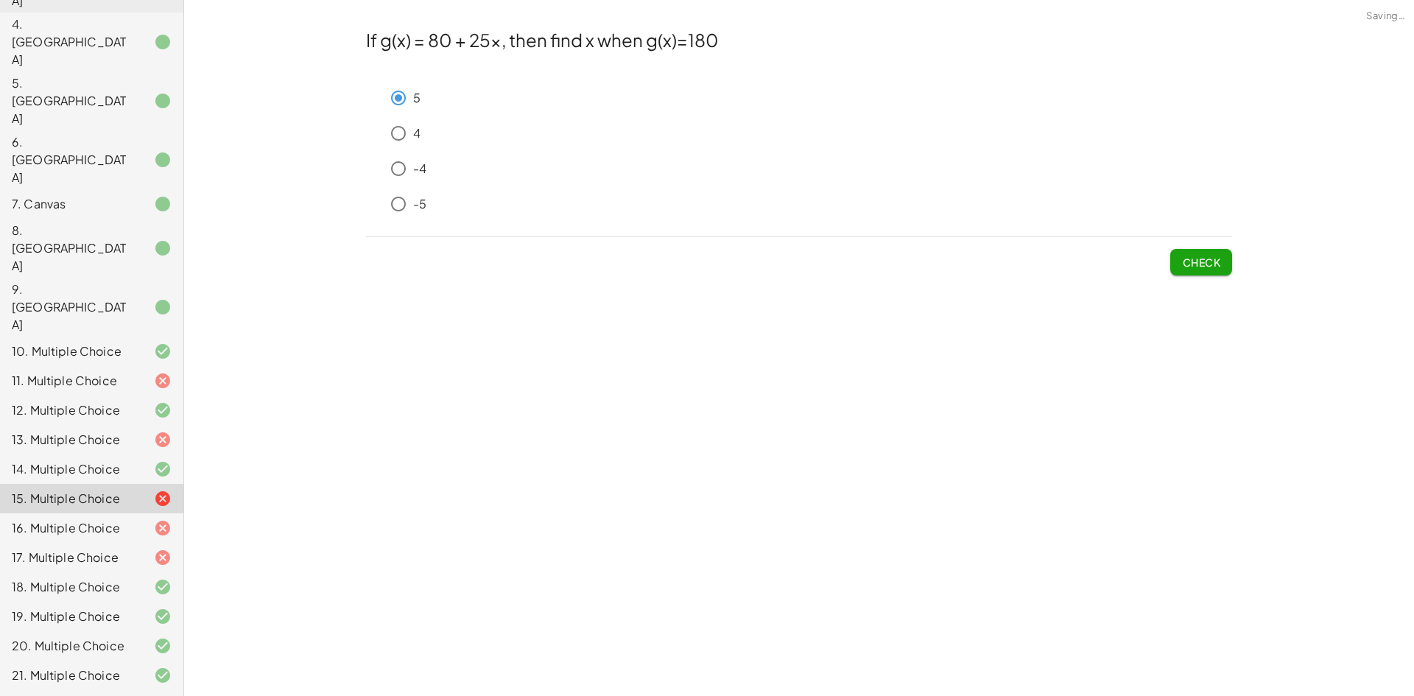
click at [1197, 264] on span "Check" at bounding box center [1201, 262] width 38 height 13
click at [1221, 266] on button "Check" at bounding box center [1201, 262] width 62 height 27
click at [1214, 267] on span "Check" at bounding box center [1201, 262] width 38 height 13
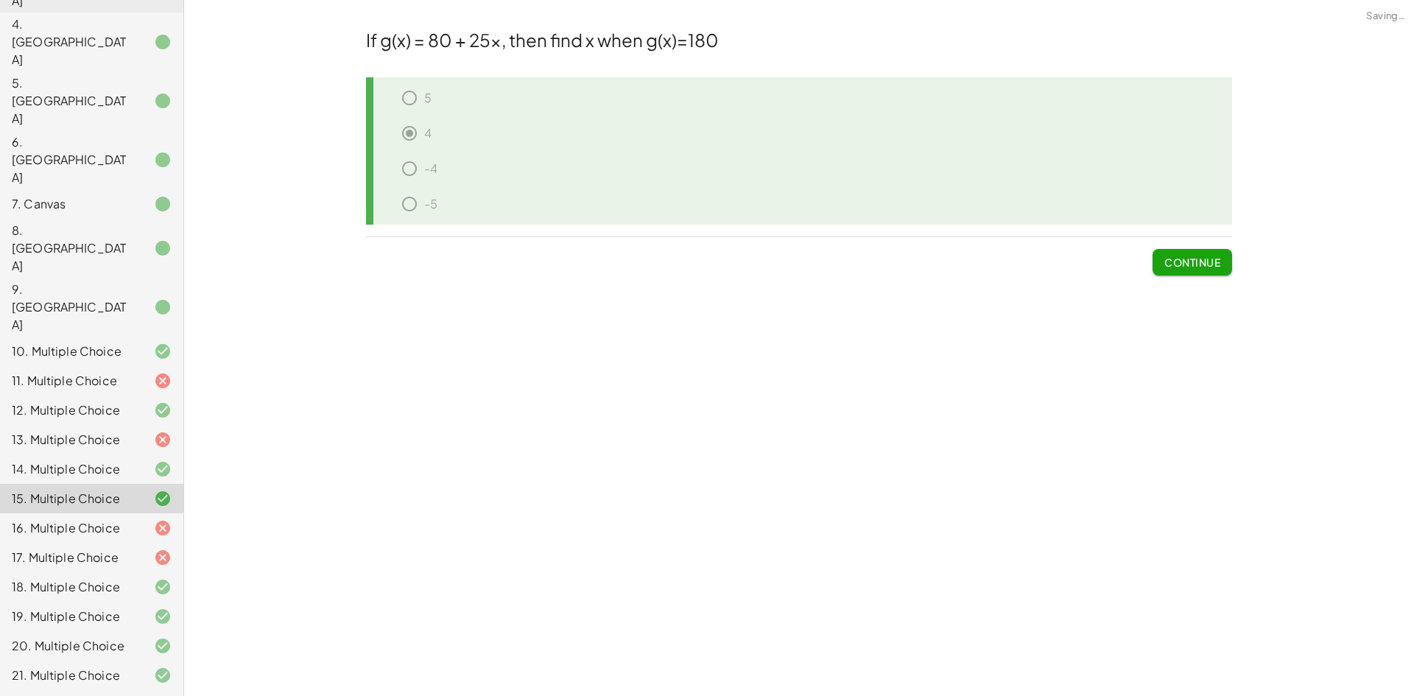
click at [132, 519] on div at bounding box center [150, 528] width 41 height 18
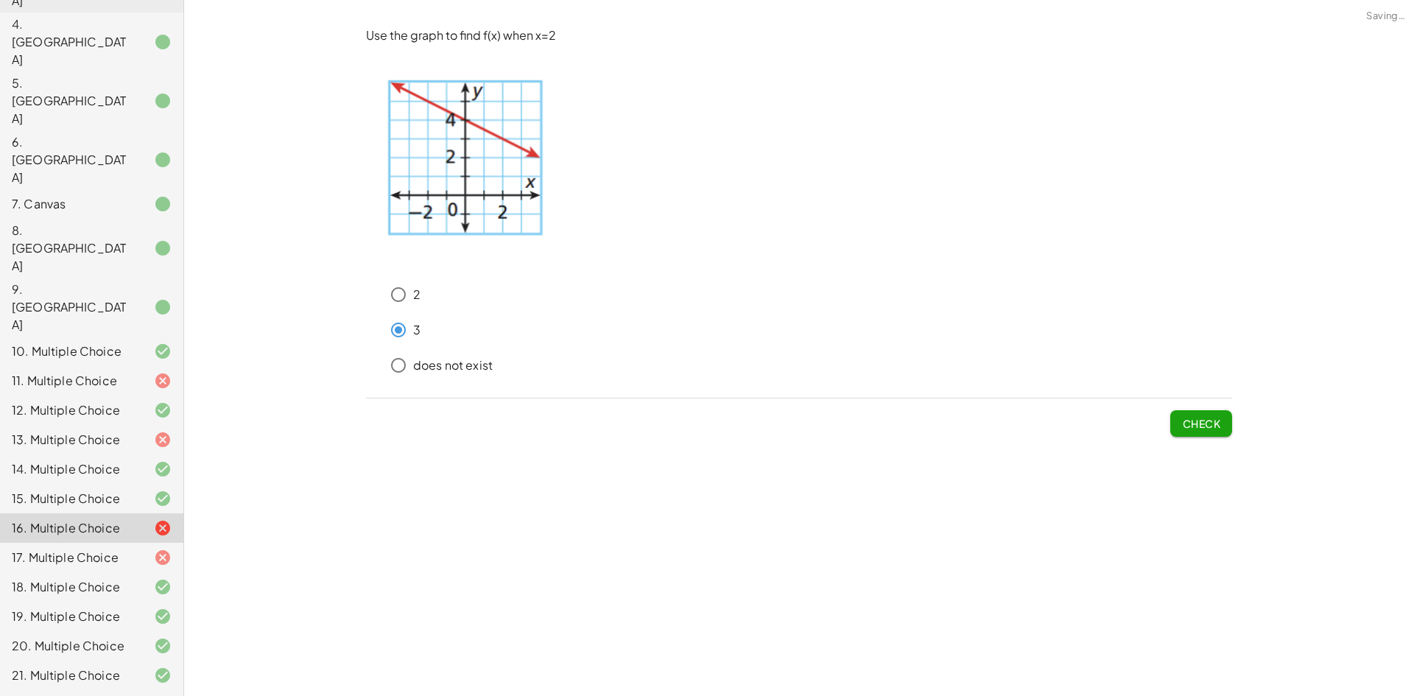
click at [1186, 415] on button "Check" at bounding box center [1201, 423] width 62 height 27
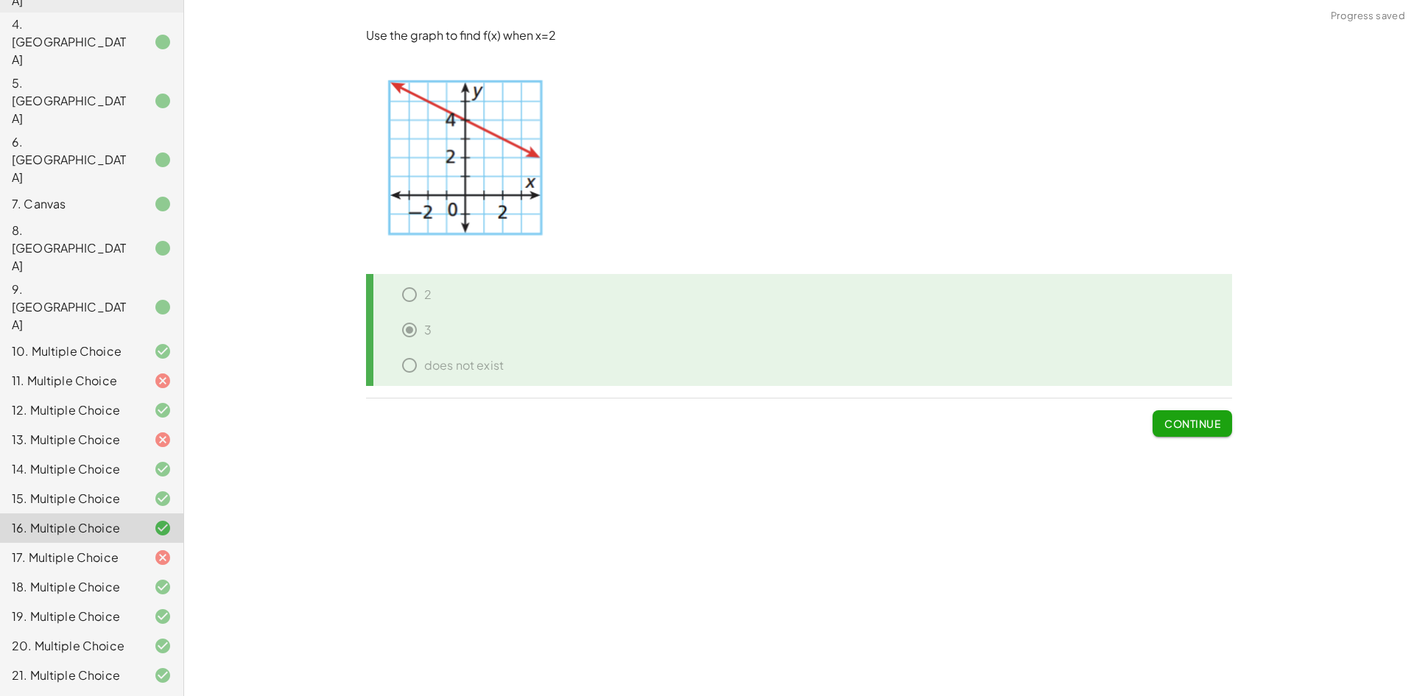
click at [115, 549] on div "17. Multiple Choice" at bounding box center [71, 558] width 119 height 18
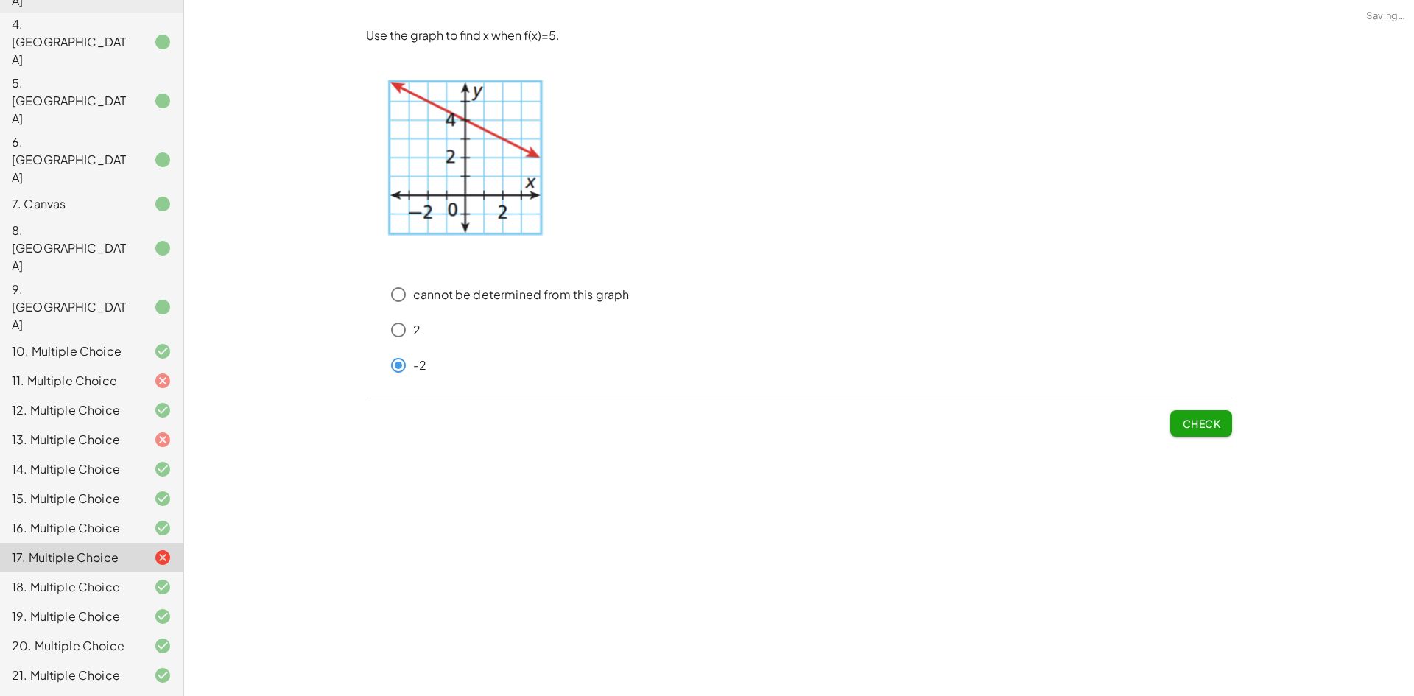
click at [1207, 419] on span "Check" at bounding box center [1201, 423] width 38 height 13
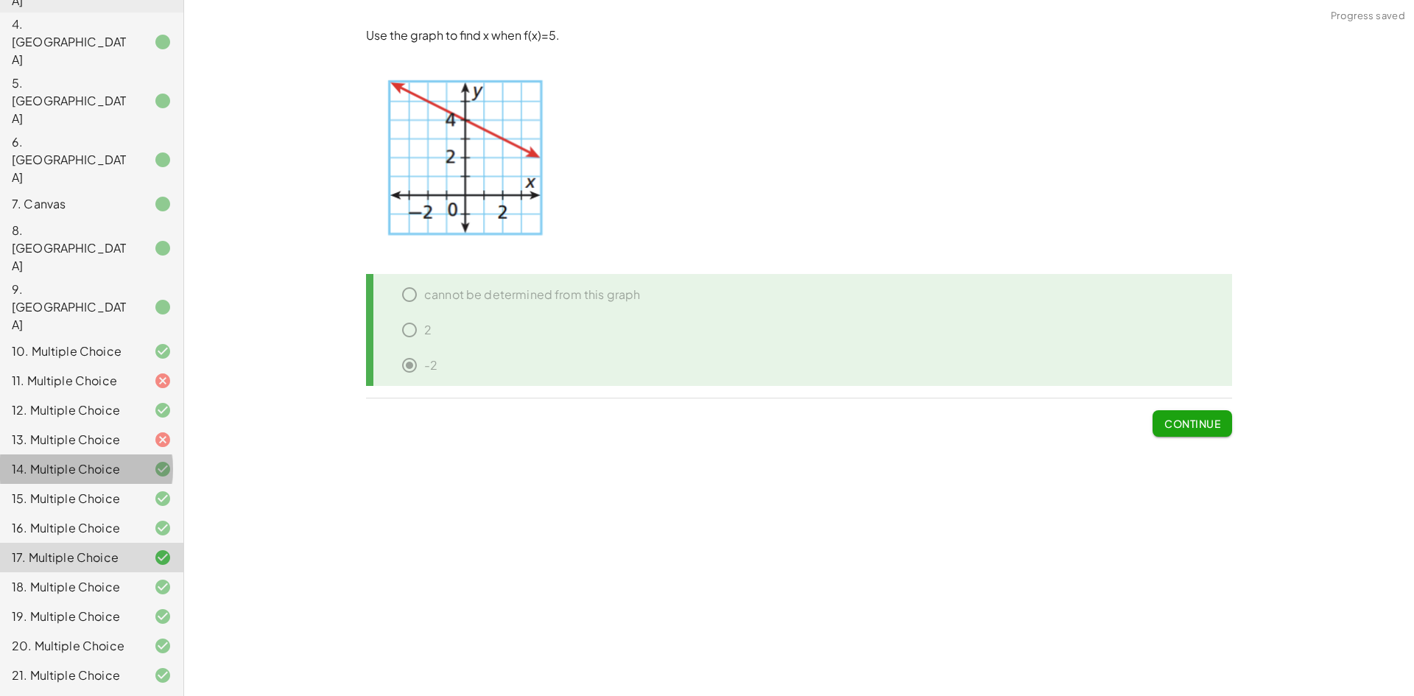
click at [83, 513] on div "14. Multiple Choice" at bounding box center [91, 527] width 183 height 29
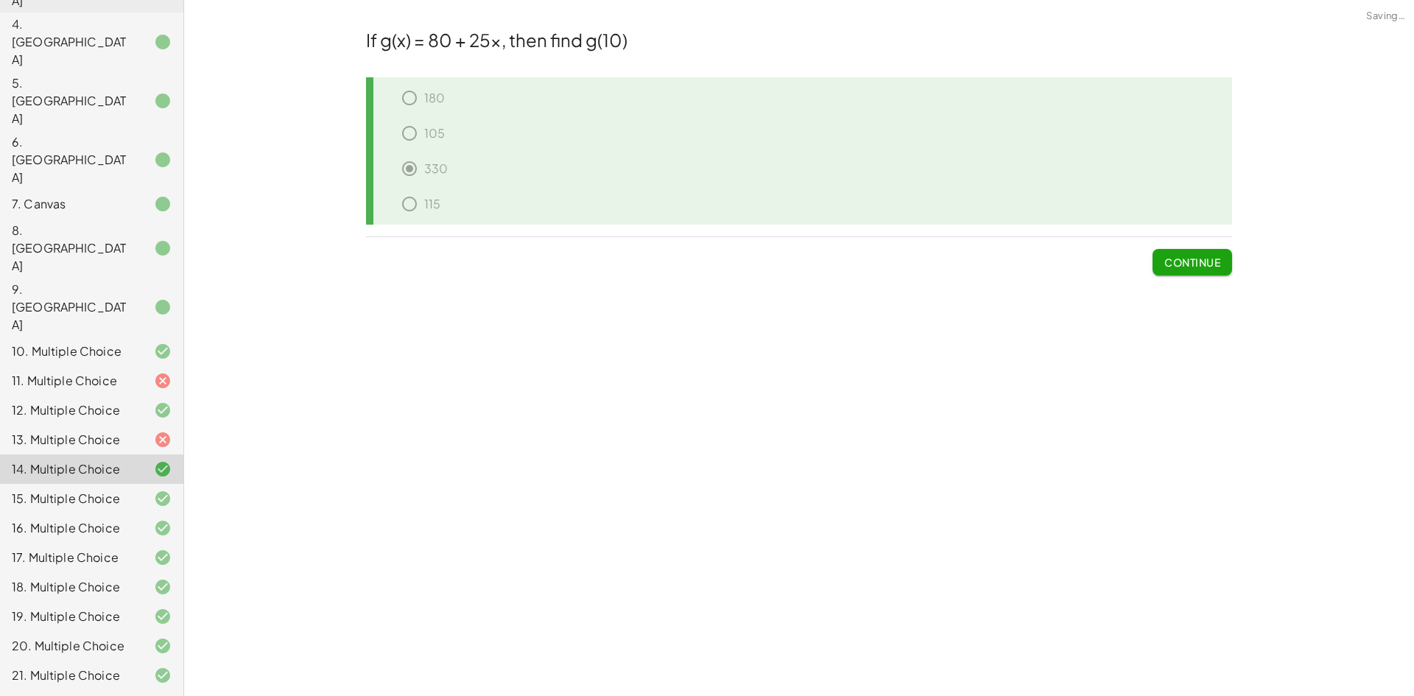
click at [103, 431] on div "13. Multiple Choice" at bounding box center [71, 440] width 119 height 18
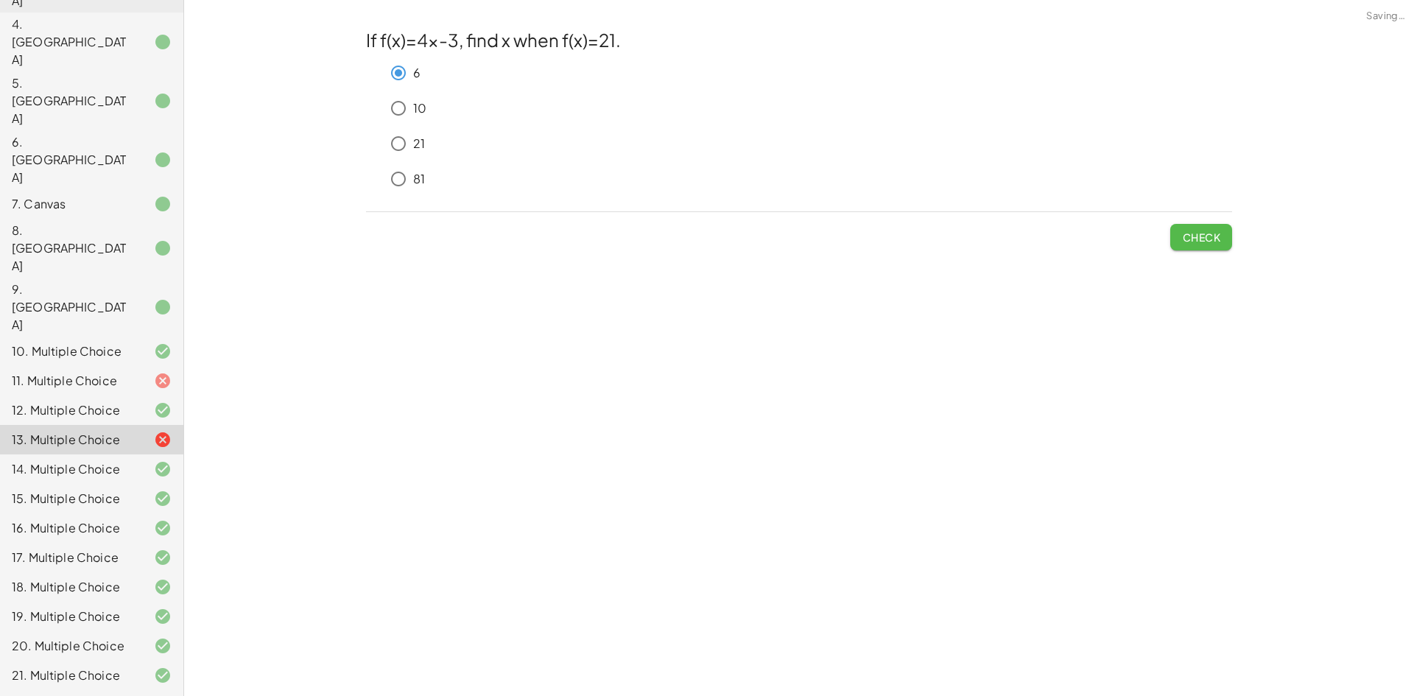
click at [1201, 231] on span "Check" at bounding box center [1201, 237] width 38 height 13
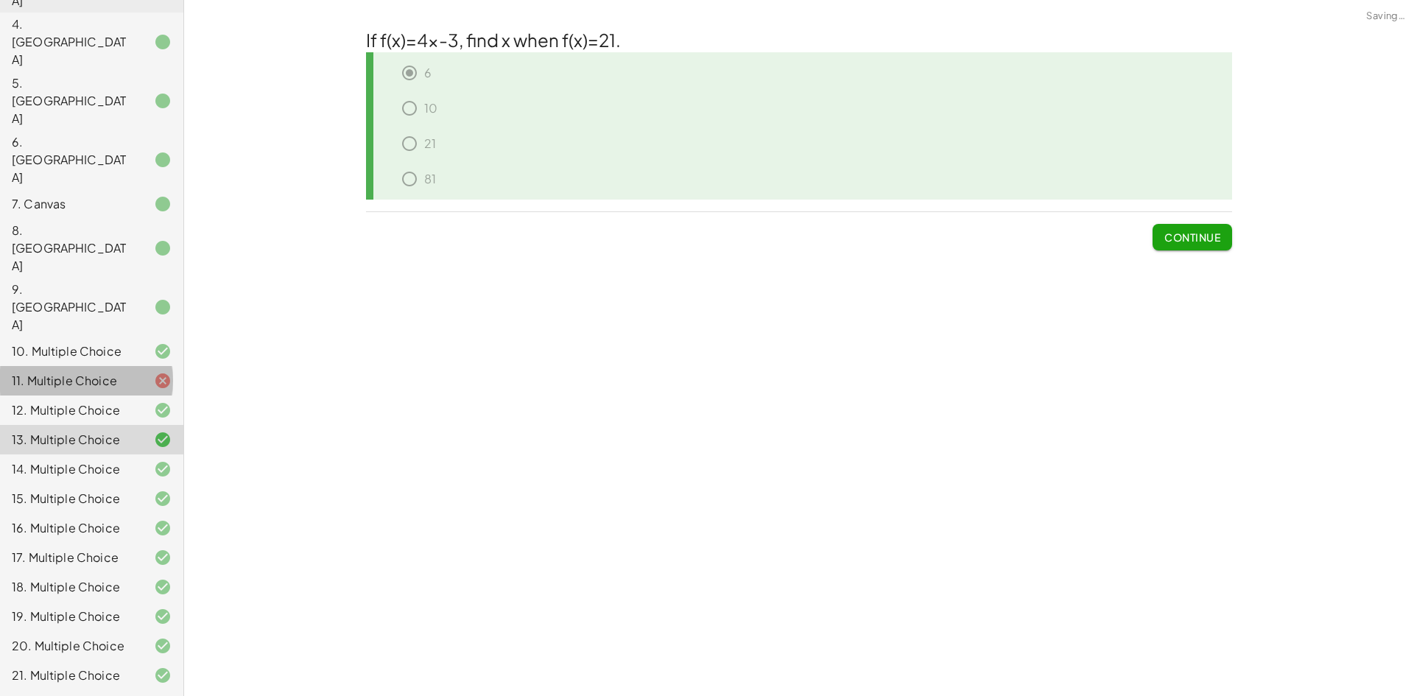
click at [158, 425] on div "11. Multiple Choice" at bounding box center [91, 439] width 183 height 29
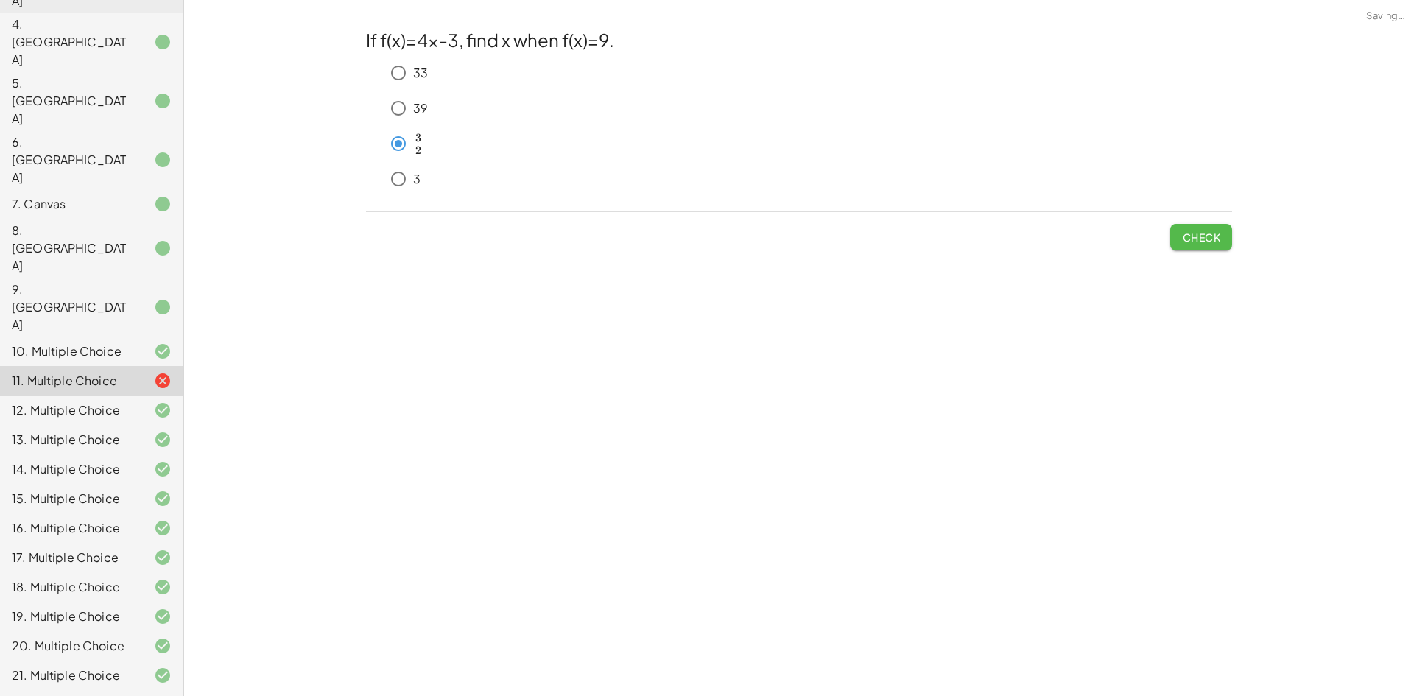
click at [1183, 243] on span "Check" at bounding box center [1201, 237] width 38 height 13
click at [1214, 244] on span "Check" at bounding box center [1201, 237] width 38 height 13
click at [1196, 237] on span "Check" at bounding box center [1201, 237] width 38 height 13
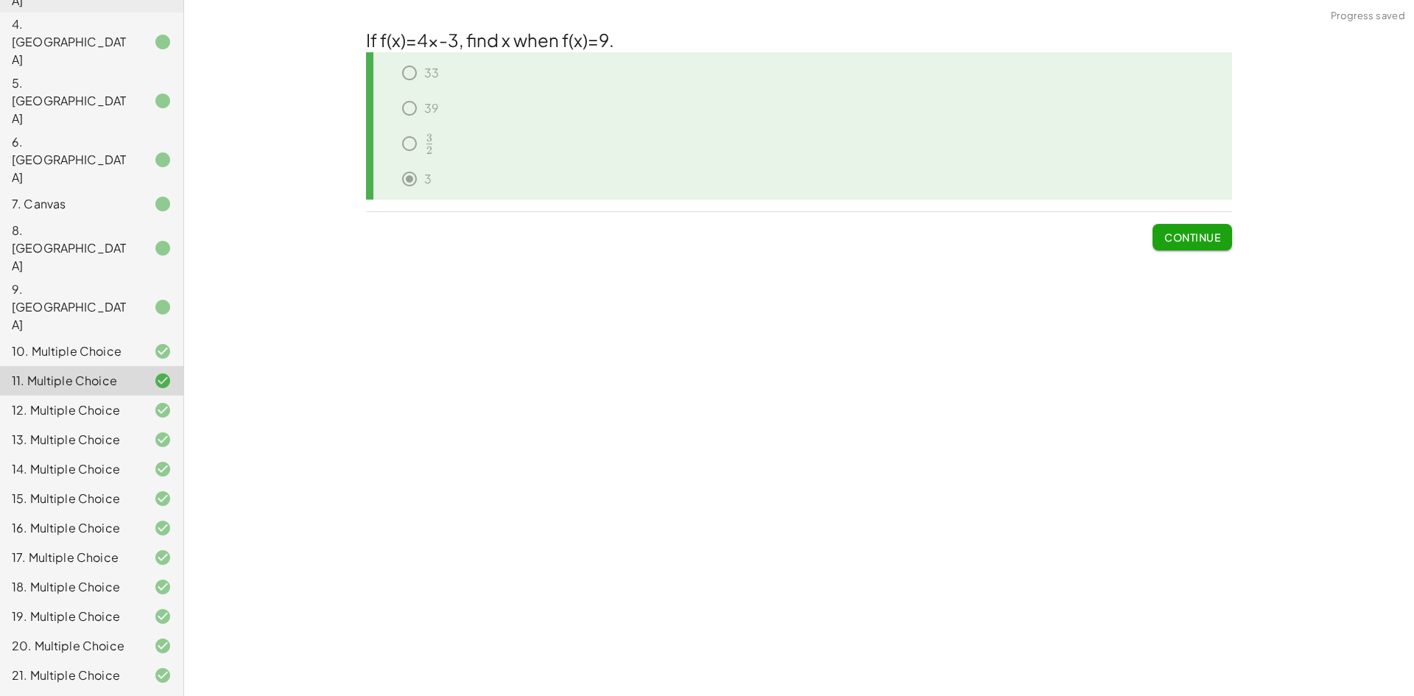
click at [1186, 244] on span "Continue" at bounding box center [1192, 237] width 56 height 13
click at [1186, 245] on button "Continue" at bounding box center [1193, 237] width 80 height 27
click at [0, 0] on button "Continue" at bounding box center [0, 0] width 0 height 0
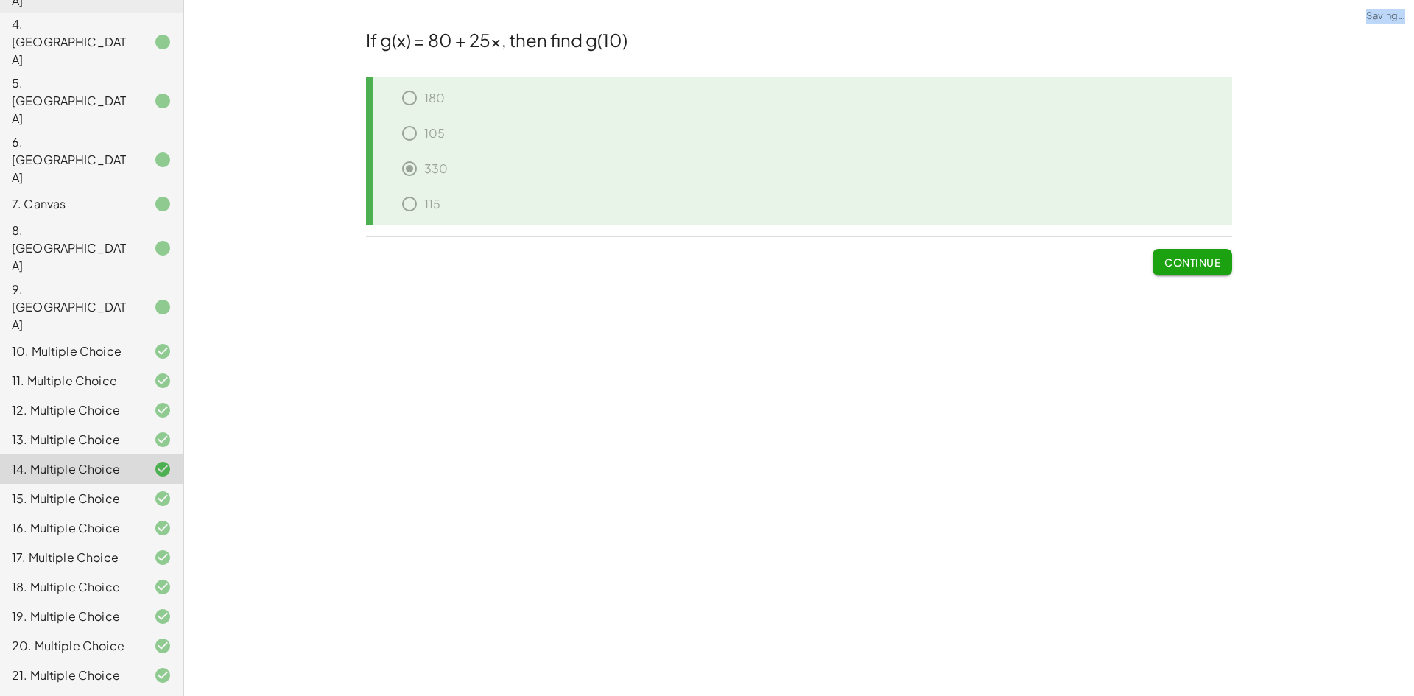
click at [1186, 245] on span "Continue" at bounding box center [1193, 256] width 80 height 38
drag, startPoint x: 1186, startPoint y: 245, endPoint x: 1192, endPoint y: 261, distance: 17.9
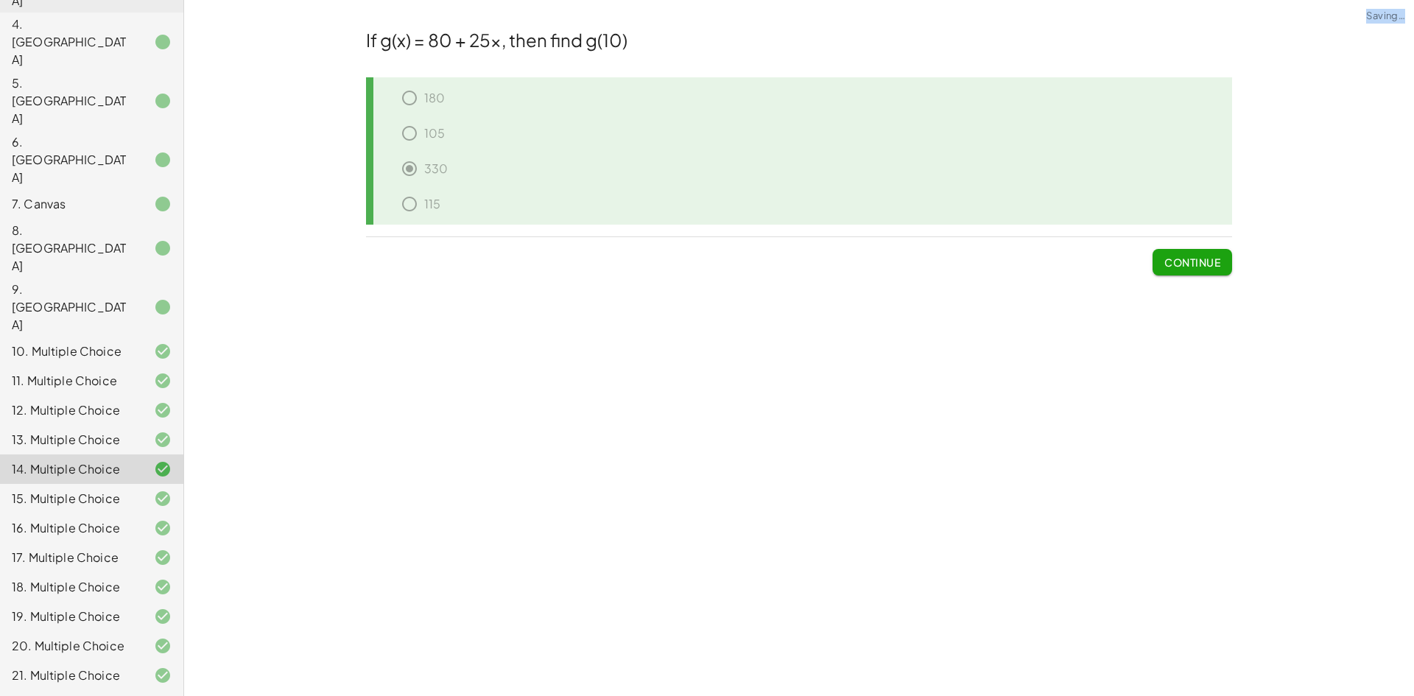
click at [1191, 256] on span "Continue" at bounding box center [1193, 256] width 80 height 38
click at [1192, 261] on span "Continue" at bounding box center [1192, 262] width 56 height 13
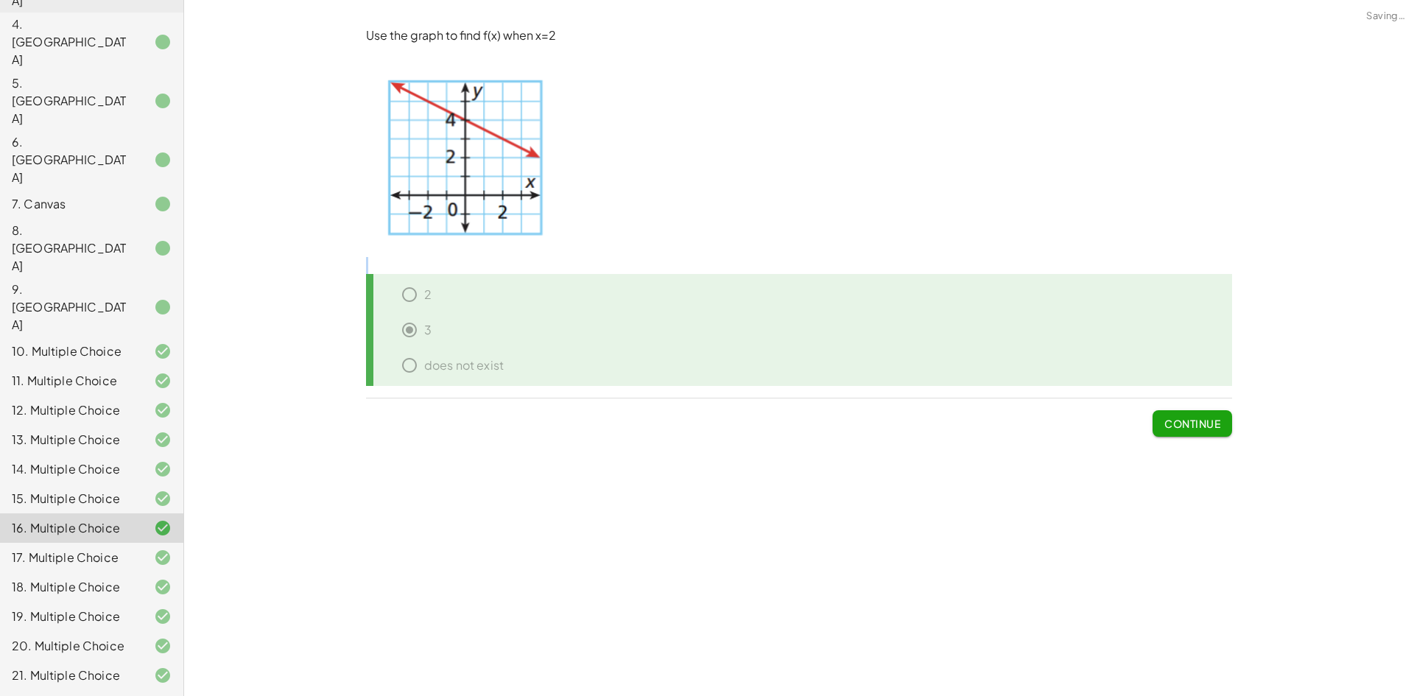
click at [1192, 261] on p at bounding box center [799, 265] width 866 height 17
click at [1226, 419] on button "Continue" at bounding box center [1193, 423] width 80 height 27
click at [0, 0] on button "Continue" at bounding box center [0, 0] width 0 height 0
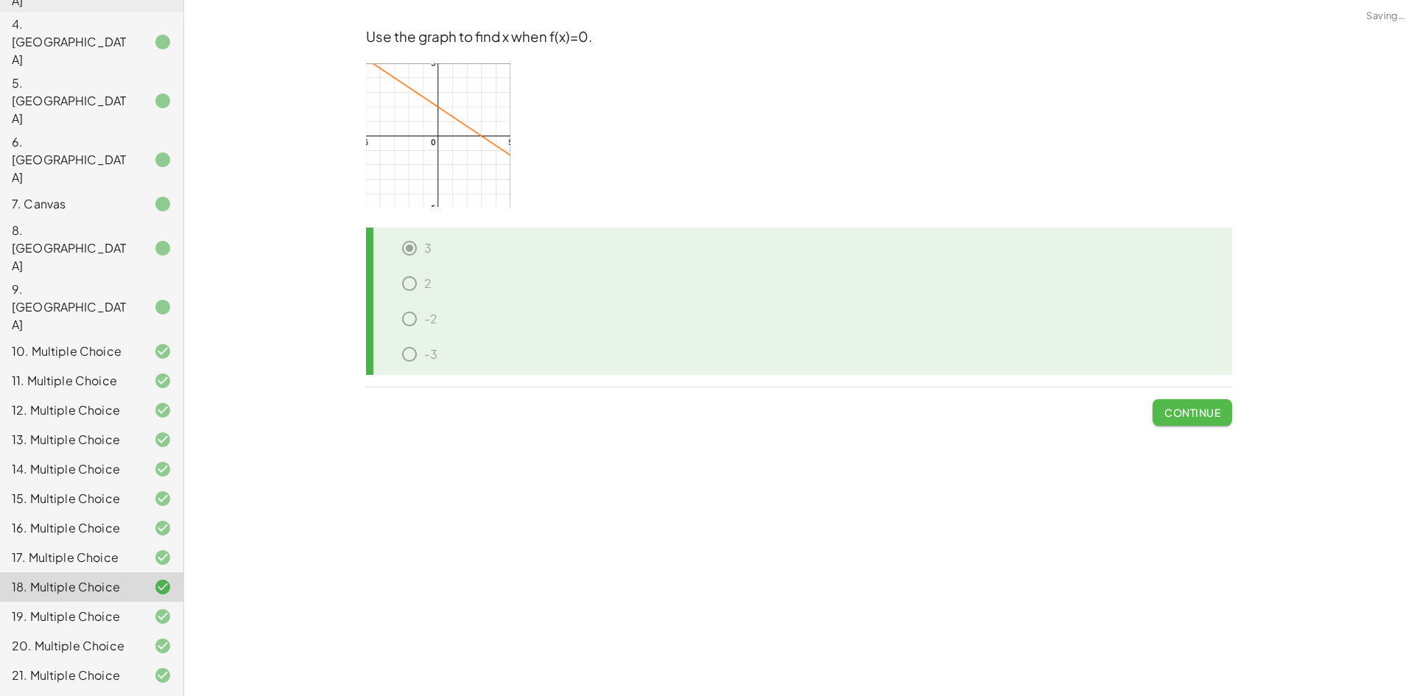
click at [1225, 420] on button "Continue" at bounding box center [1193, 412] width 80 height 27
click at [1225, 421] on button "Continue" at bounding box center [1193, 412] width 80 height 27
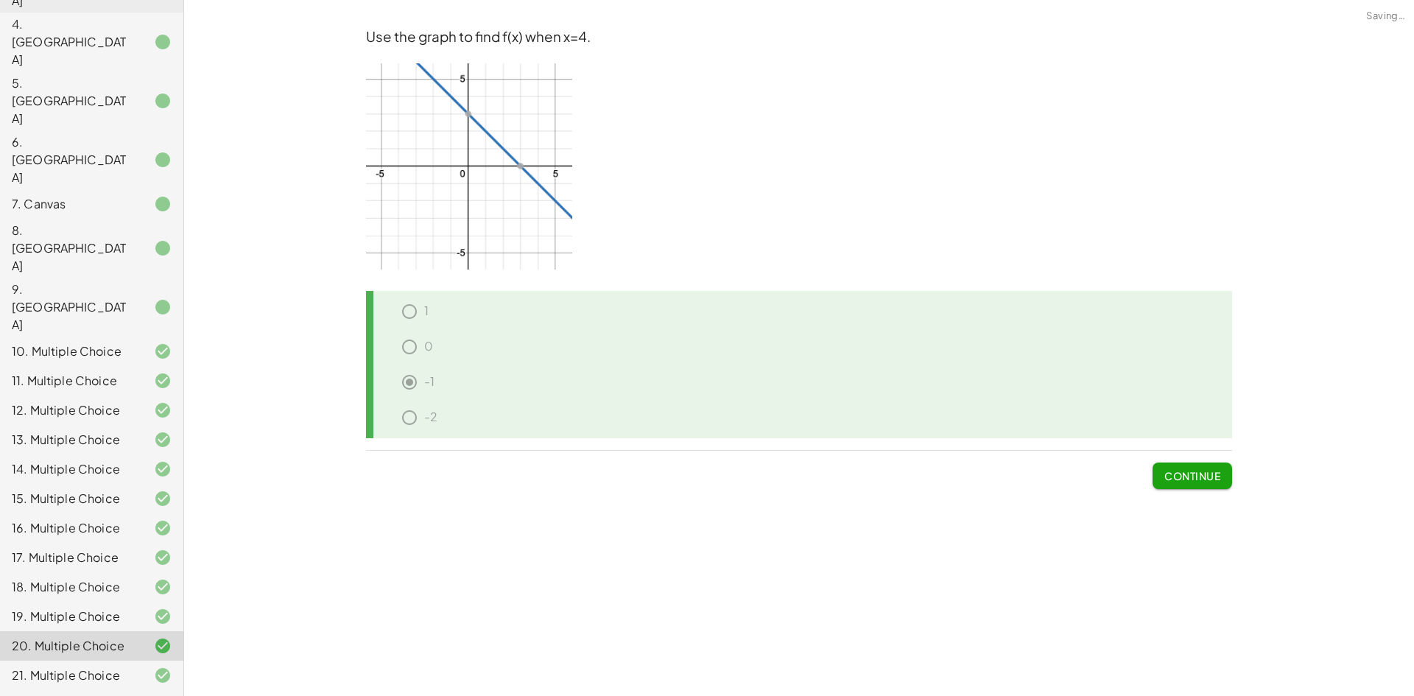
click at [1224, 420] on div "-2" at bounding box center [804, 420] width 855 height 35
click at [1213, 469] on span "Continue" at bounding box center [1192, 475] width 56 height 13
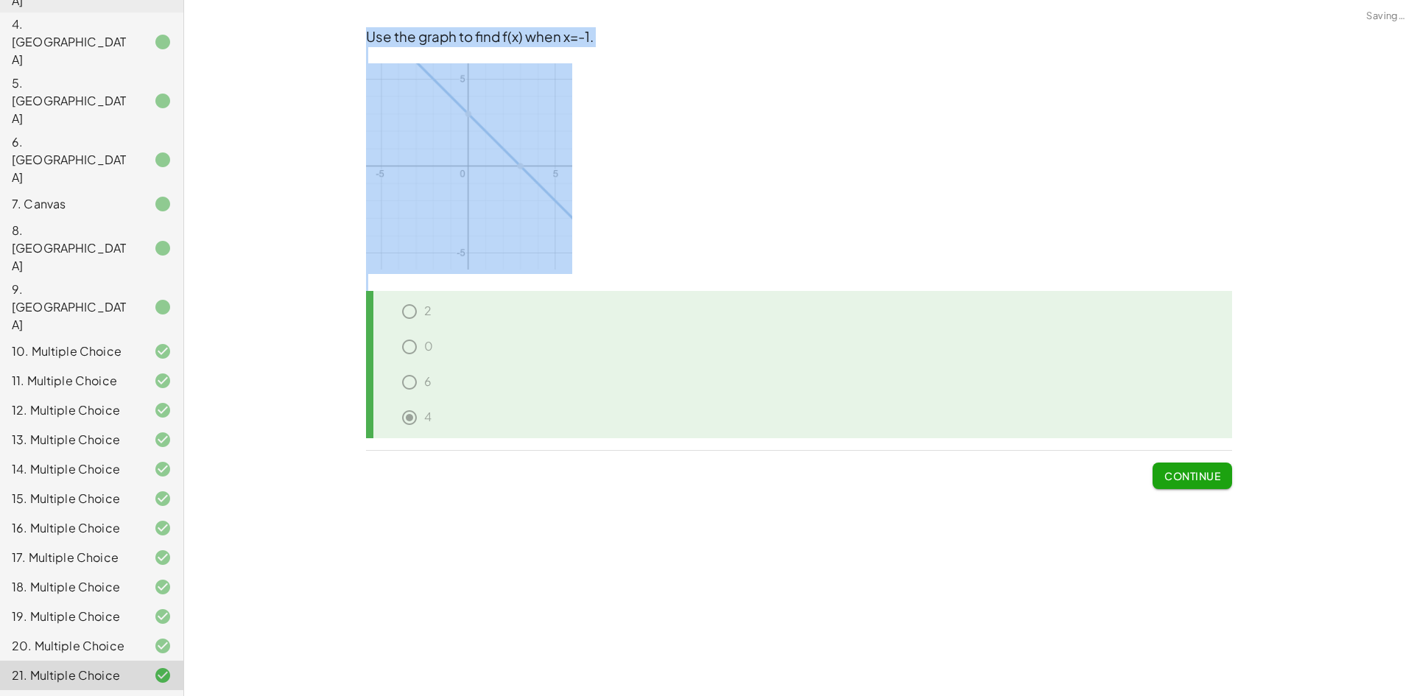
click at [1212, 469] on span "Continue" at bounding box center [1192, 475] width 56 height 13
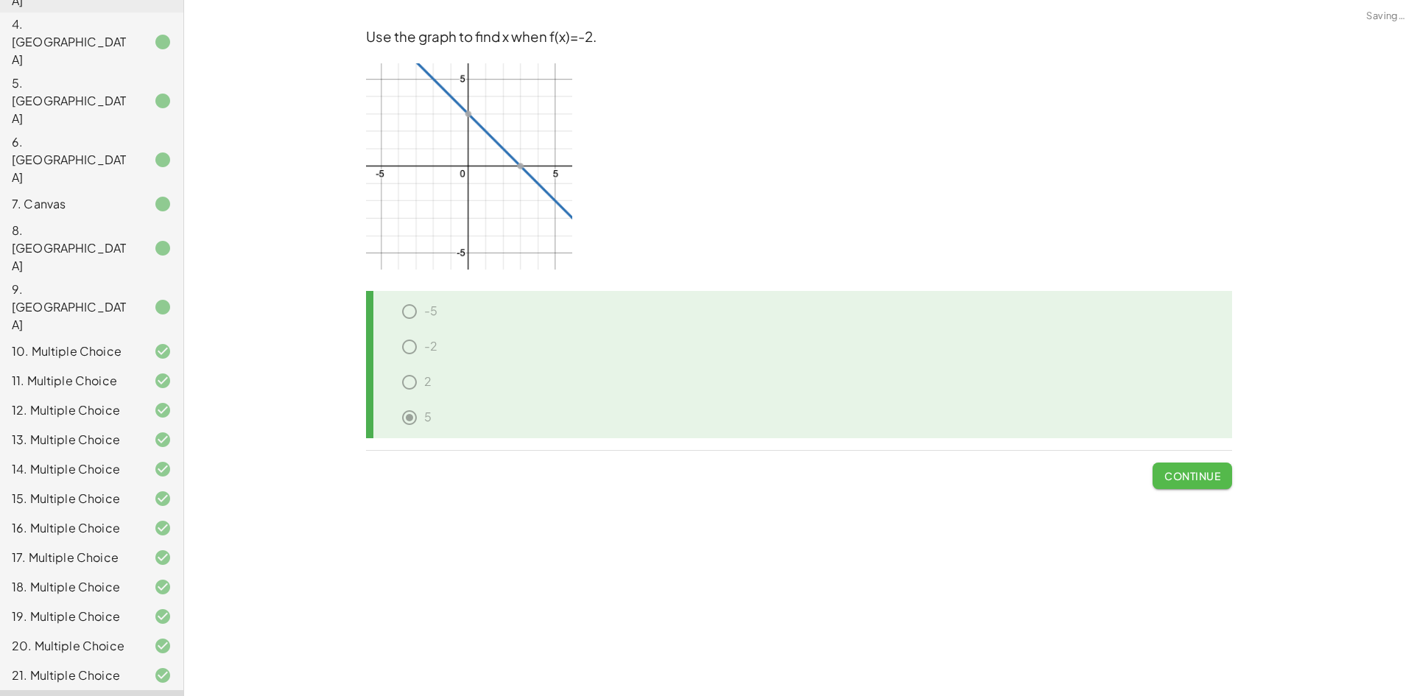
click at [0, 0] on div "5" at bounding box center [0, 0] width 0 height 0
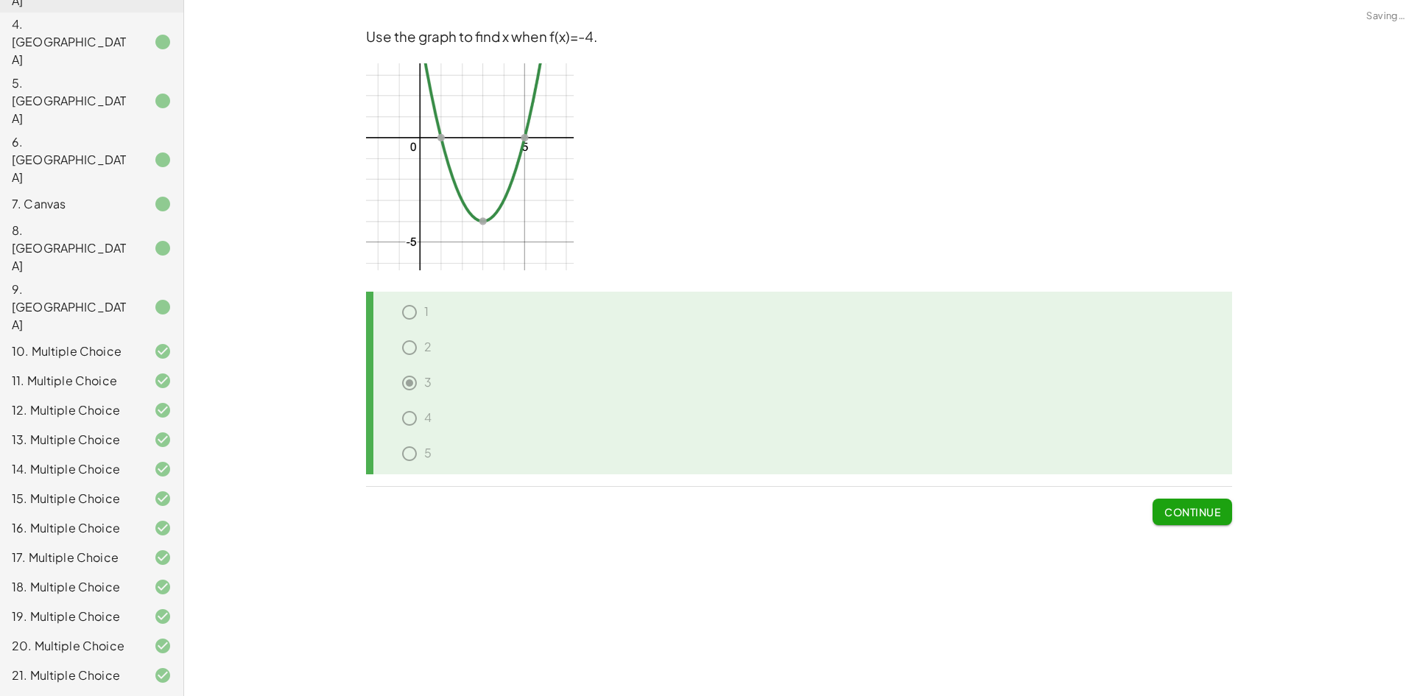
click at [1212, 469] on div "5" at bounding box center [804, 456] width 855 height 35
click at [1196, 508] on span "Continue" at bounding box center [1192, 511] width 56 height 13
click at [0, 0] on span "Continue" at bounding box center [0, 0] width 0 height 0
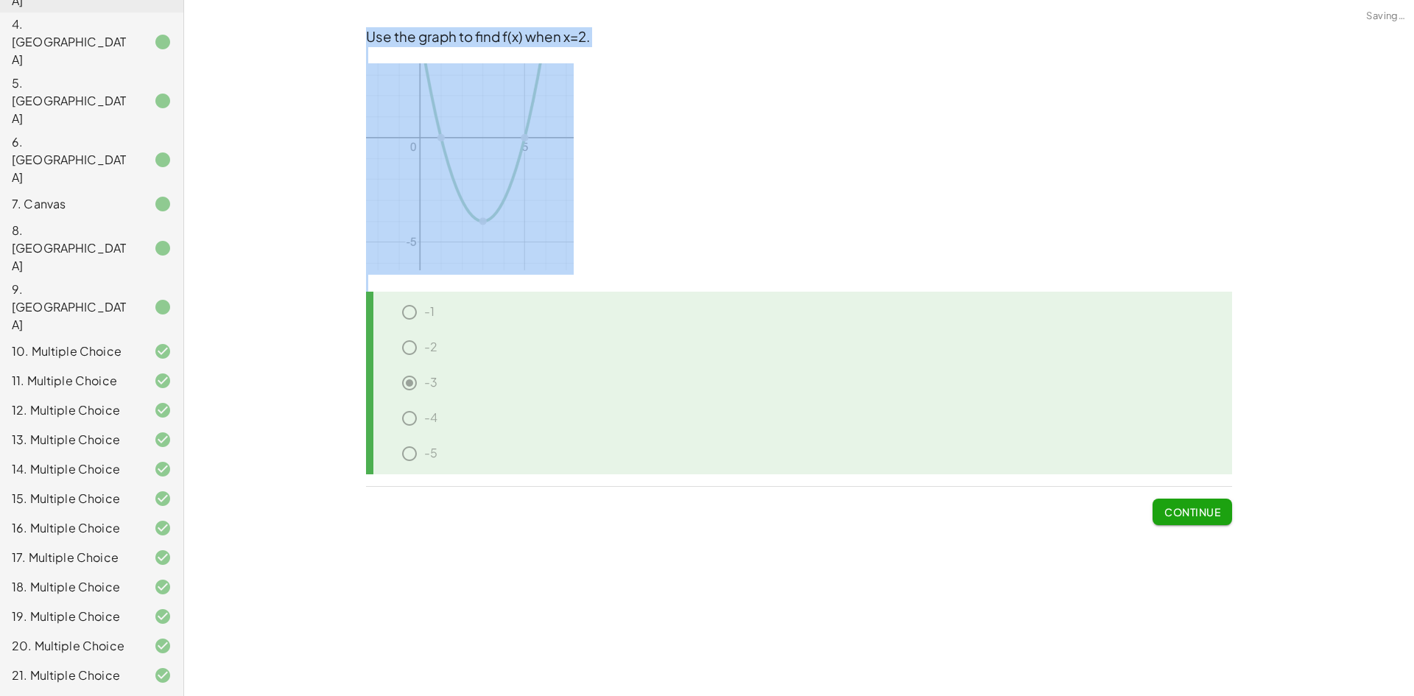
click at [1196, 508] on span "Continue" at bounding box center [1192, 511] width 56 height 13
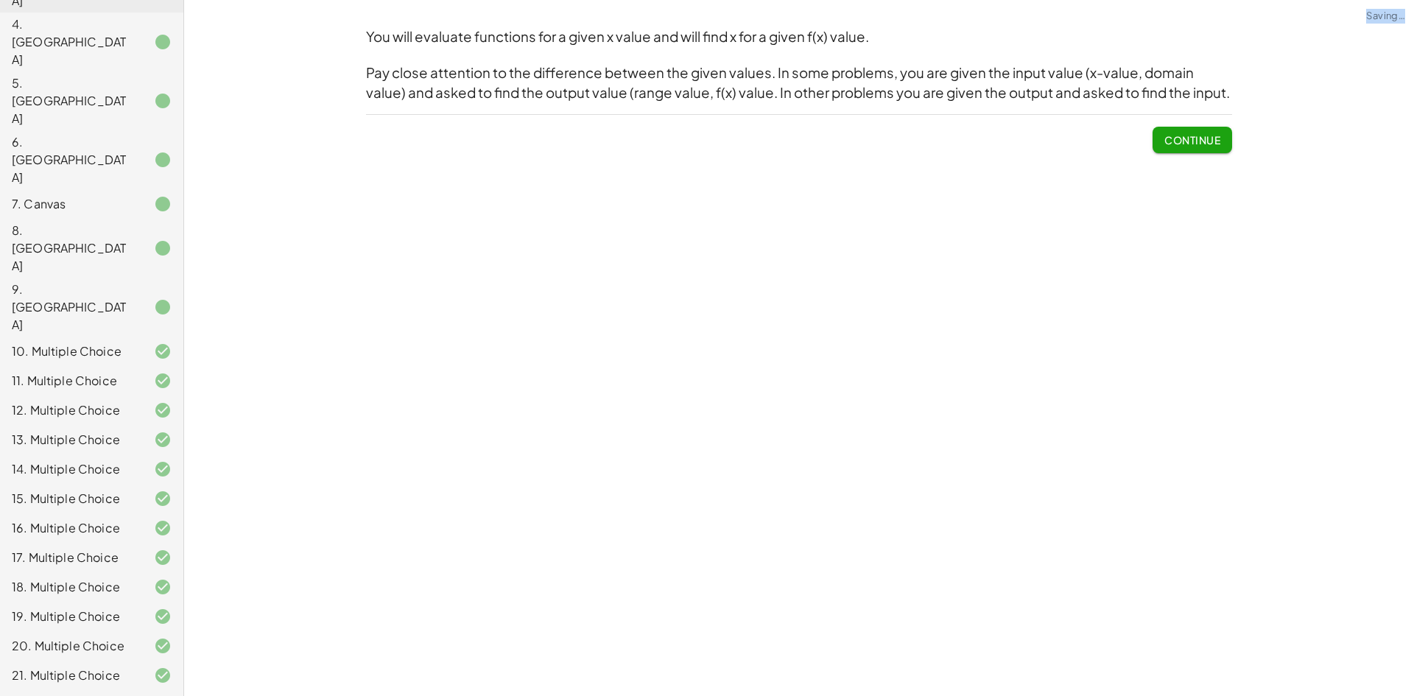
click at [1196, 508] on div "You will evaluate functions for a given x value and will find x for a given f(x…" at bounding box center [799, 348] width 1230 height 696
click at [1189, 143] on span "Continue" at bounding box center [1192, 139] width 56 height 13
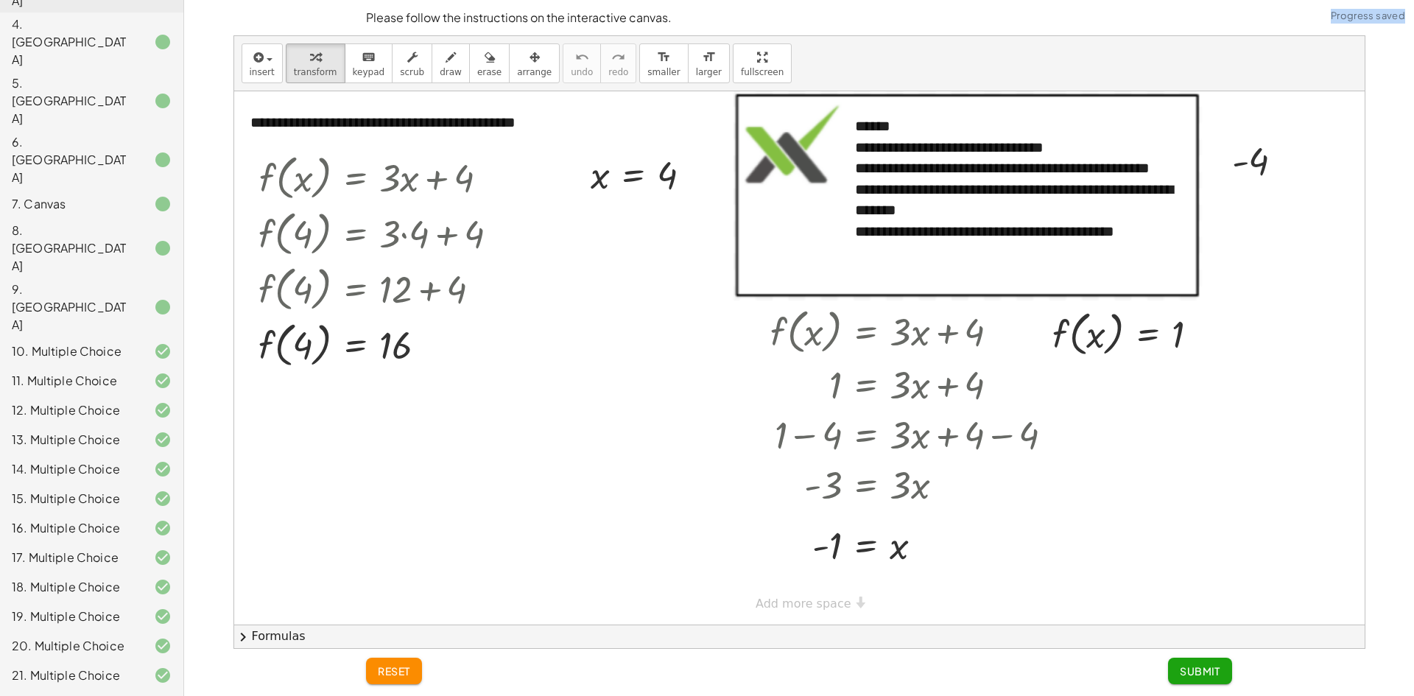
click at [1215, 673] on span "Submit" at bounding box center [1200, 670] width 41 height 13
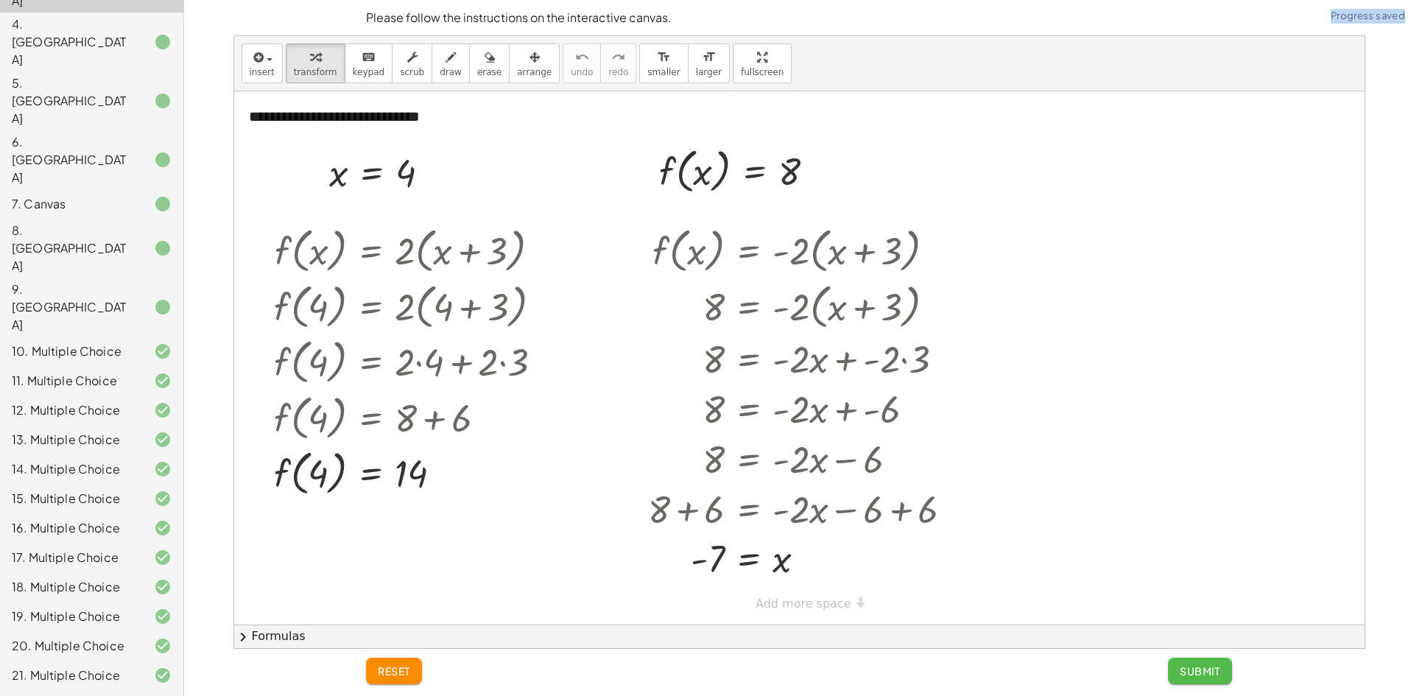
click at [1215, 673] on span "Submit" at bounding box center [1200, 670] width 41 height 13
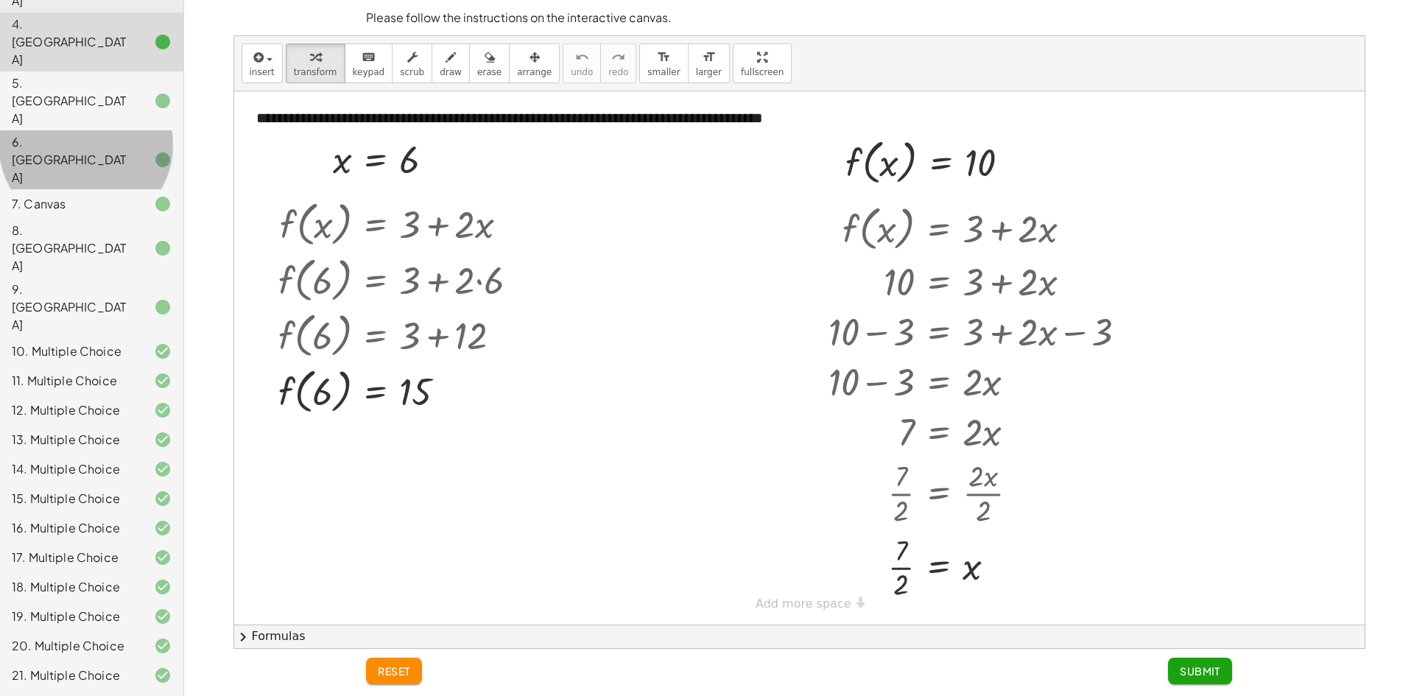
drag, startPoint x: 118, startPoint y: 52, endPoint x: 104, endPoint y: 77, distance: 28.7
click at [117, 133] on div "6. [GEOGRAPHIC_DATA]" at bounding box center [71, 159] width 119 height 53
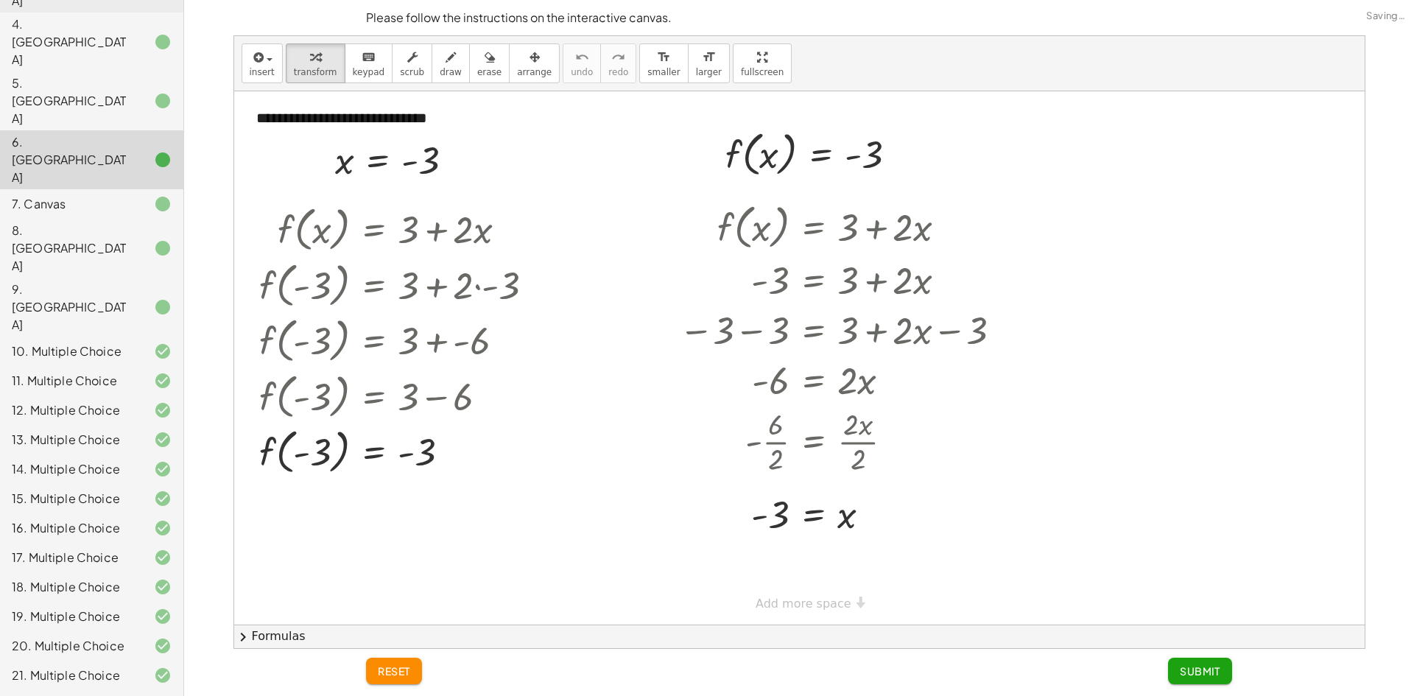
click at [107, 195] on div "7. Canvas" at bounding box center [71, 204] width 119 height 18
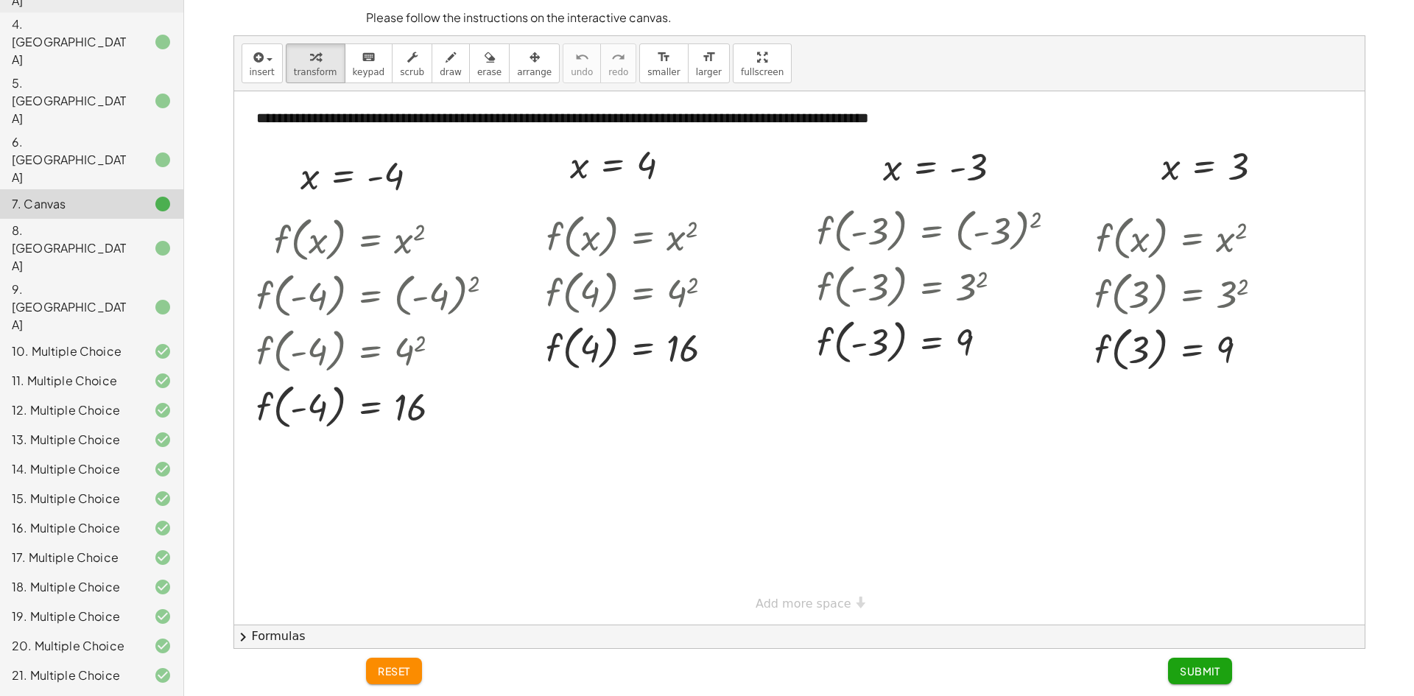
click at [130, 490] on div at bounding box center [150, 499] width 41 height 18
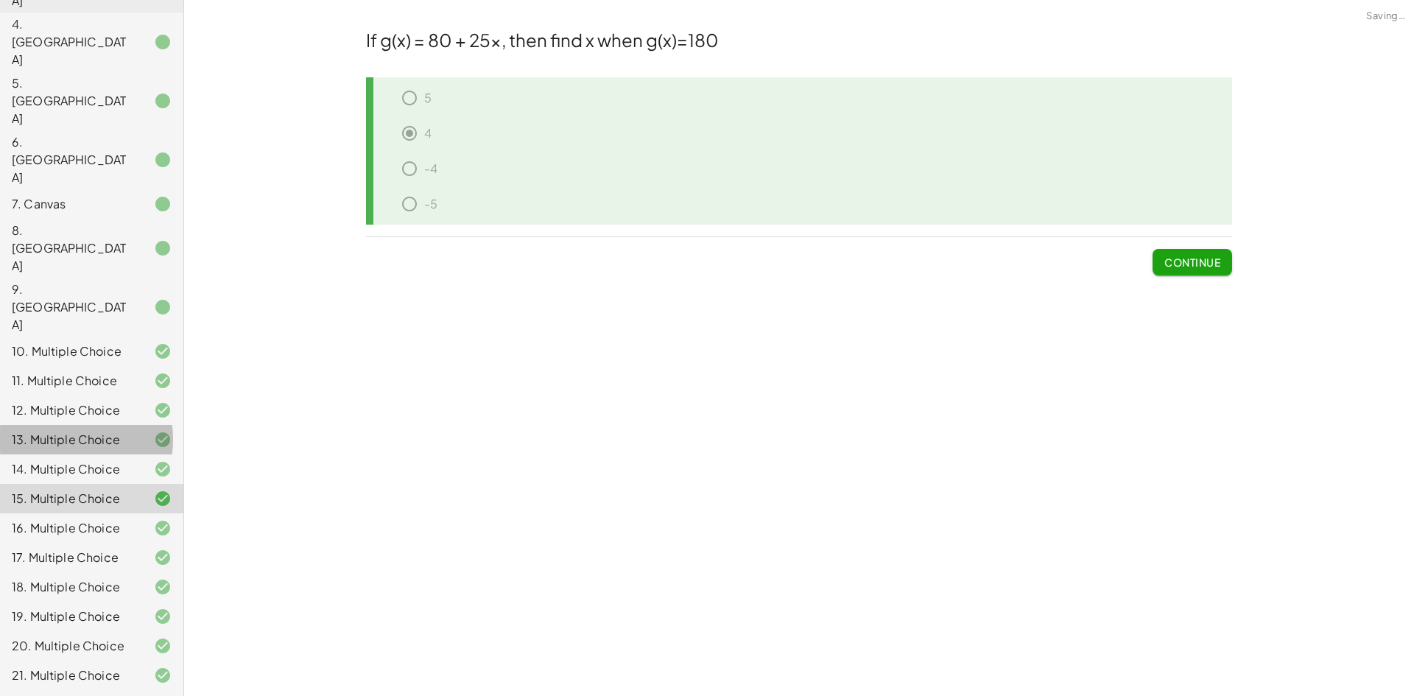
click at [130, 431] on div at bounding box center [150, 440] width 41 height 18
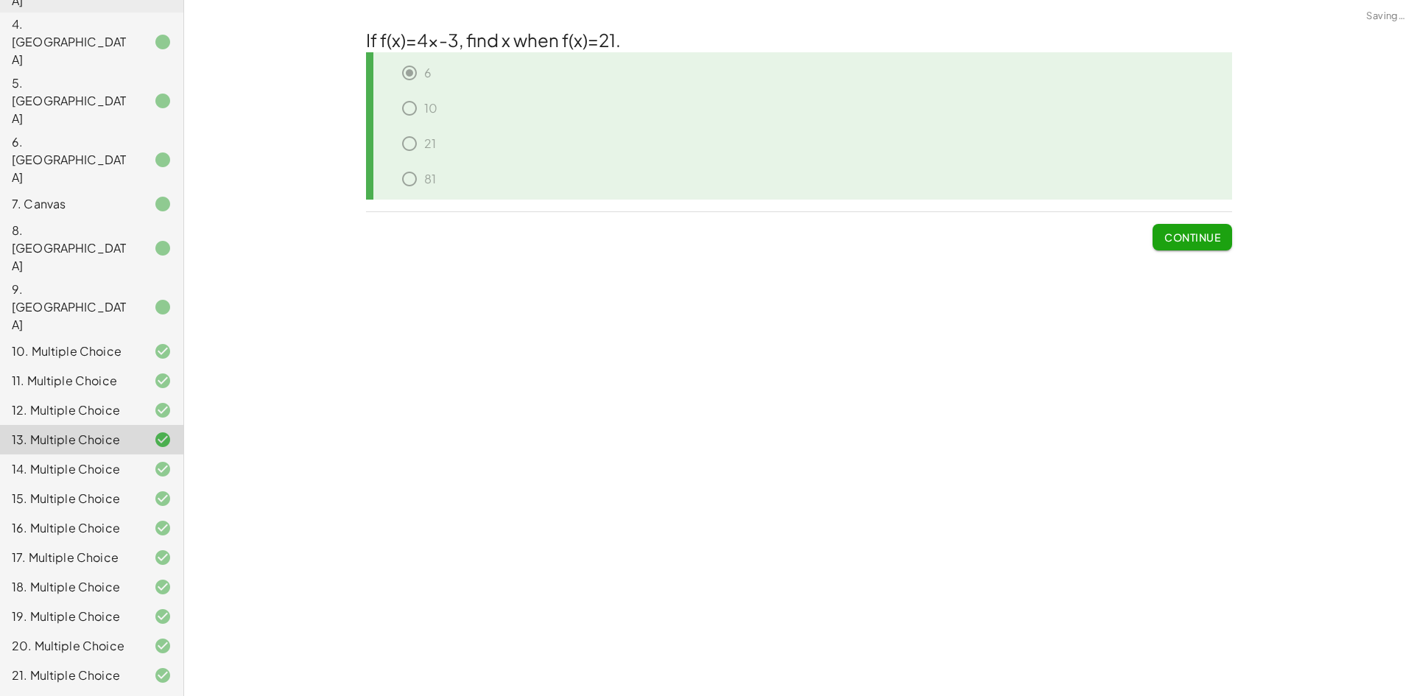
click at [112, 549] on div "17. Multiple Choice" at bounding box center [71, 558] width 119 height 18
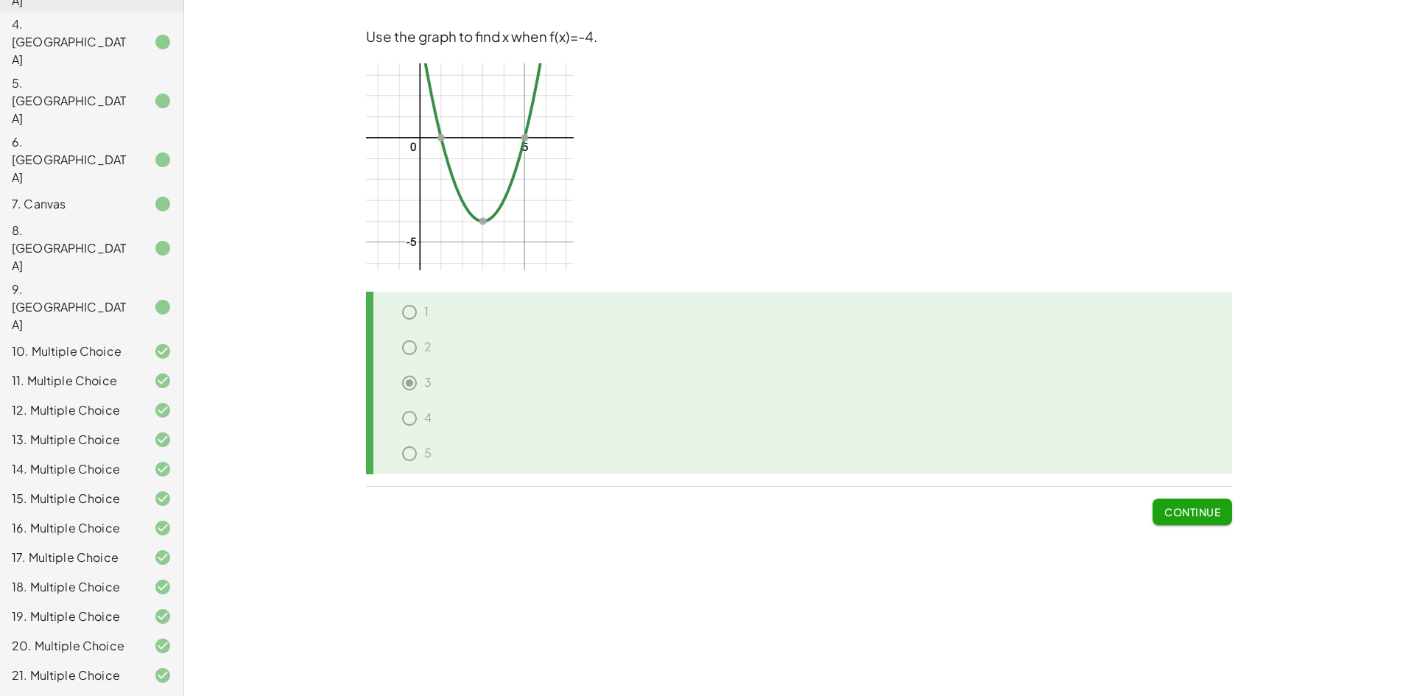
click at [130, 490] on div at bounding box center [150, 499] width 41 height 18
